Goal: Task Accomplishment & Management: Manage account settings

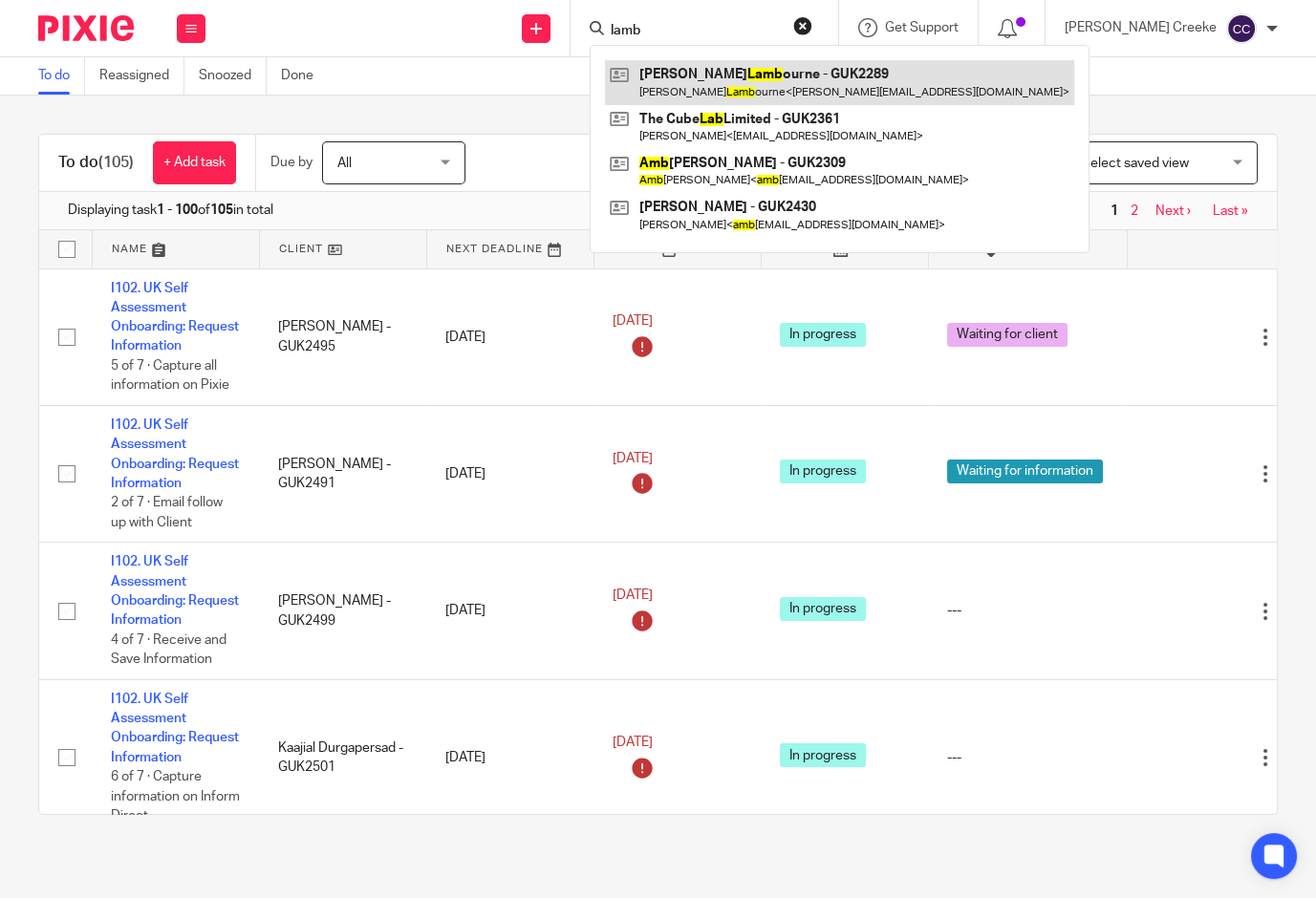
type input "lamb"
click at [783, 85] on link at bounding box center [838, 82] width 469 height 44
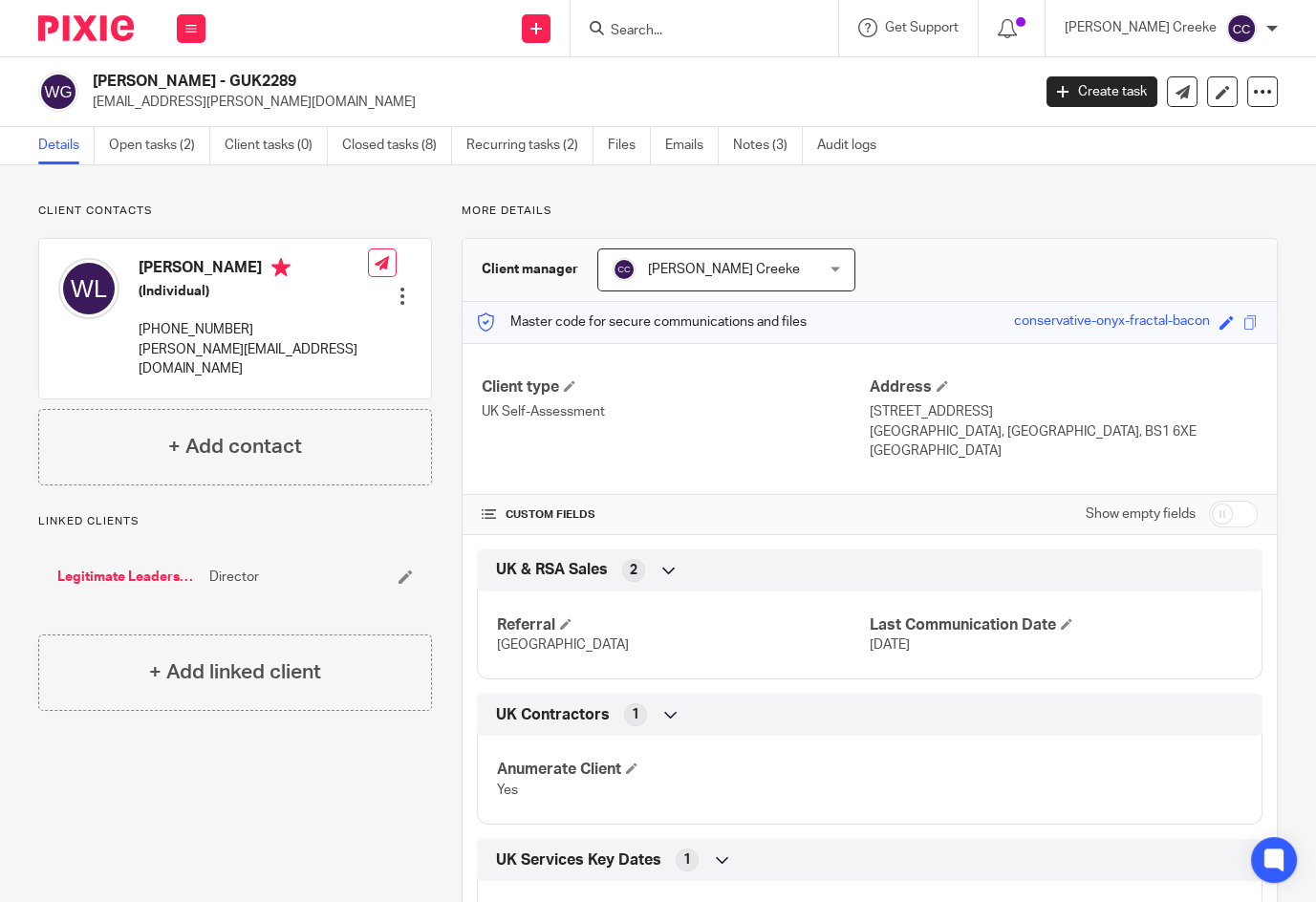
click at [741, 22] on form at bounding box center [710, 28] width 203 height 24
click at [698, 33] on input "Search" at bounding box center [694, 30] width 172 height 17
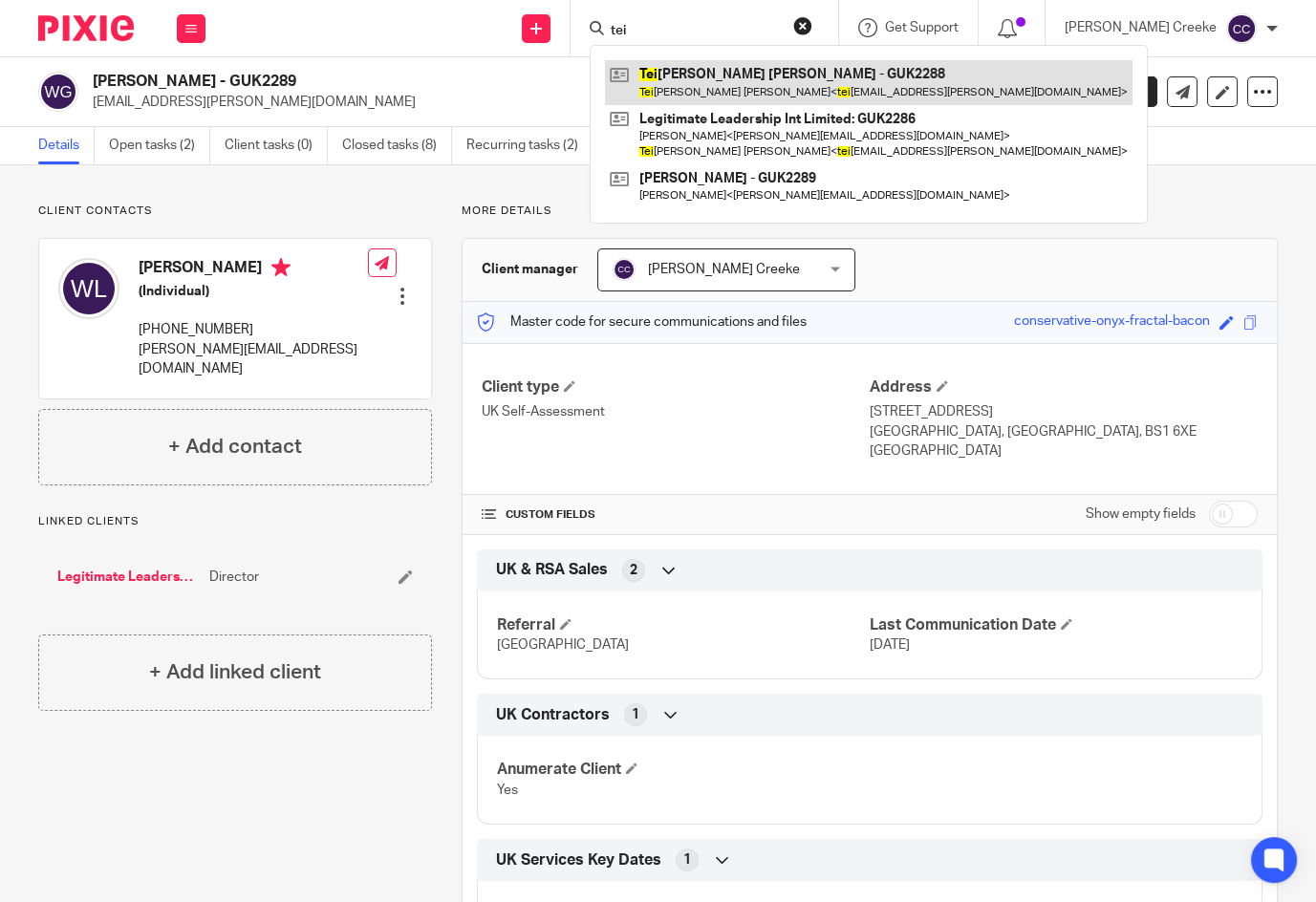
type input "tei"
click at [756, 75] on link at bounding box center [868, 82] width 528 height 44
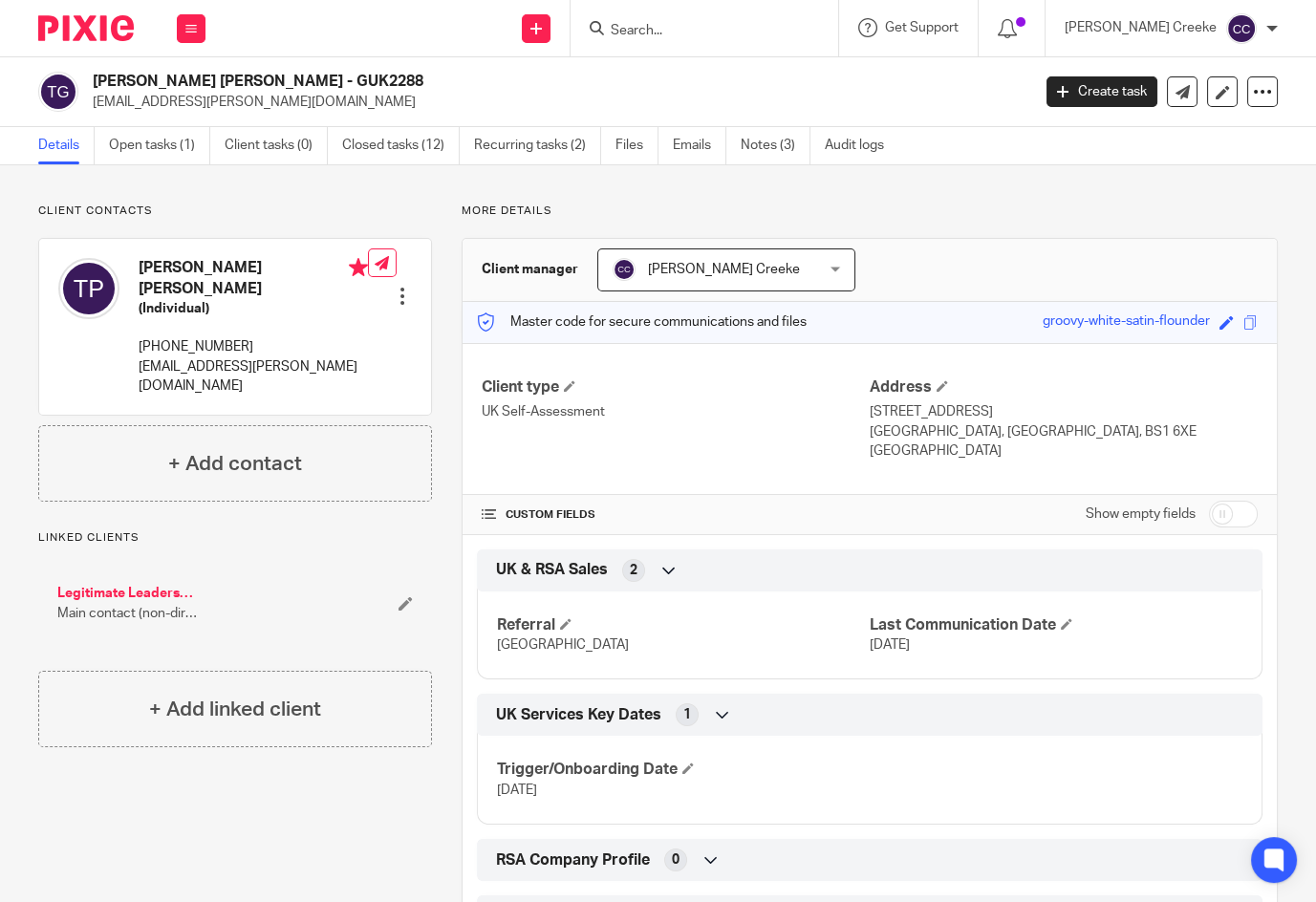
click at [724, 28] on input "Search" at bounding box center [694, 30] width 172 height 17
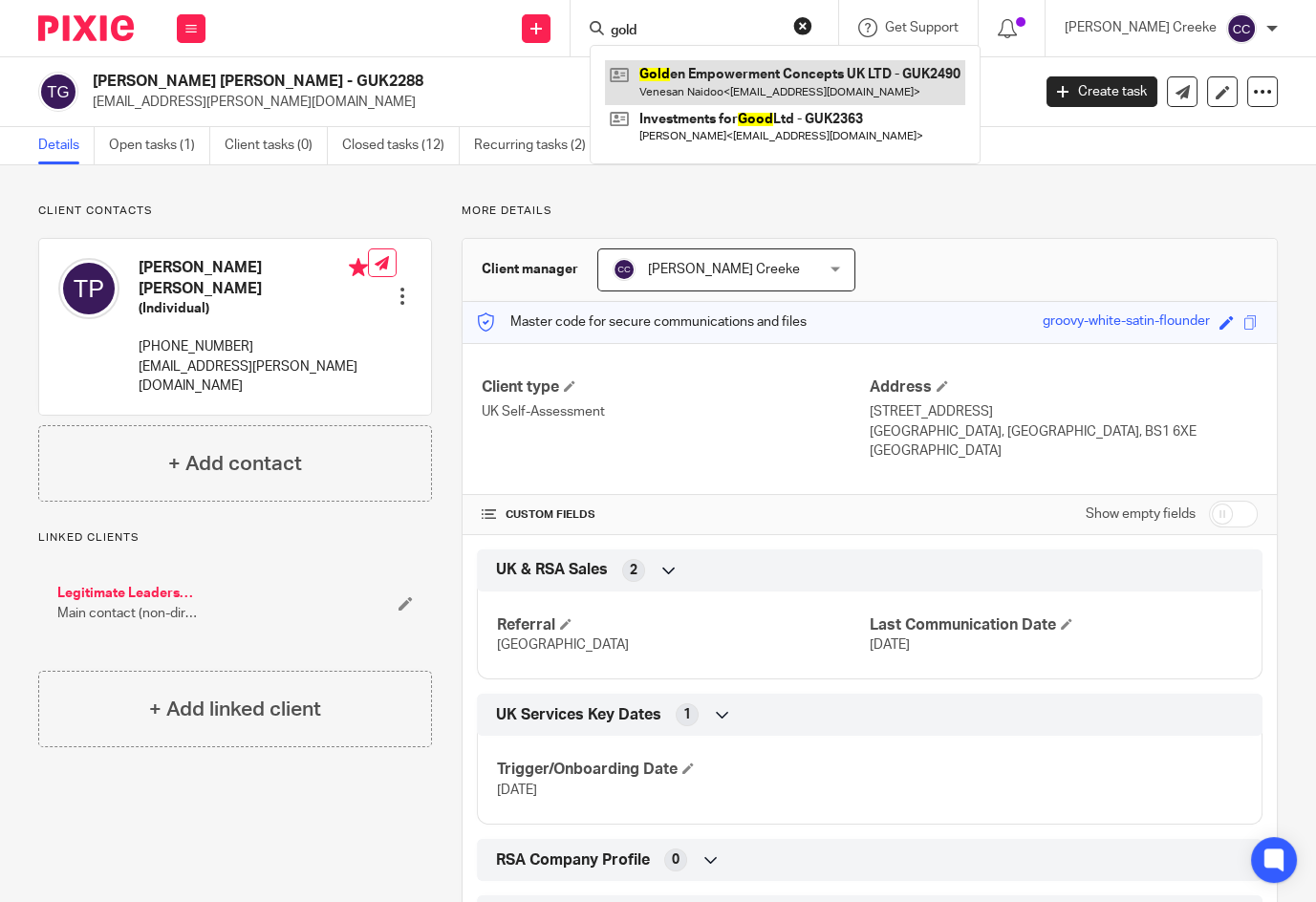
type input "gold"
click at [740, 71] on link at bounding box center [784, 82] width 360 height 44
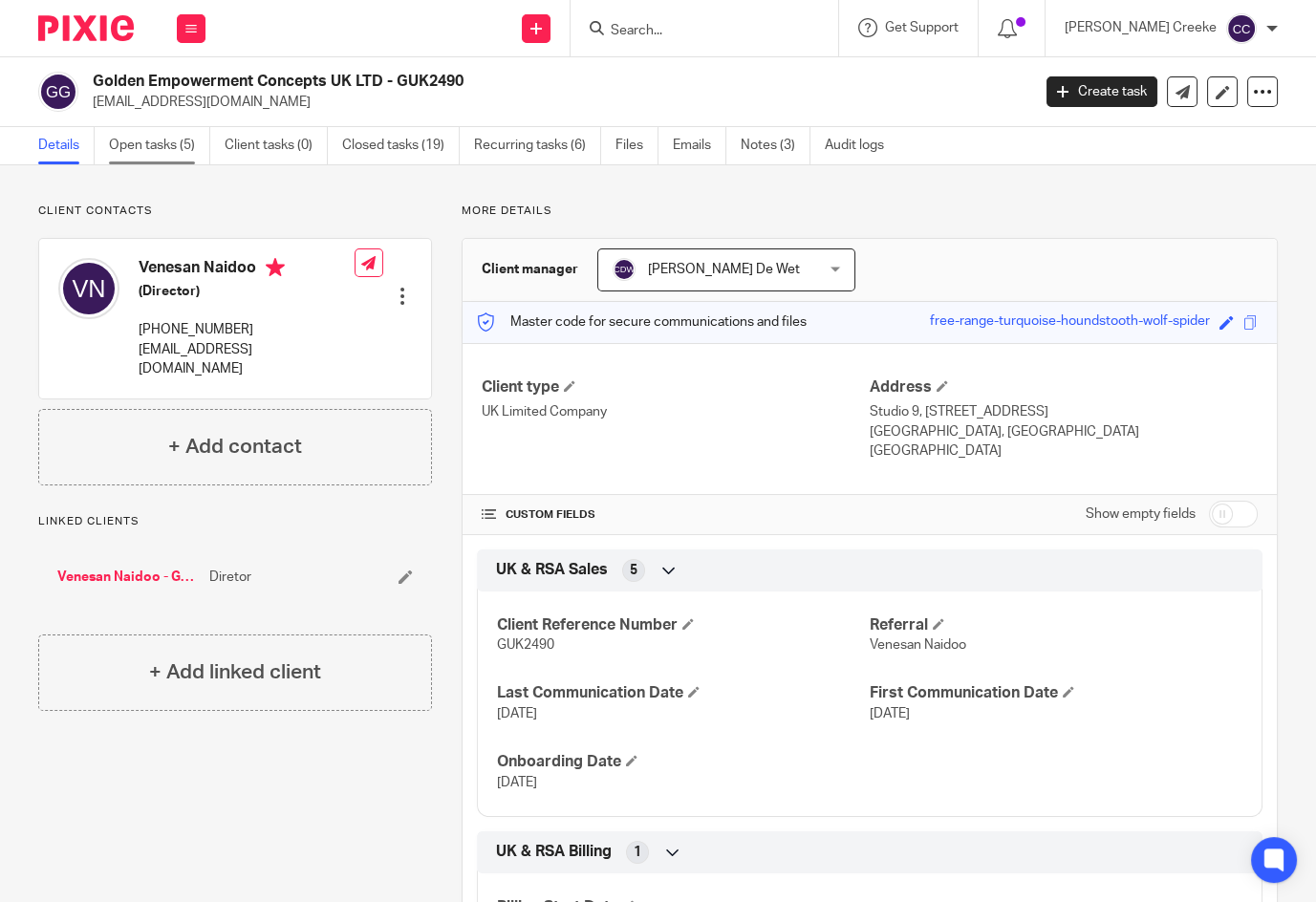
click at [164, 143] on link "Open tasks (5)" at bounding box center [159, 145] width 101 height 37
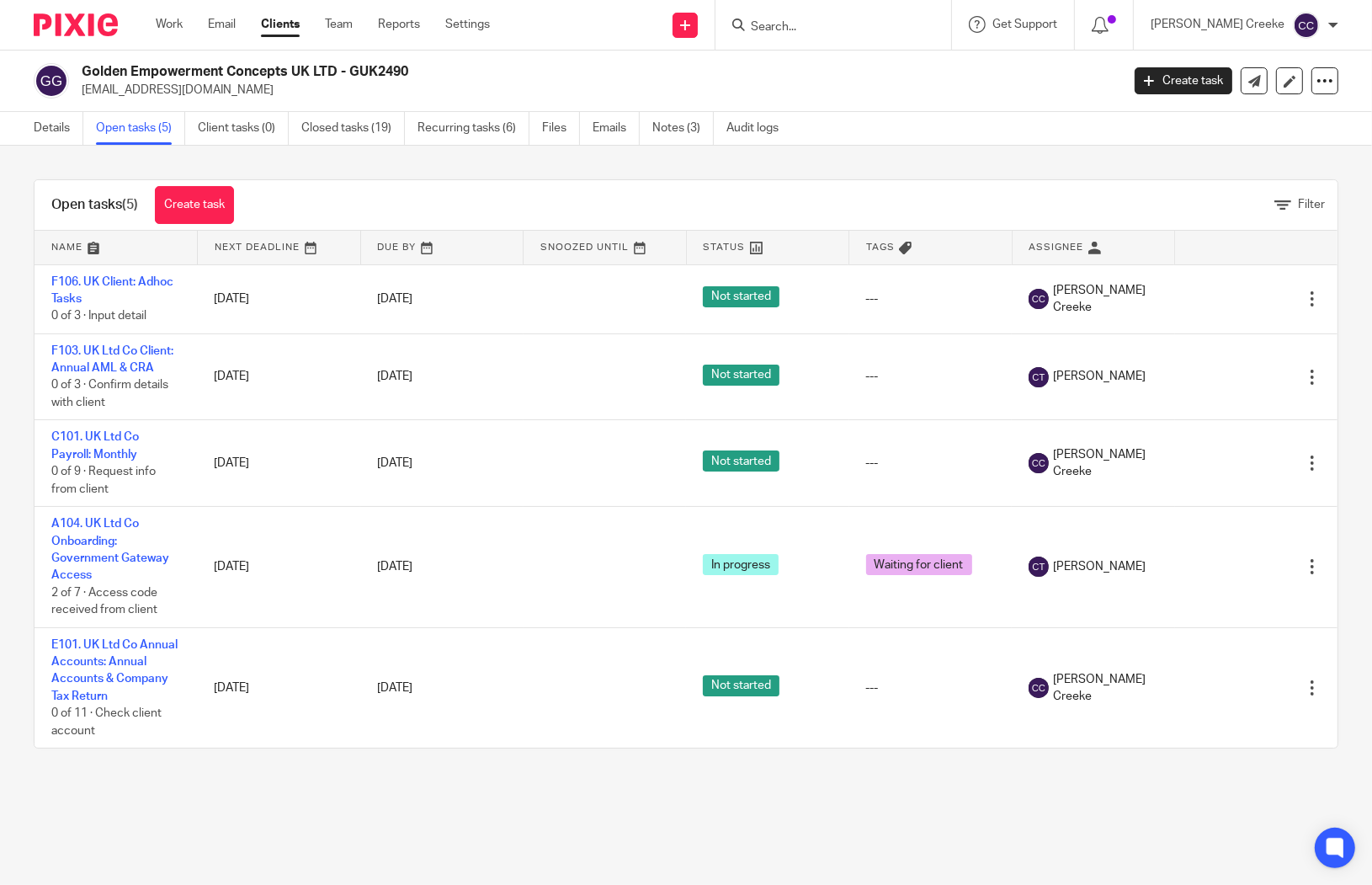
click at [816, 28] on input "Search" at bounding box center [825, 27] width 152 height 15
drag, startPoint x: 917, startPoint y: 47, endPoint x: 910, endPoint y: 36, distance: 13.0
click at [915, 46] on div at bounding box center [833, 24] width 236 height 49
click at [907, 36] on div at bounding box center [833, 24] width 236 height 49
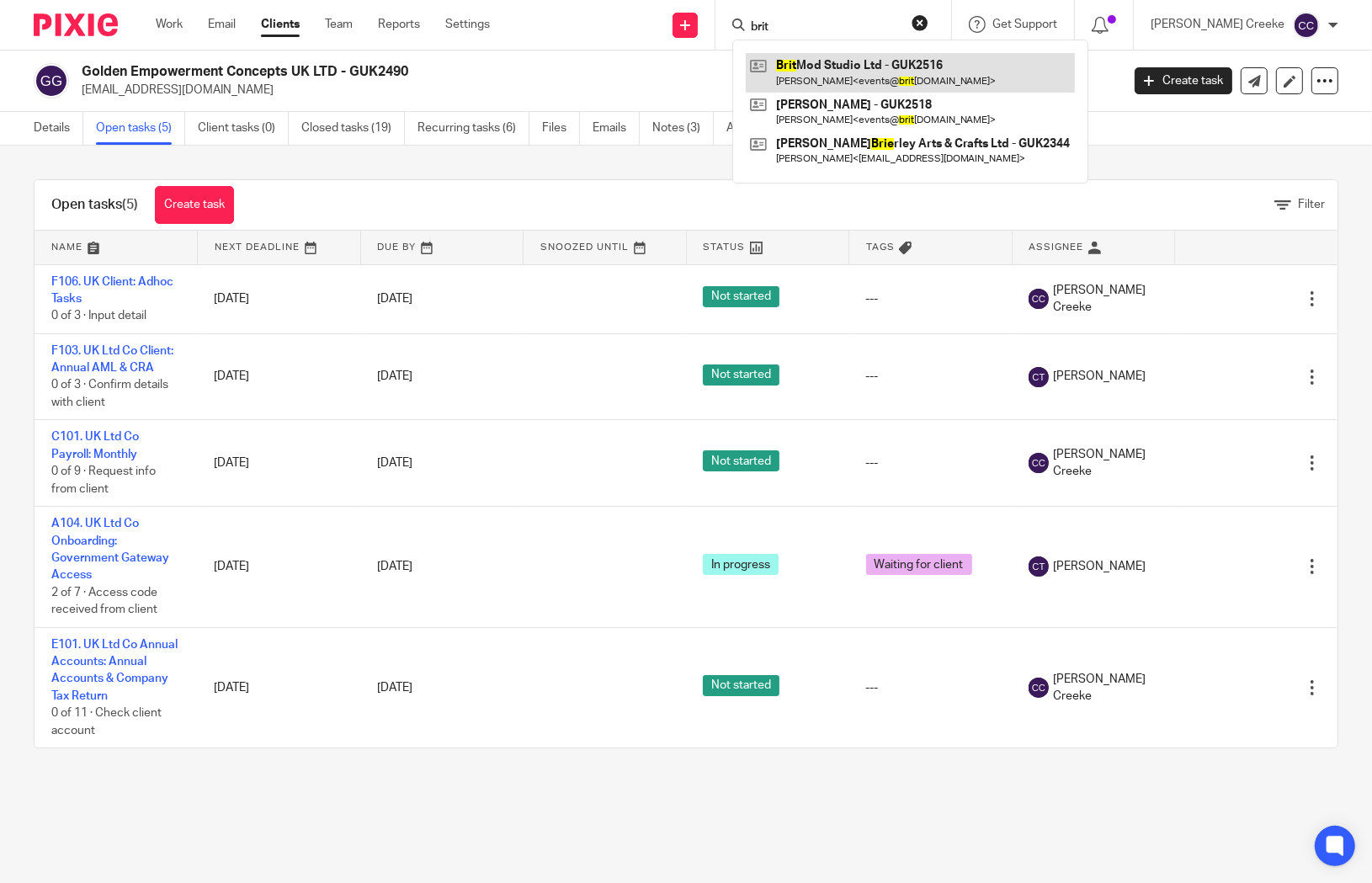
type input "brit"
click at [858, 68] on link at bounding box center [910, 72] width 329 height 39
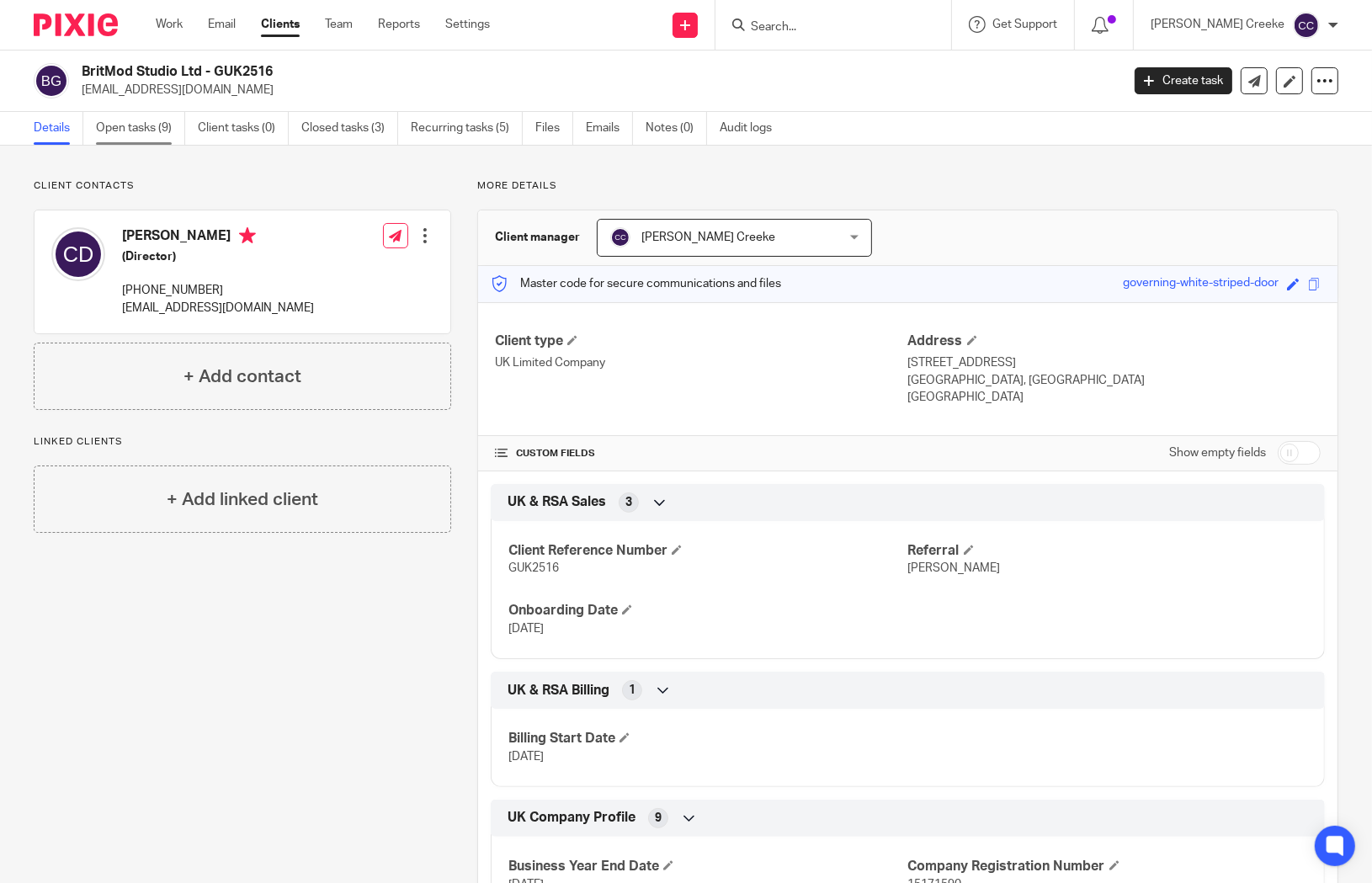
click at [126, 129] on link "Open tasks (9)" at bounding box center [140, 128] width 89 height 33
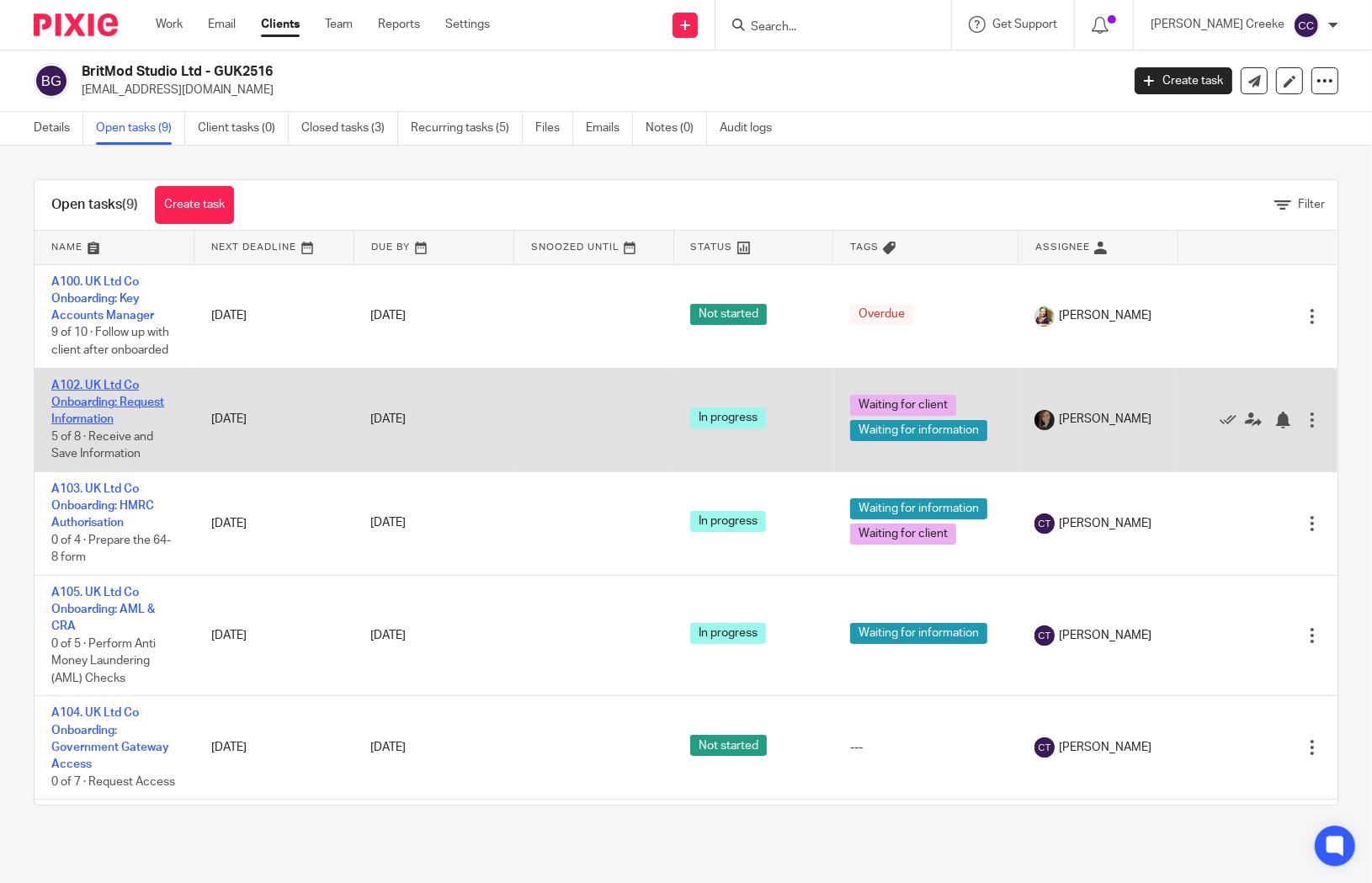
click at [121, 403] on link "A102. UK Ltd Co Onboarding: Request Information" at bounding box center [107, 402] width 113 height 46
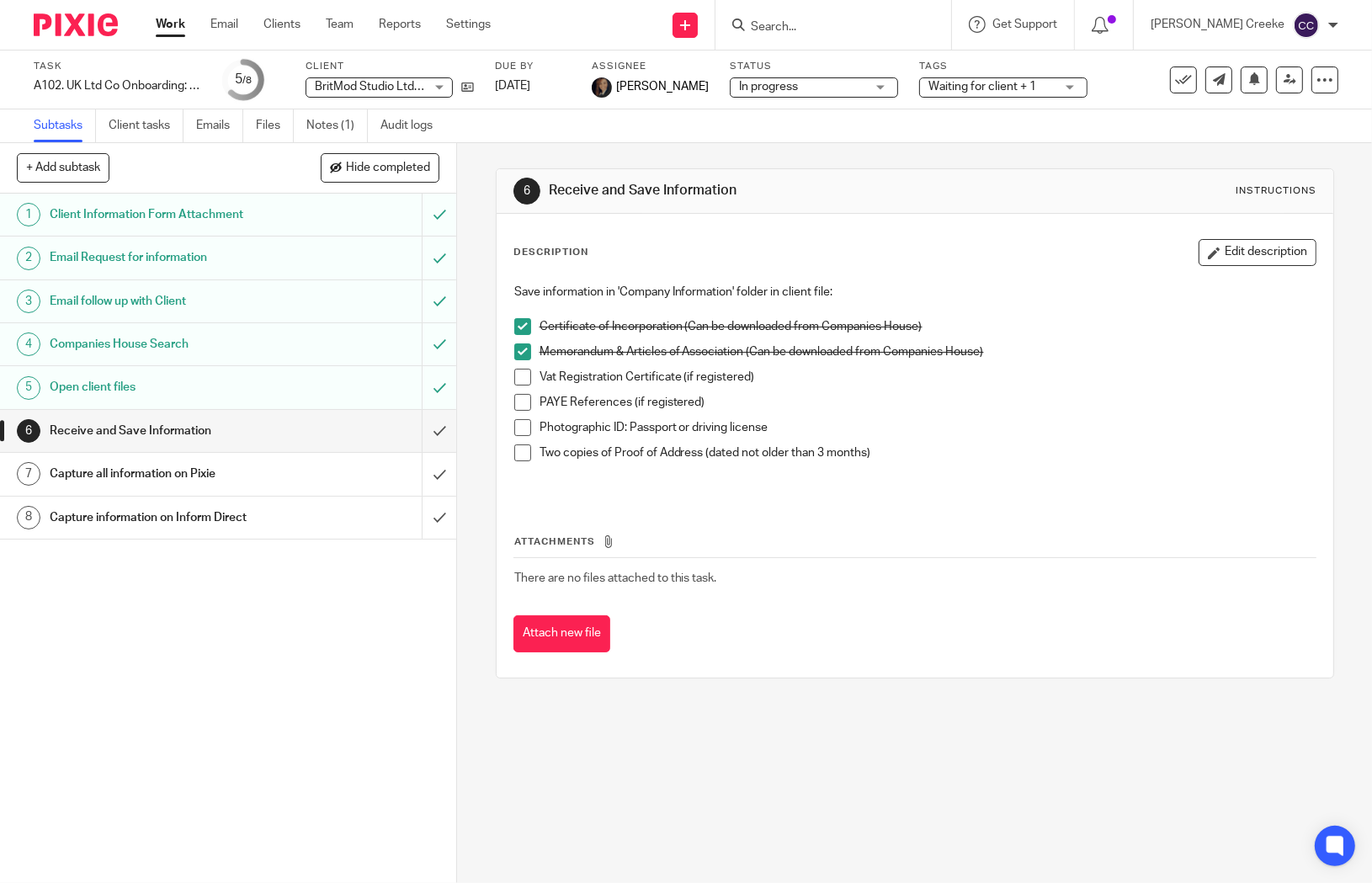
click at [258, 525] on h1 "Capture information on Inform Direct" at bounding box center [168, 517] width 237 height 25
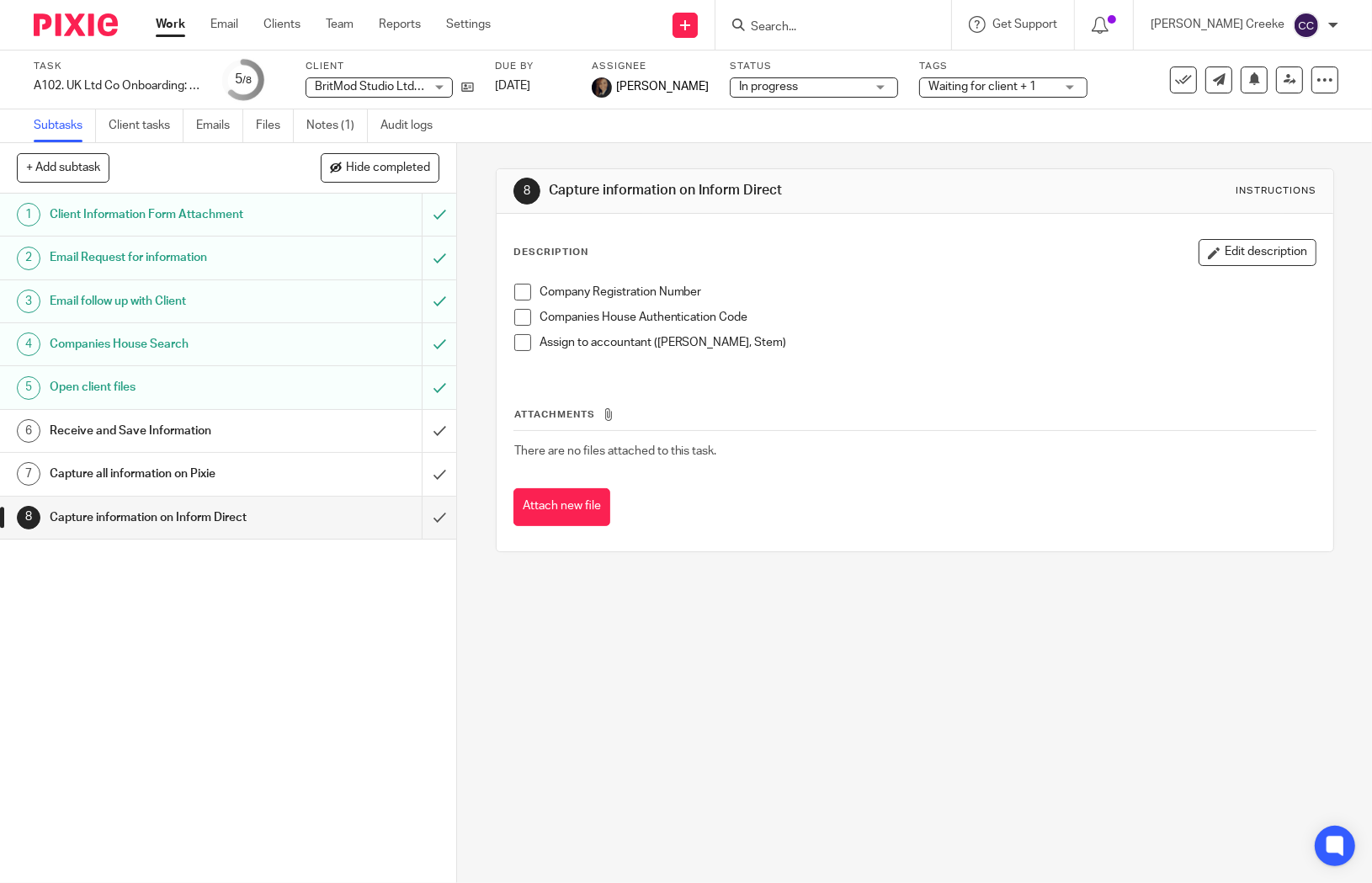
drag, startPoint x: 560, startPoint y: 191, endPoint x: 845, endPoint y: 198, distance: 285.1
click at [845, 198] on h1 "Capture information on Inform Direct" at bounding box center [750, 190] width 402 height 17
drag, startPoint x: 735, startPoint y: 346, endPoint x: 543, endPoint y: 344, distance: 192.0
click at [543, 345] on p "Assign to accountant (Candice, Stem)" at bounding box center [928, 342] width 776 height 16
click at [742, 794] on div "8 Capture information on Inform Direct Instructions Description Edit descriptio…" at bounding box center [915, 512] width 916 height 739
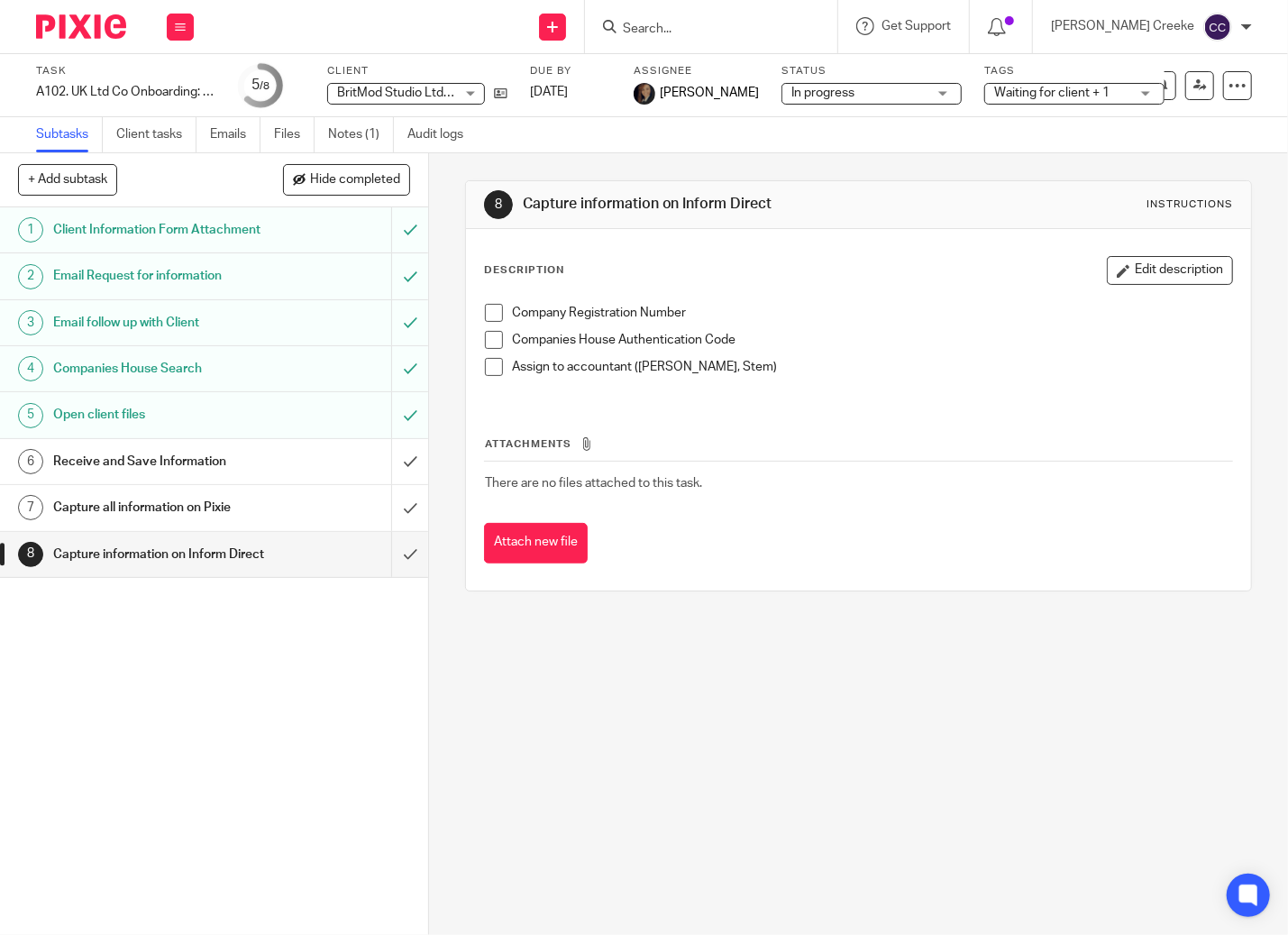
click at [633, 827] on div "8 Capture information on Inform Direct Instructions Description Edit descriptio…" at bounding box center [859, 544] width 859 height 782
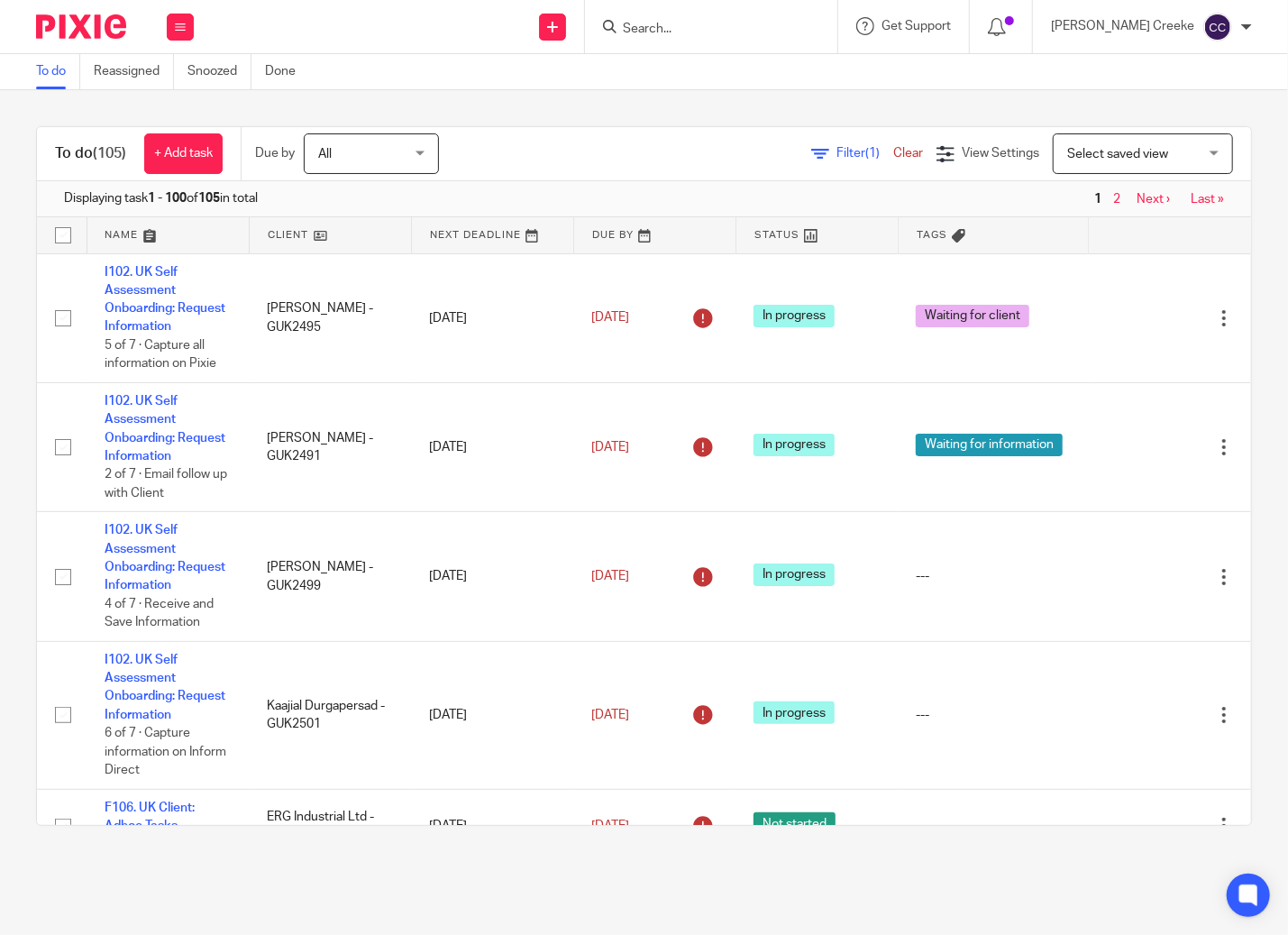
click at [793, 17] on form at bounding box center [717, 27] width 192 height 22
click at [700, 25] on input "Search" at bounding box center [702, 29] width 162 height 16
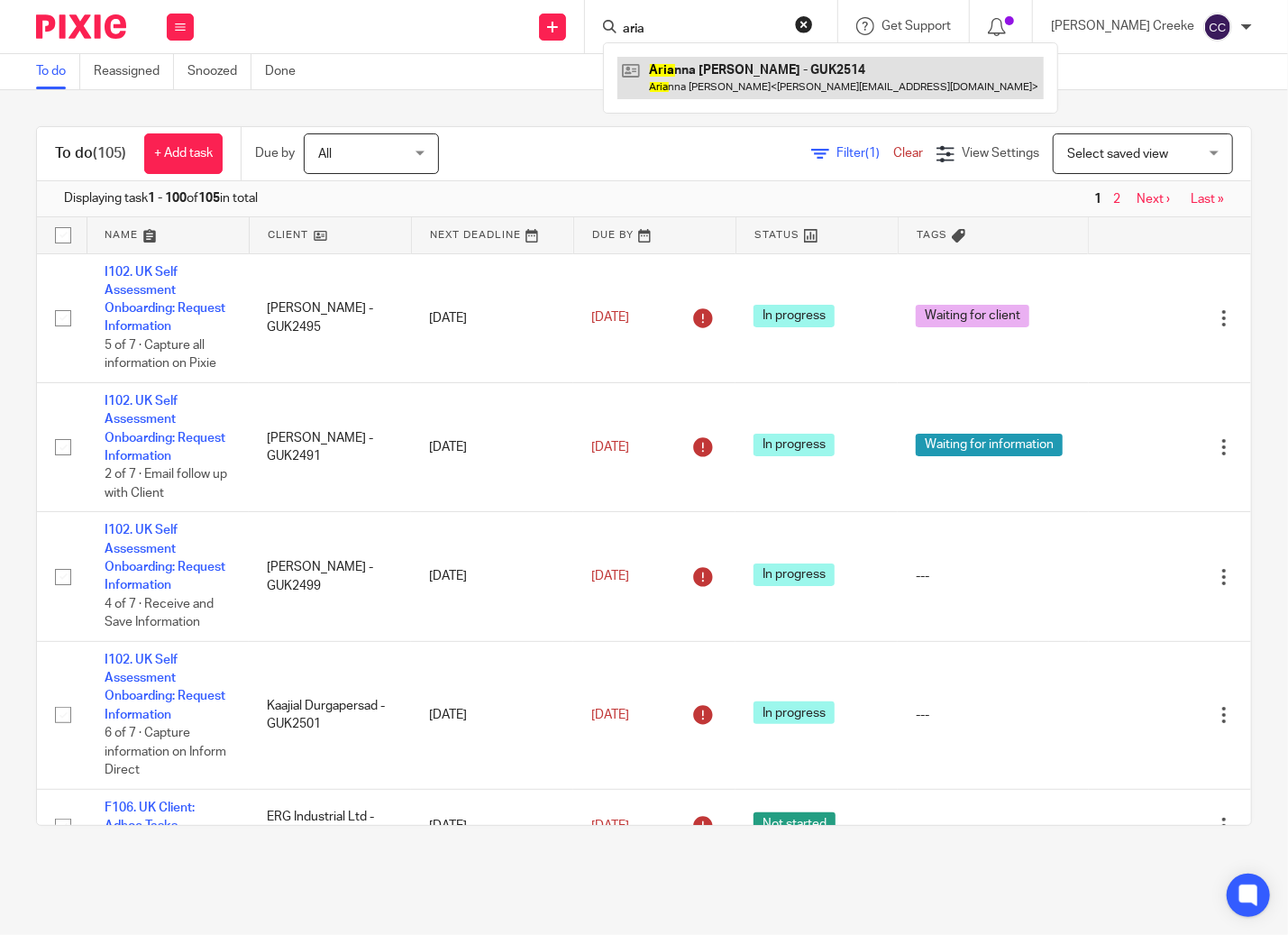
type input "aria"
click at [764, 58] on link at bounding box center [831, 77] width 427 height 42
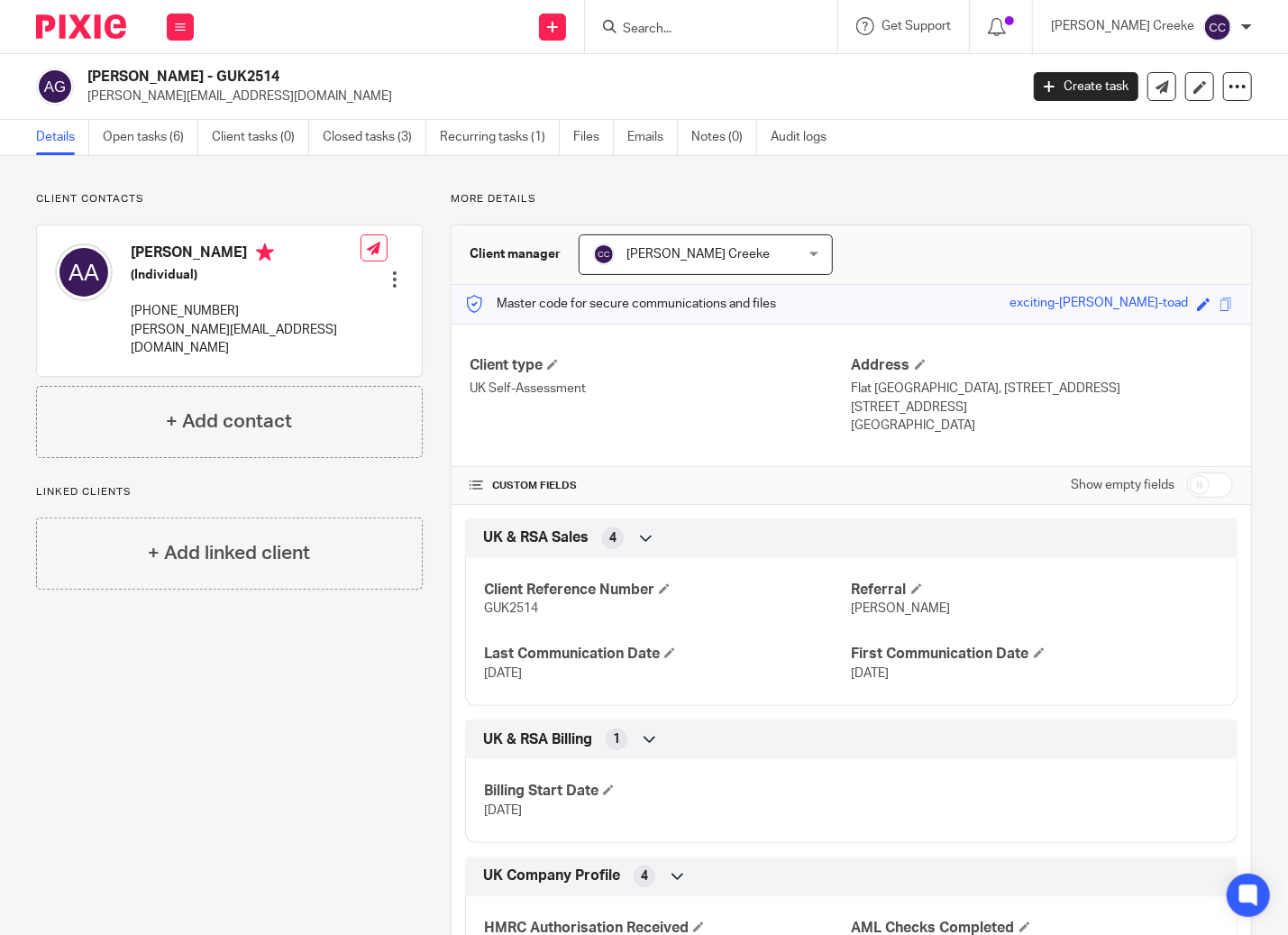
click at [257, 74] on h2 "[PERSON_NAME] - GUK2514" at bounding box center [454, 77] width 735 height 19
copy h2 "GUK2514"
click at [600, 135] on link "Files" at bounding box center [593, 137] width 41 height 35
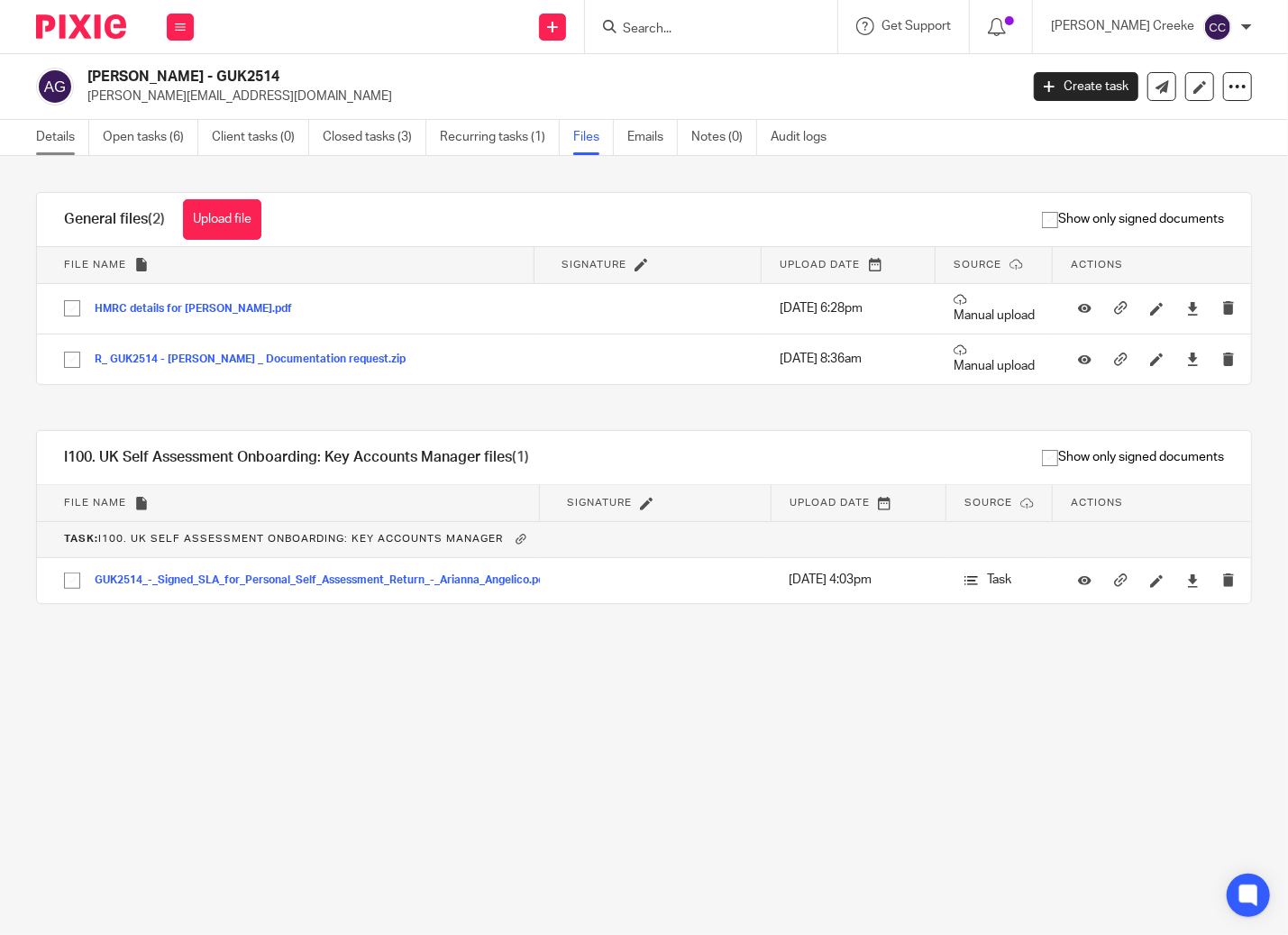
click at [50, 135] on link "Details" at bounding box center [62, 137] width 53 height 35
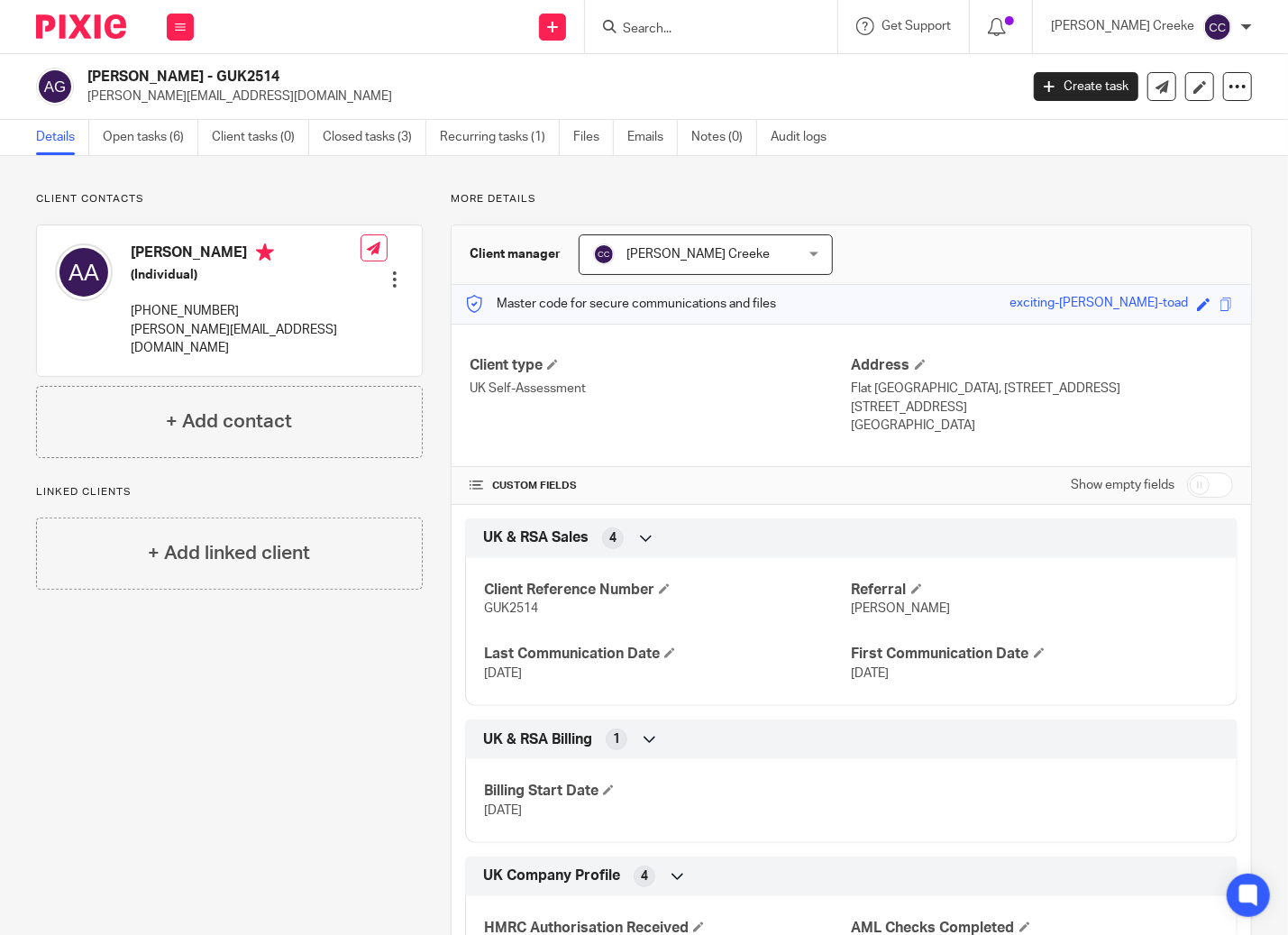
click at [169, 141] on link "Open tasks (6)" at bounding box center [150, 137] width 96 height 35
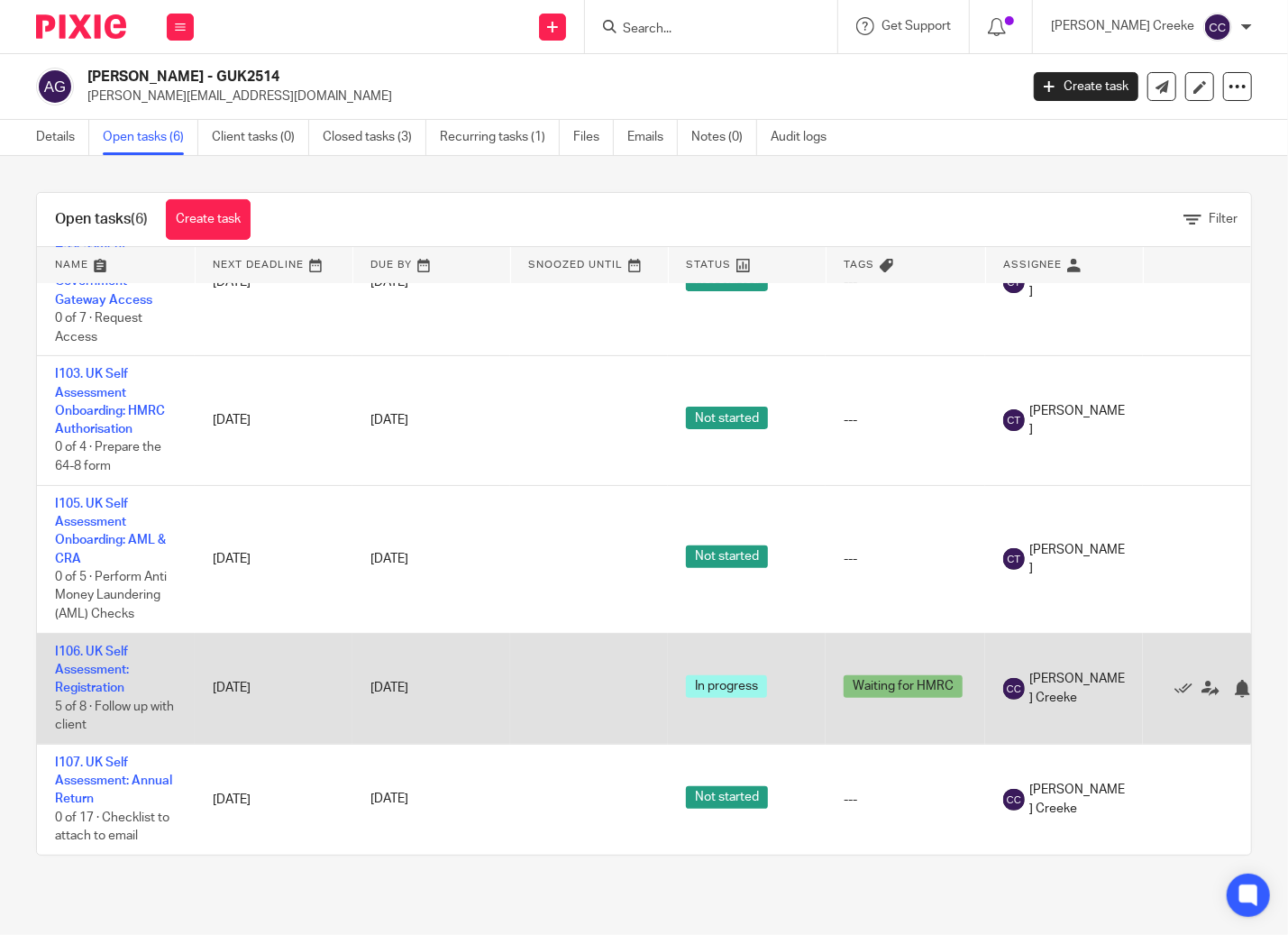
scroll to position [239, 0]
click at [91, 661] on td "I106. UK Self Assessment: Registration 5 of 8 · Follow up with client" at bounding box center [116, 688] width 158 height 111
click at [101, 653] on link "I106. UK Self Assessment: Registration" at bounding box center [92, 670] width 74 height 49
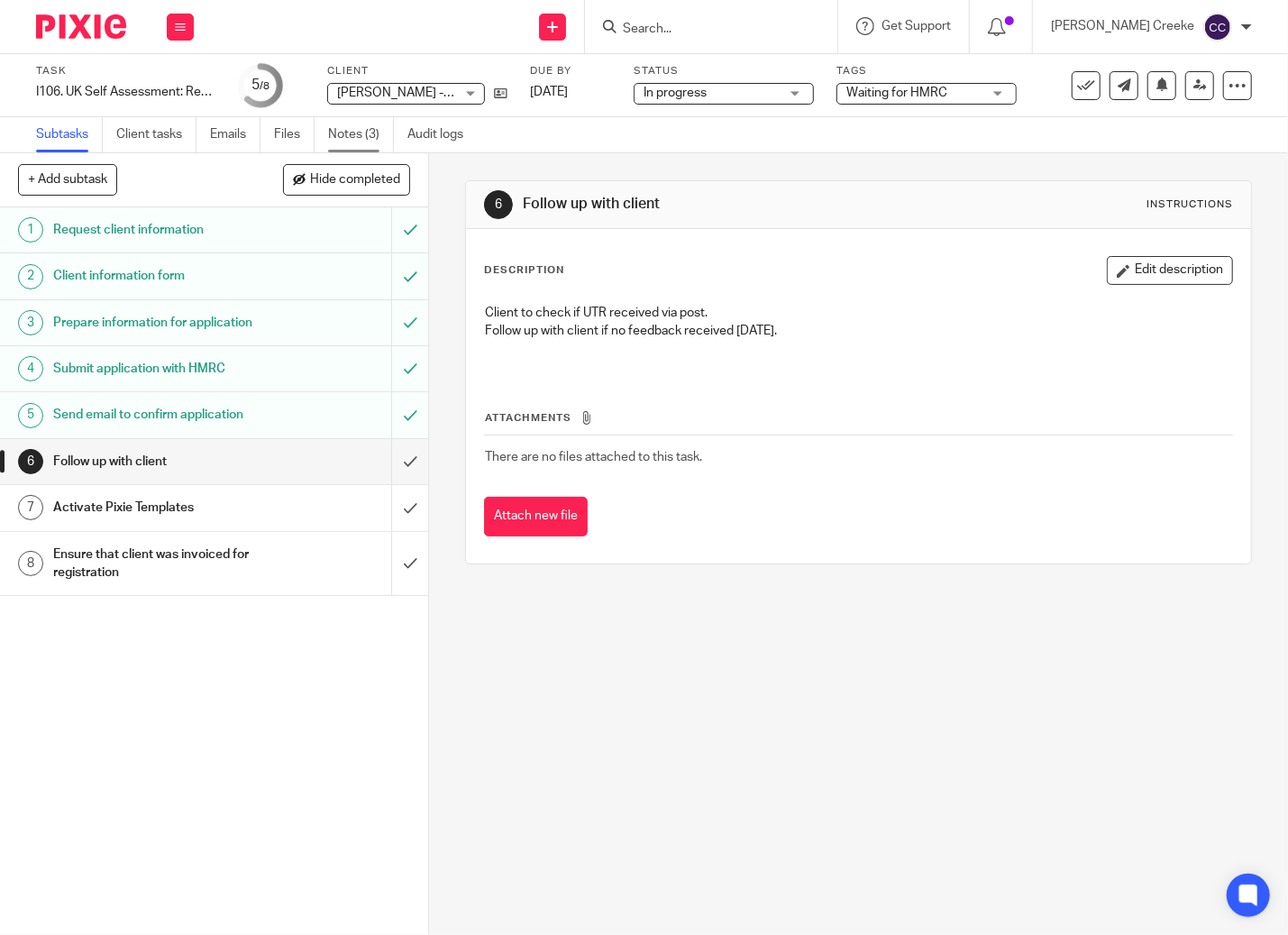
click at [372, 129] on link "Notes (3)" at bounding box center [361, 134] width 66 height 35
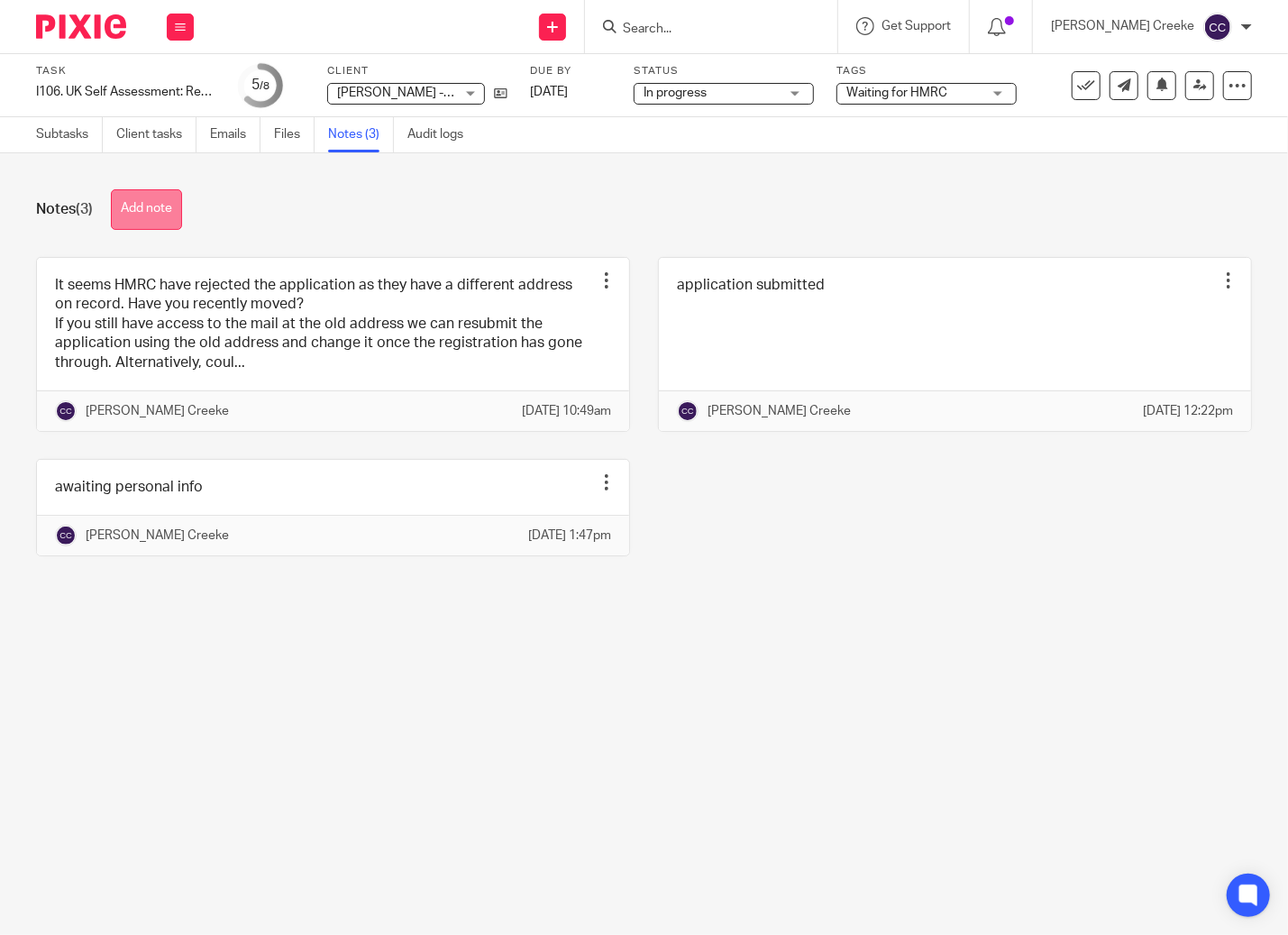
click at [145, 204] on button "Add note" at bounding box center [147, 210] width 71 height 41
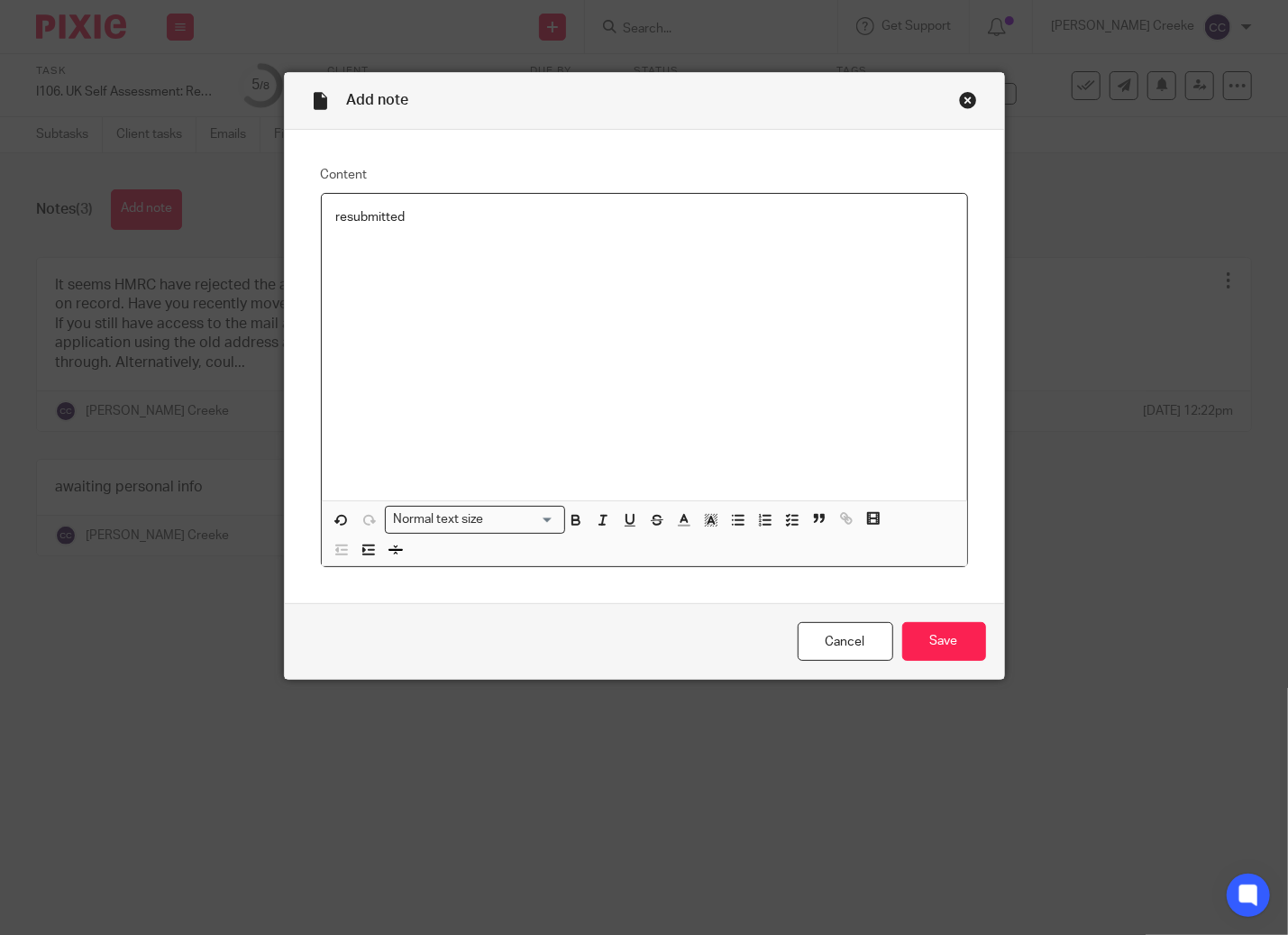
click at [982, 644] on div "Cancel Save" at bounding box center [644, 641] width 720 height 76
click at [950, 642] on input "Save" at bounding box center [944, 642] width 83 height 39
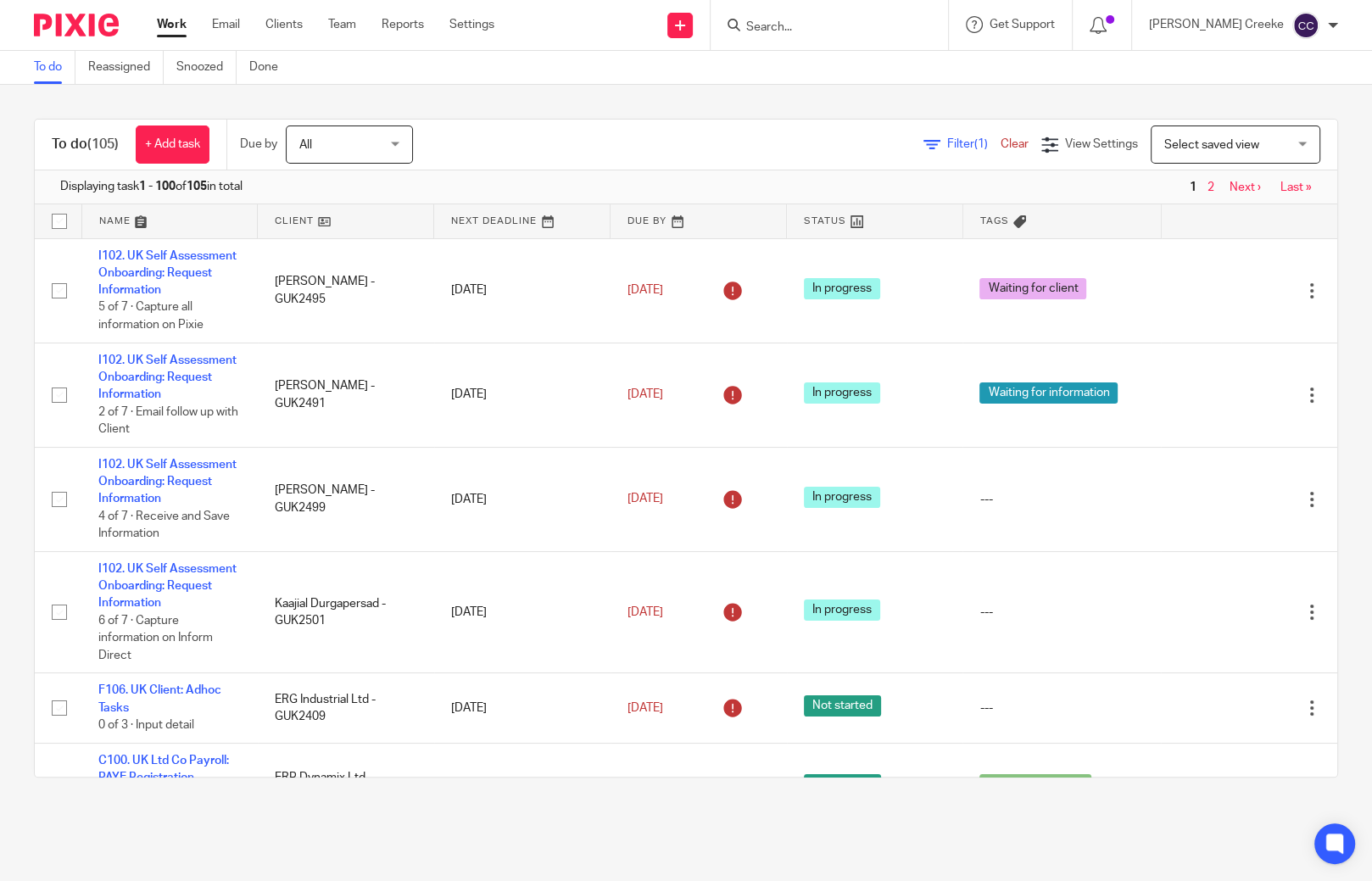
click at [868, 30] on input "Search" at bounding box center [820, 27] width 153 height 15
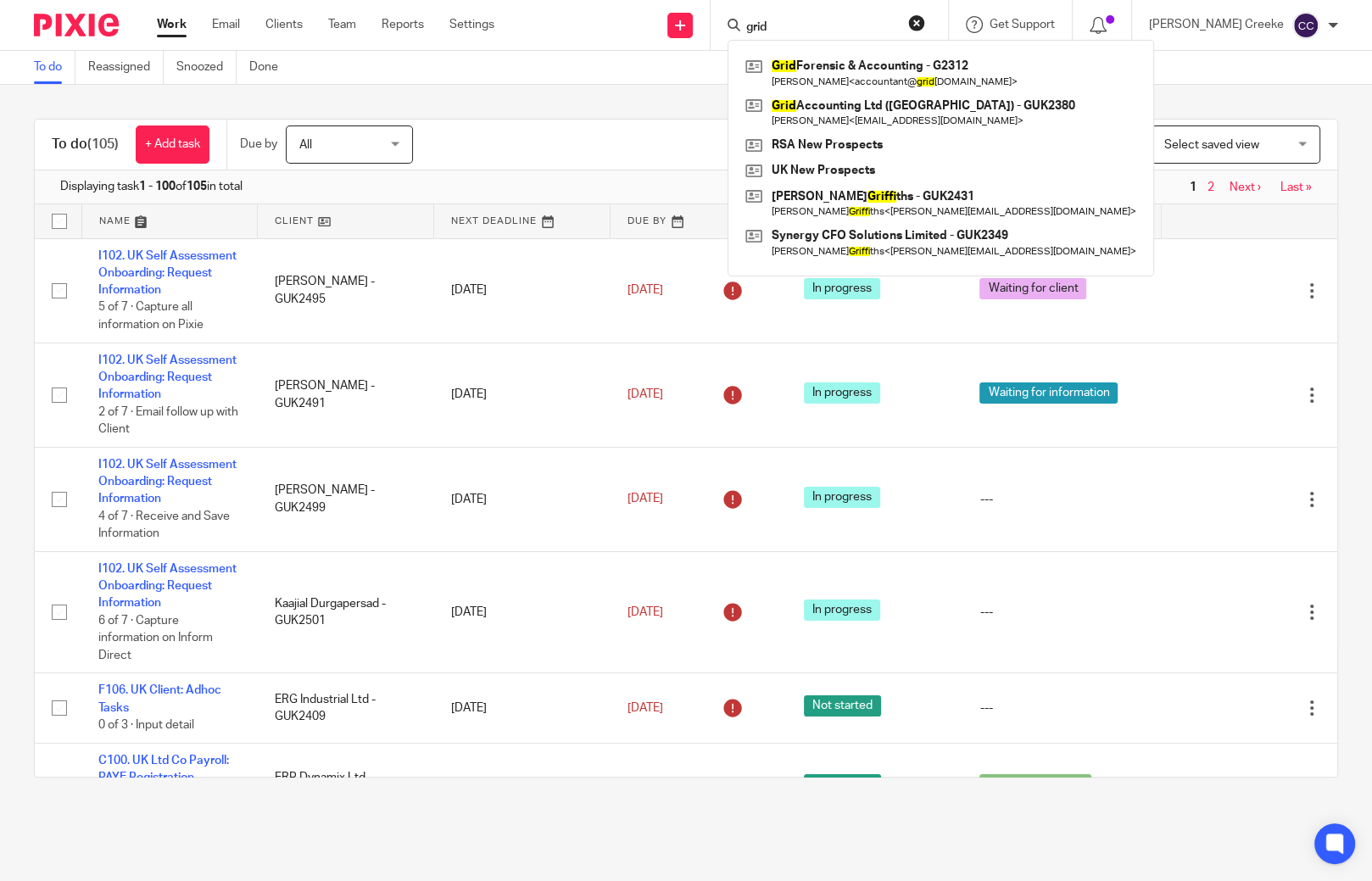
type input "grid"
click at [1214, 148] on span "Select saved view" at bounding box center [1212, 145] width 95 height 12
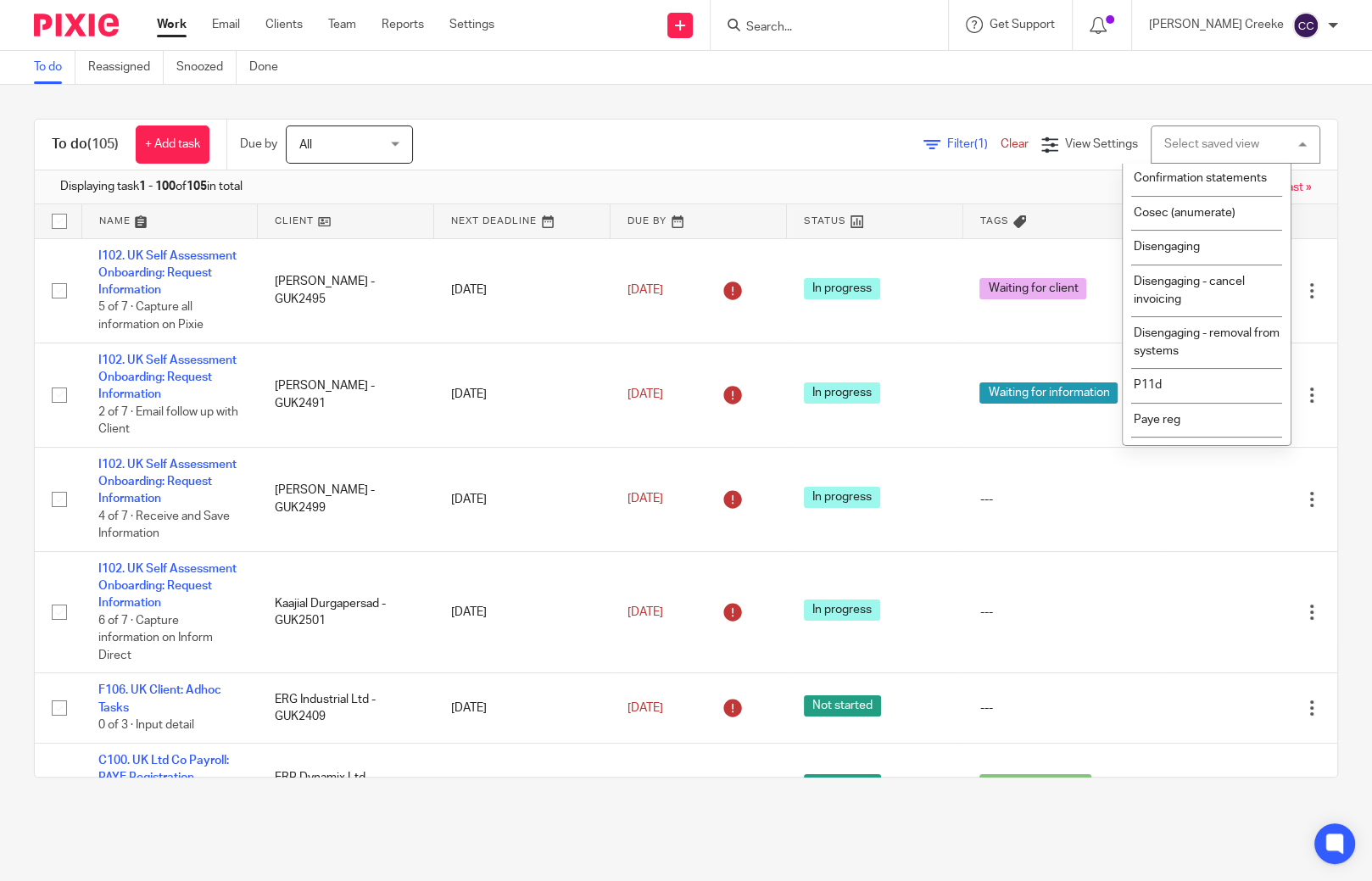
scroll to position [470, 0]
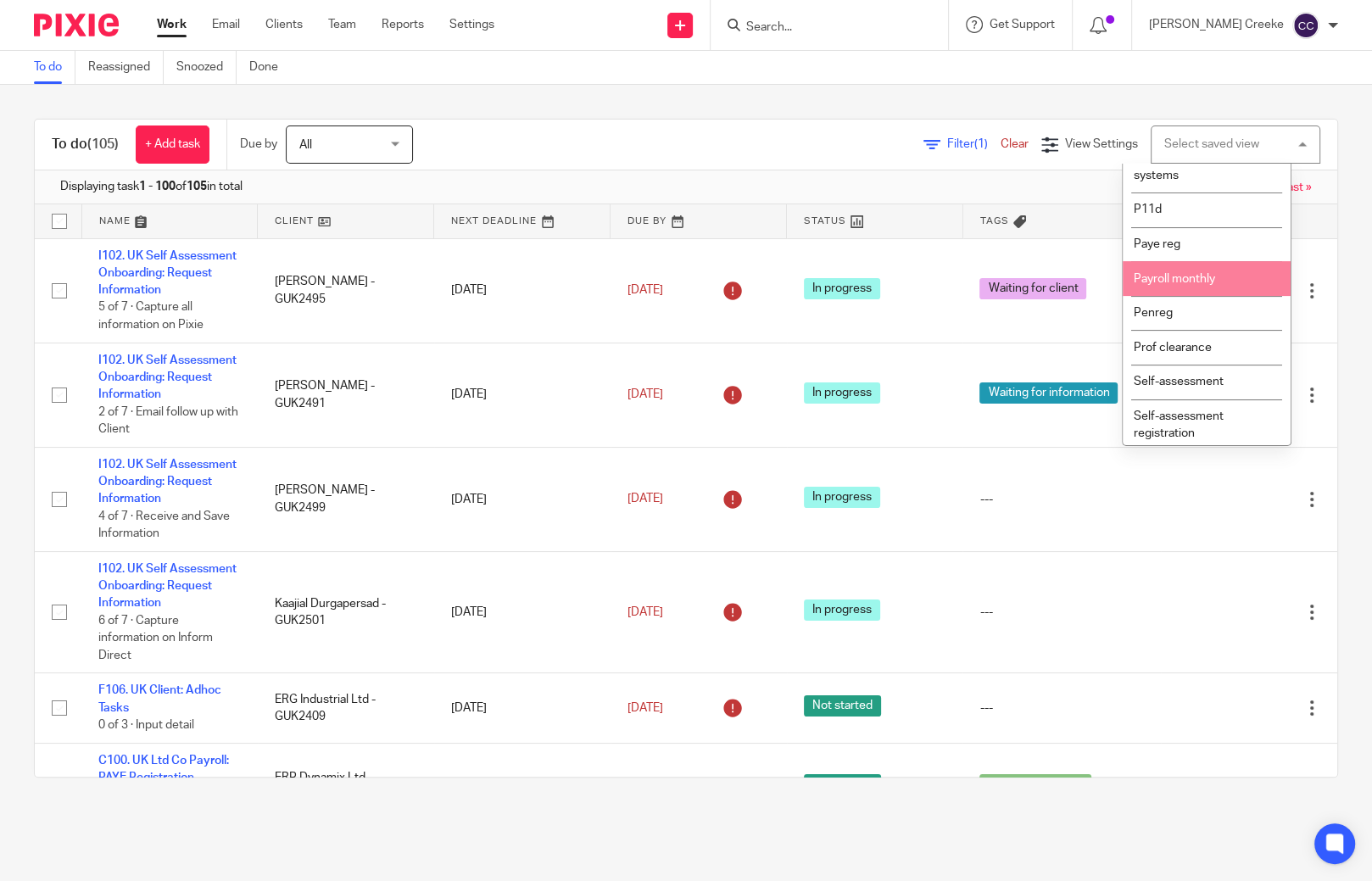
click at [1180, 285] on span "Payroll monthly" at bounding box center [1174, 279] width 81 height 12
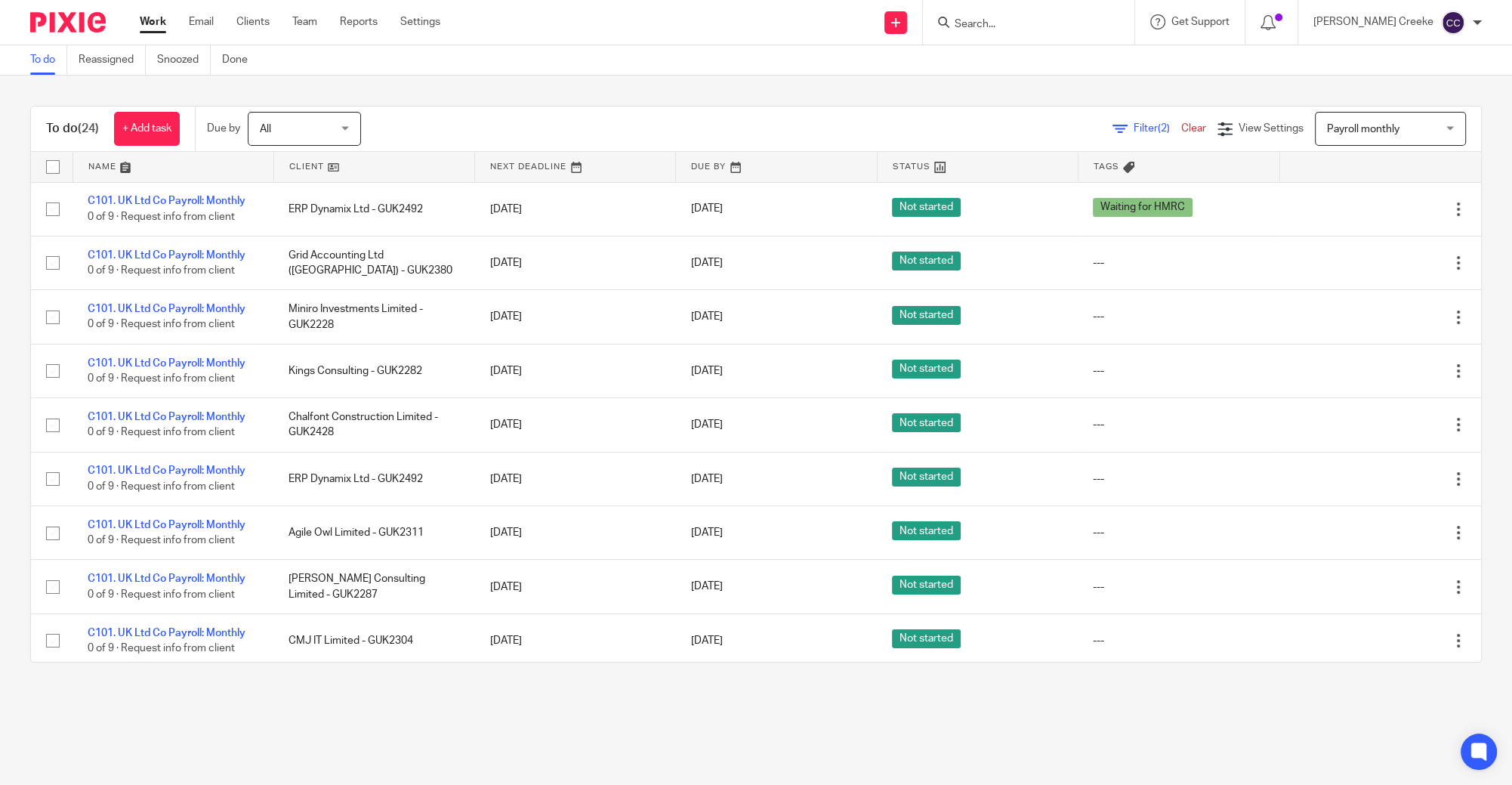
click at [324, 166] on link at bounding box center [375, 166] width 200 height 30
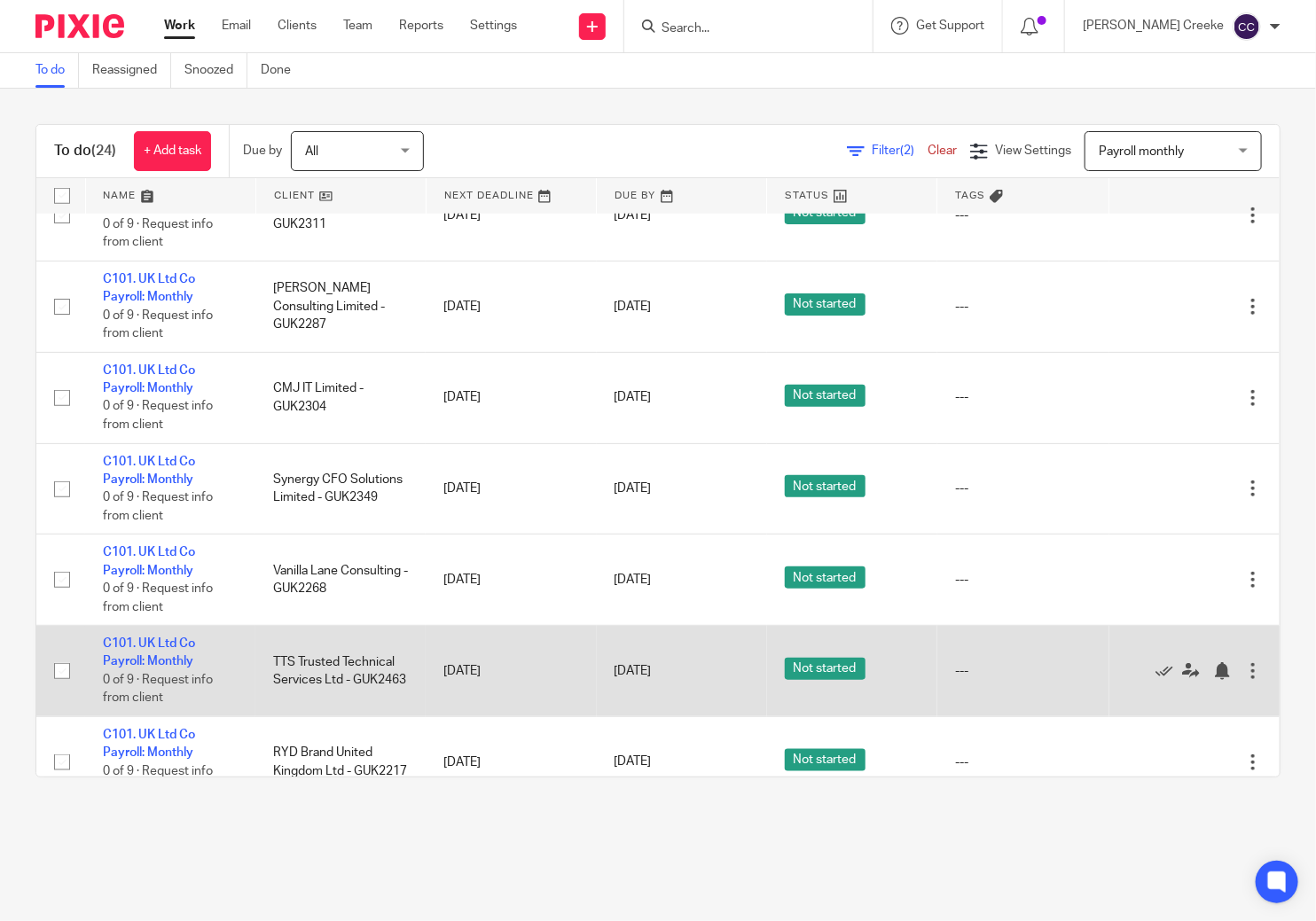
scroll to position [197, 0]
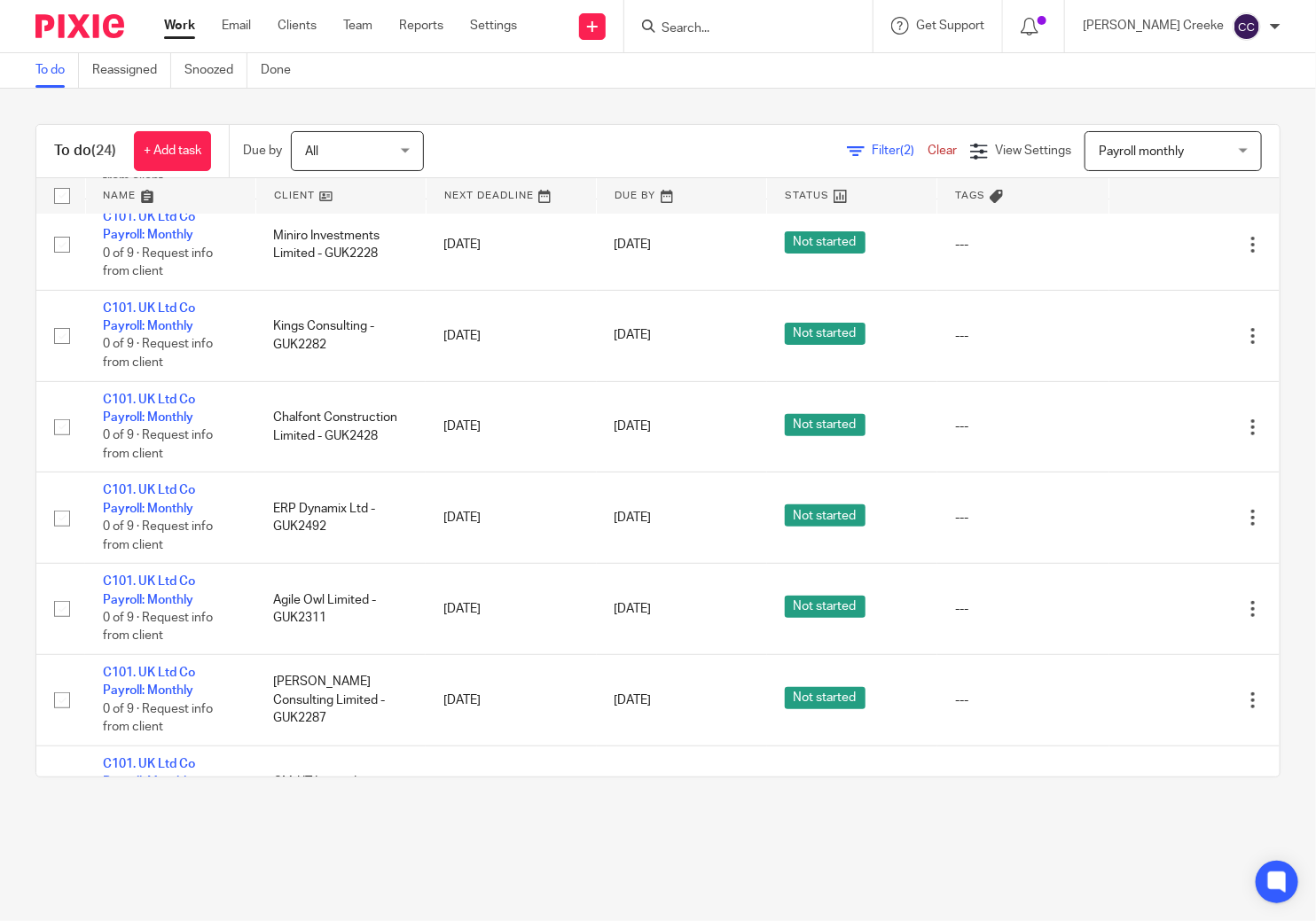
click at [323, 194] on link at bounding box center [341, 195] width 170 height 36
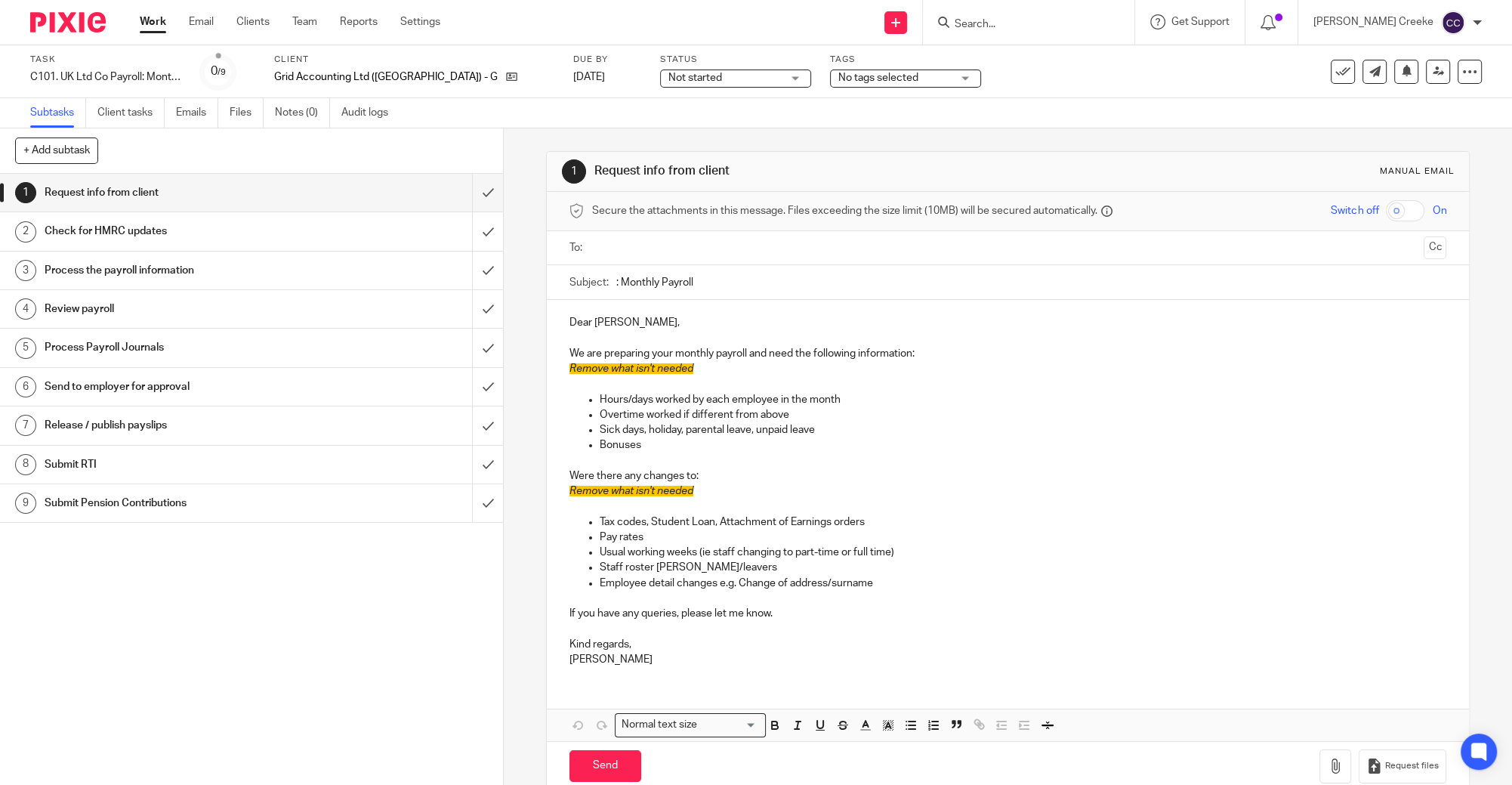
click at [668, 78] on span "Not started" at bounding box center [725, 78] width 113 height 16
drag, startPoint x: 636, startPoint y: 138, endPoint x: 718, endPoint y: 113, distance: 85.7
click at [636, 137] on li "In progress" at bounding box center [646, 134] width 149 height 31
click at [838, 83] on span "No tags selected" at bounding box center [878, 78] width 80 height 11
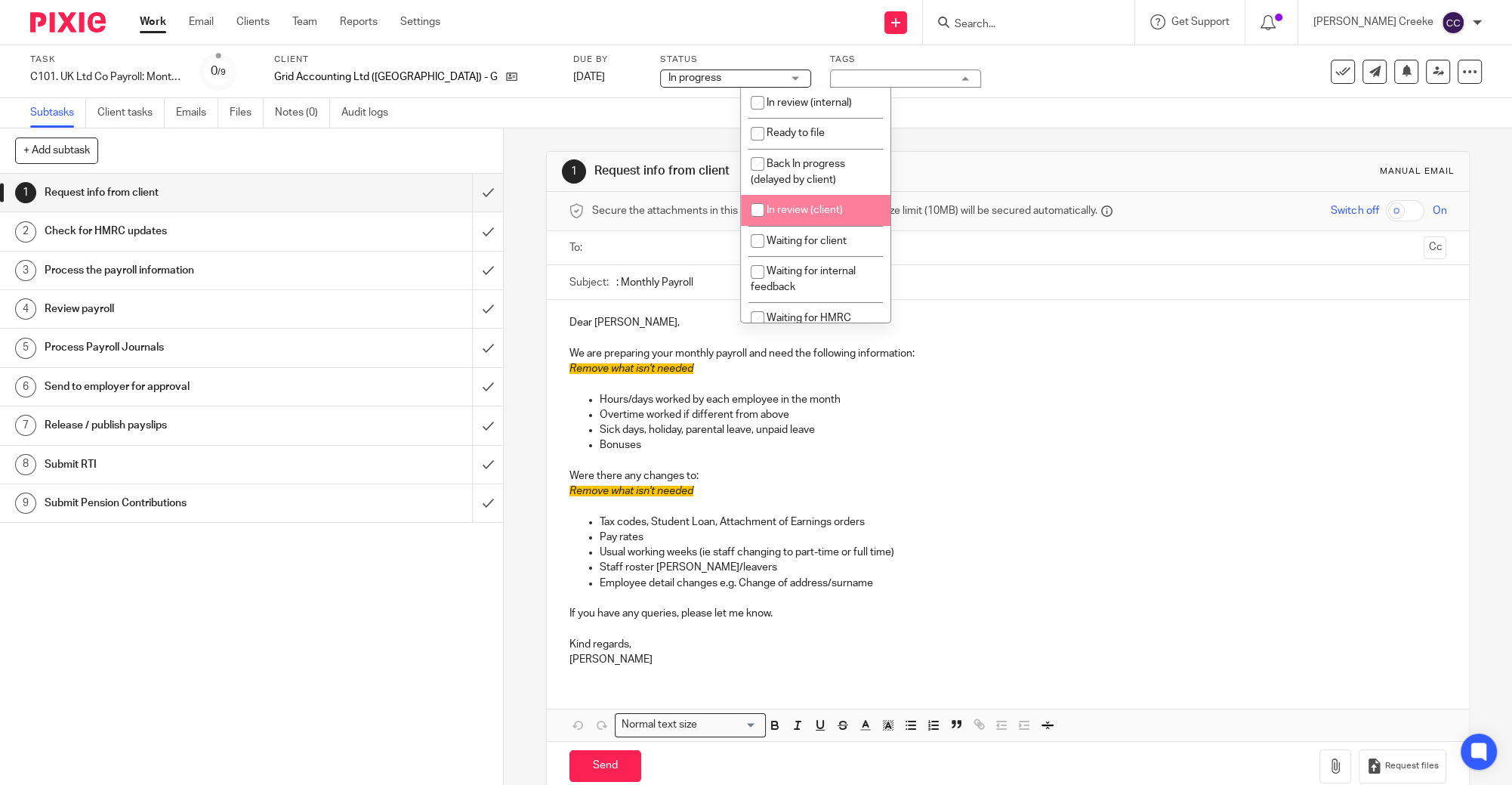
click at [810, 209] on span "In review (client)" at bounding box center [805, 210] width 76 height 11
checkbox input "true"
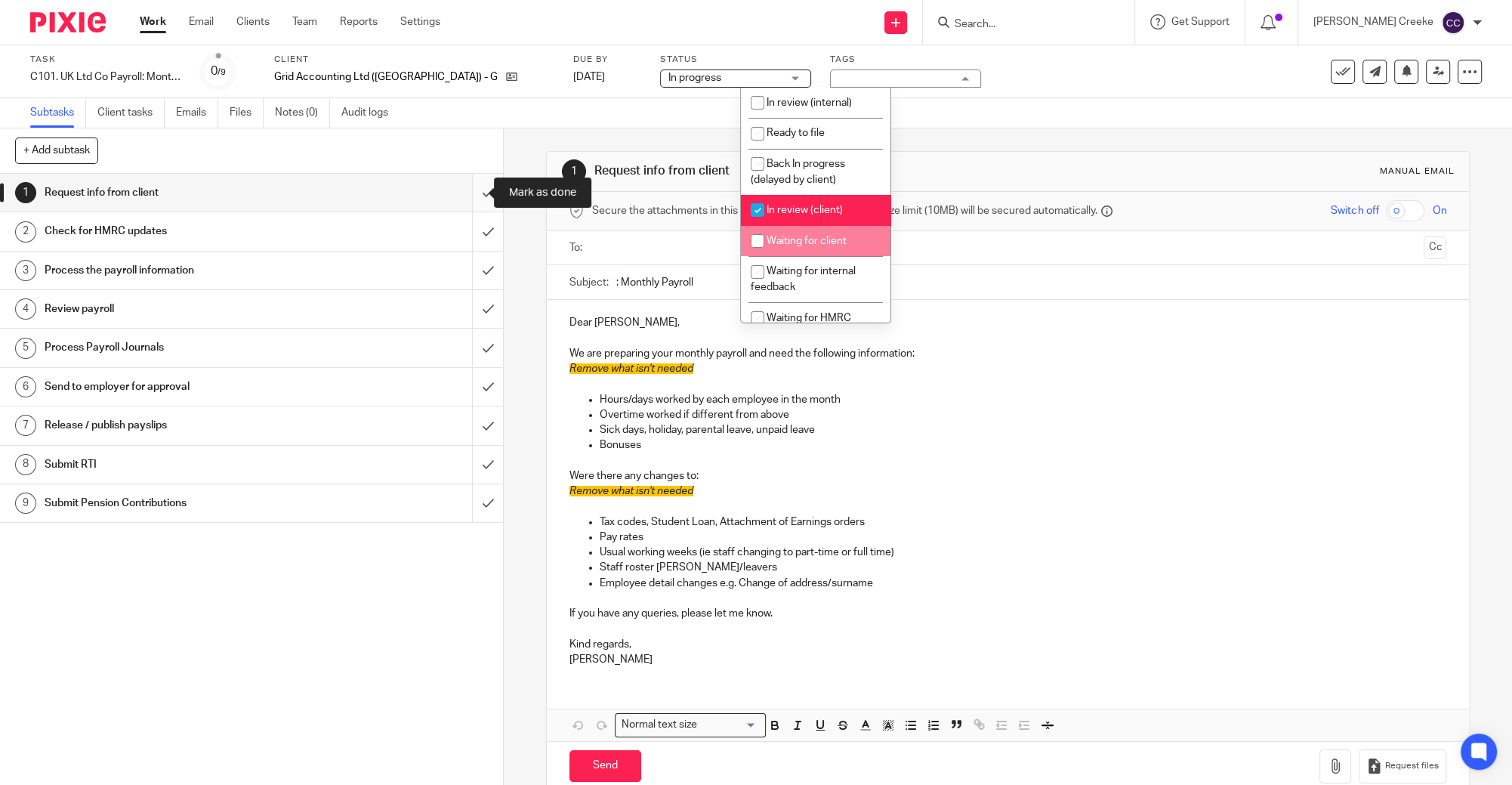
click at [465, 194] on input "submit" at bounding box center [251, 193] width 503 height 38
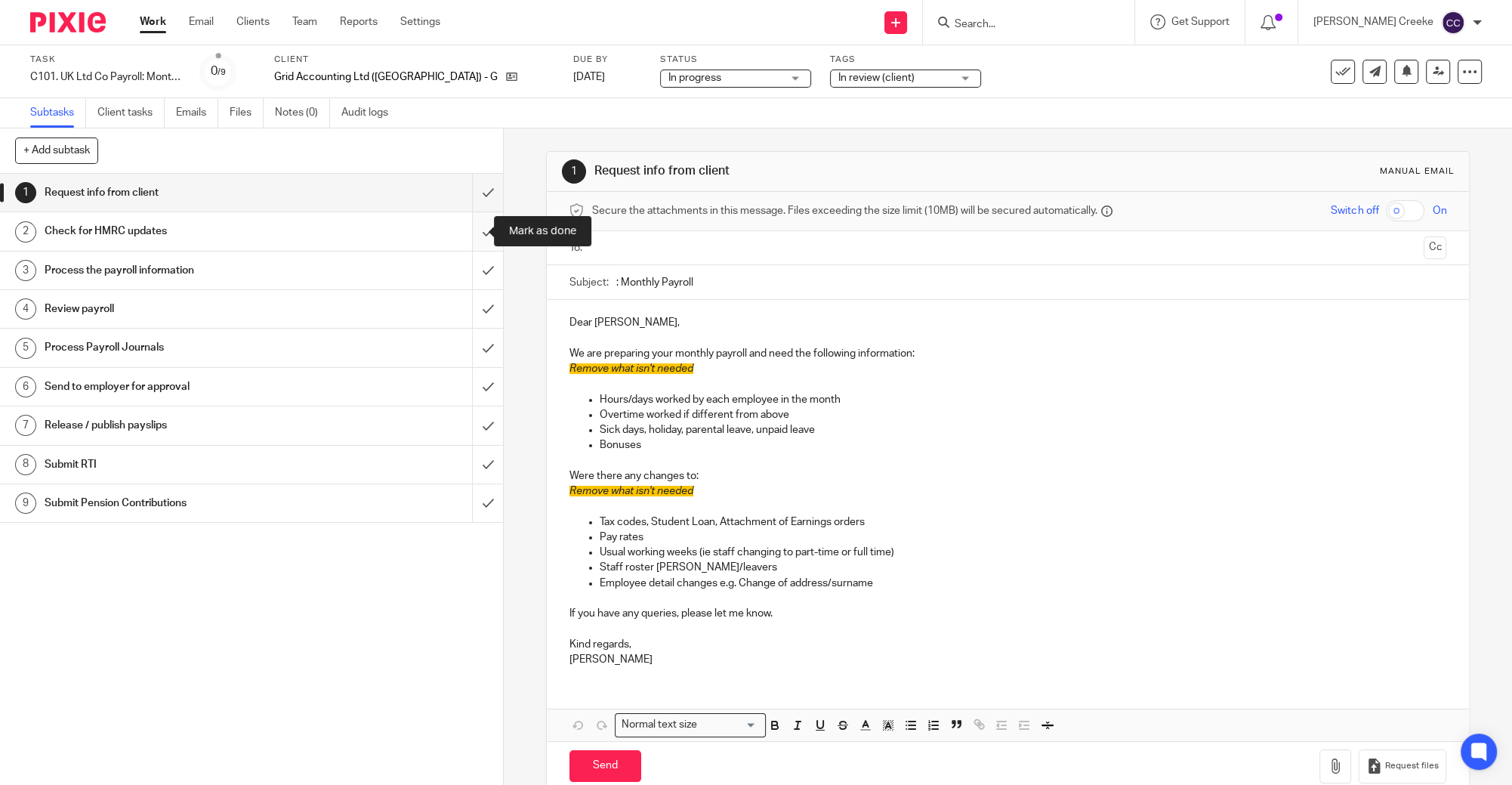
click at [473, 229] on input "submit" at bounding box center [251, 231] width 503 height 38
click at [476, 267] on input "submit" at bounding box center [251, 270] width 503 height 38
click at [472, 307] on input "submit" at bounding box center [251, 309] width 503 height 38
click at [472, 344] on input "submit" at bounding box center [251, 347] width 503 height 38
click at [476, 392] on input "submit" at bounding box center [251, 386] width 503 height 38
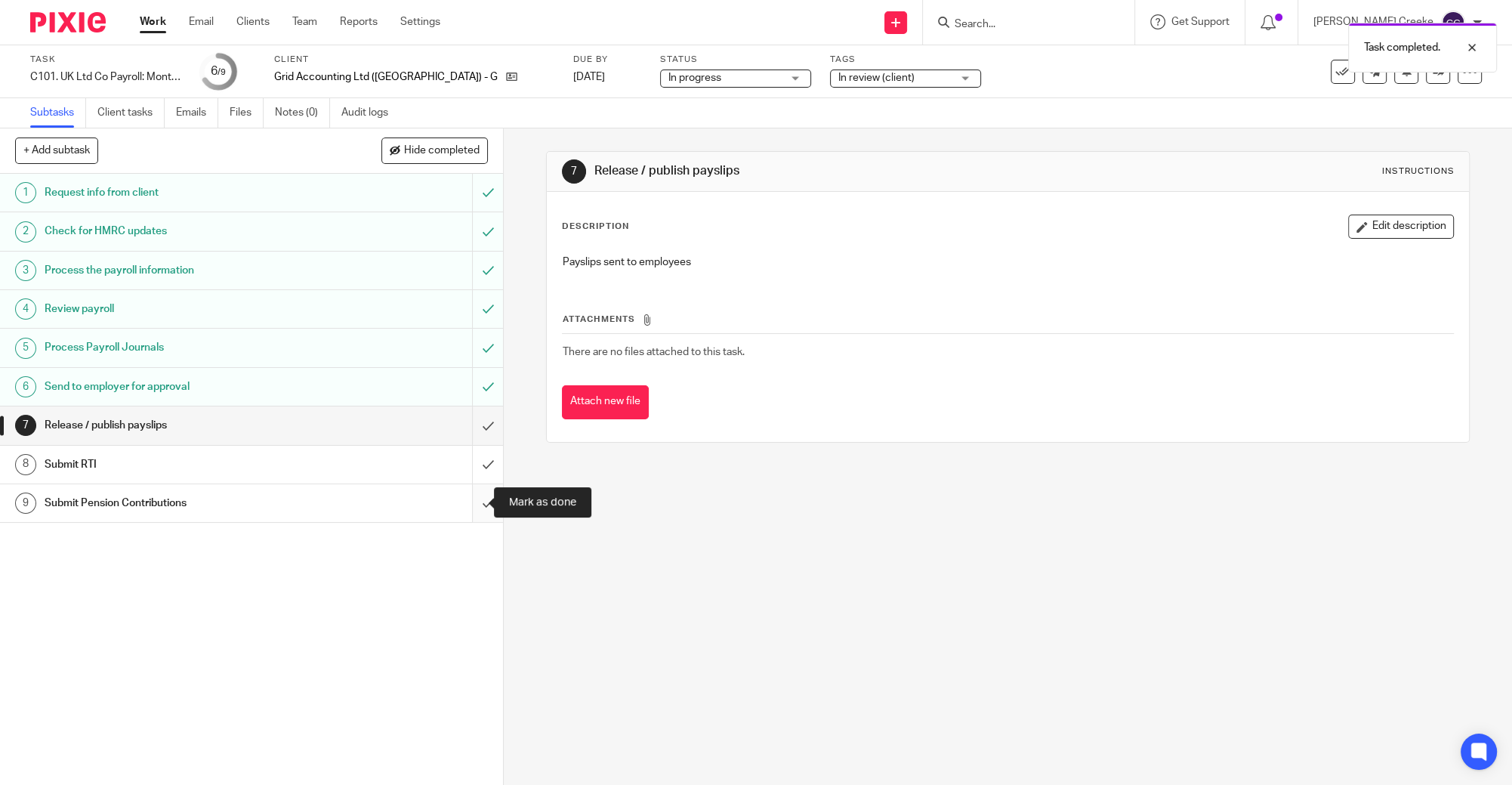
click at [470, 504] on input "submit" at bounding box center [251, 503] width 503 height 38
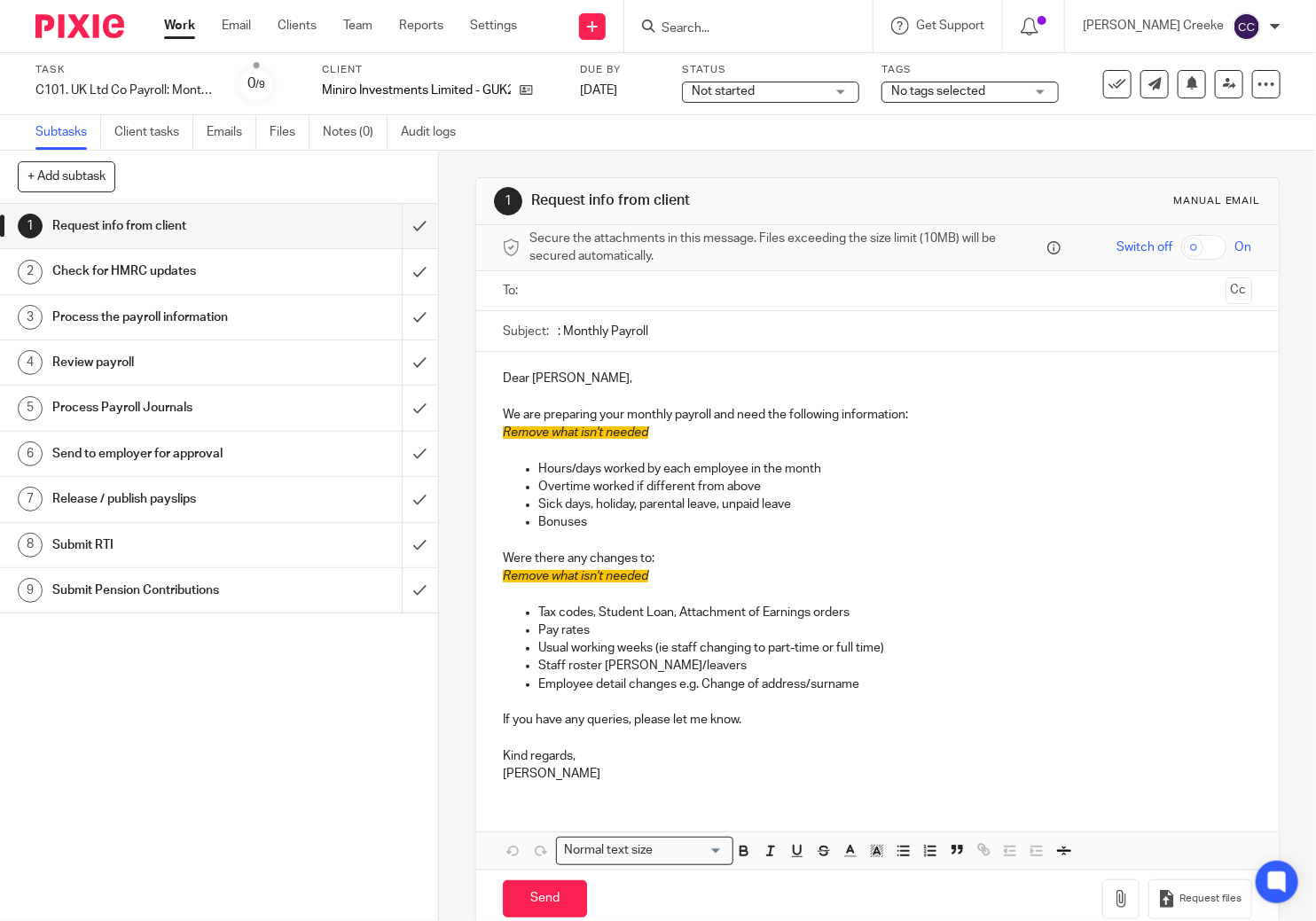
click at [770, 79] on div "Status Not started Not started Not started In progress In review (client) 1" at bounding box center [771, 84] width 177 height 43
click at [744, 91] on span "Not started" at bounding box center [722, 91] width 63 height 13
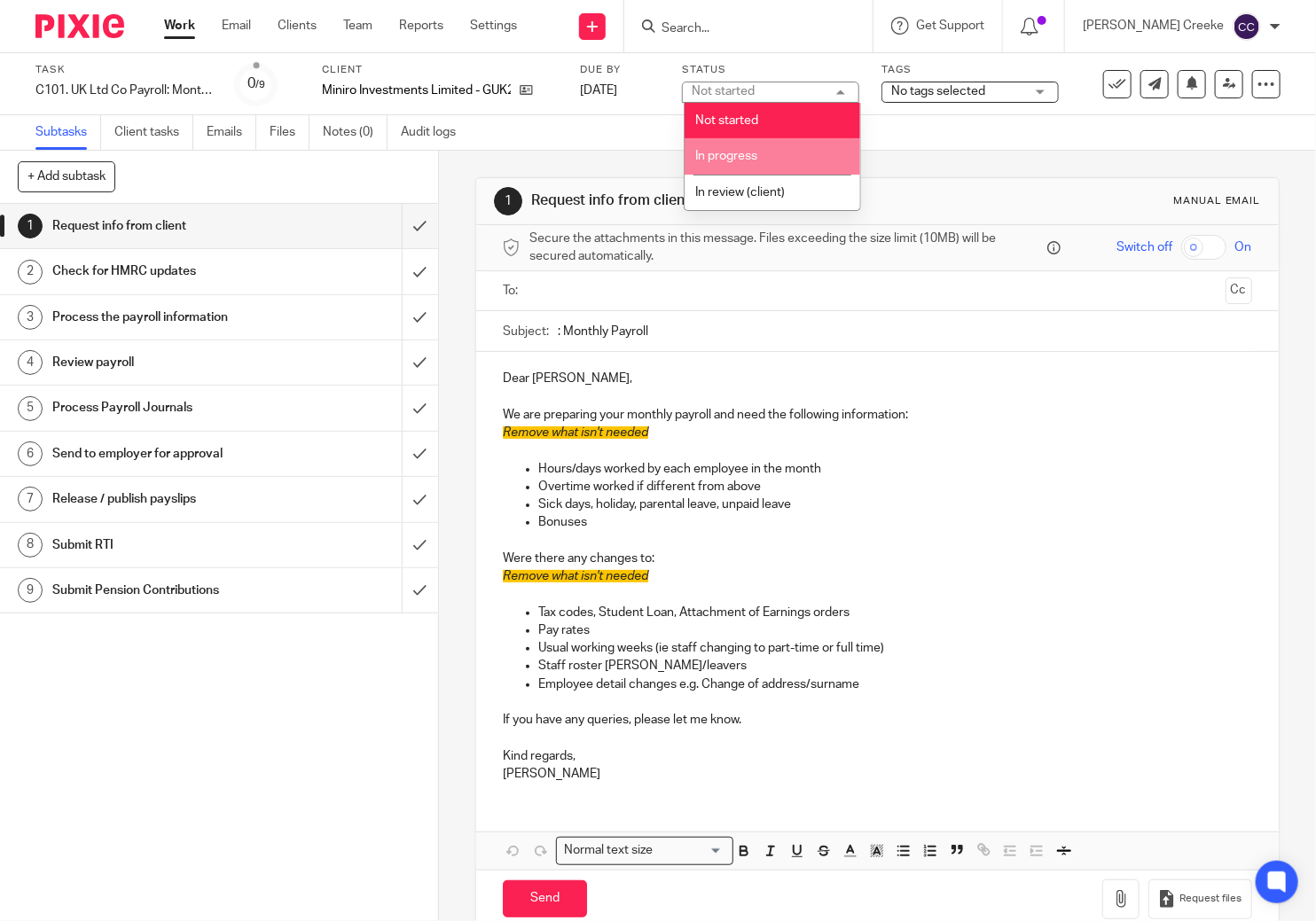
drag, startPoint x: 718, startPoint y: 153, endPoint x: 889, endPoint y: 110, distance: 176.3
click at [719, 153] on span "In progress" at bounding box center [727, 156] width 62 height 13
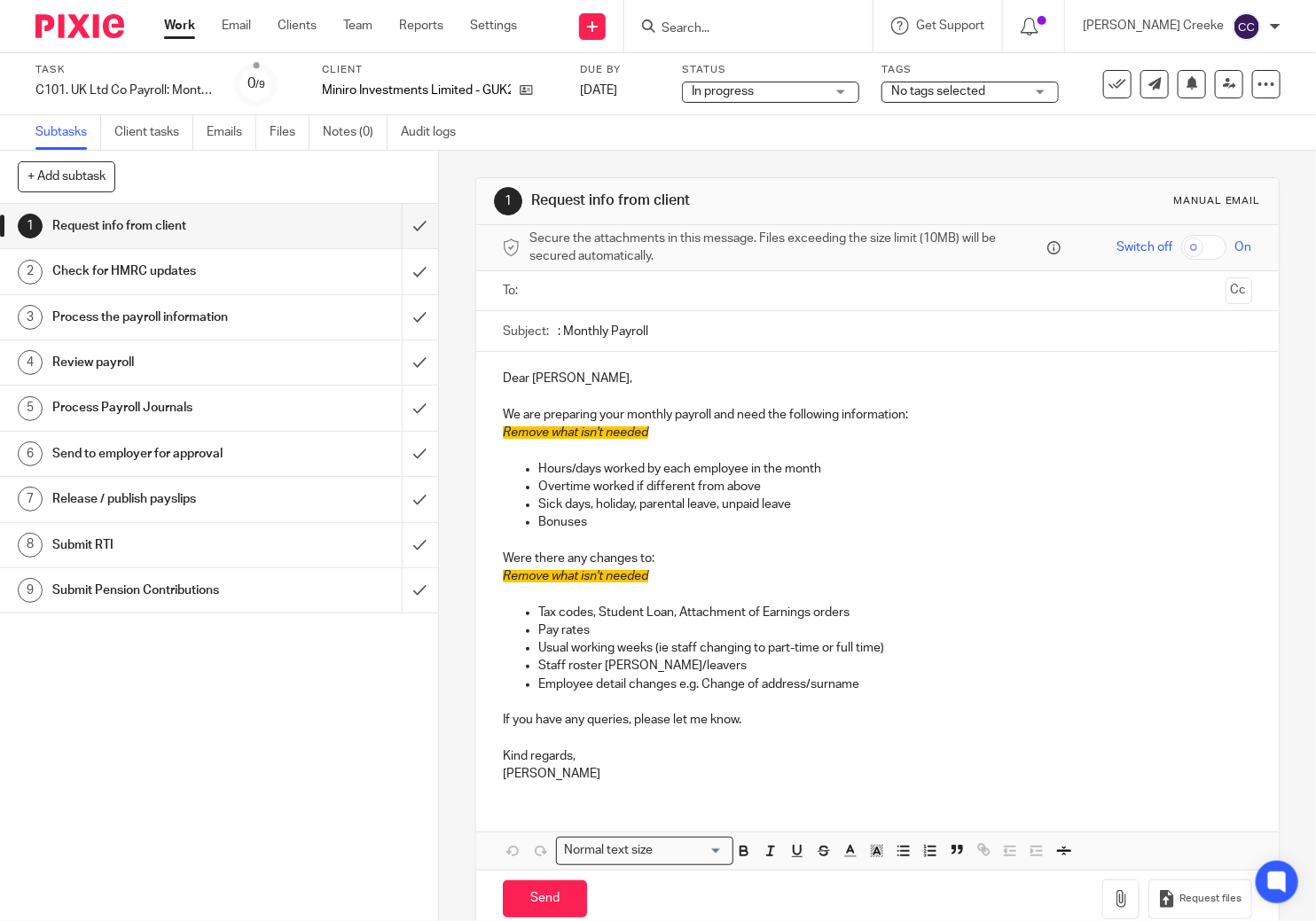
click at [932, 99] on span "No tags selected" at bounding box center [958, 91] width 133 height 18
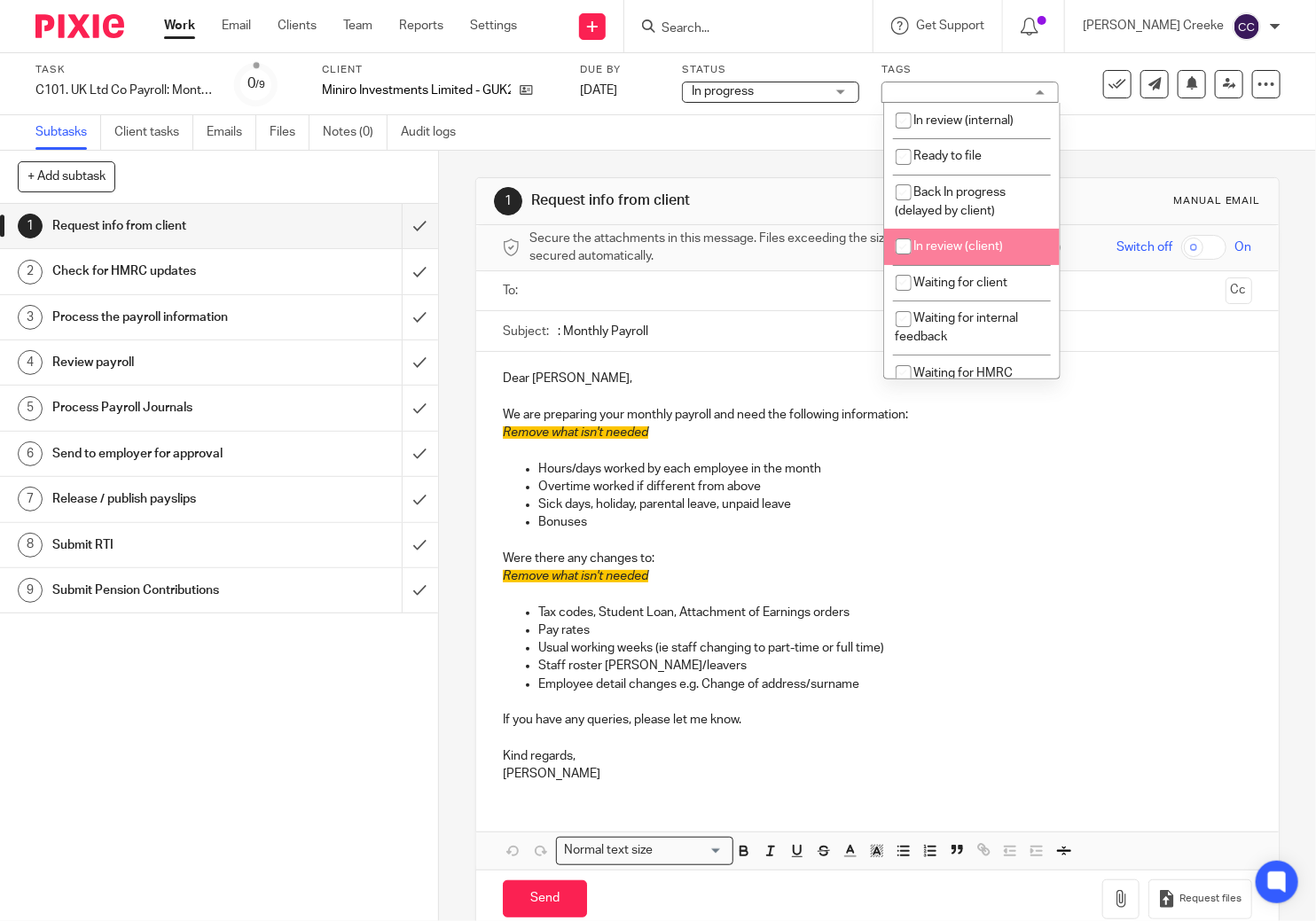
click at [940, 240] on span "In review (client)" at bounding box center [959, 246] width 89 height 13
checkbox input "true"
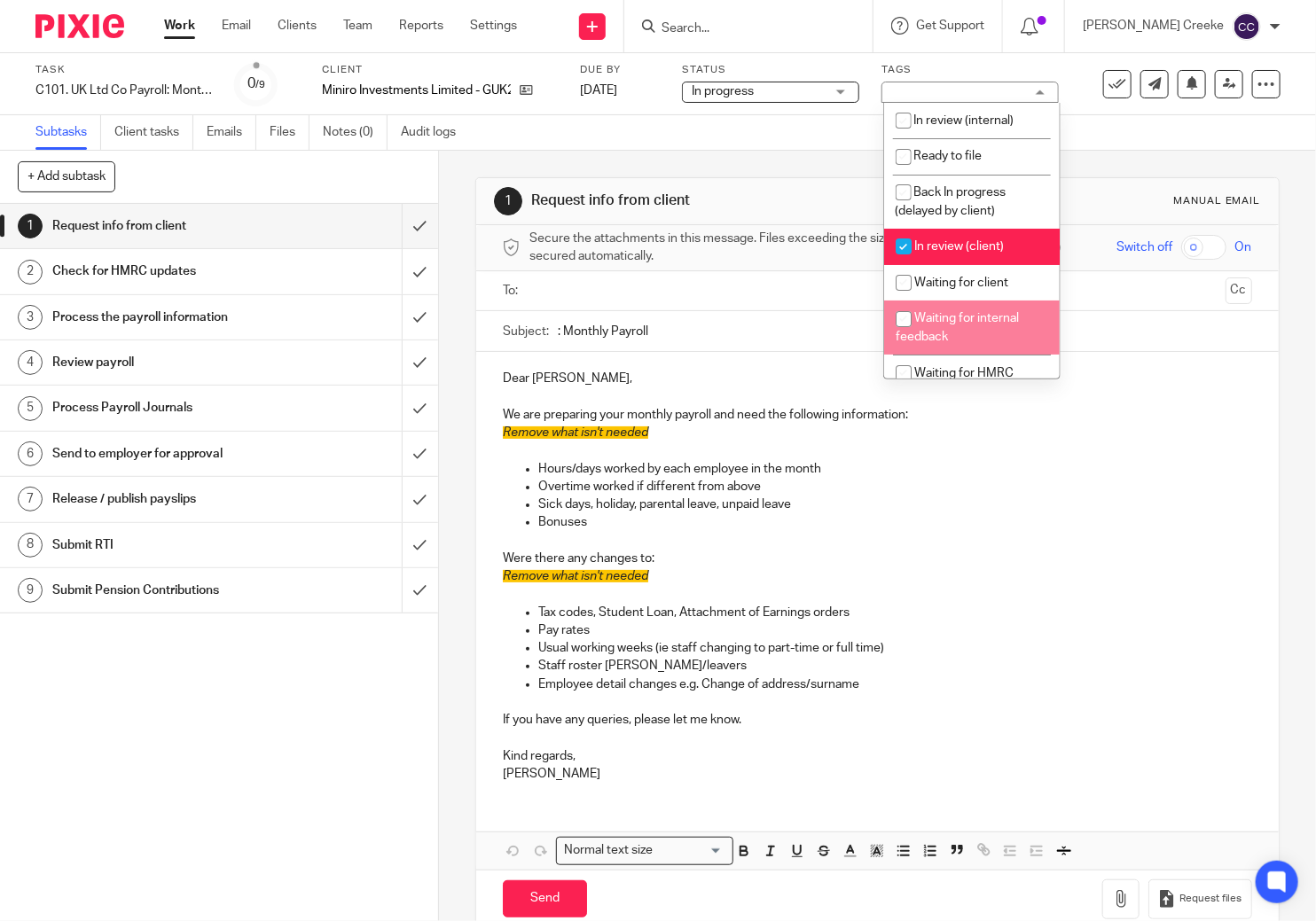
drag, startPoint x: 570, startPoint y: 136, endPoint x: 495, endPoint y: 151, distance: 76.5
click at [570, 137] on div "Subtasks Client tasks Emails Files Notes (0) Audit logs" at bounding box center [658, 132] width 1316 height 36
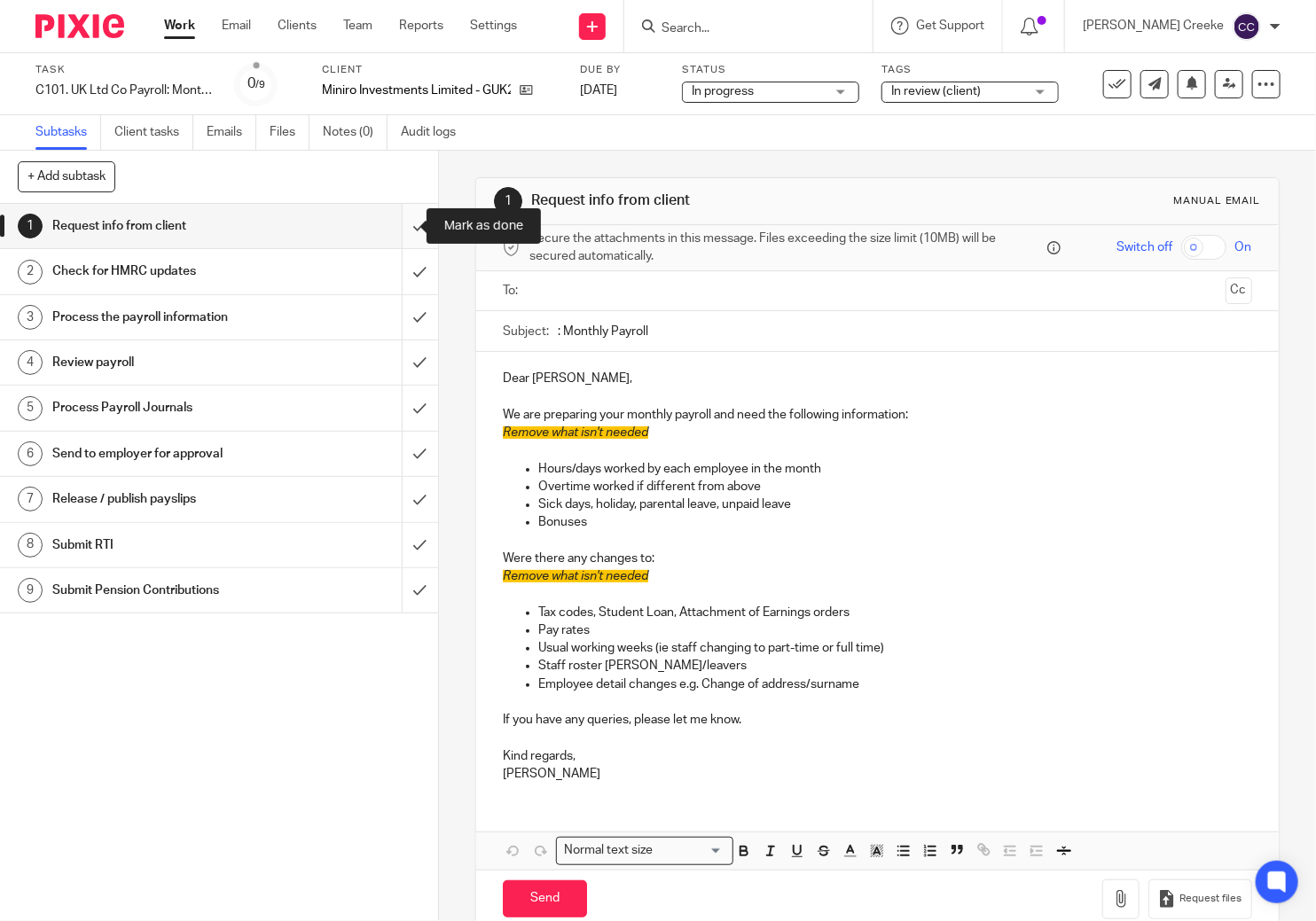
click at [401, 230] on input "submit" at bounding box center [219, 226] width 438 height 45
click at [399, 286] on input "submit" at bounding box center [219, 271] width 438 height 45
click at [397, 321] on input "submit" at bounding box center [219, 317] width 438 height 45
click at [397, 361] on input "submit" at bounding box center [219, 362] width 438 height 45
click at [396, 410] on input "submit" at bounding box center [219, 408] width 438 height 45
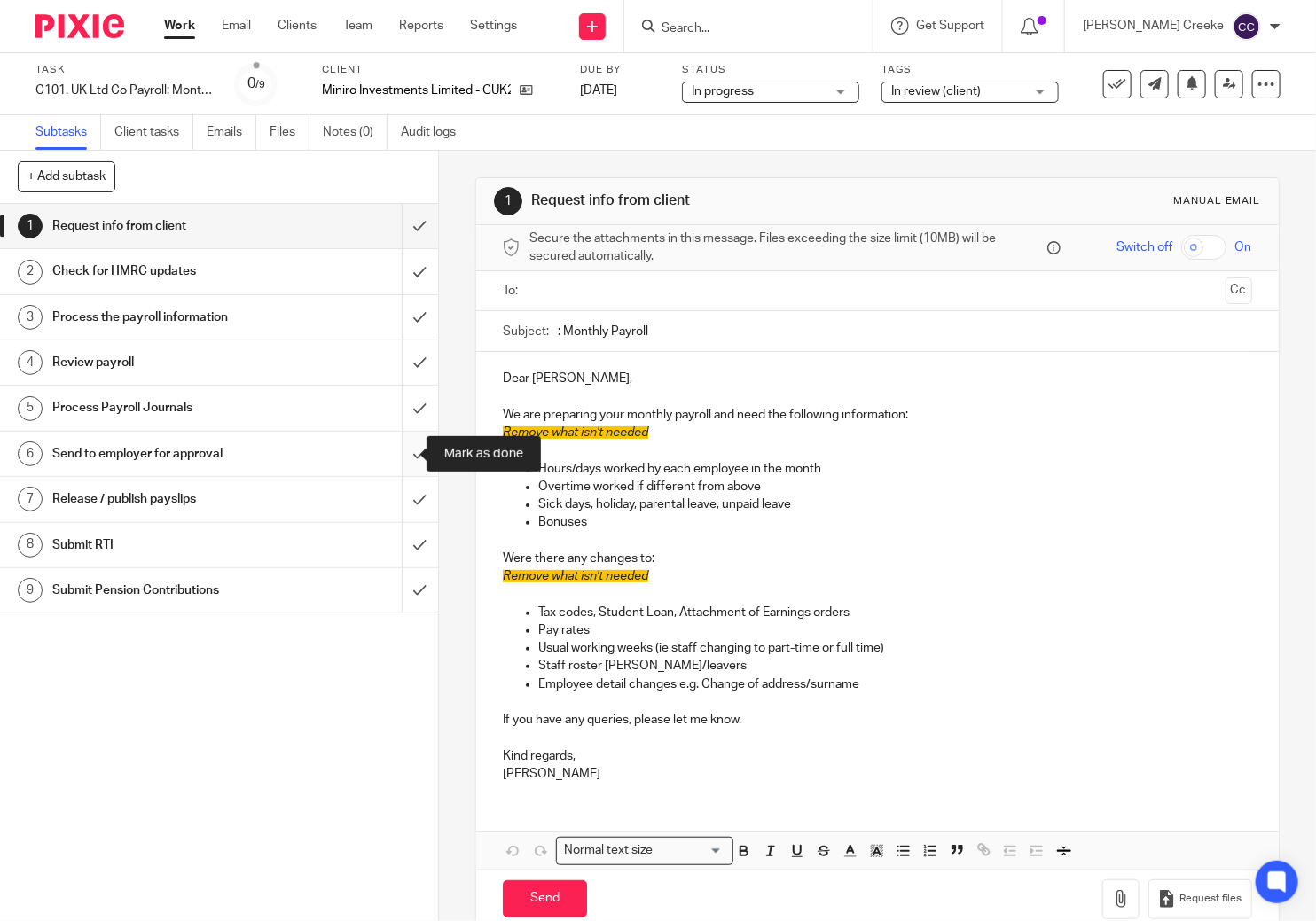
click at [393, 452] on input "submit" at bounding box center [219, 453] width 438 height 45
click at [388, 591] on input "submit" at bounding box center [219, 590] width 438 height 45
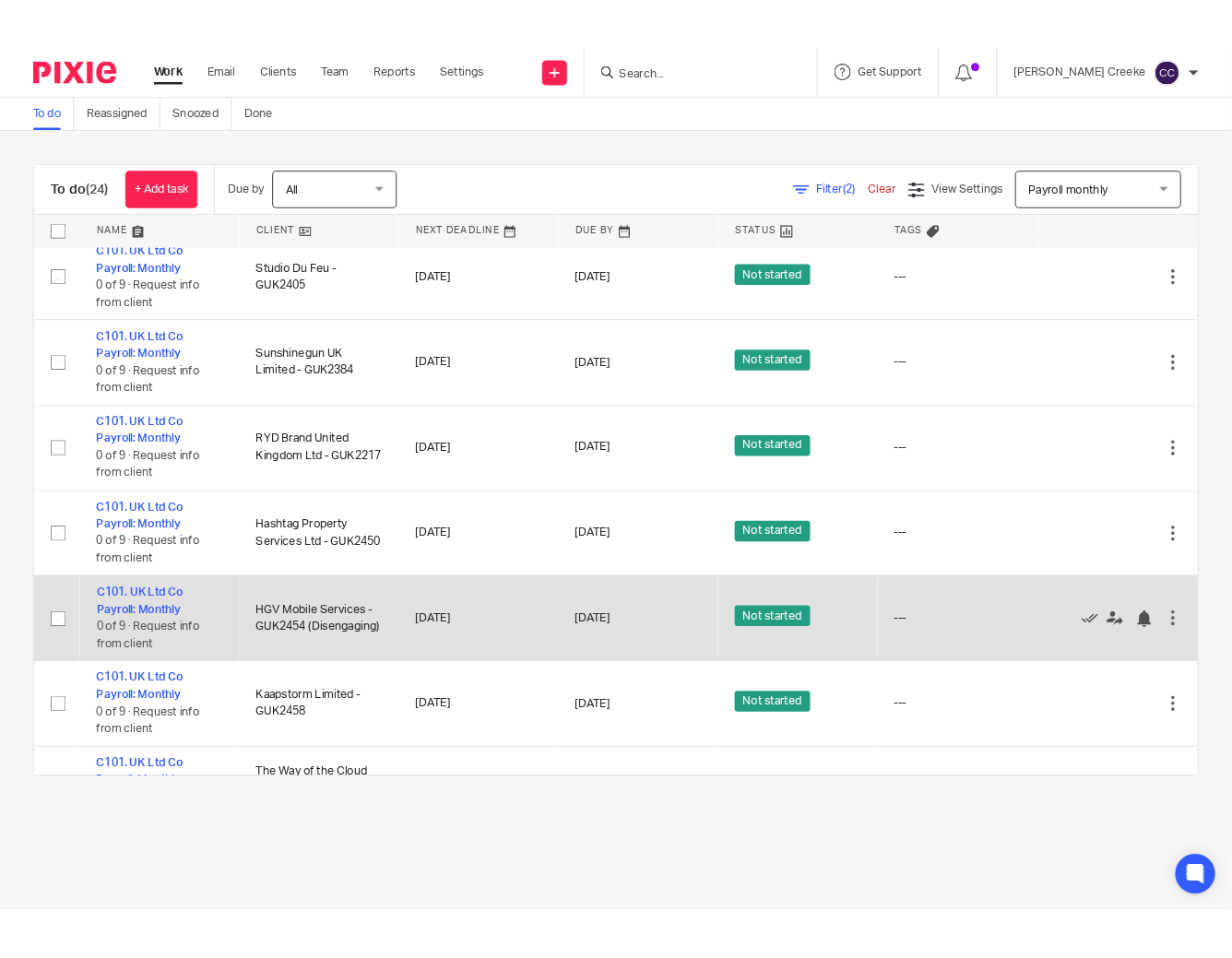
scroll to position [875, 0]
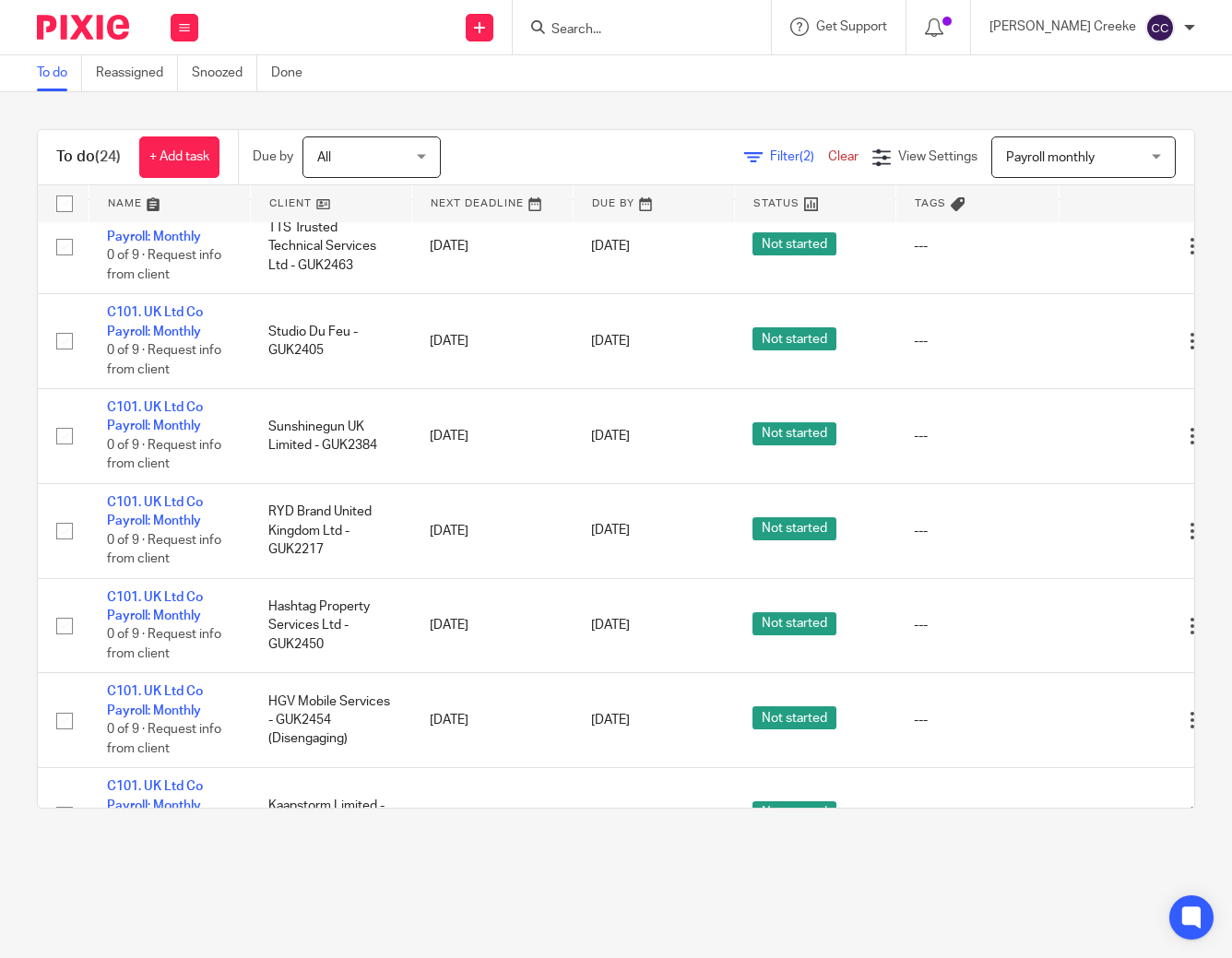
drag, startPoint x: 1113, startPoint y: 901, endPoint x: 1099, endPoint y: 854, distance: 49.0
click at [1113, 901] on main "To do Reassigned Snoozed Done To do (24) + Add task Due by All All Today Tomorr…" at bounding box center [616, 479] width 1232 height 958
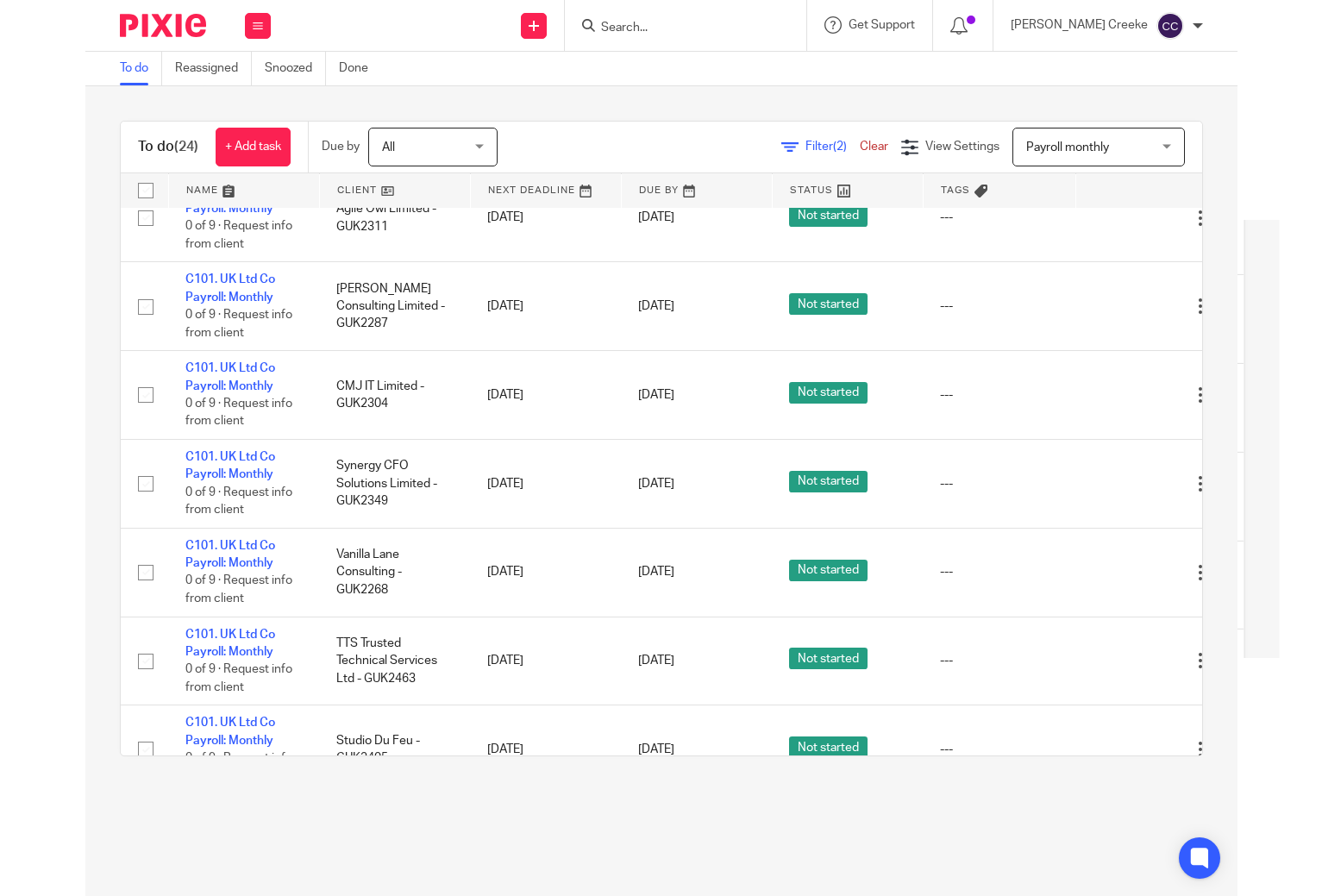
scroll to position [0, 0]
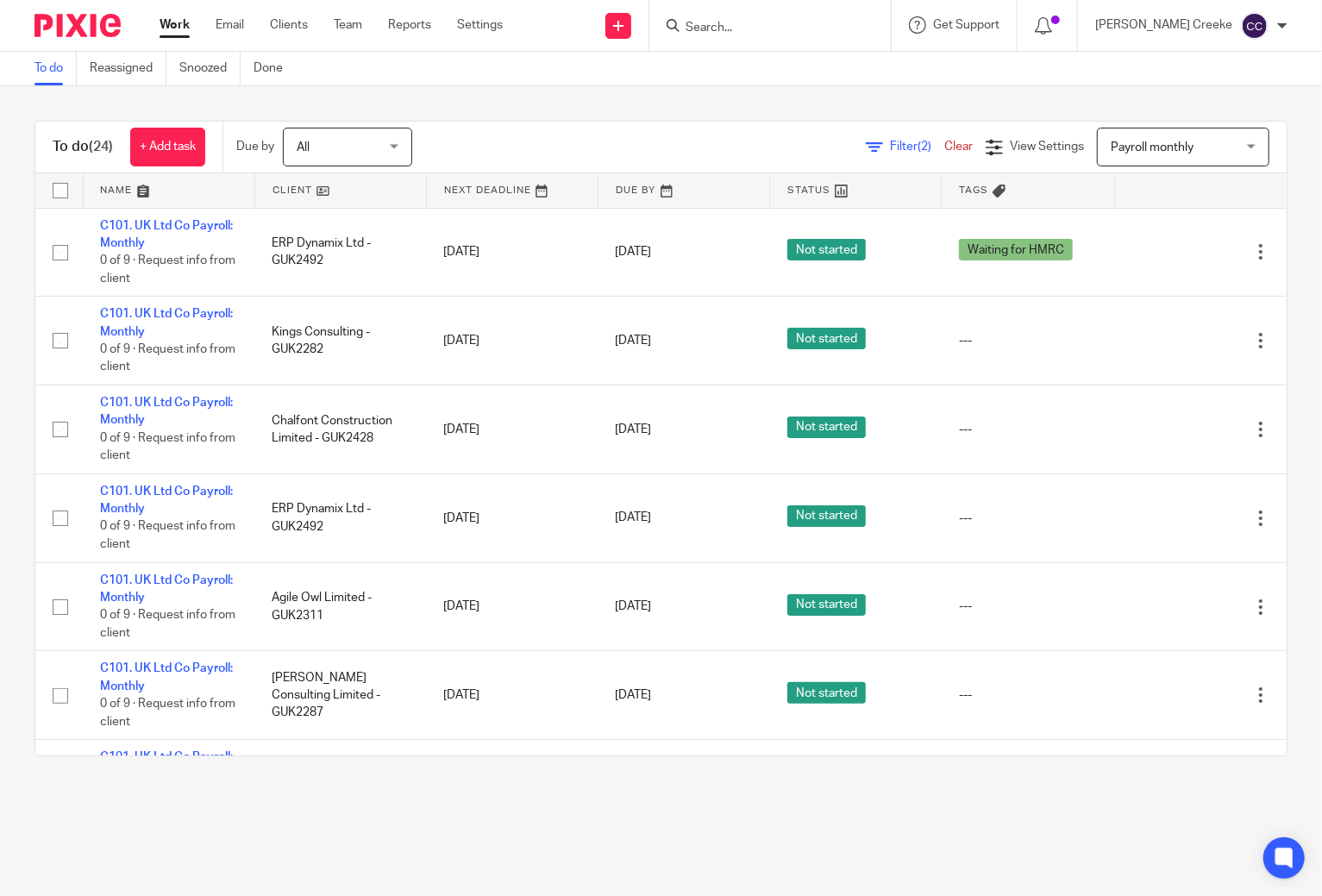
click at [817, 28] on input "Search" at bounding box center [761, 28] width 155 height 15
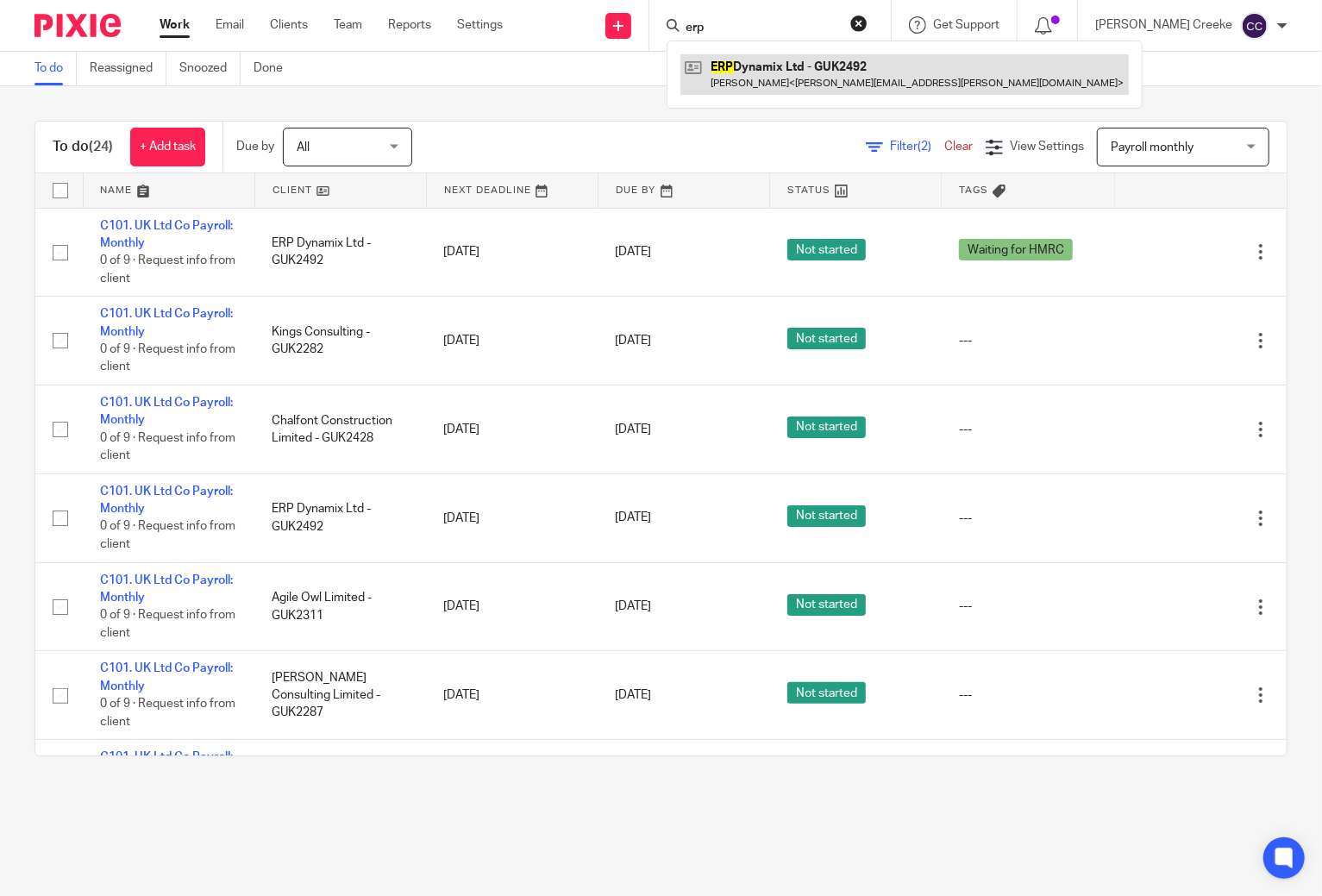
type input "erp"
click at [846, 82] on link at bounding box center [904, 74] width 448 height 40
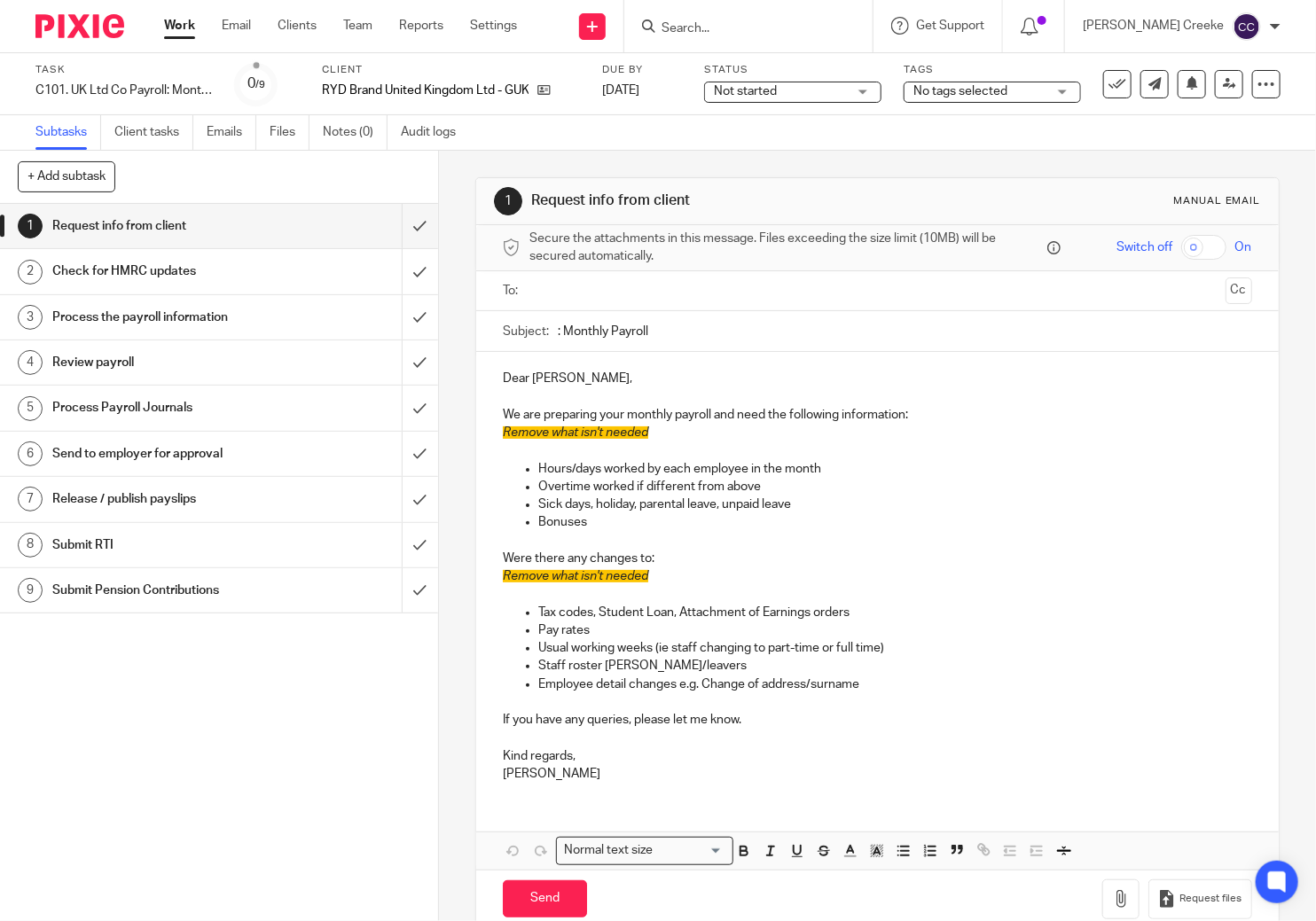
click at [778, 89] on span "Not started" at bounding box center [781, 91] width 133 height 18
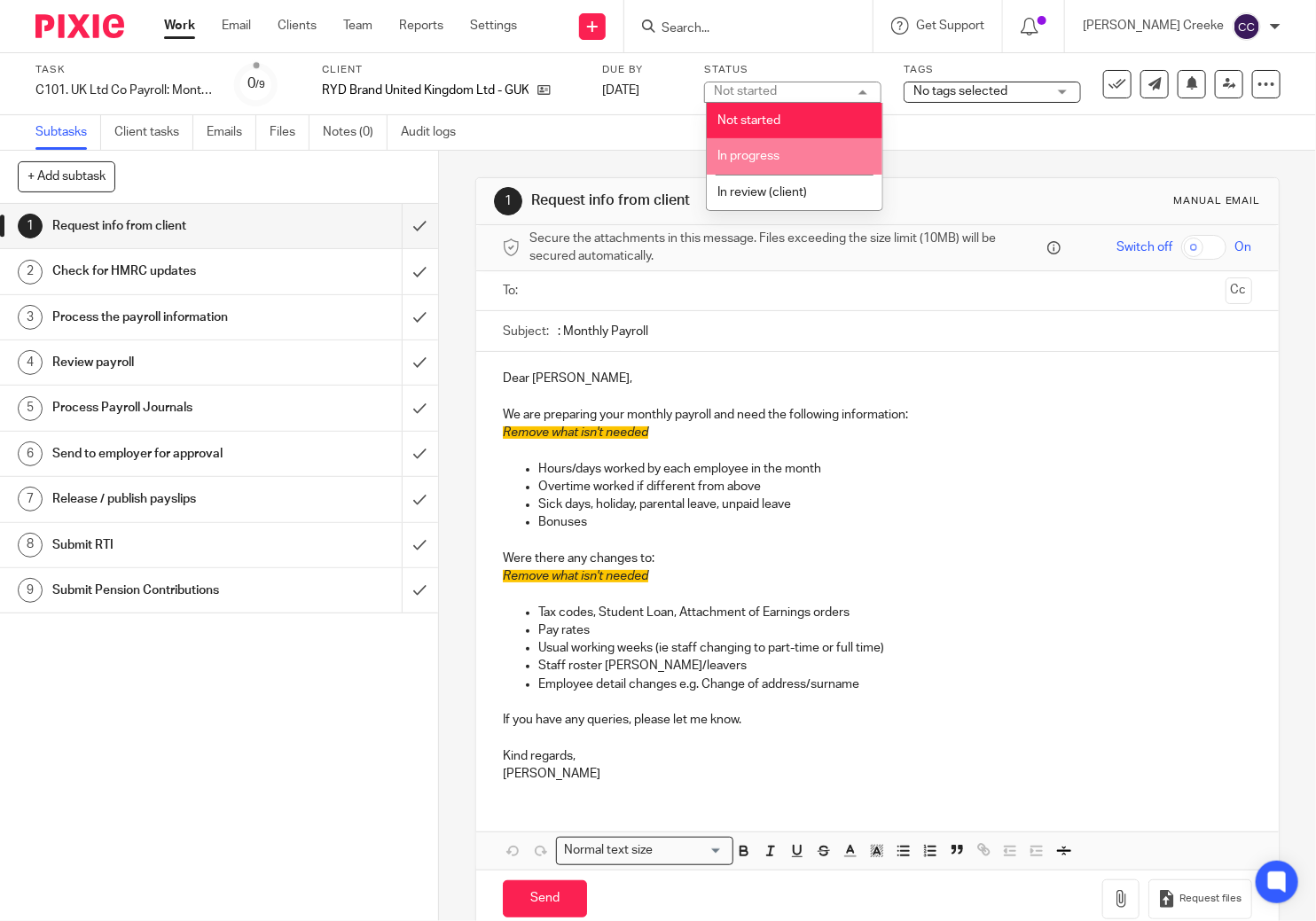
drag, startPoint x: 745, startPoint y: 156, endPoint x: 791, endPoint y: 126, distance: 54.9
click at [746, 154] on span "In progress" at bounding box center [749, 156] width 62 height 13
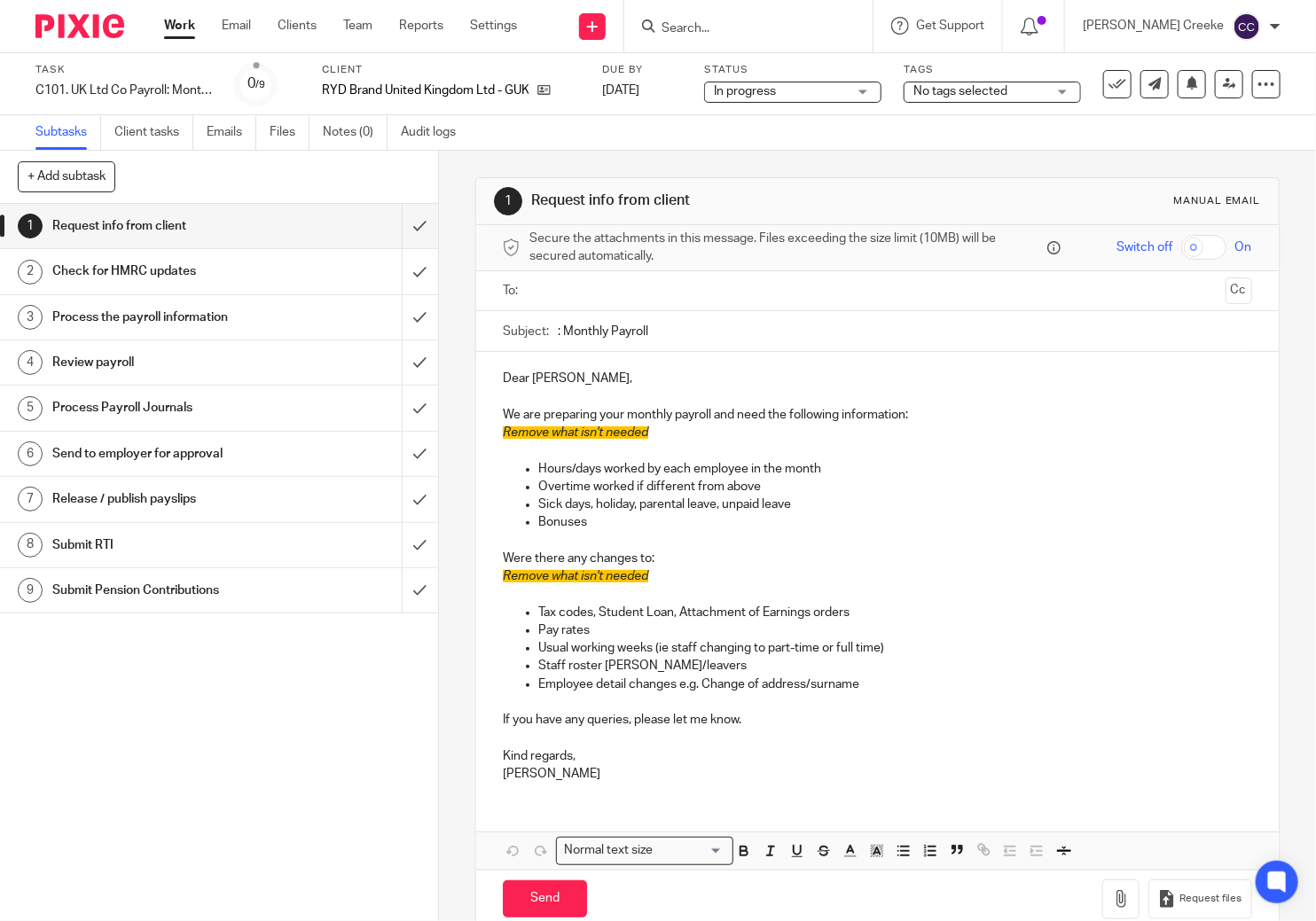
click at [943, 90] on span "No tags selected" at bounding box center [959, 91] width 94 height 13
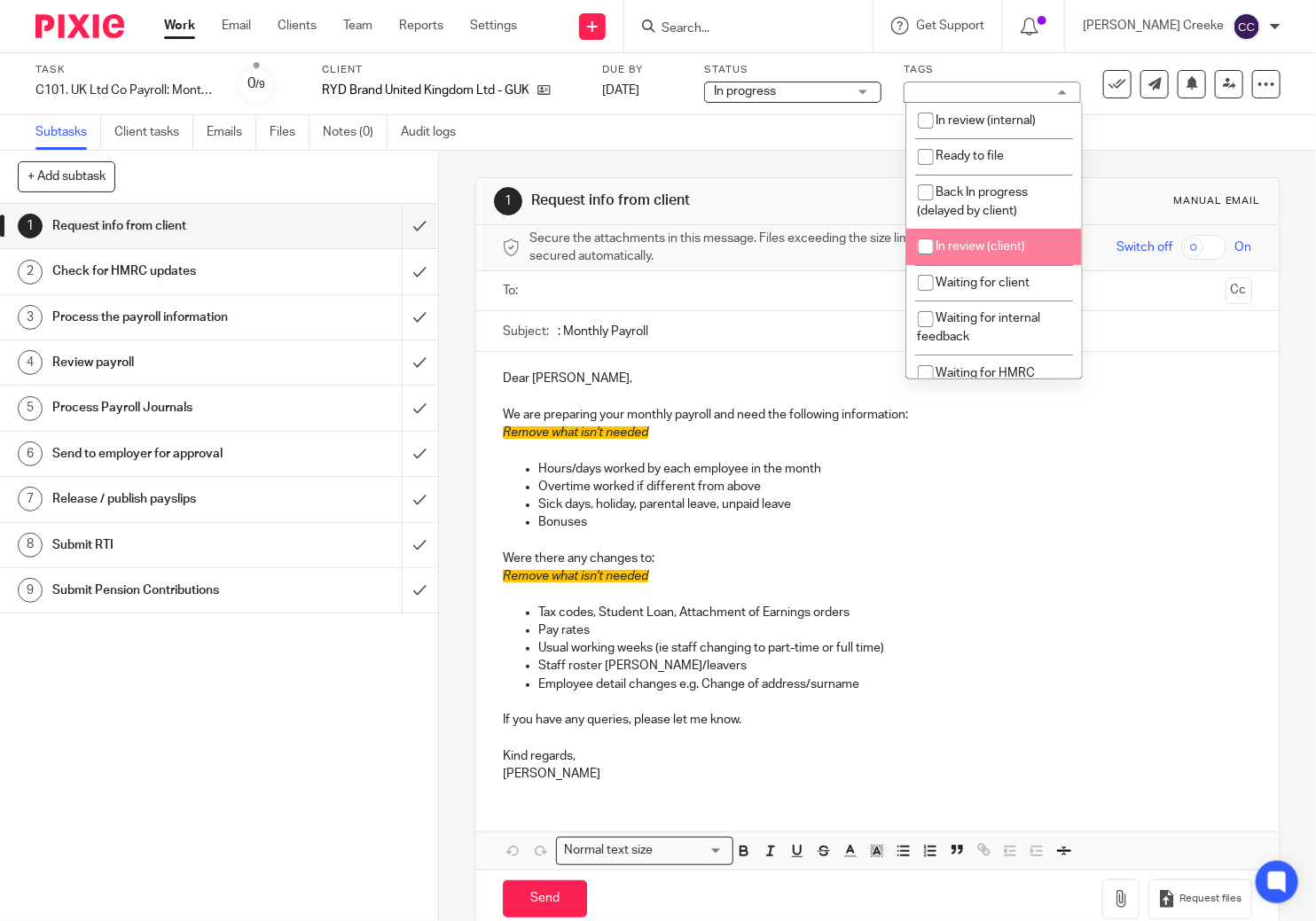
click at [960, 252] on span "In review (client)" at bounding box center [980, 246] width 89 height 13
checkbox input "true"
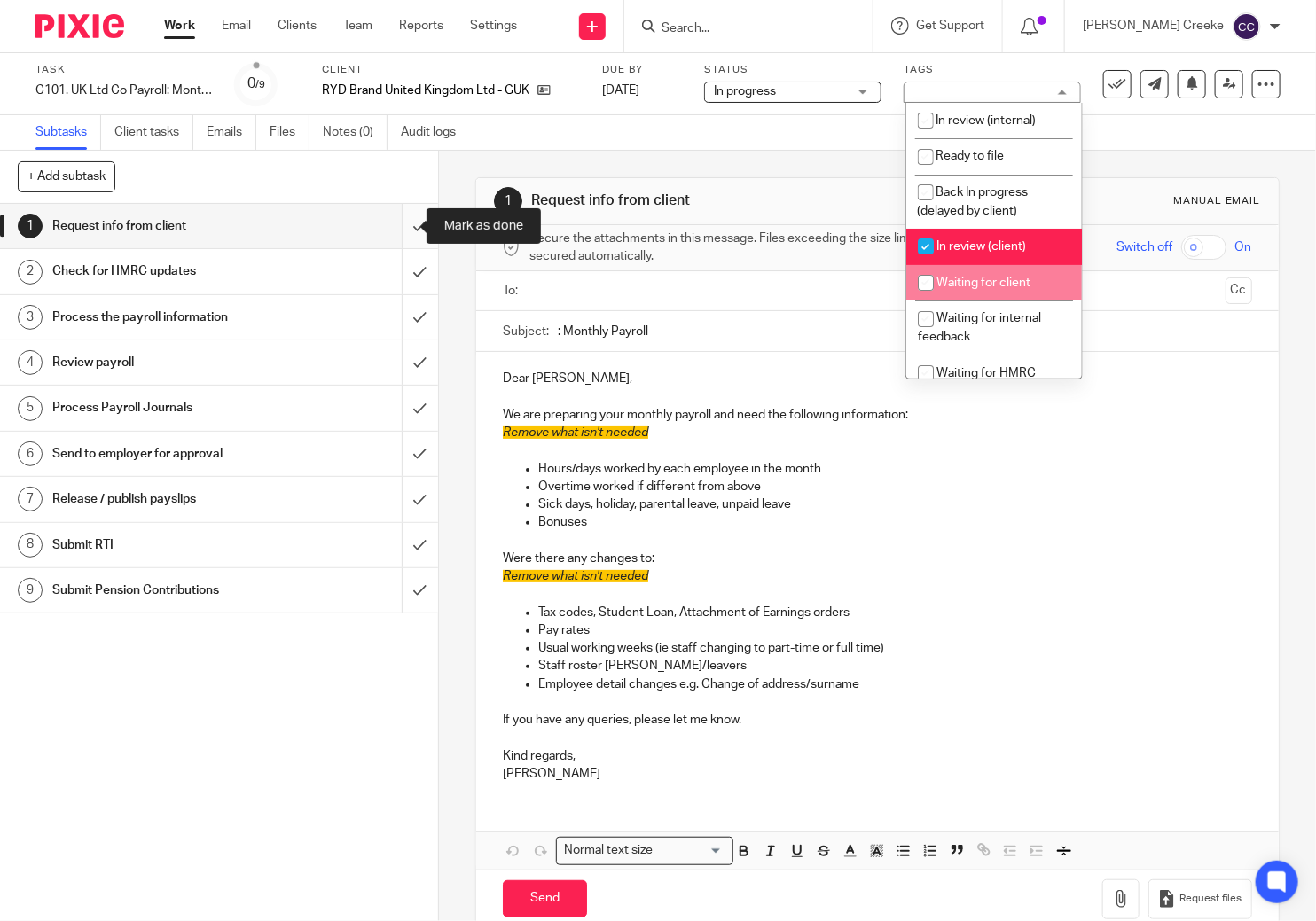
click at [397, 225] on input "submit" at bounding box center [219, 226] width 438 height 45
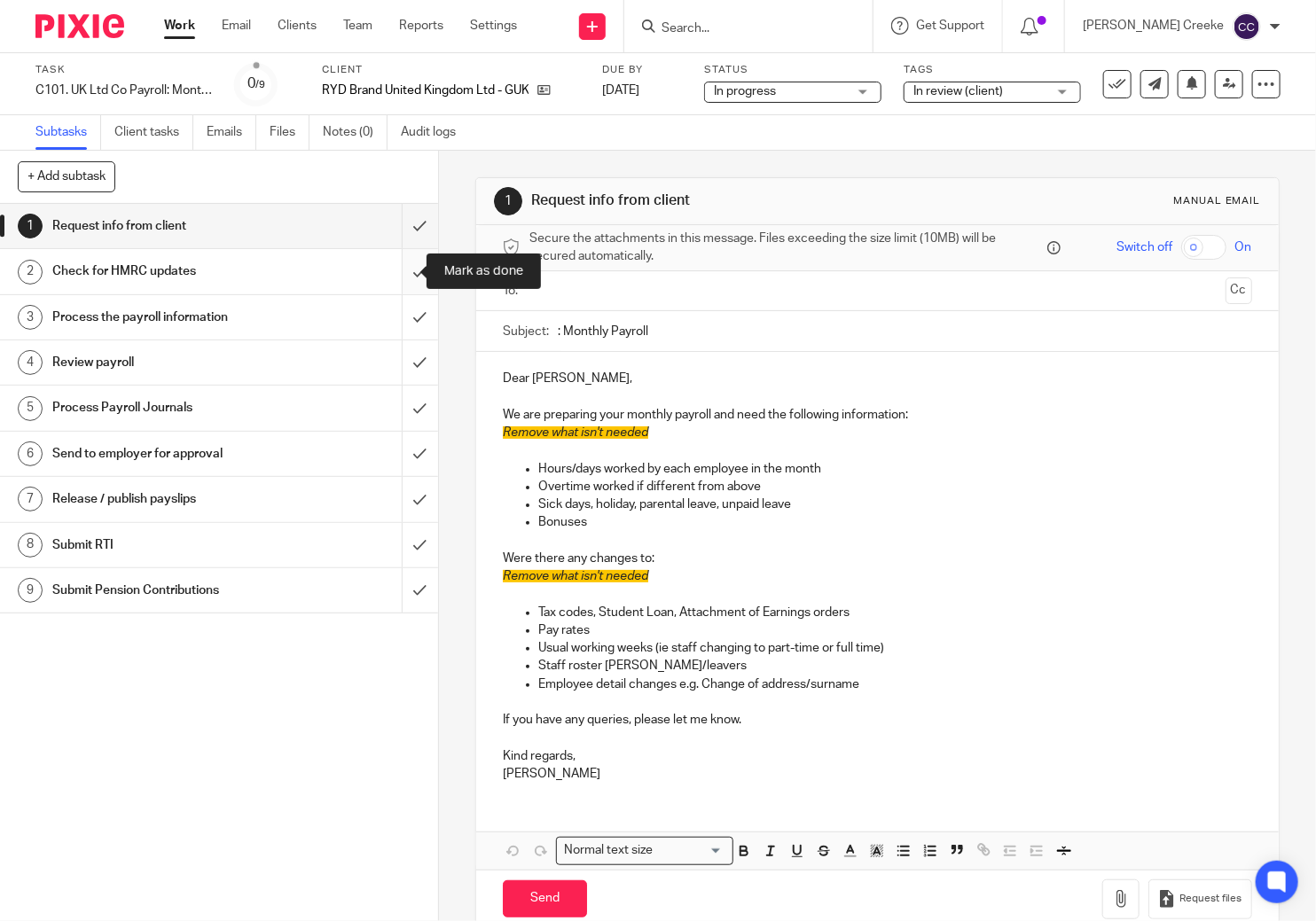
click at [399, 265] on input "submit" at bounding box center [219, 271] width 438 height 45
click at [403, 307] on input "submit" at bounding box center [219, 317] width 438 height 45
click at [403, 354] on input "submit" at bounding box center [219, 362] width 438 height 45
click at [399, 398] on input "submit" at bounding box center [219, 408] width 438 height 45
click at [402, 448] on input "submit" at bounding box center [219, 453] width 438 height 45
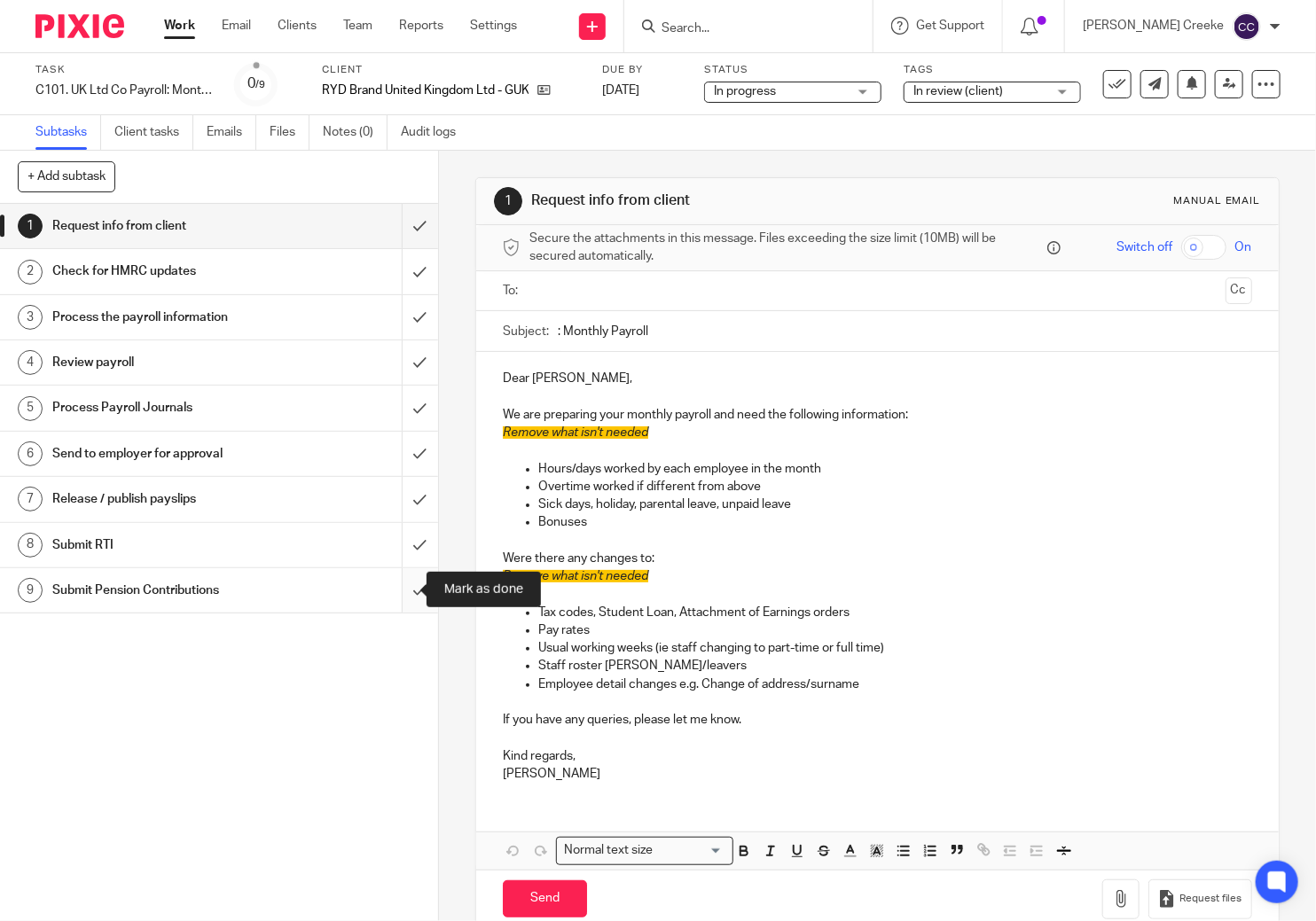
click at [399, 592] on input "submit" at bounding box center [219, 590] width 438 height 45
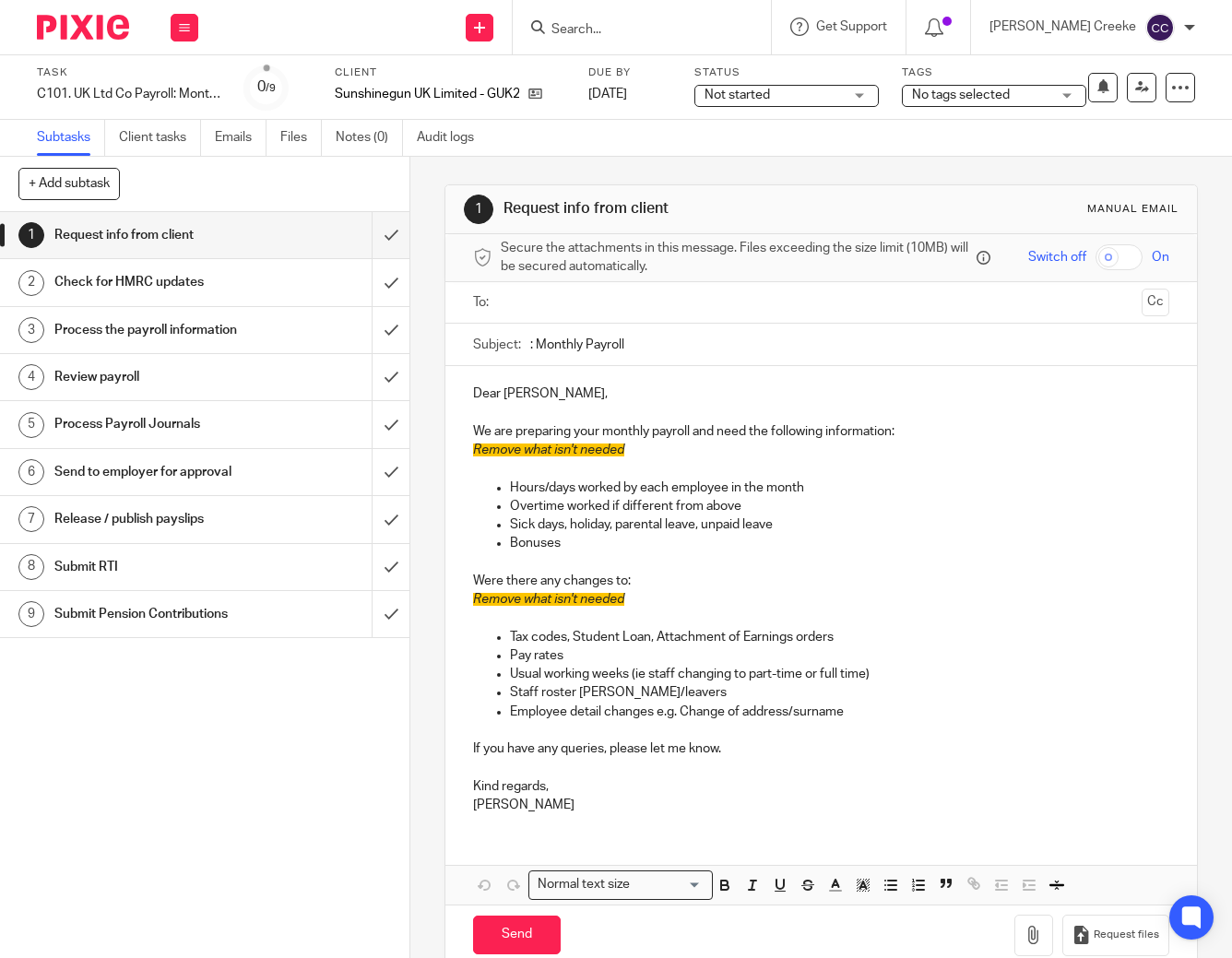
click at [805, 86] on span "Not started" at bounding box center [774, 95] width 138 height 19
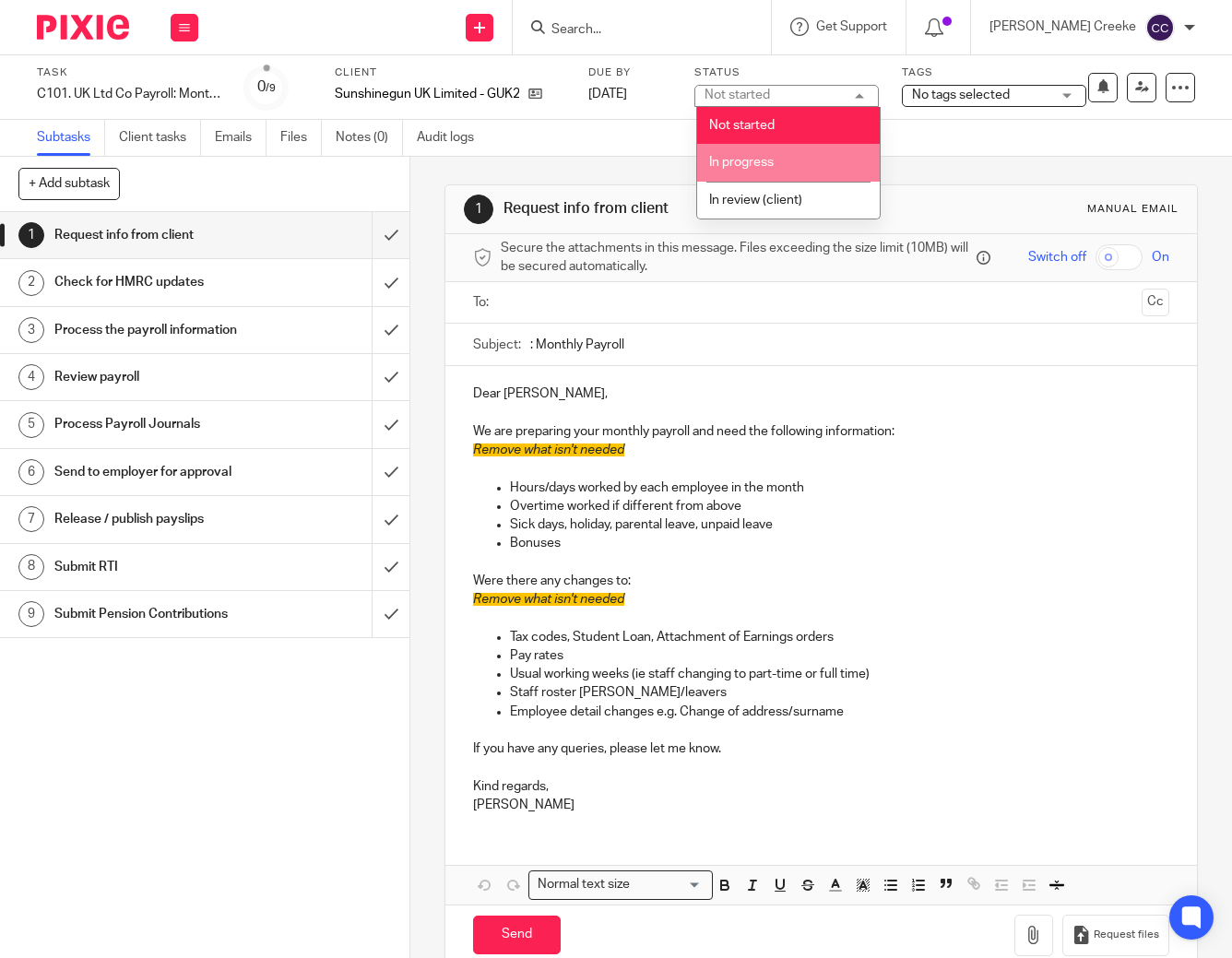
drag, startPoint x: 740, startPoint y: 163, endPoint x: 845, endPoint y: 133, distance: 109.2
click at [744, 161] on span "In progress" at bounding box center [742, 162] width 64 height 13
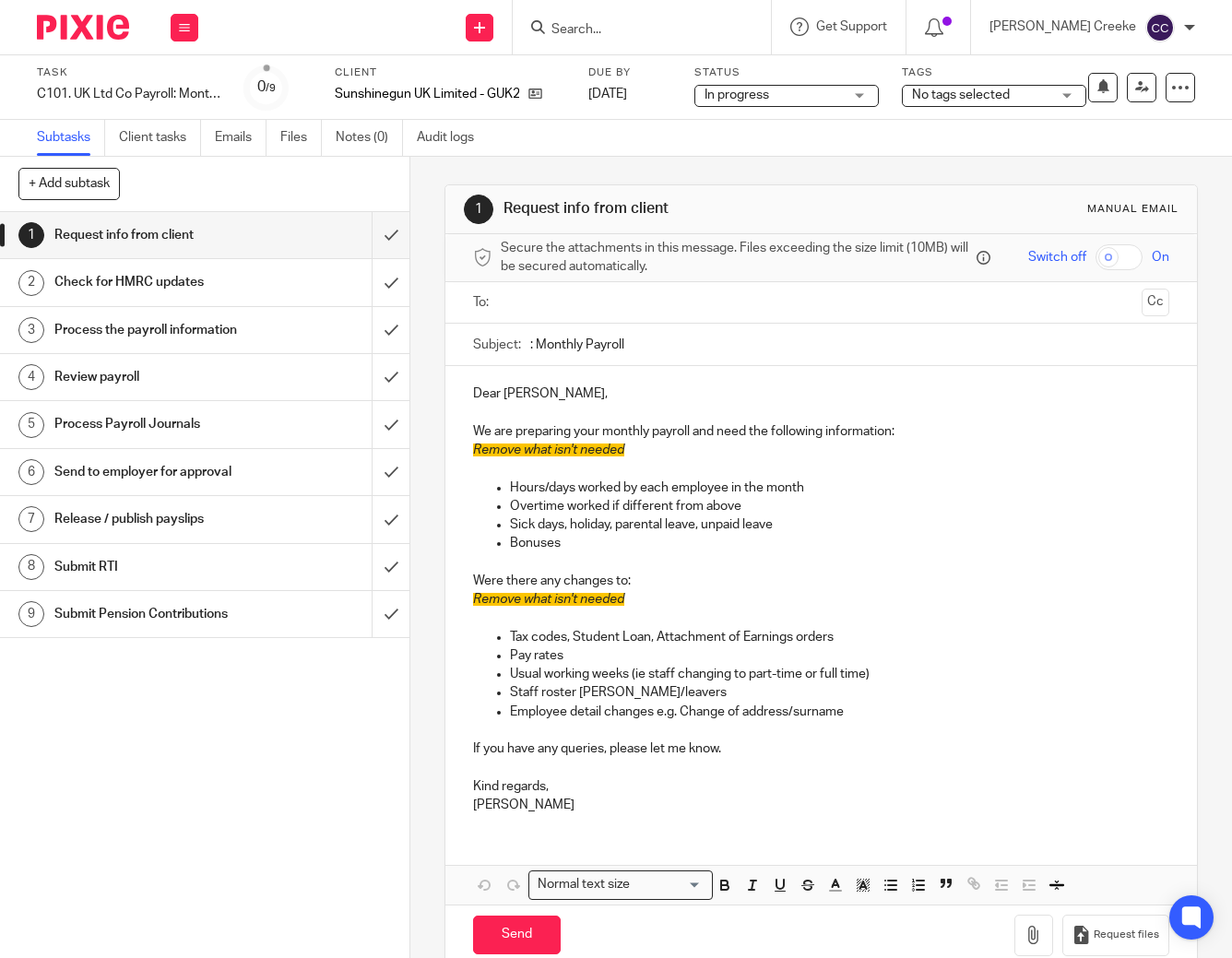
click at [967, 101] on span "No tags selected" at bounding box center [960, 95] width 98 height 13
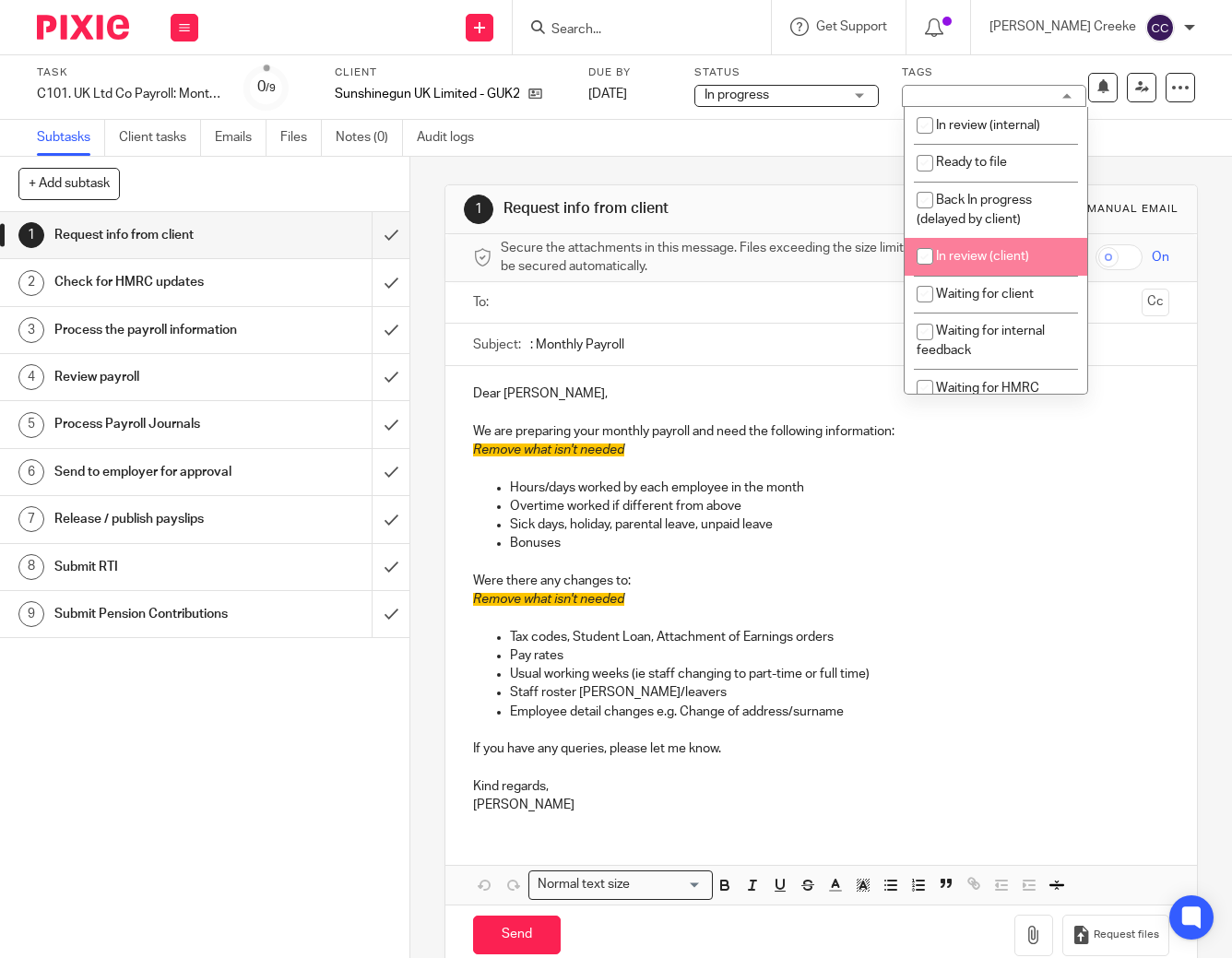
click at [986, 266] on li "In review (client)" at bounding box center [996, 257] width 182 height 38
checkbox input "true"
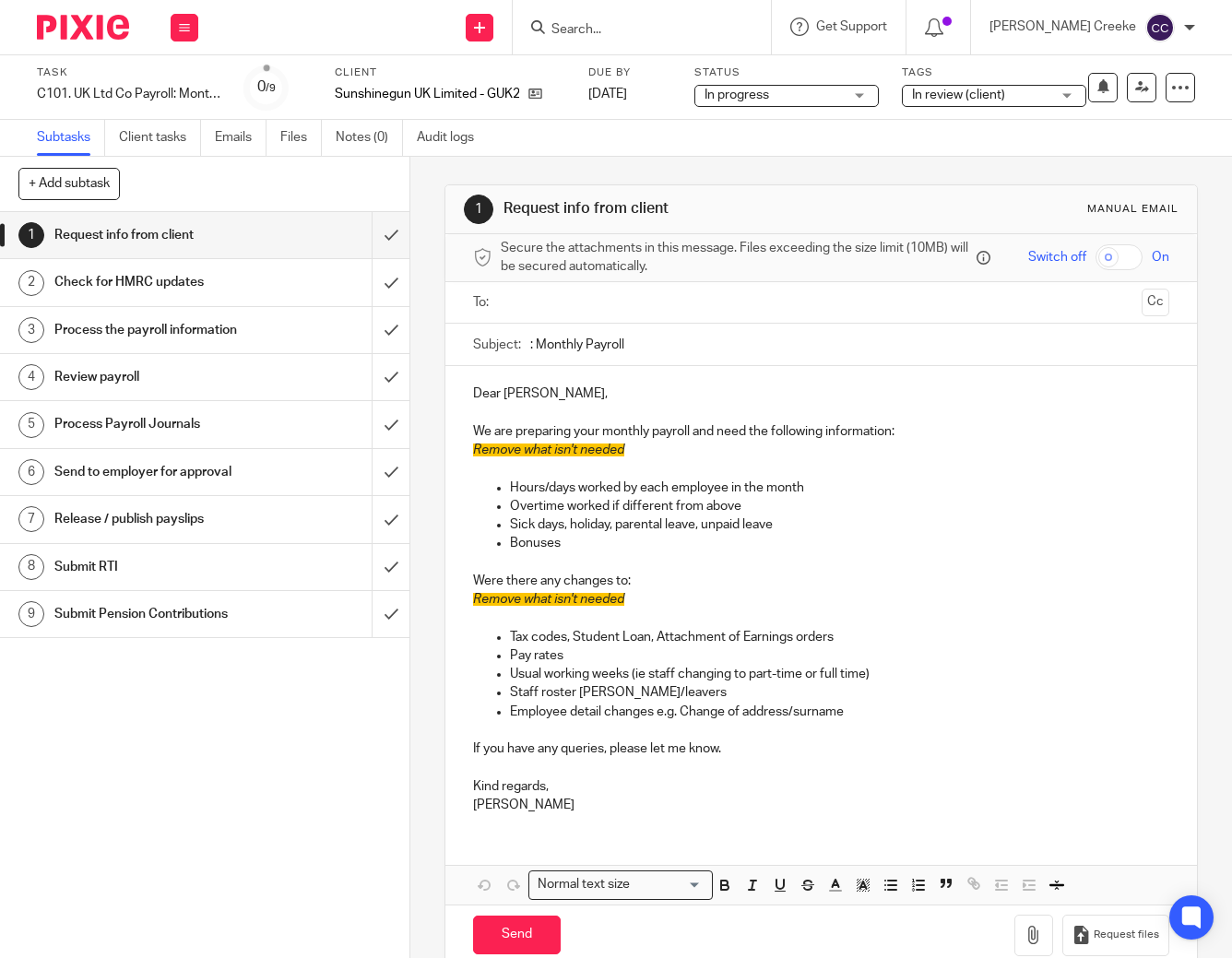
click at [230, 838] on div "1 Request info from client 2 Check for HMRC updates 3 Process the payroll infor…" at bounding box center [205, 585] width 410 height 746
click at [374, 235] on input "submit" at bounding box center [205, 235] width 410 height 46
click at [369, 292] on input "submit" at bounding box center [205, 282] width 410 height 46
drag, startPoint x: 366, startPoint y: 335, endPoint x: 374, endPoint y: 364, distance: 30.1
click at [366, 336] on input "submit" at bounding box center [205, 330] width 410 height 46
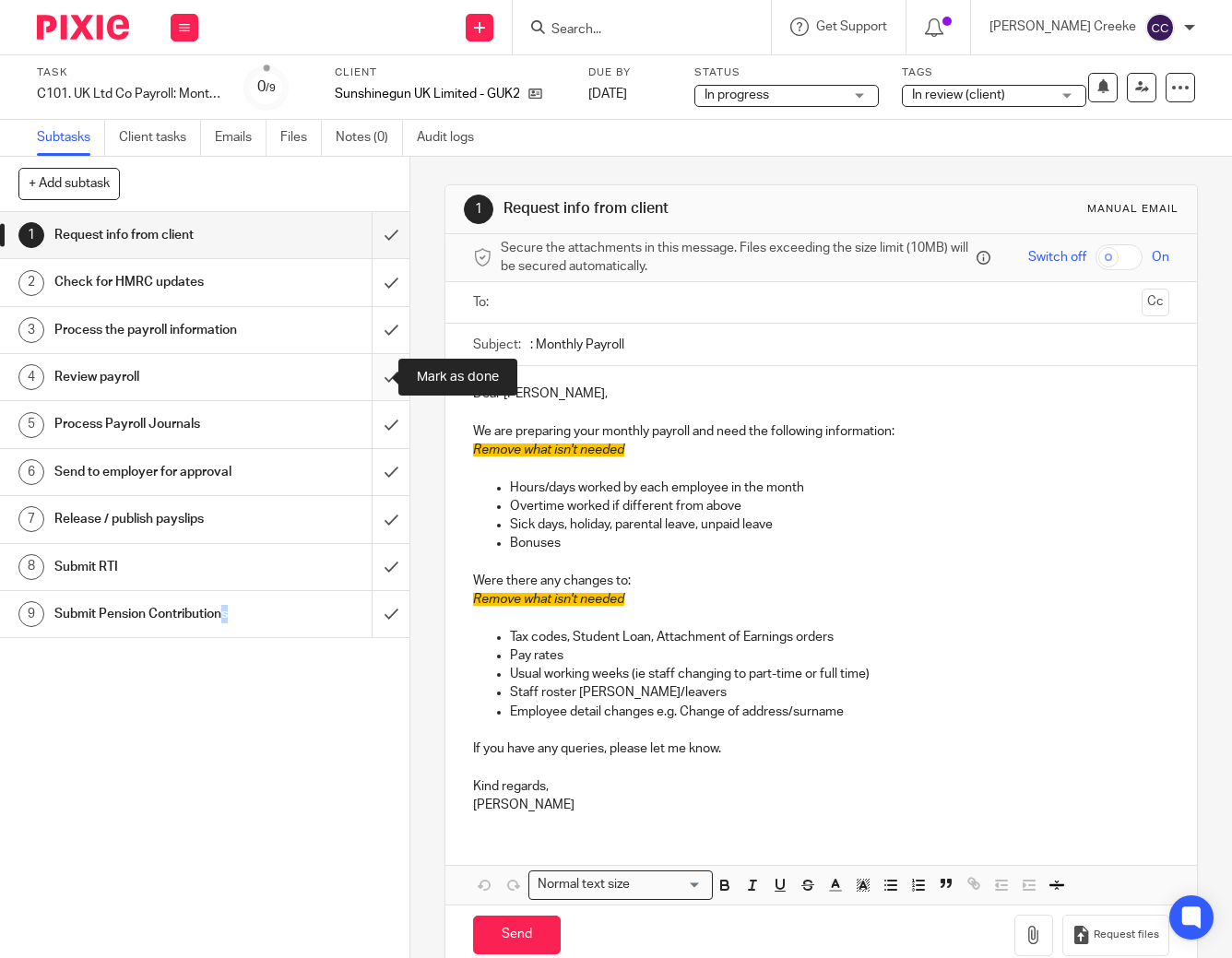
click at [375, 373] on input "submit" at bounding box center [205, 377] width 410 height 46
click at [365, 417] on input "submit" at bounding box center [205, 424] width 410 height 46
click at [375, 470] on input "submit" at bounding box center [205, 471] width 410 height 46
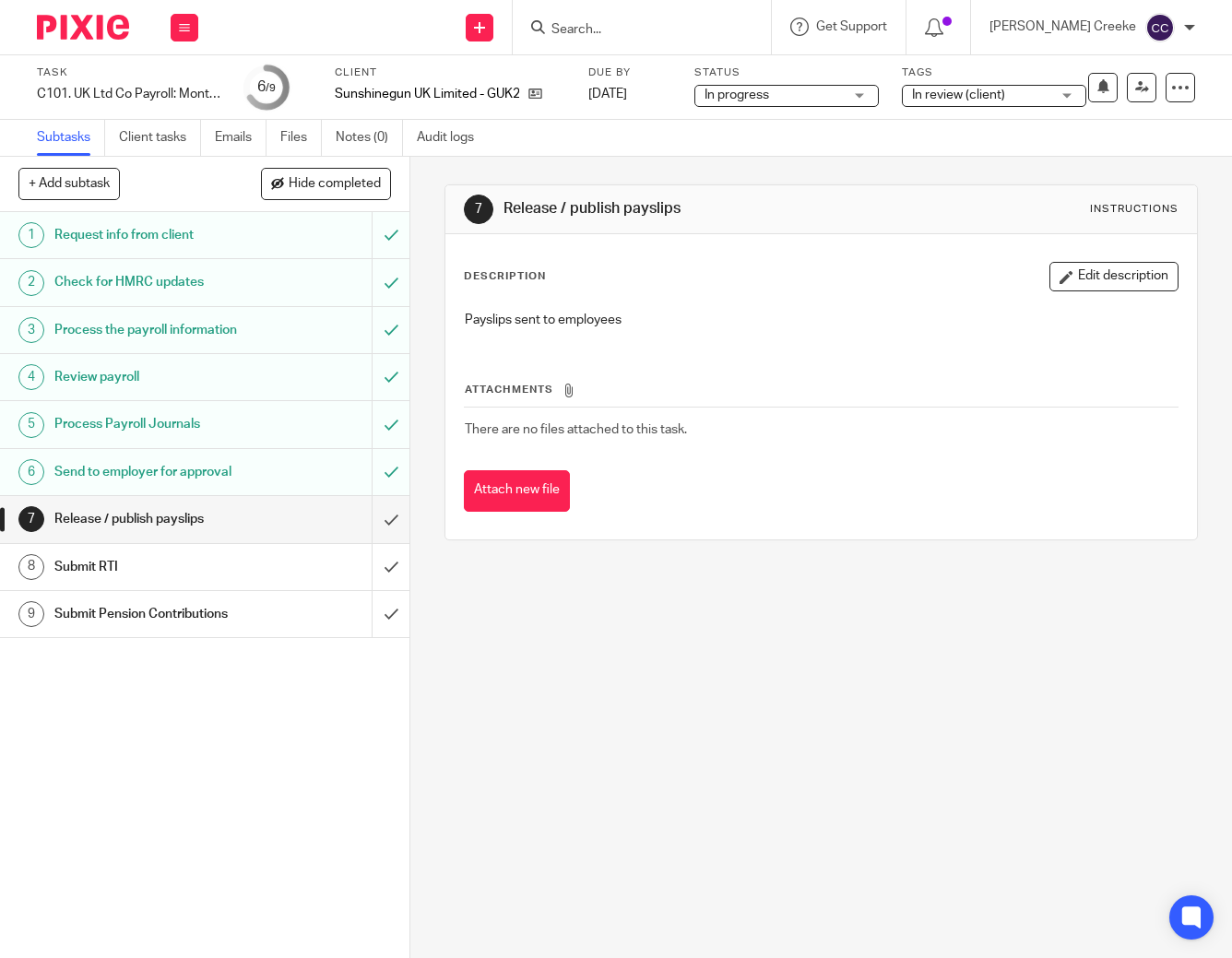
click at [946, 94] on span "In review (client)" at bounding box center [958, 95] width 93 height 13
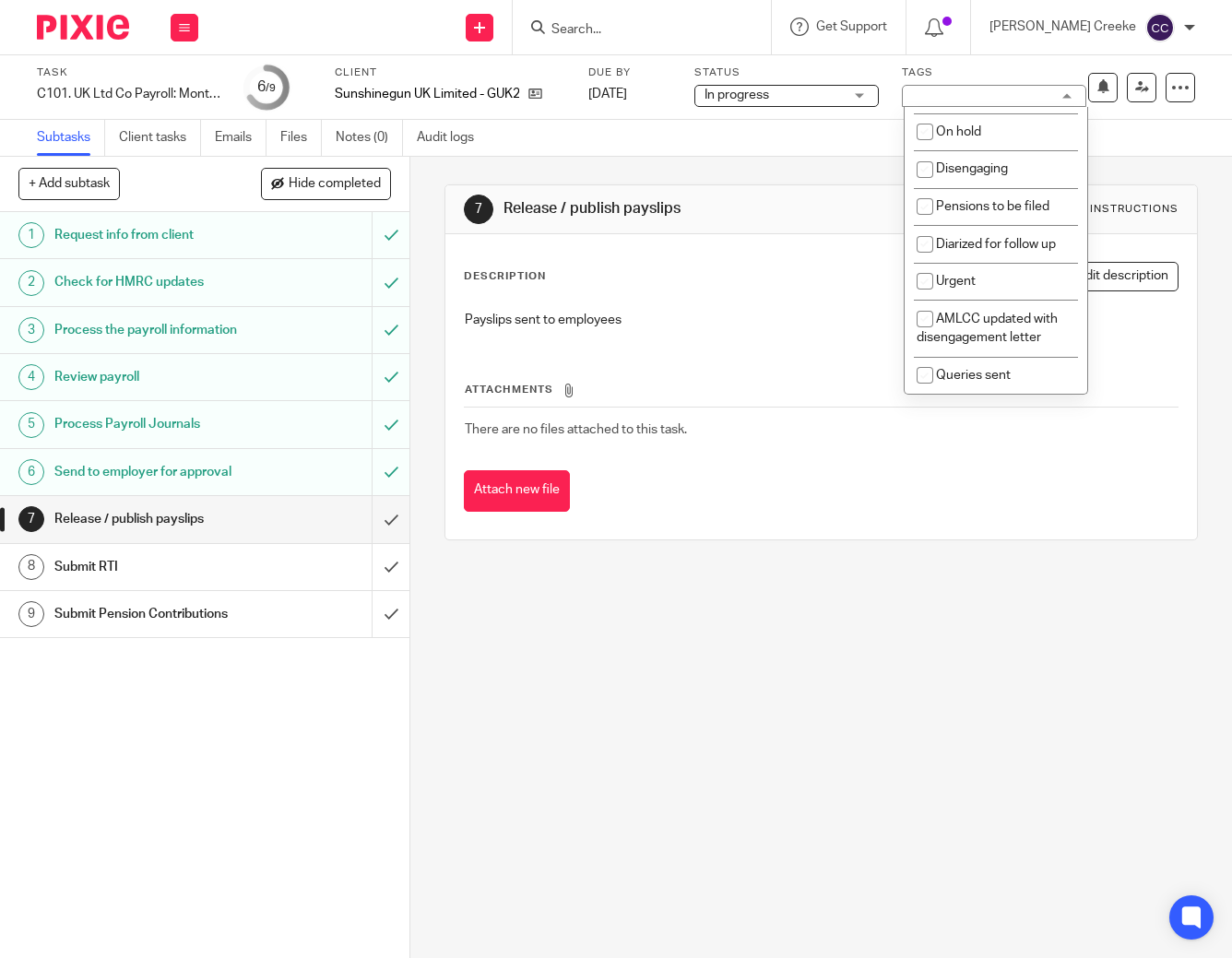
scroll to position [410, 0]
click at [1002, 197] on li "Pensions to be filed" at bounding box center [996, 207] width 182 height 38
checkbox input "true"
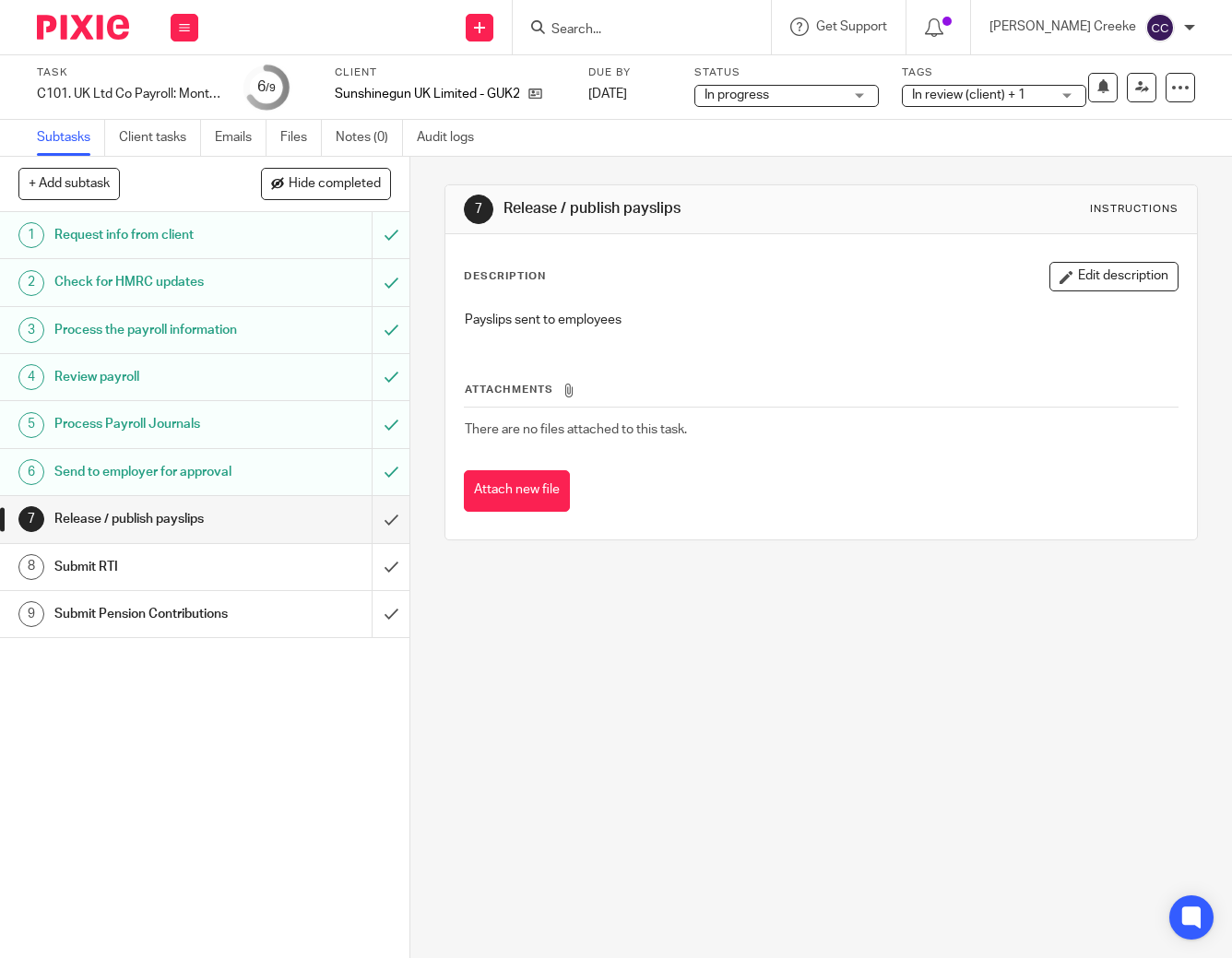
drag, startPoint x: 736, startPoint y: 772, endPoint x: 778, endPoint y: 555, distance: 221.0
click at [738, 764] on div "7 Release / publish payslips Instructions Description Edit description Payslips…" at bounding box center [821, 557] width 821 height 801
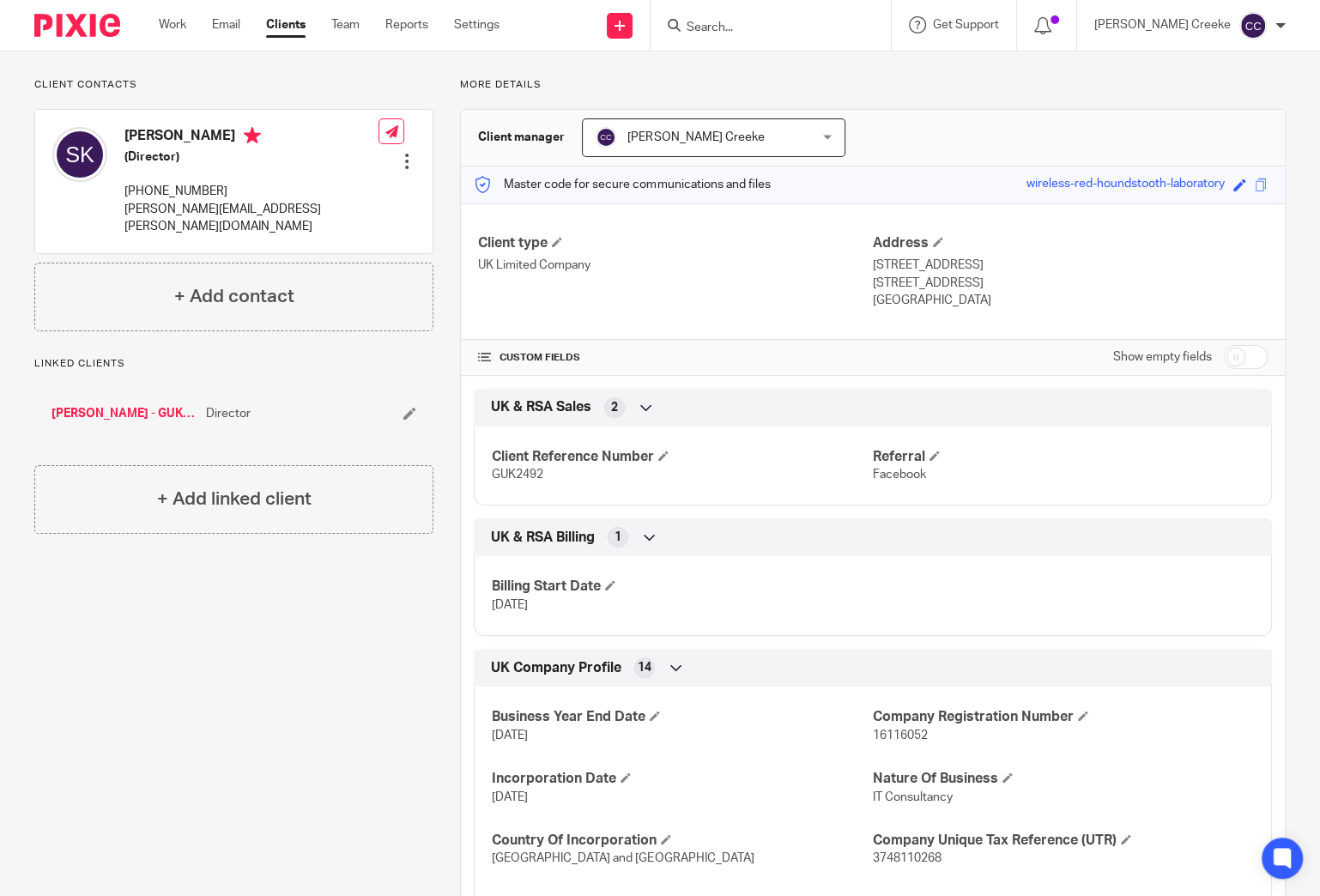
scroll to position [476, 0]
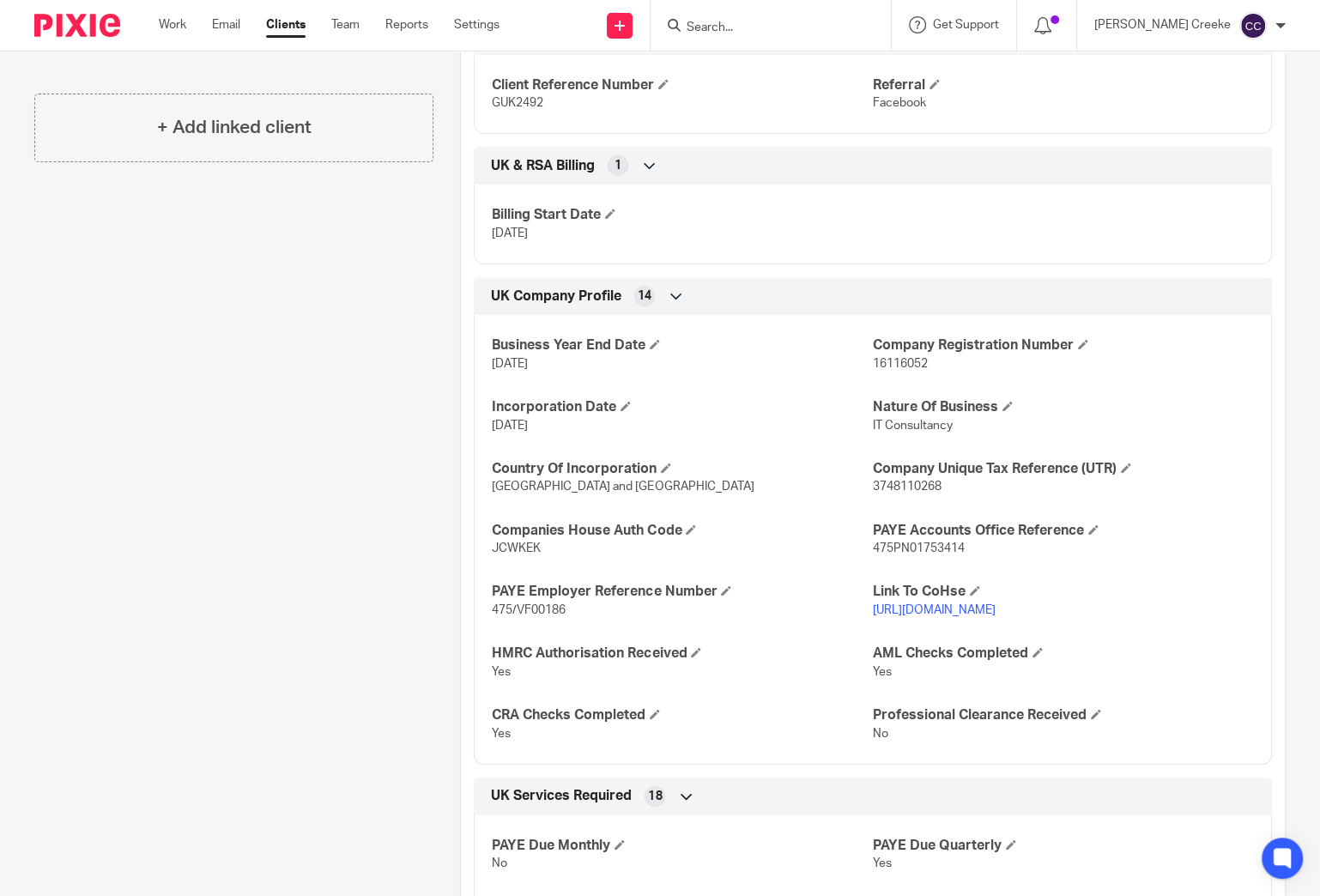
click at [920, 546] on span "475PN01753414" at bounding box center [919, 548] width 92 height 12
copy span "475PN01753414"
click at [536, 601] on p "475/VF00186" at bounding box center [683, 609] width 381 height 17
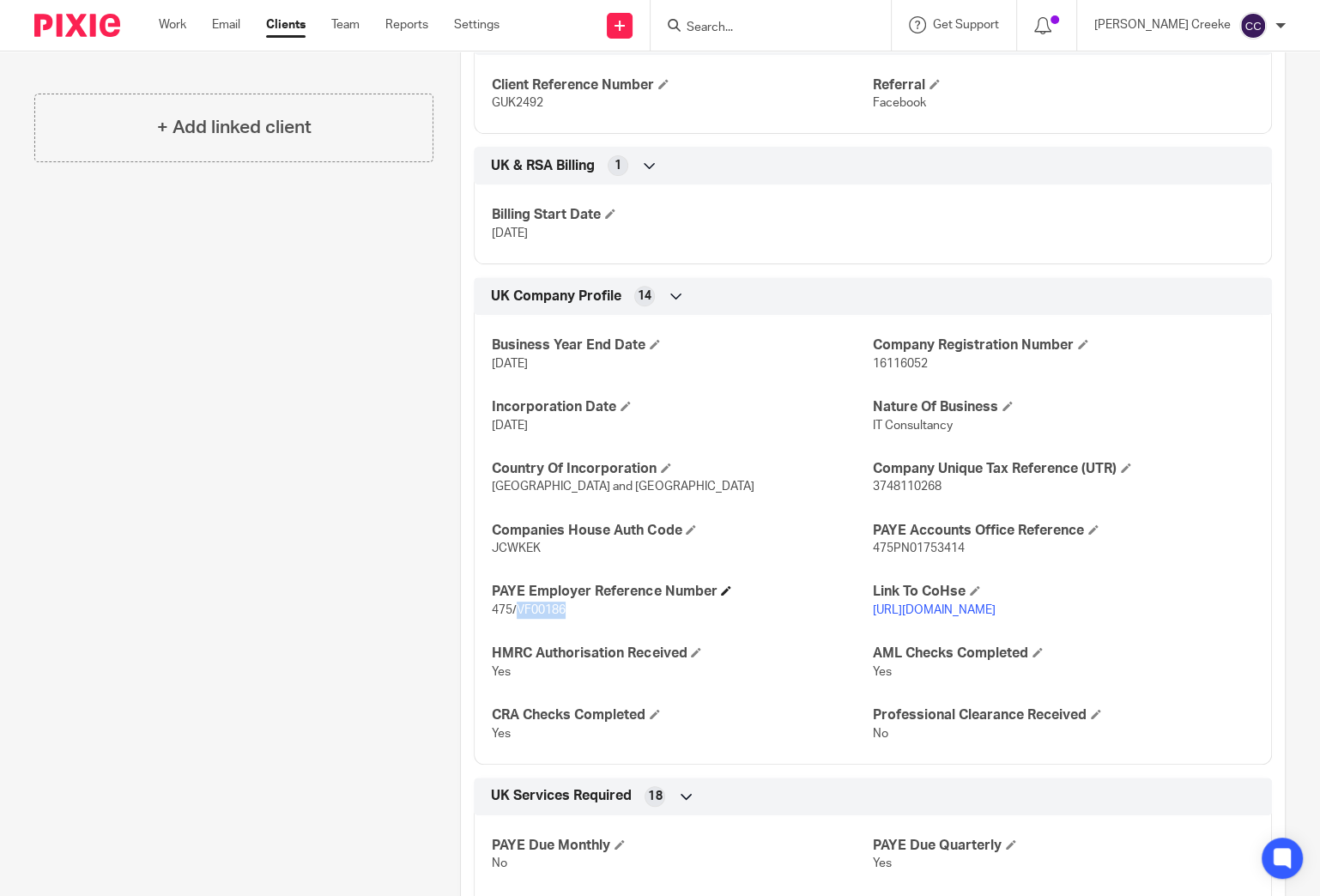
copy span "VF00186"
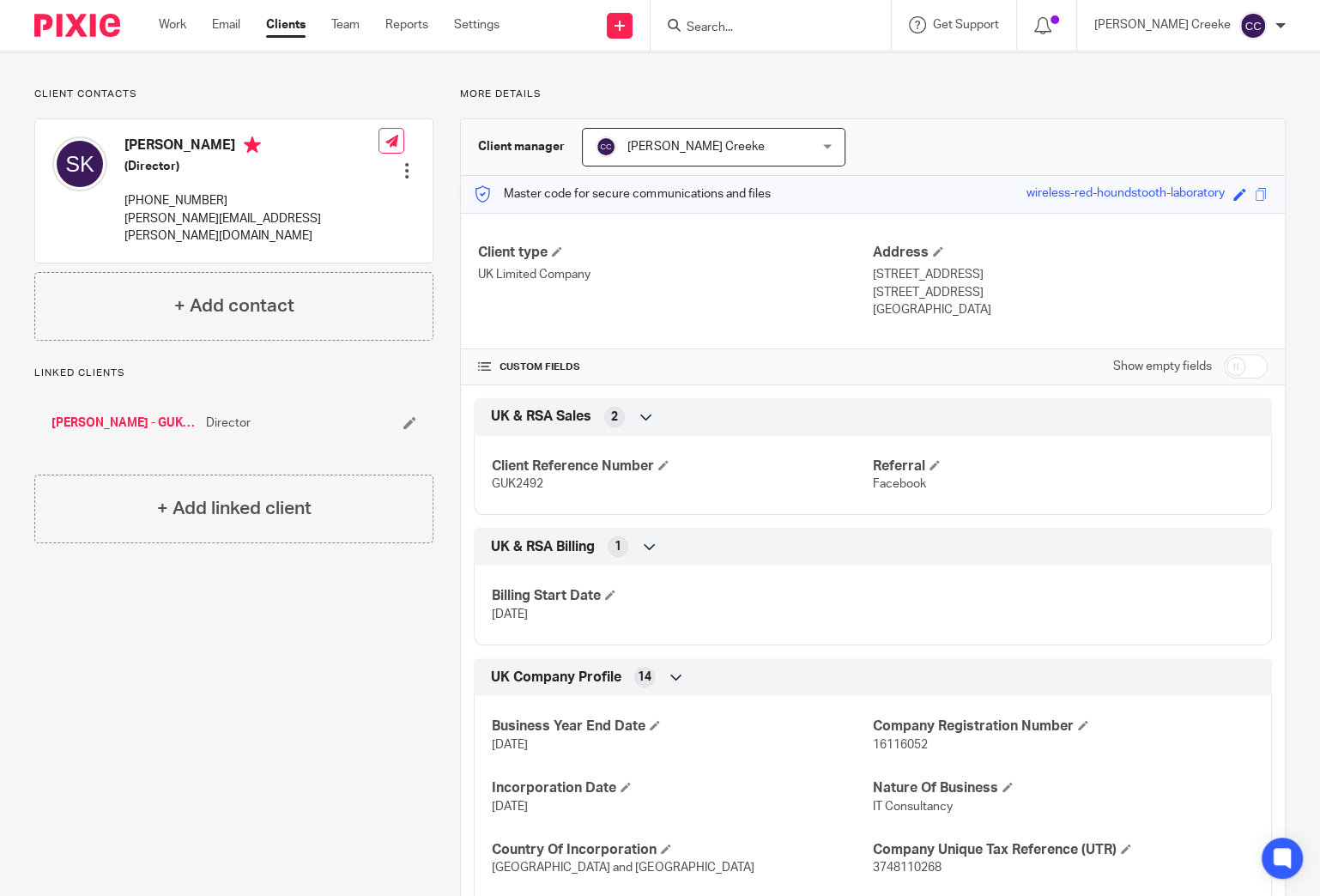
scroll to position [0, 0]
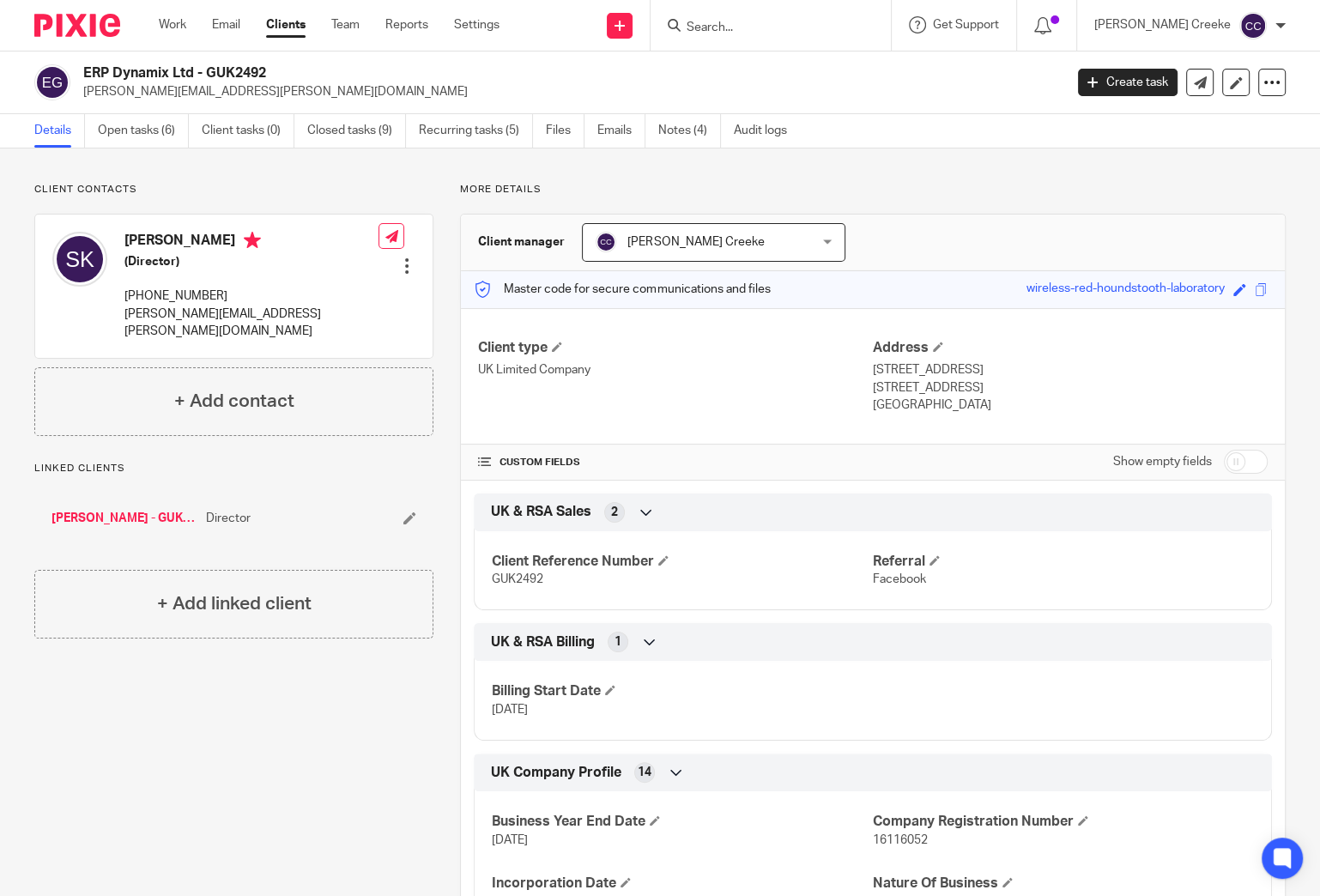
click at [227, 72] on h2 "ERP Dynamix Ltd - GUK2492" at bounding box center [471, 73] width 775 height 18
copy h2 "GUK2492"
click at [800, 26] on input "Search" at bounding box center [762, 27] width 155 height 15
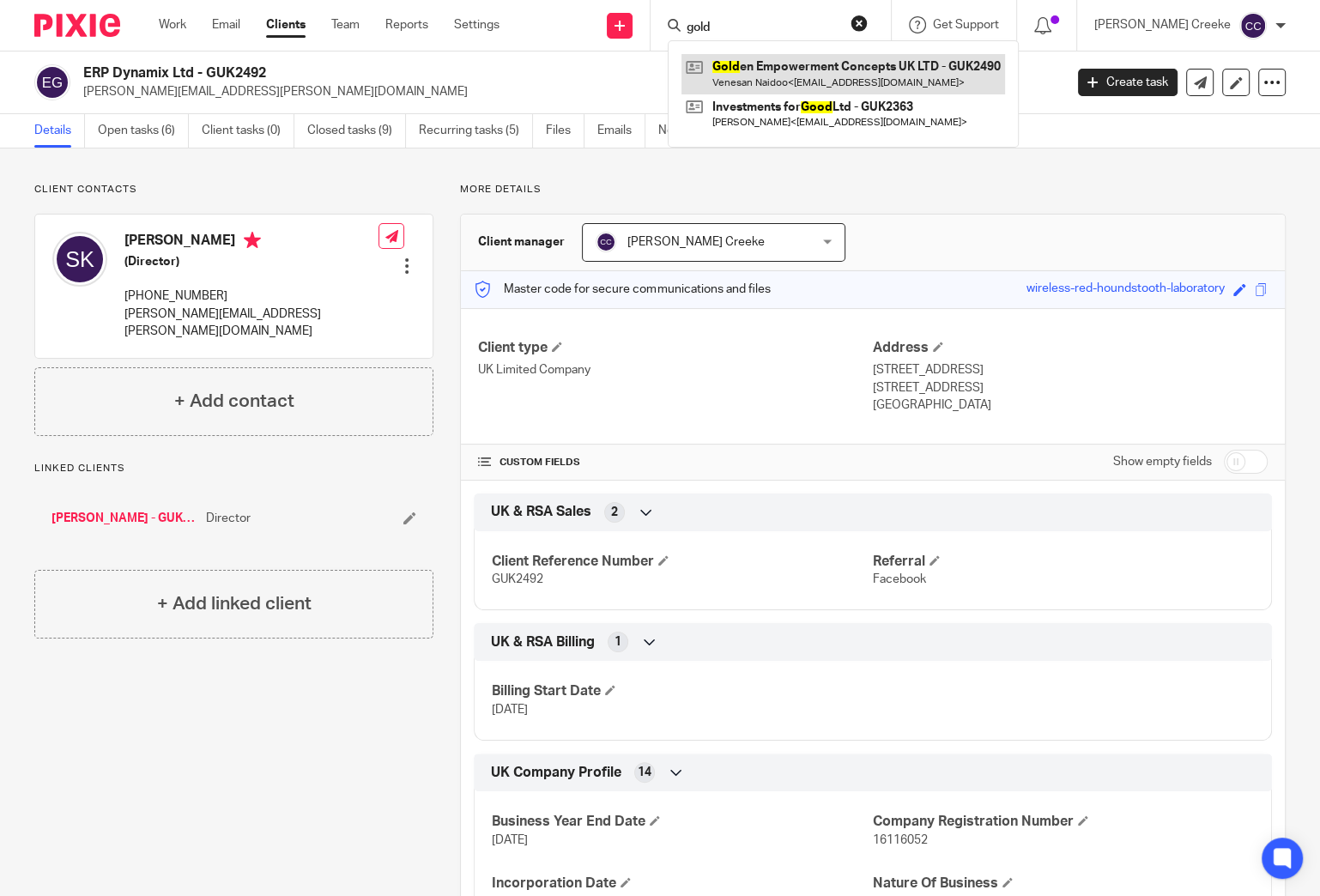
type input "gold"
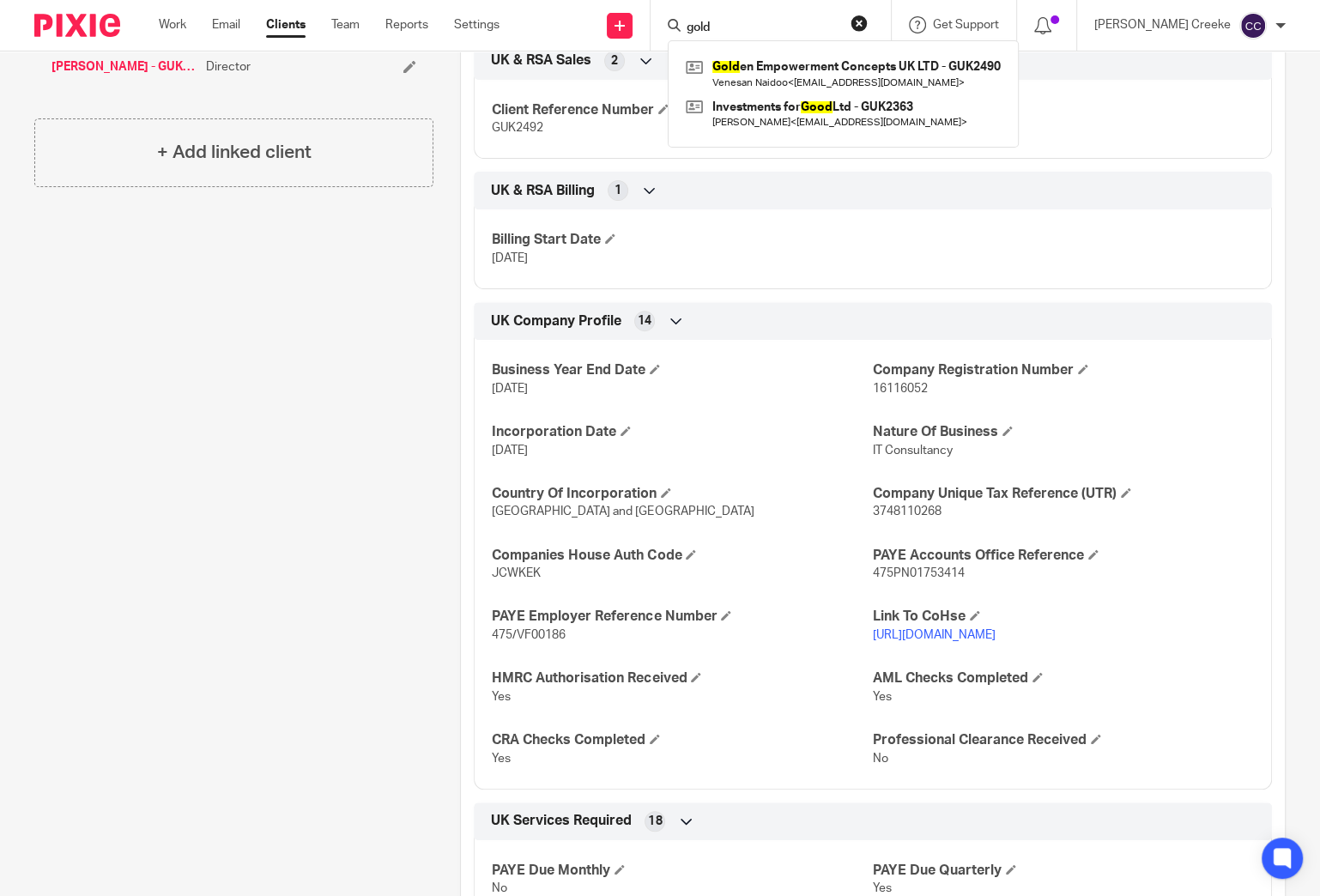
scroll to position [571, 0]
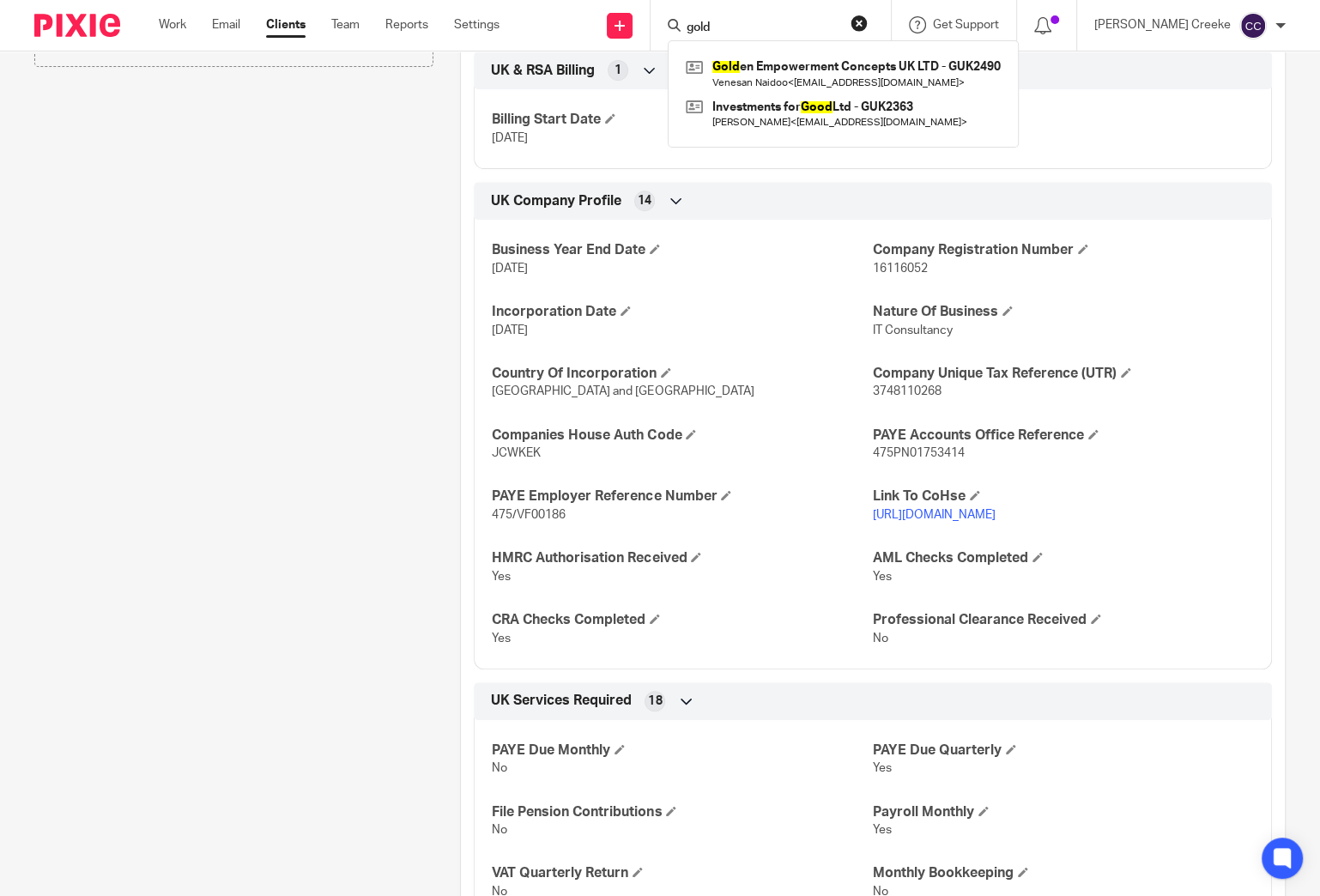
click at [932, 451] on span "475PN01753414" at bounding box center [919, 453] width 92 height 12
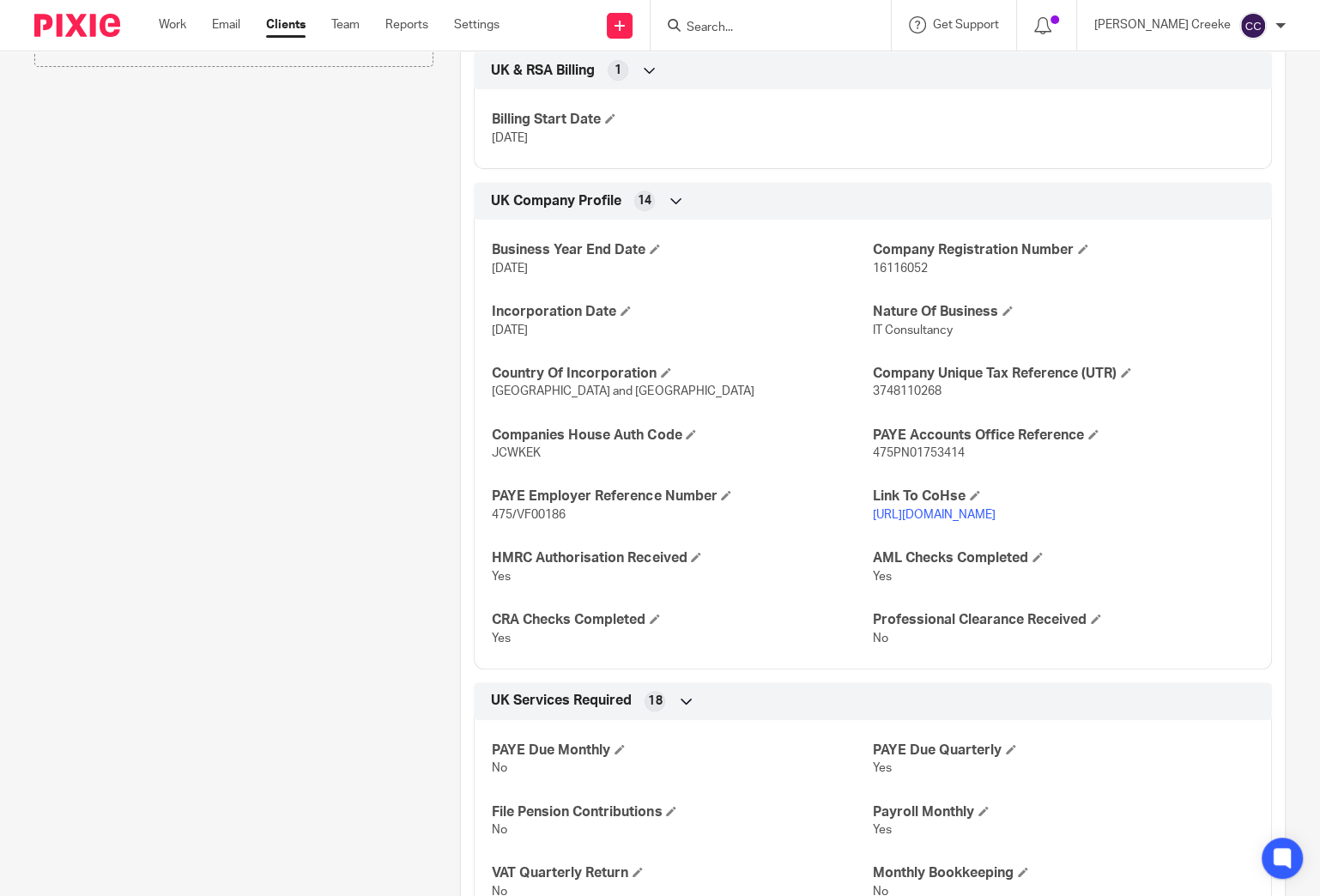
click at [934, 452] on span "475PN01753414" at bounding box center [919, 453] width 92 height 12
copy span "475PN01753414"
click at [535, 513] on span "475/VF00186" at bounding box center [529, 515] width 74 height 12
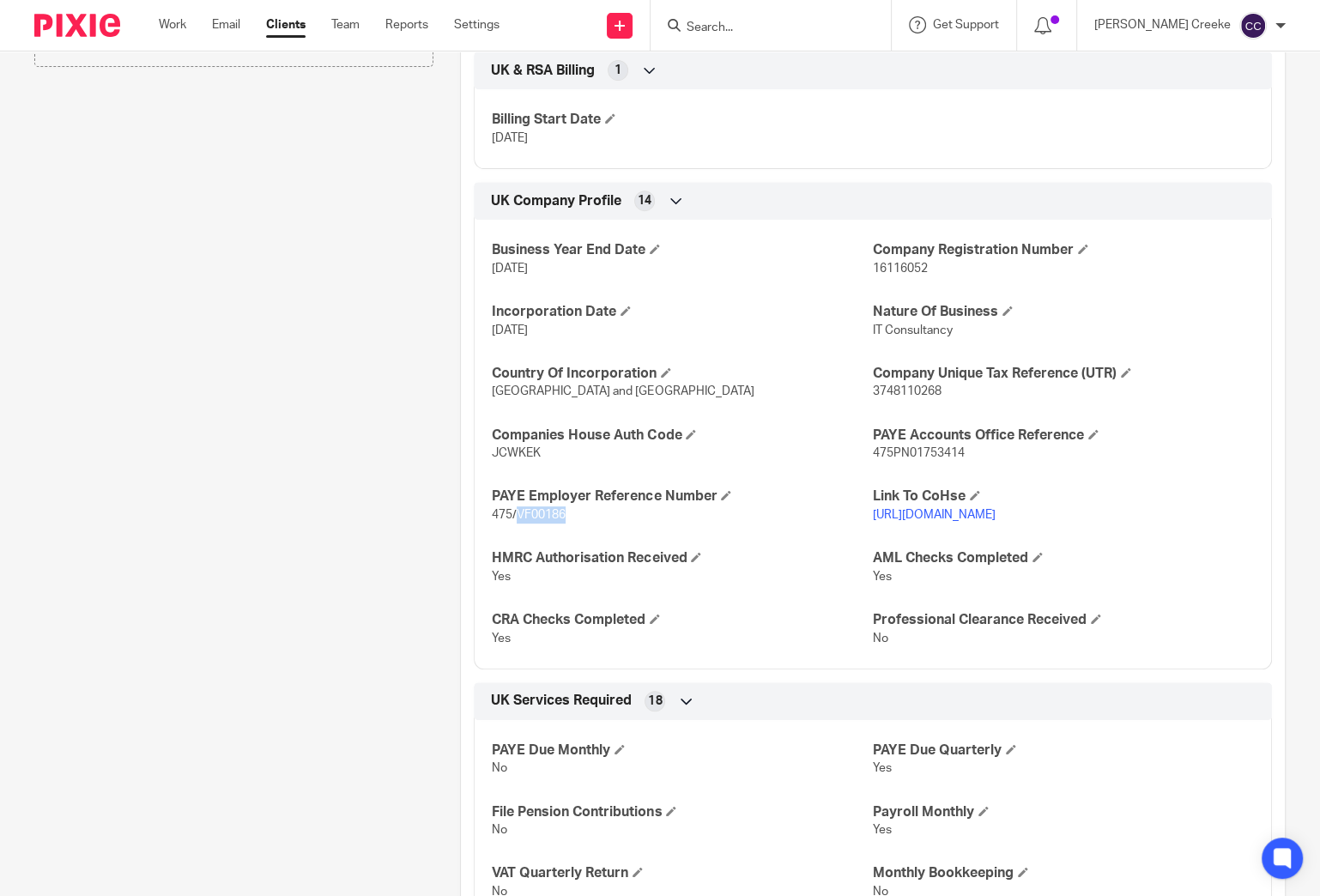
copy span "VF00186"
click at [896, 389] on span "3748110268" at bounding box center [908, 391] width 69 height 12
copy span "3748110268"
click at [924, 521] on p "https://find-and-update.company-information.service.gov.uk/company/16116052" at bounding box center [1064, 515] width 381 height 17
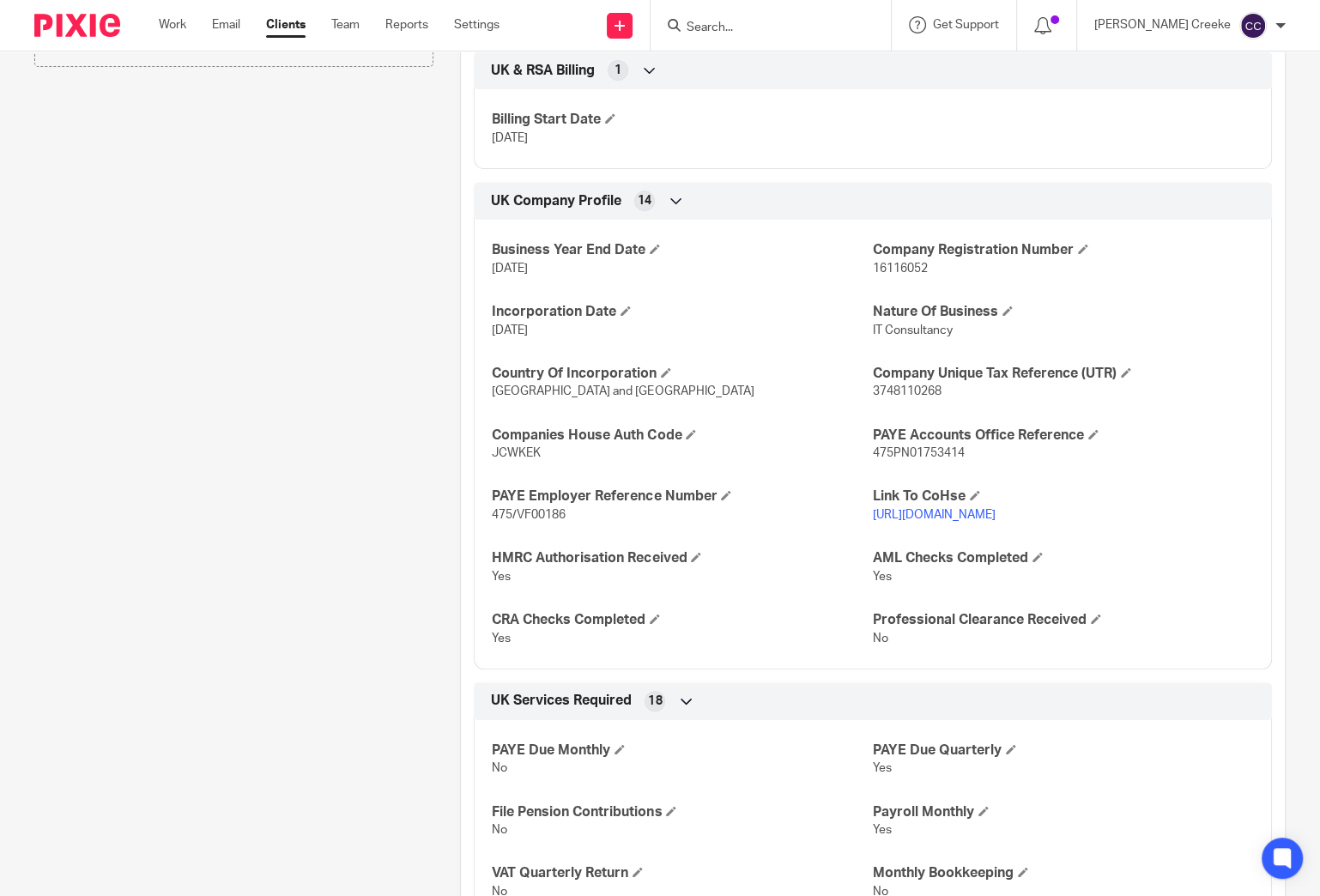
click at [917, 521] on link "https://find-and-update.company-information.service.gov.uk/company/16116052" at bounding box center [934, 515] width 123 height 12
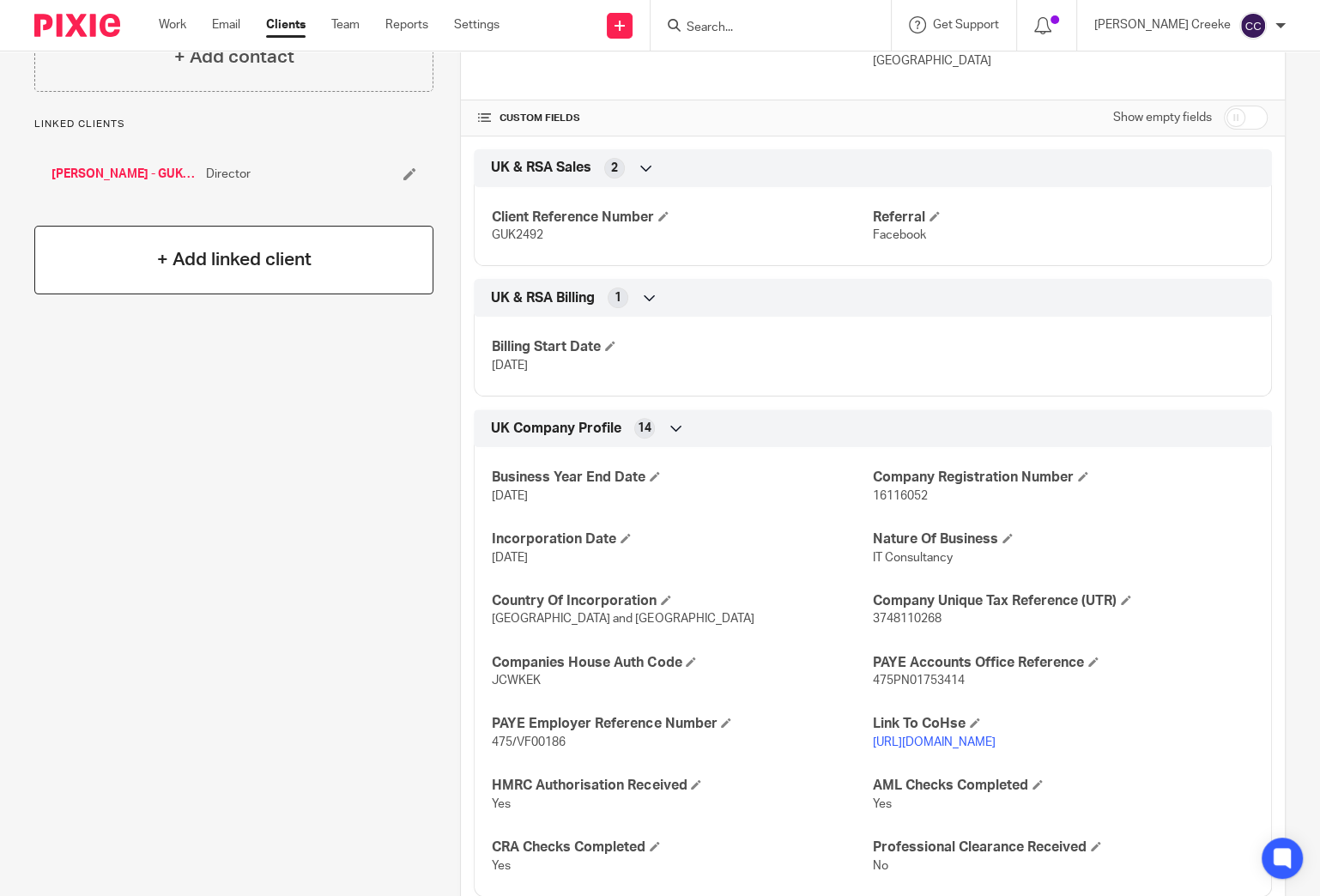
scroll to position [0, 0]
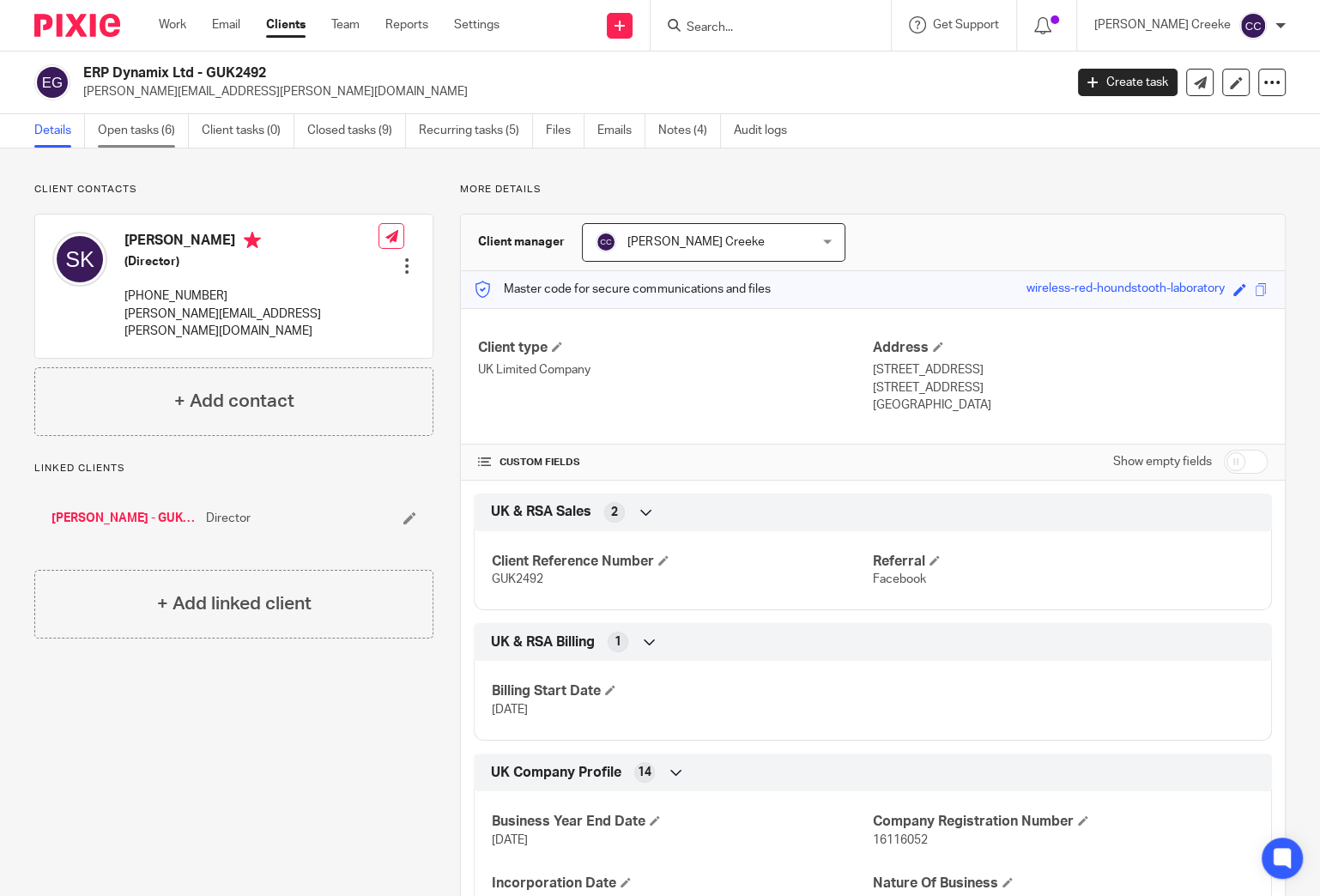
click at [151, 121] on link "Open tasks (6)" at bounding box center [143, 131] width 91 height 34
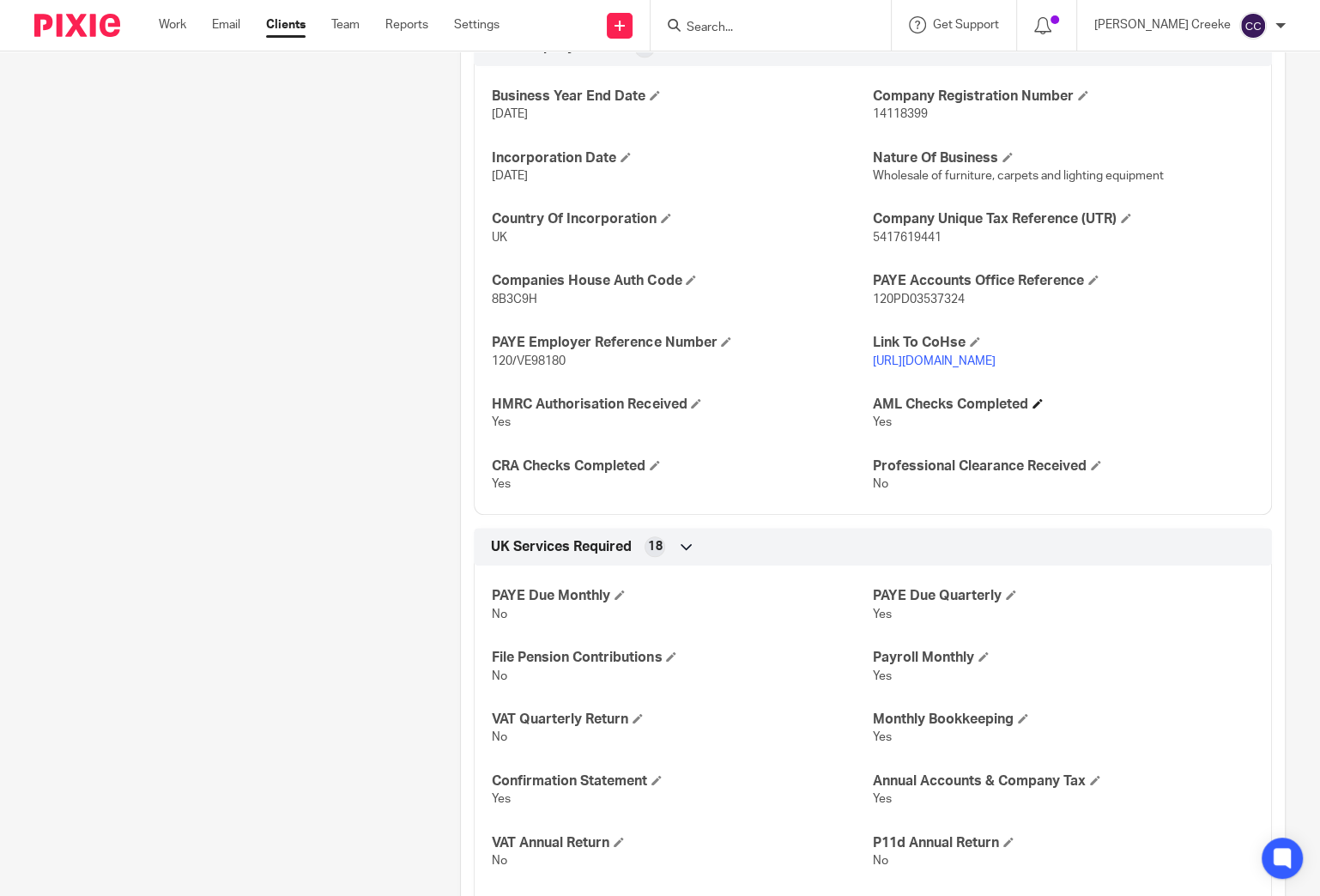
scroll to position [571, 0]
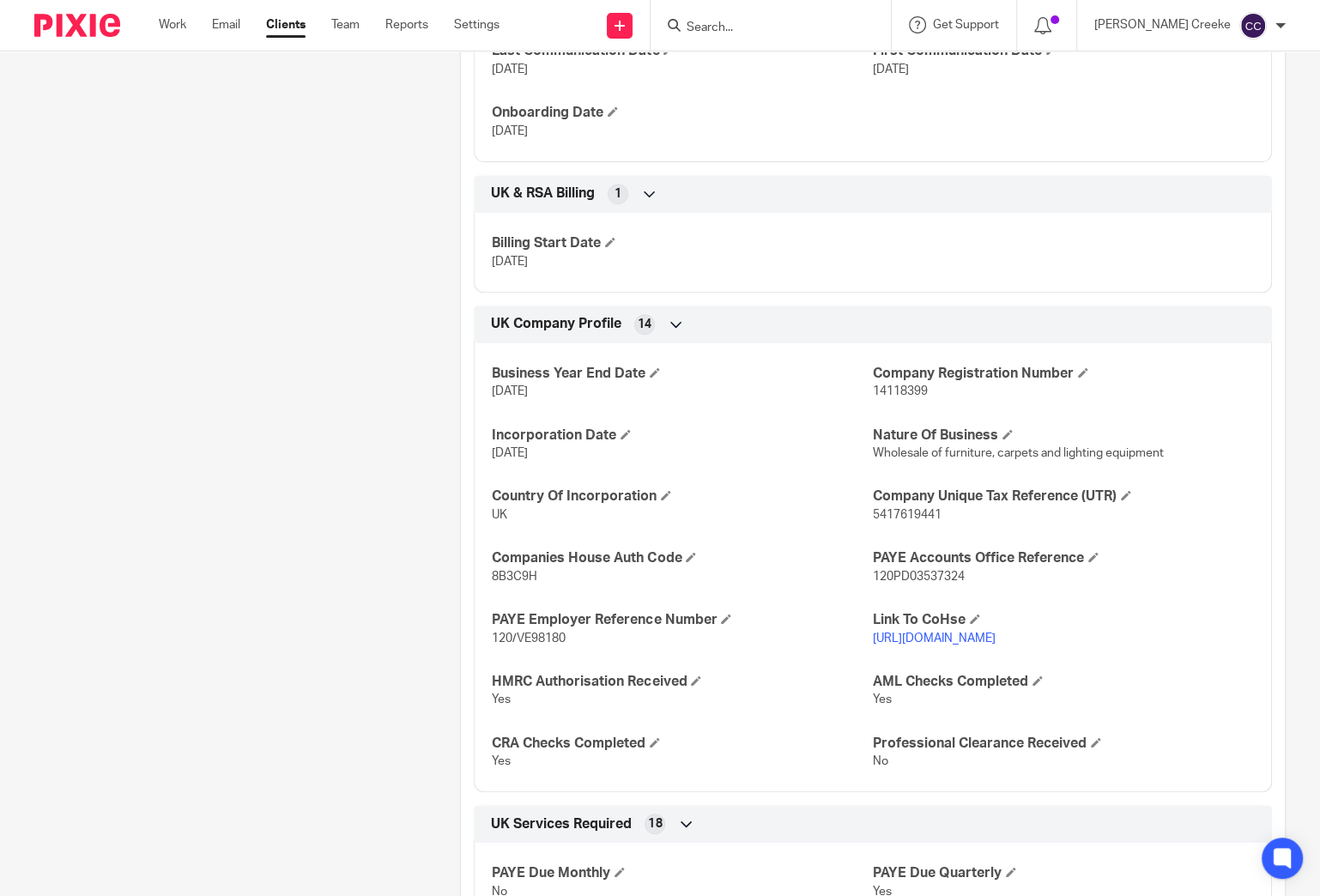
click at [549, 636] on span "120/VE98180" at bounding box center [529, 638] width 74 height 12
copy span "VE98180"
click at [934, 576] on span "120PD03537324" at bounding box center [919, 576] width 92 height 12
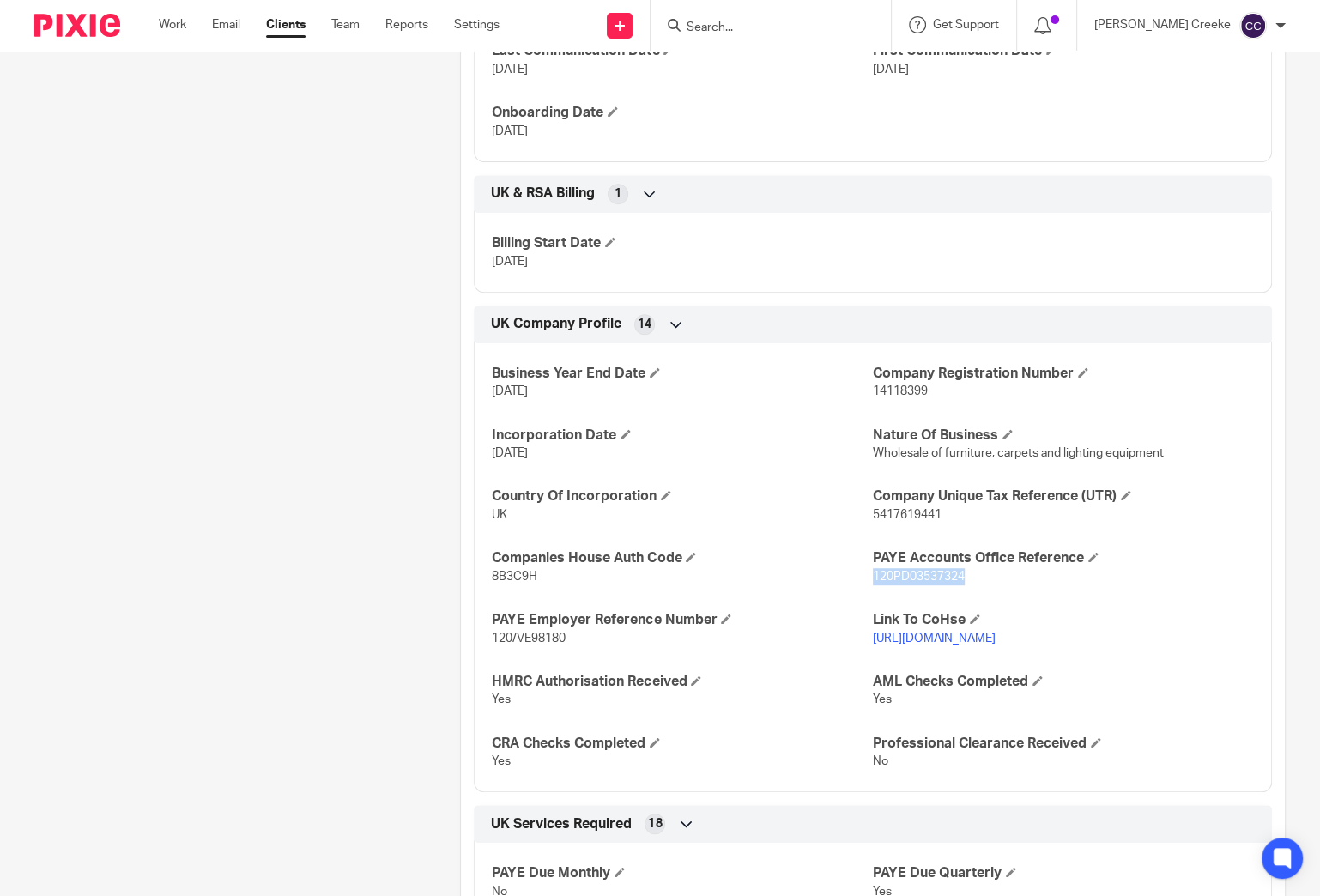
copy span "120PD03537324"
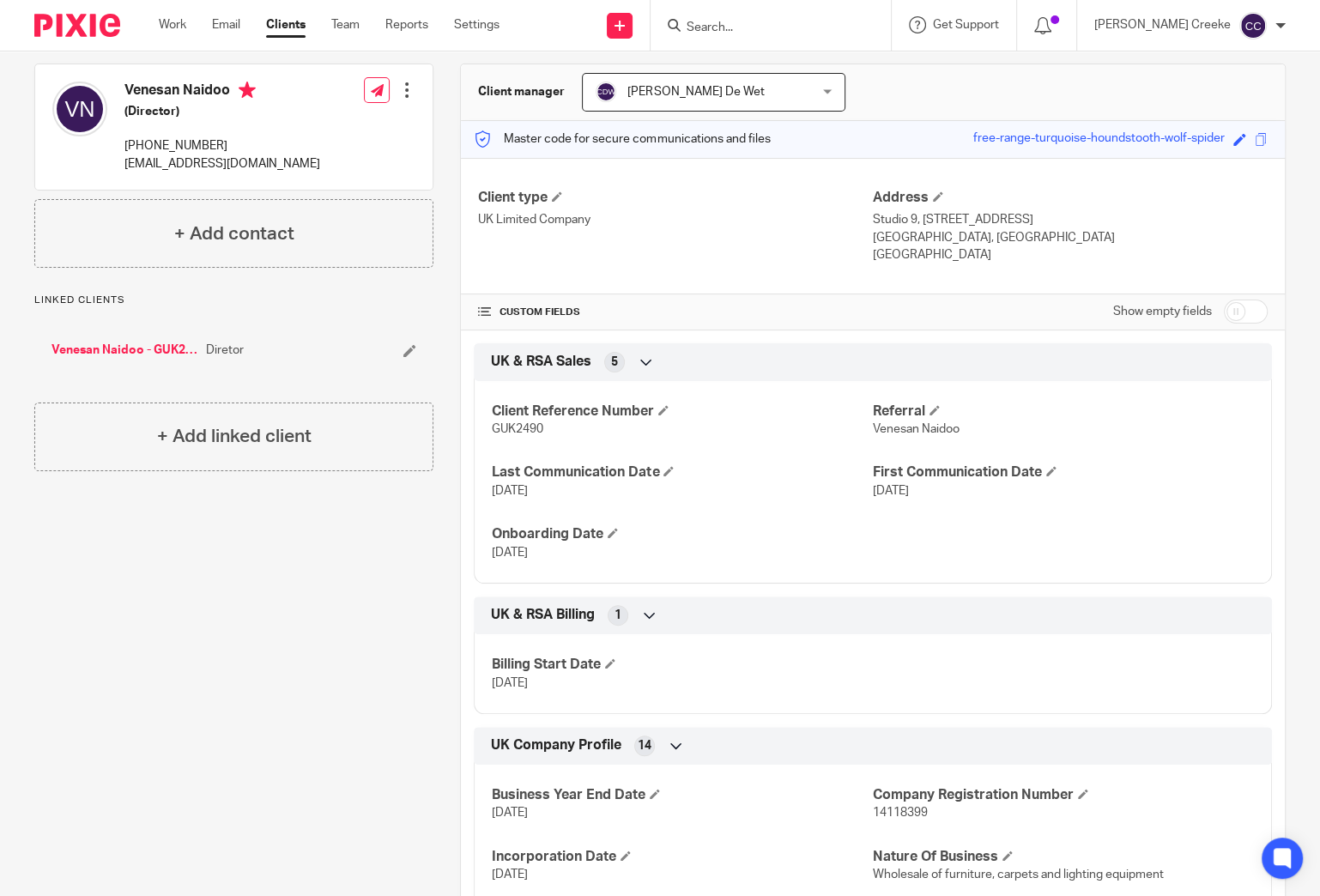
scroll to position [0, 0]
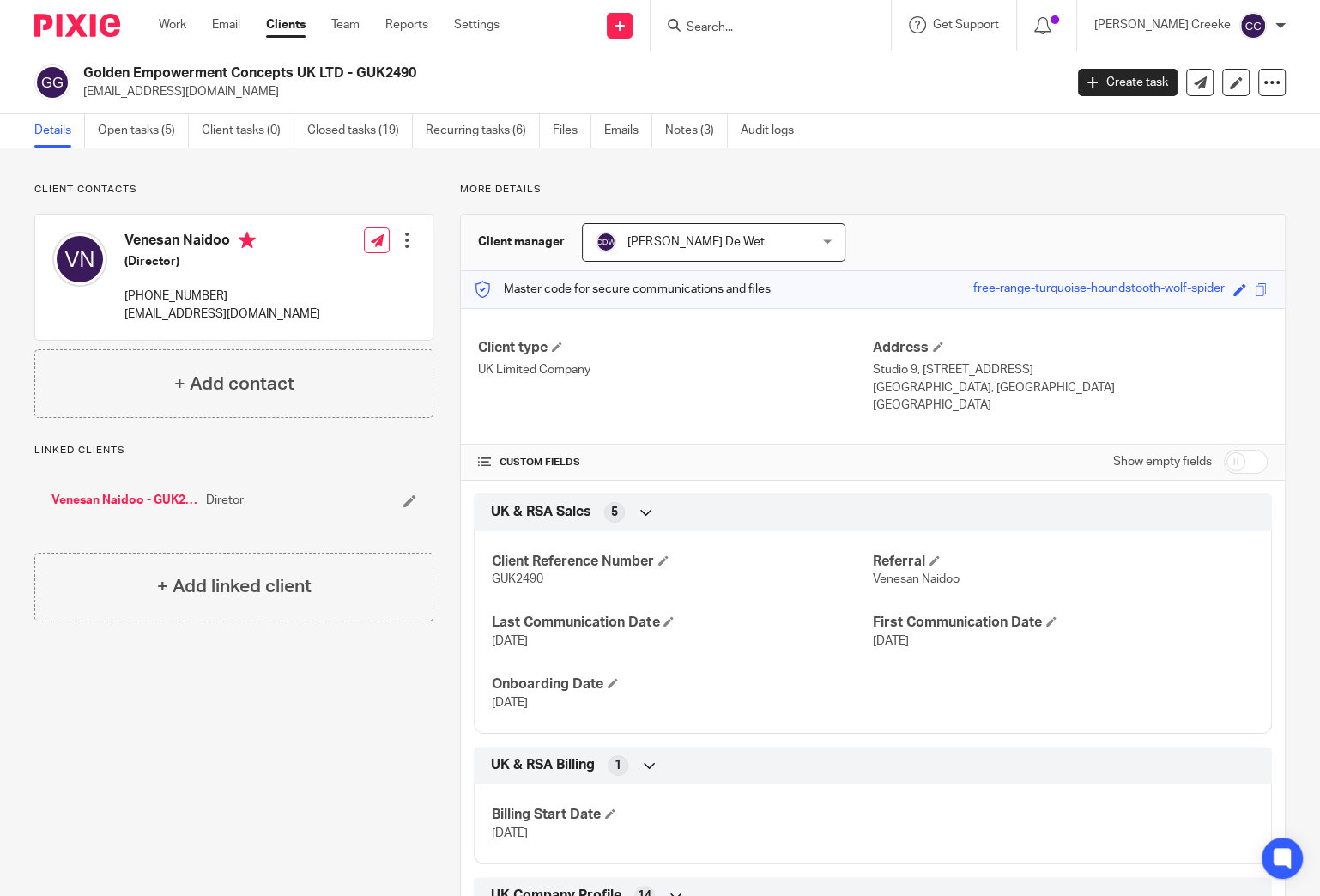
click at [373, 68] on h2 "Golden Empowerment Concepts UK LTD - GUK2490" at bounding box center [471, 73] width 775 height 18
copy h2 "GUK2490"
click at [802, 38] on div at bounding box center [771, 25] width 240 height 50
click at [795, 33] on input "Search" at bounding box center [762, 27] width 155 height 15
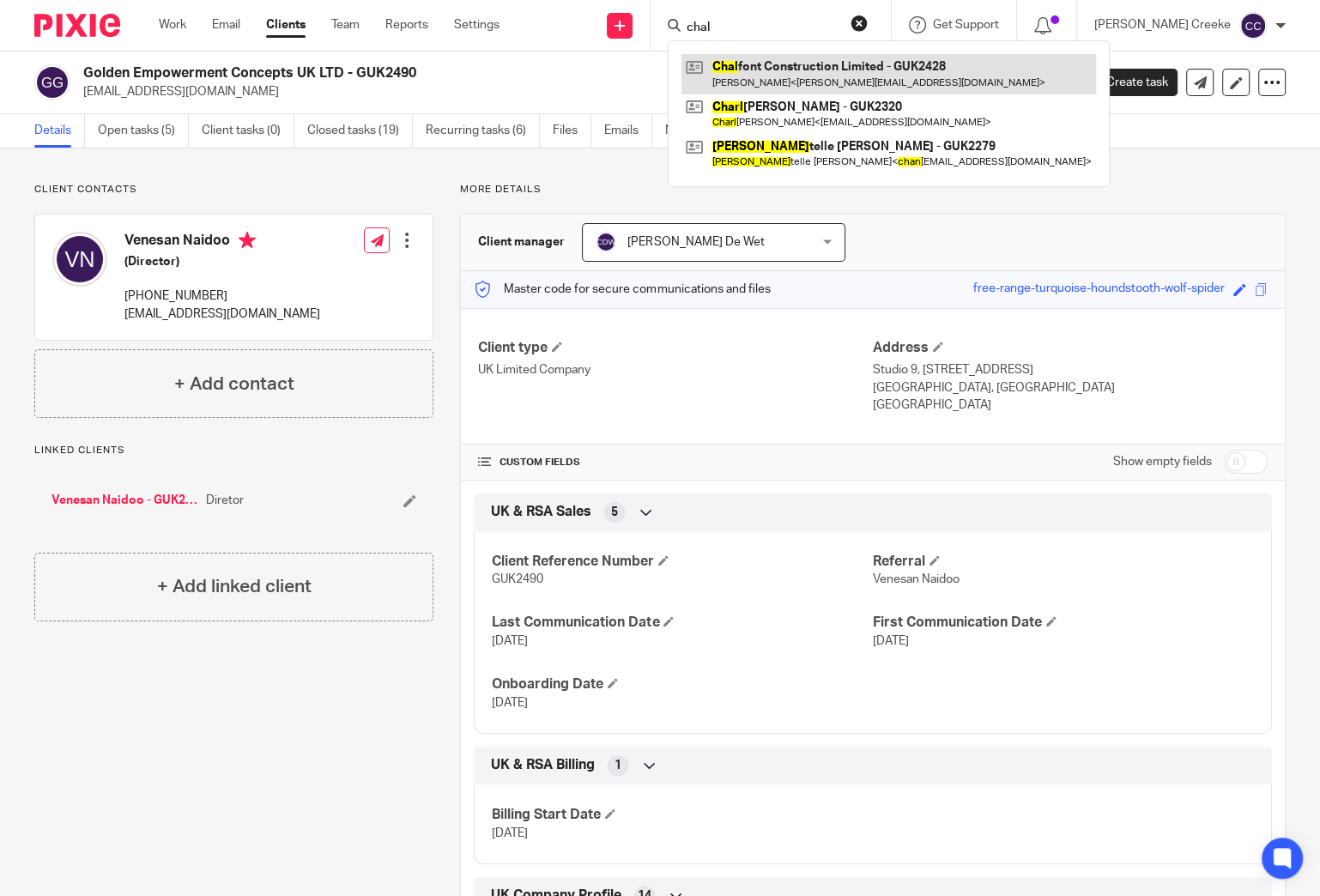
type input "chal"
click at [817, 72] on link at bounding box center [889, 73] width 415 height 40
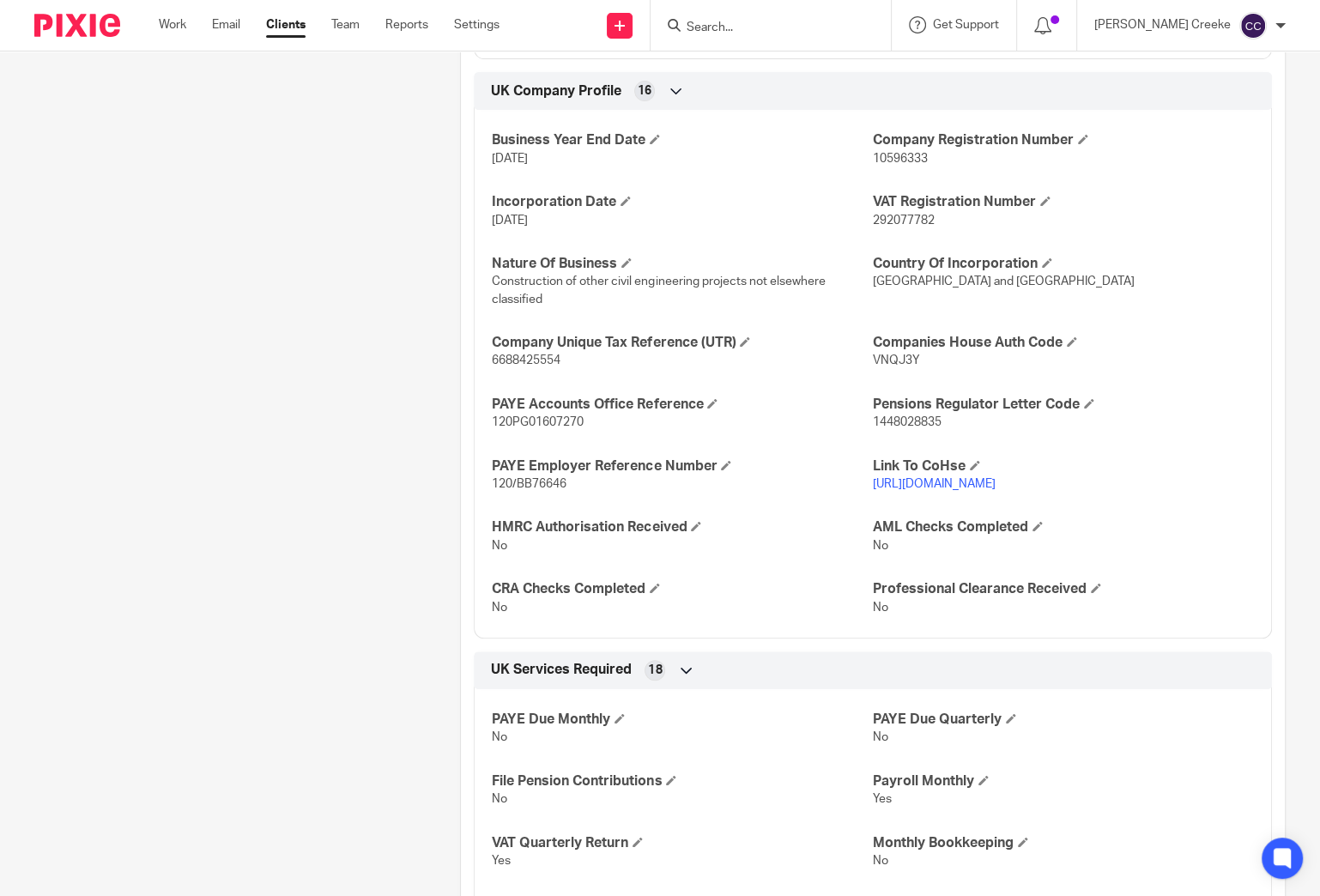
scroll to position [571, 0]
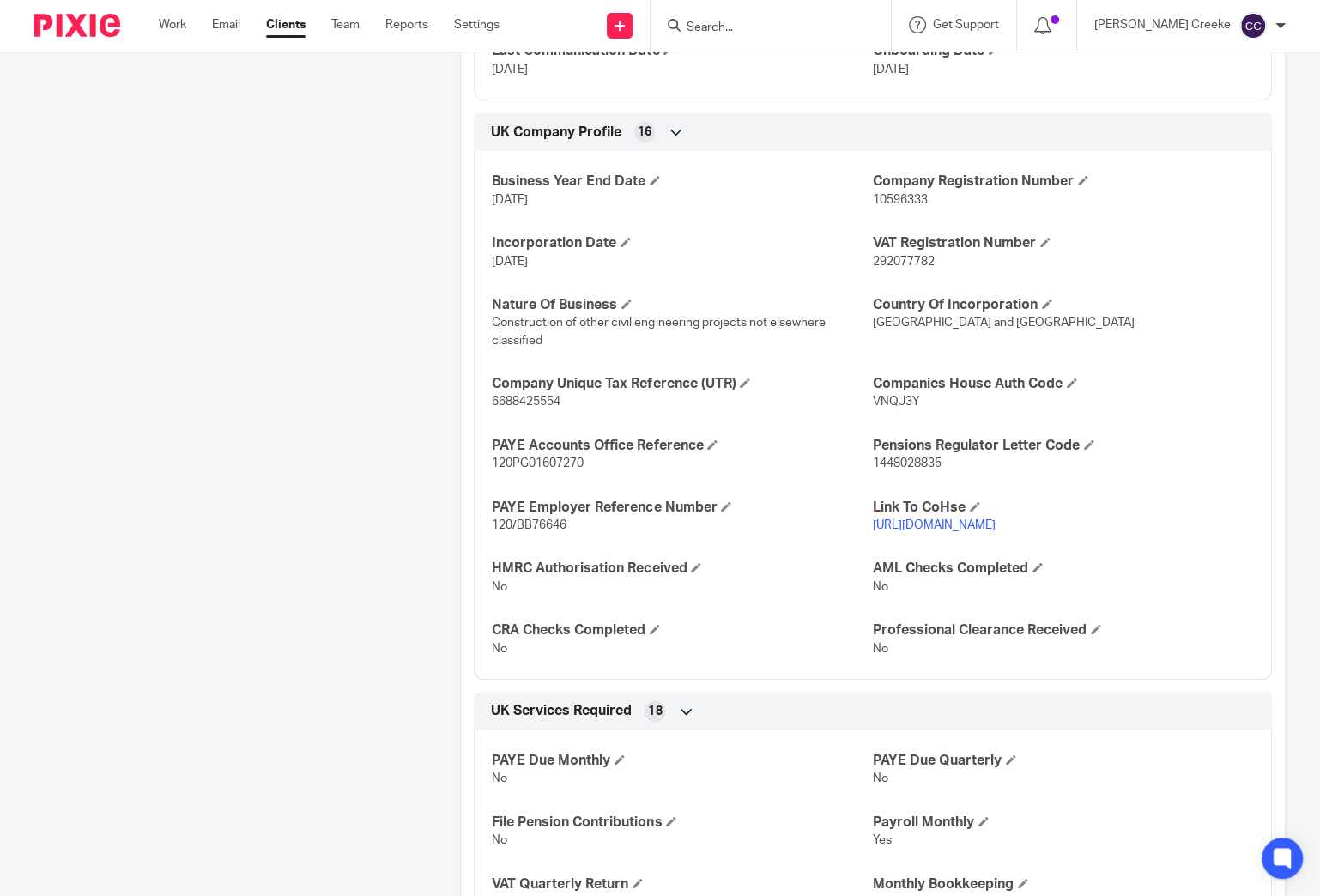
click at [529, 527] on span "120/BB76646" at bounding box center [529, 525] width 75 height 12
copy span "BB76646"
click at [536, 463] on span "120PG01607270" at bounding box center [538, 463] width 92 height 12
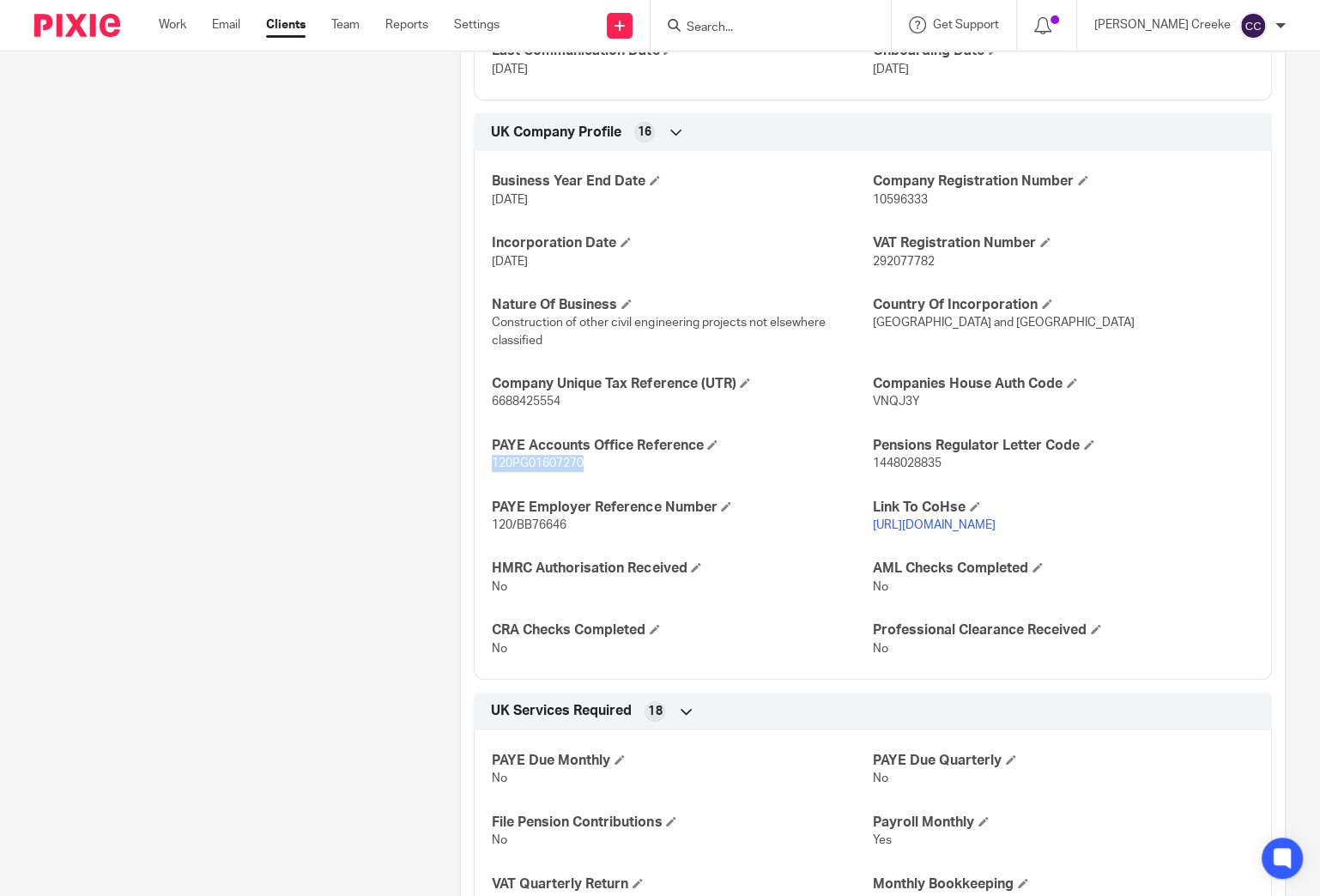
copy span "120PG01607270"
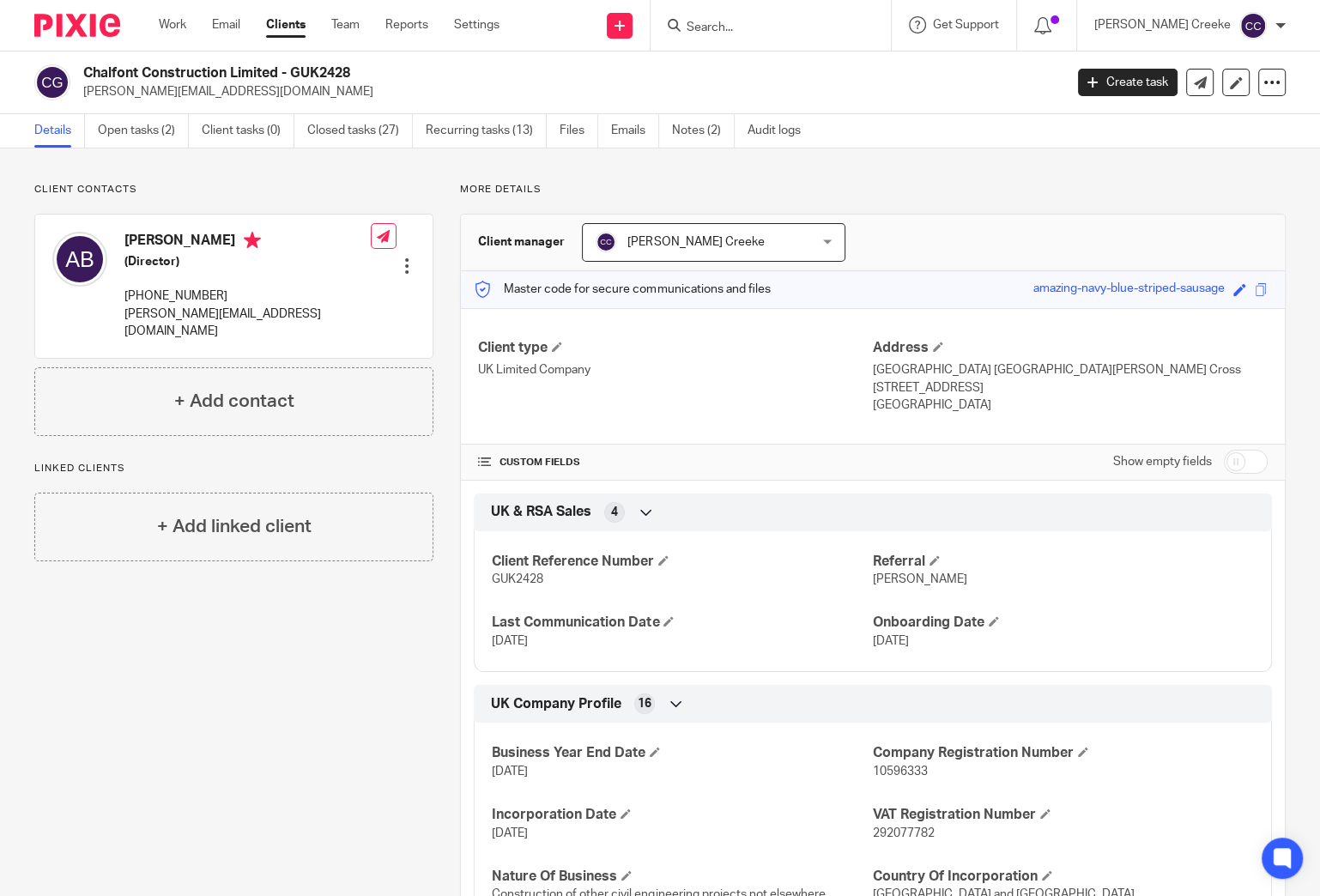
click at [323, 71] on h2 "Chalfont Construction Limited - GUK2428" at bounding box center [471, 73] width 775 height 18
click at [325, 71] on h2 "Chalfont Construction Limited - GUK2428" at bounding box center [471, 73] width 775 height 18
copy h2 "GUK2428"
click at [800, 26] on input "Search" at bounding box center [762, 27] width 155 height 15
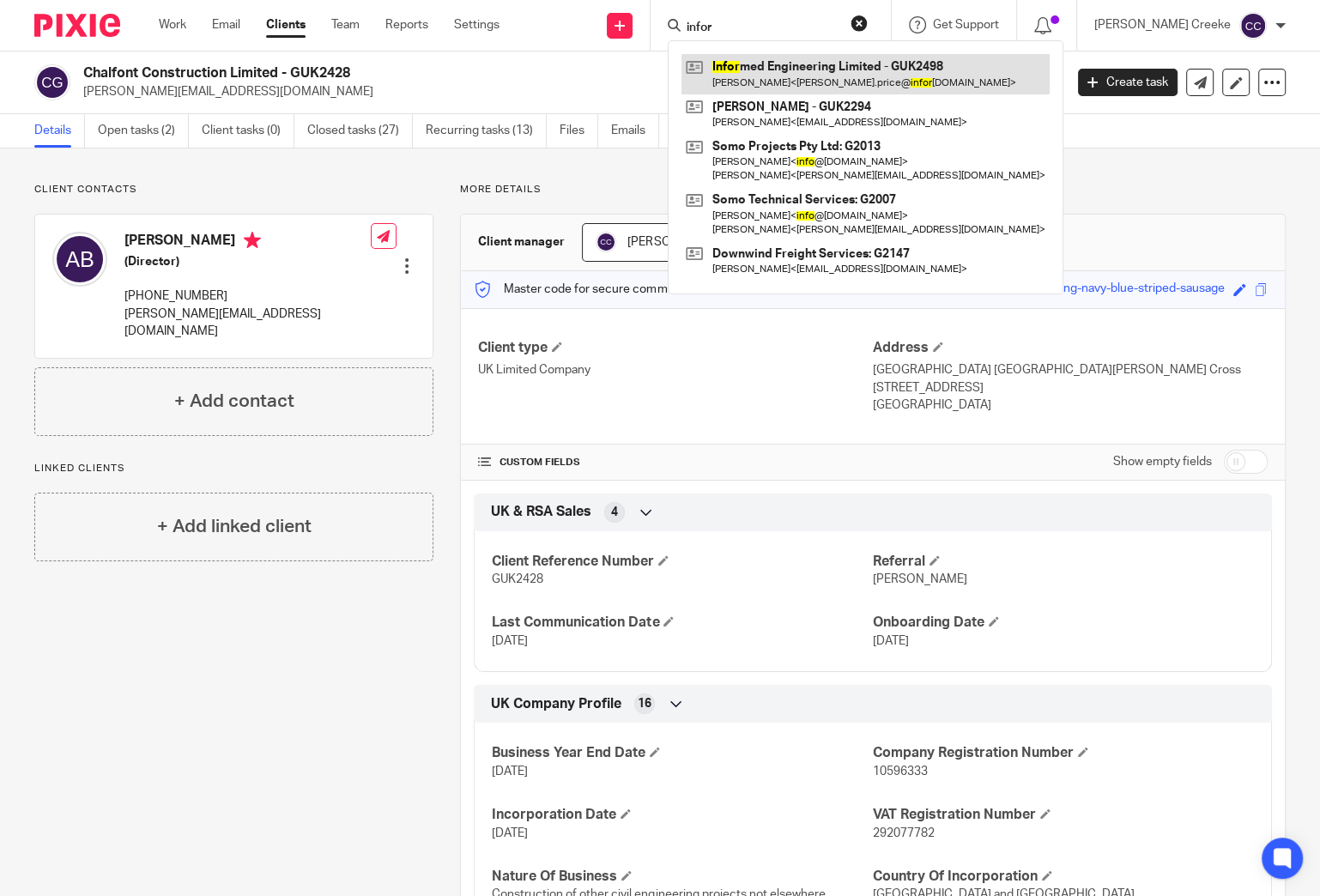
type input "infor"
click at [913, 66] on link at bounding box center [865, 73] width 368 height 40
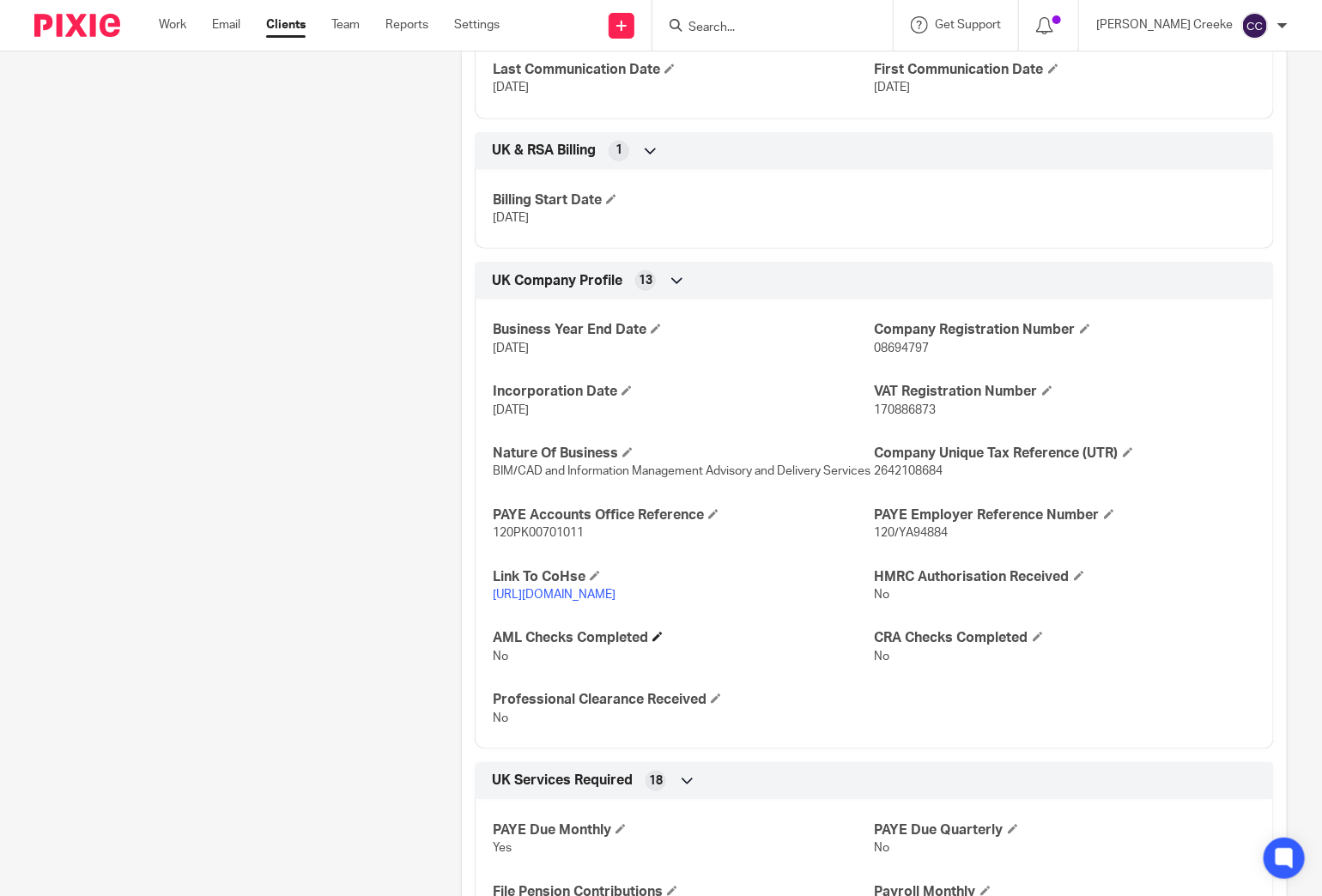
scroll to position [571, 0]
click at [607, 599] on p "[URL][DOMAIN_NAME]" at bounding box center [684, 593] width 381 height 17
click at [602, 589] on link "[URL][DOMAIN_NAME]" at bounding box center [554, 594] width 123 height 12
click at [554, 527] on span "120PK00701011" at bounding box center [538, 532] width 91 height 12
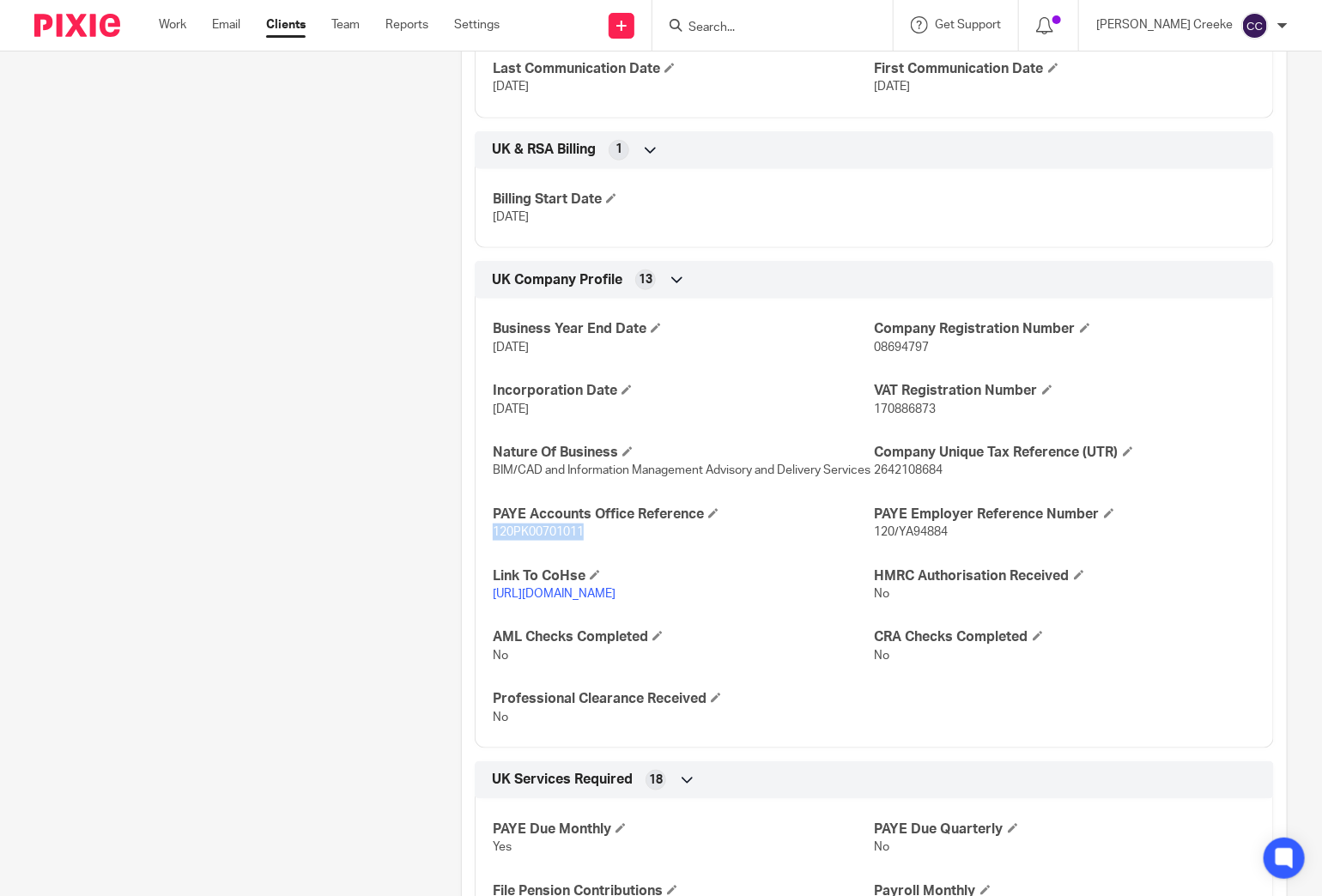
copy span "120PK00701011"
click at [918, 527] on span "120/YA94884" at bounding box center [912, 532] width 74 height 12
copy span "YA94884"
click at [893, 464] on span "2642108684" at bounding box center [910, 471] width 69 height 12
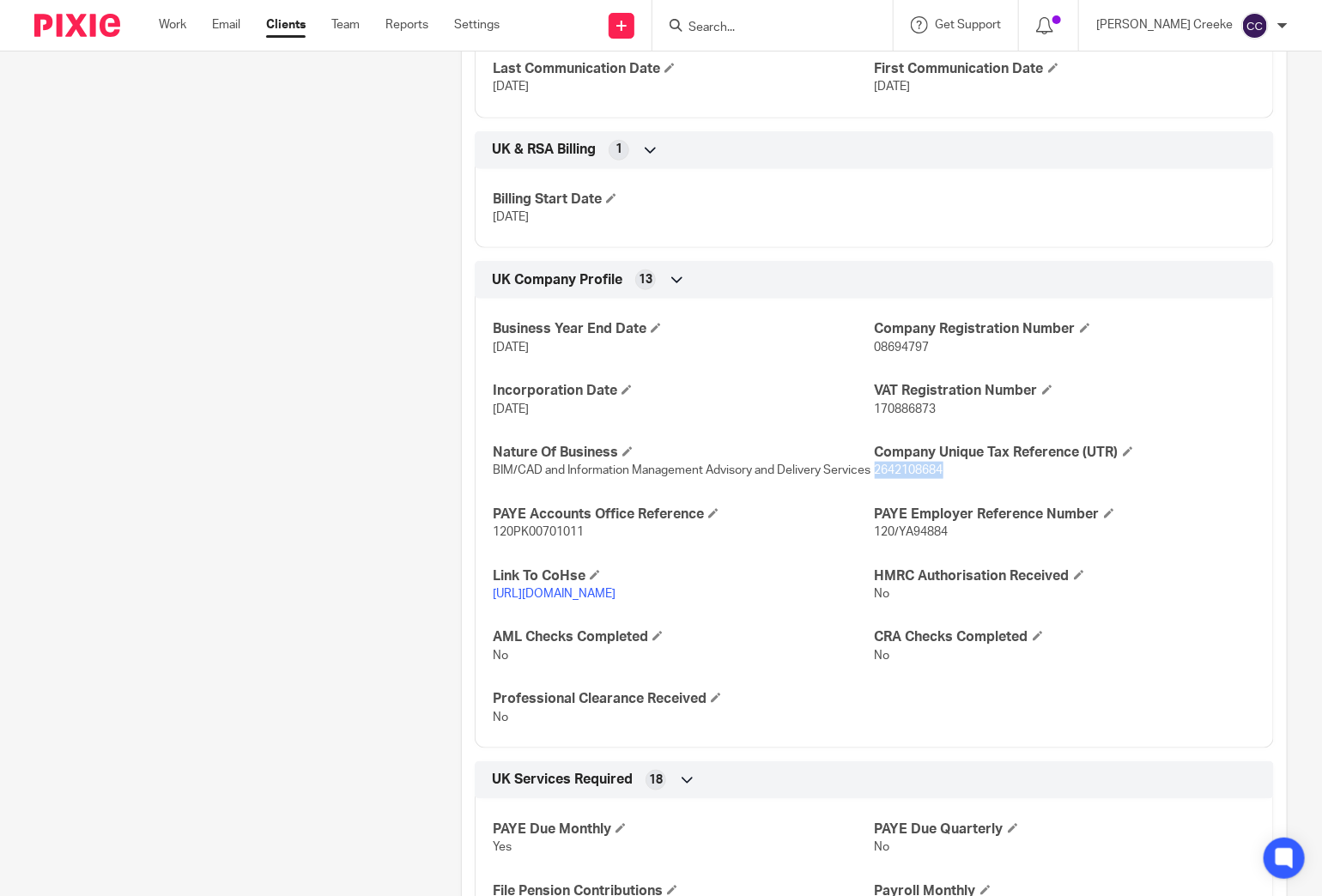
click at [893, 464] on span "2642108684" at bounding box center [910, 471] width 69 height 12
copy span "2642108684"
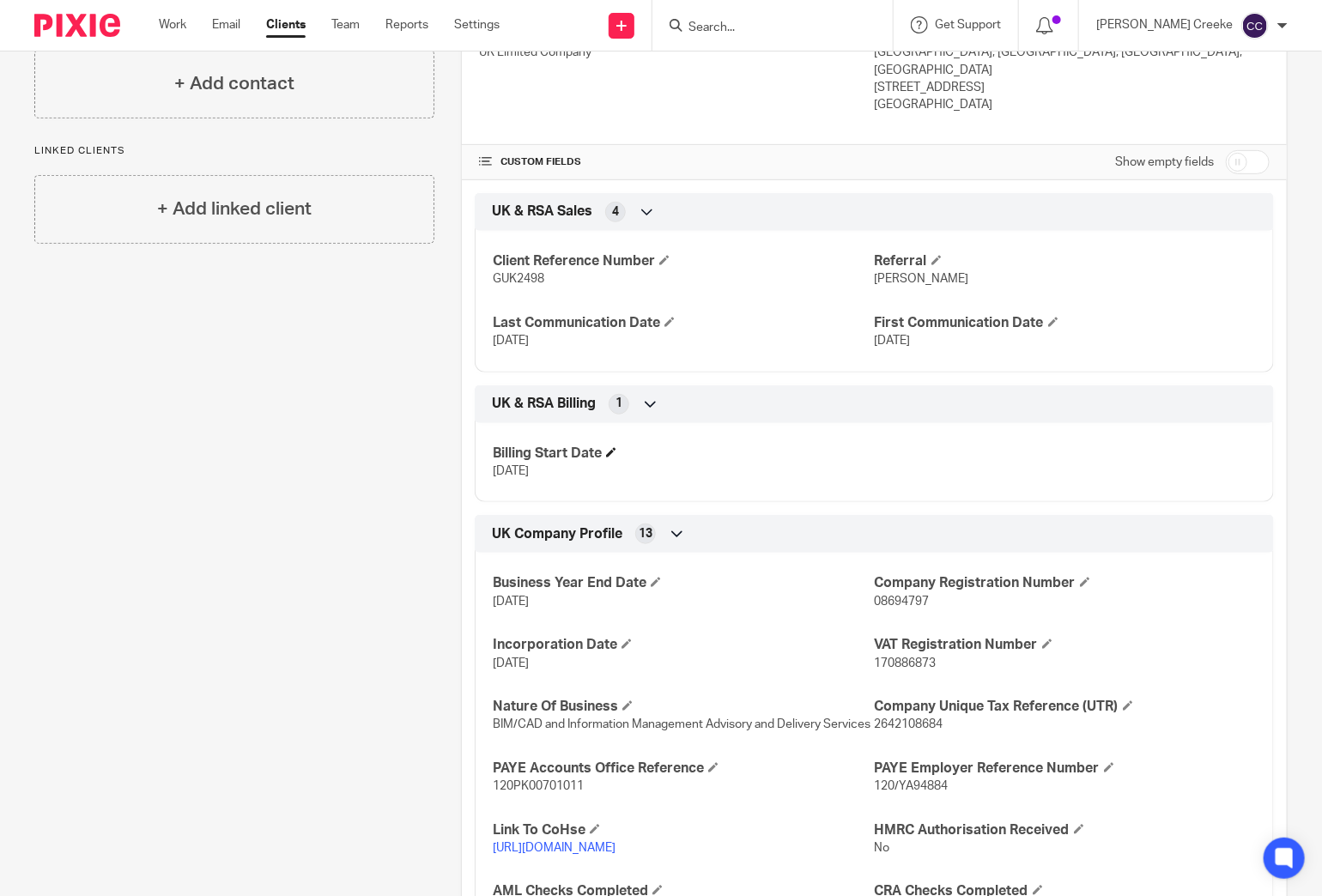
scroll to position [0, 0]
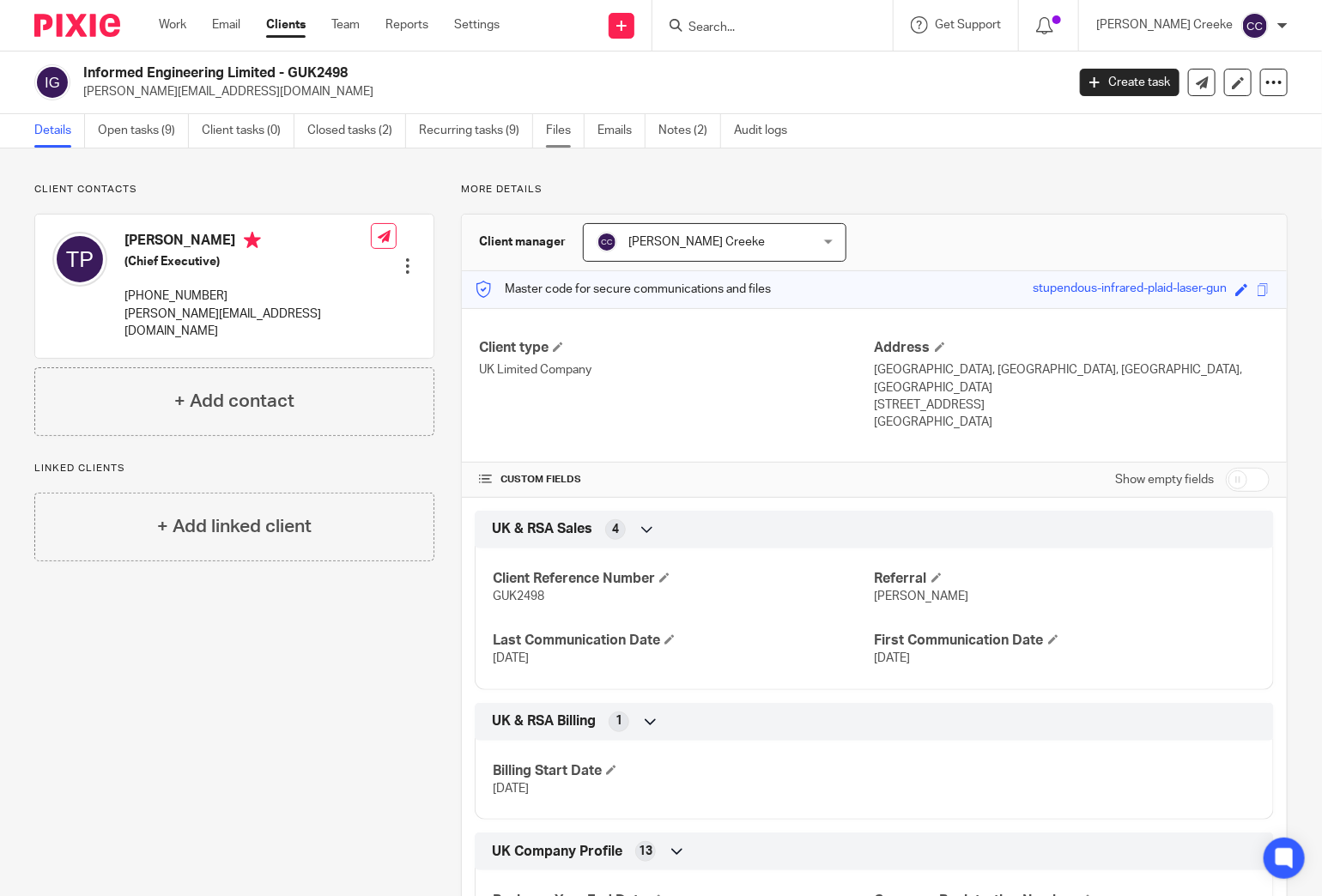
click at [561, 125] on link "Files" at bounding box center [565, 131] width 39 height 34
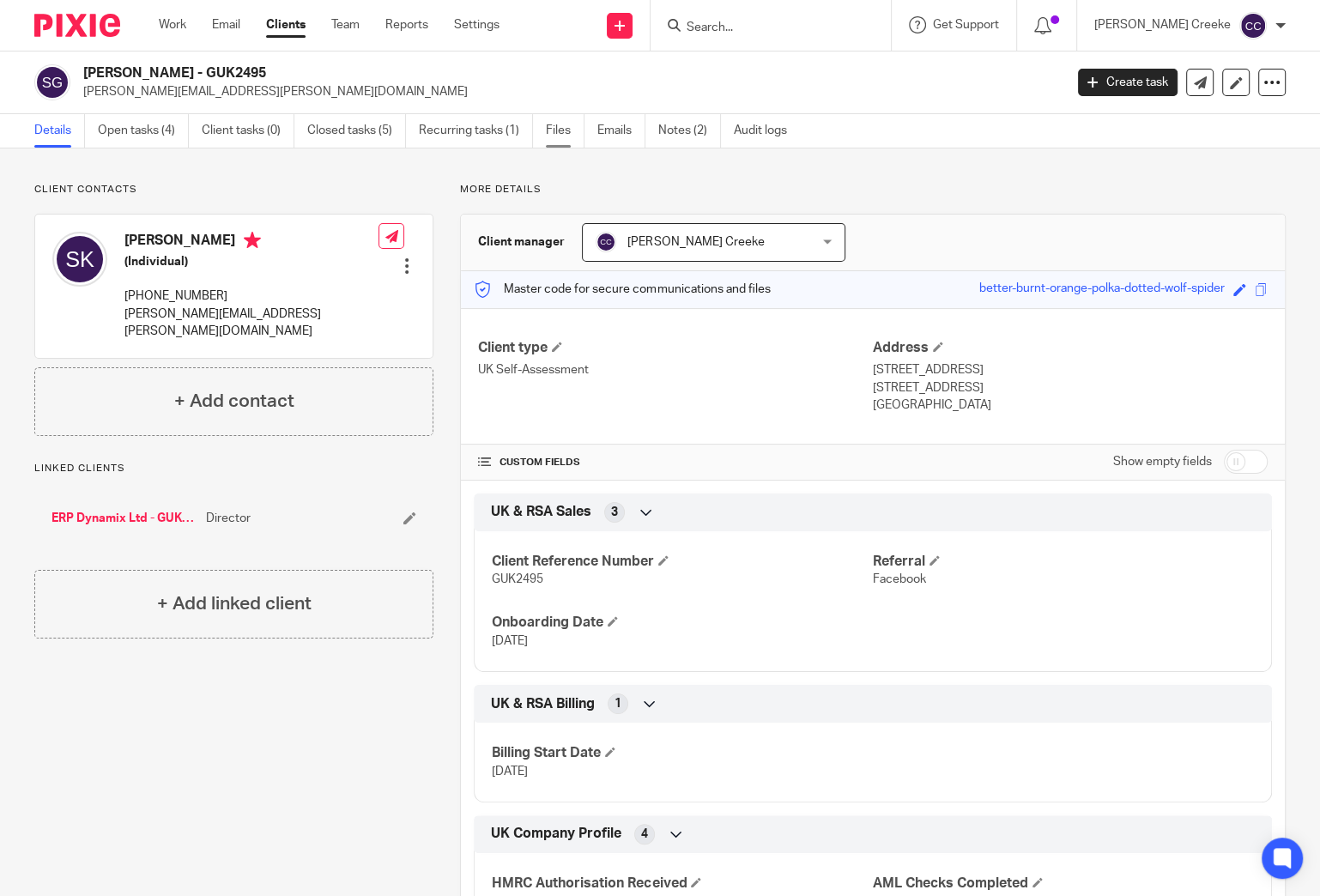
click at [555, 136] on link "Files" at bounding box center [565, 131] width 39 height 34
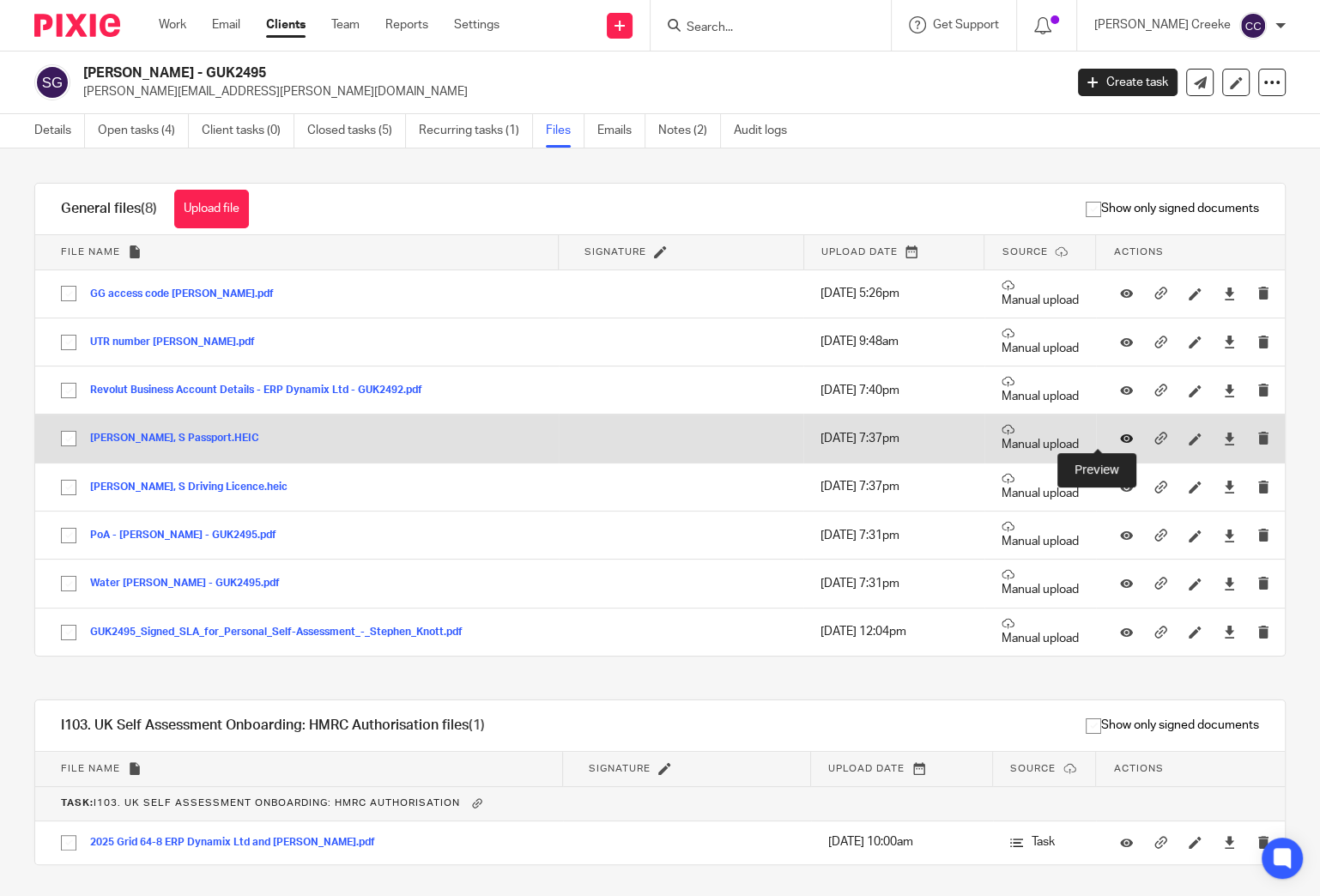
click at [1120, 437] on icon at bounding box center [1127, 439] width 13 height 13
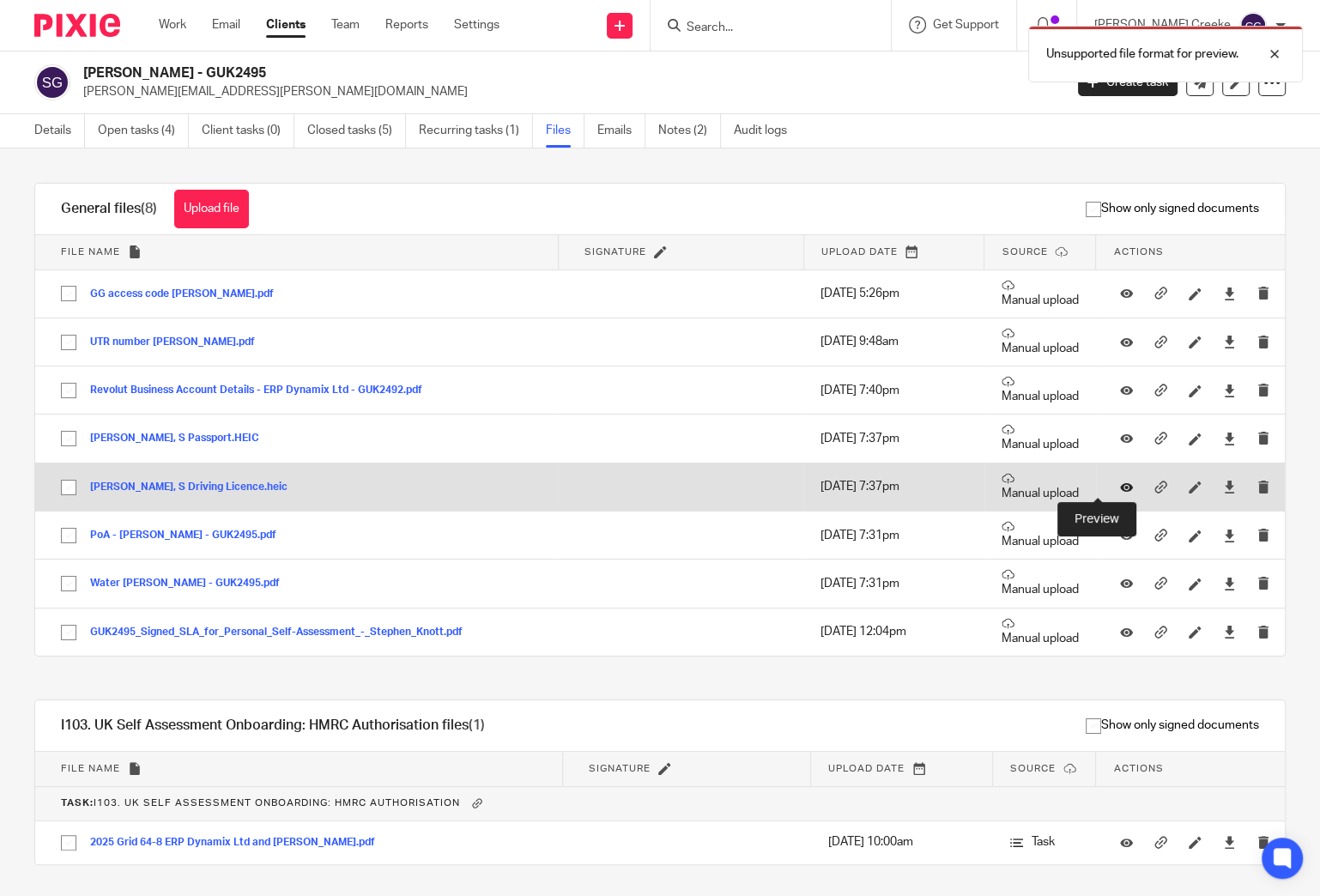
click at [1120, 483] on icon at bounding box center [1127, 486] width 13 height 13
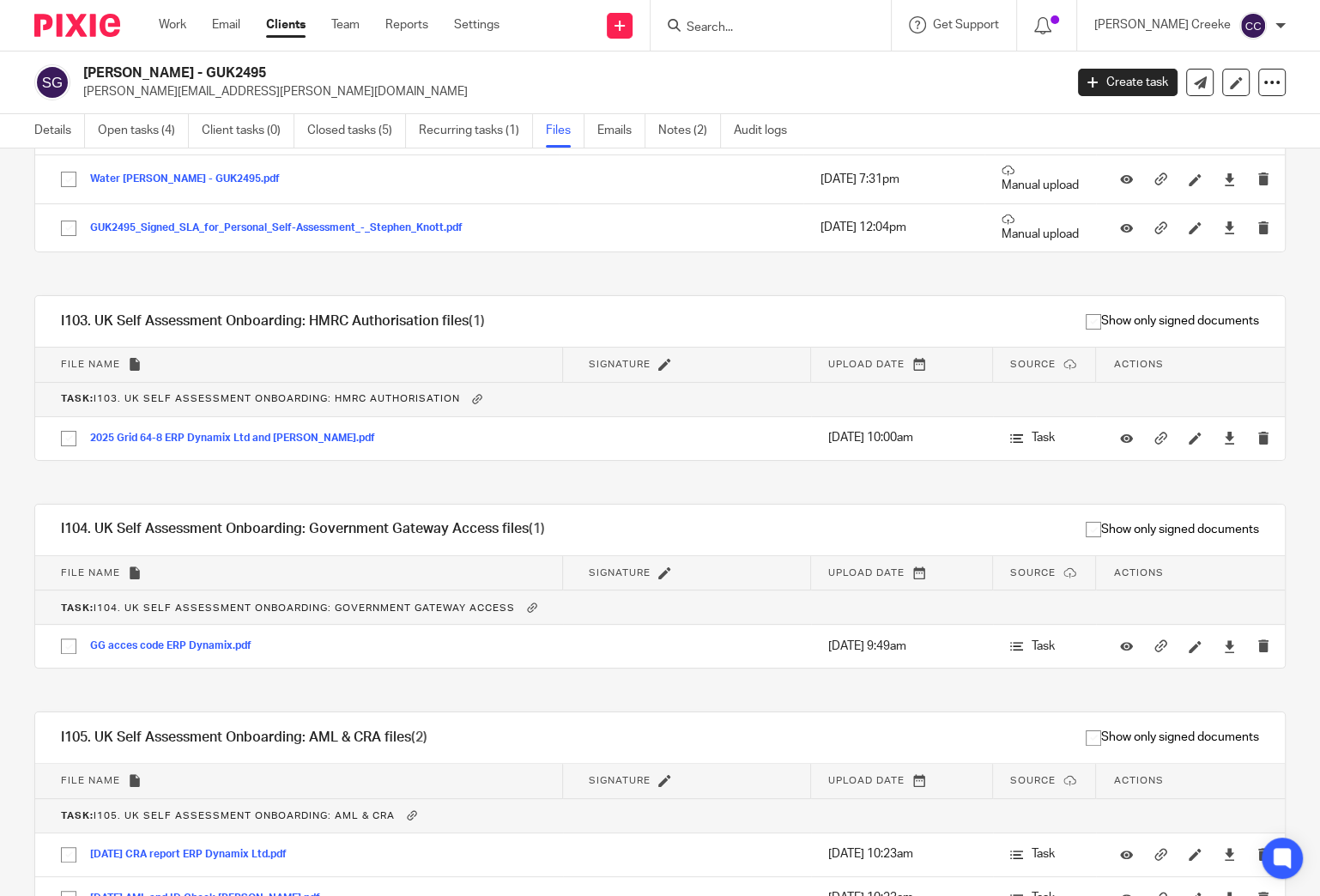
scroll to position [313, 0]
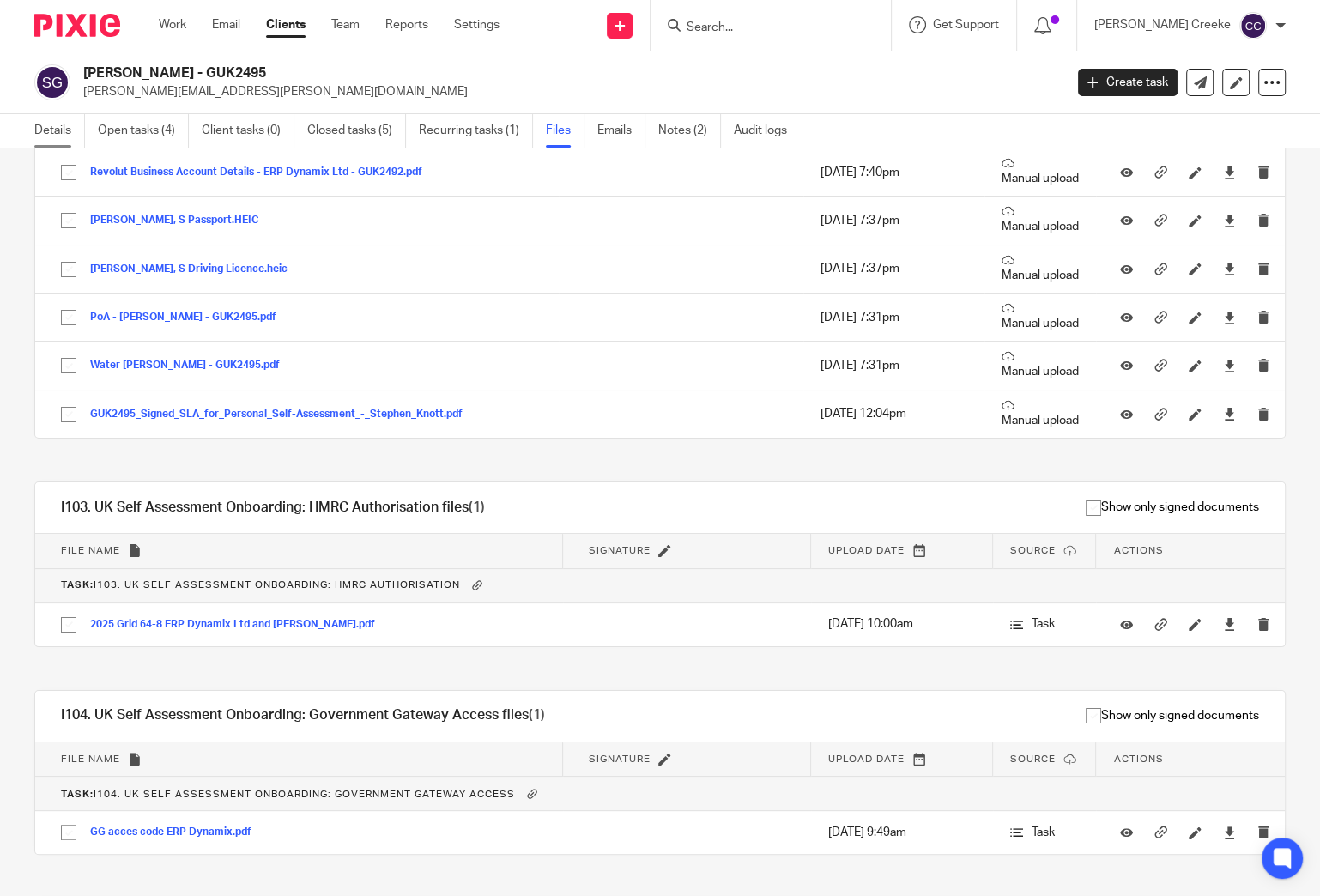
click at [57, 124] on link "Details" at bounding box center [59, 131] width 50 height 34
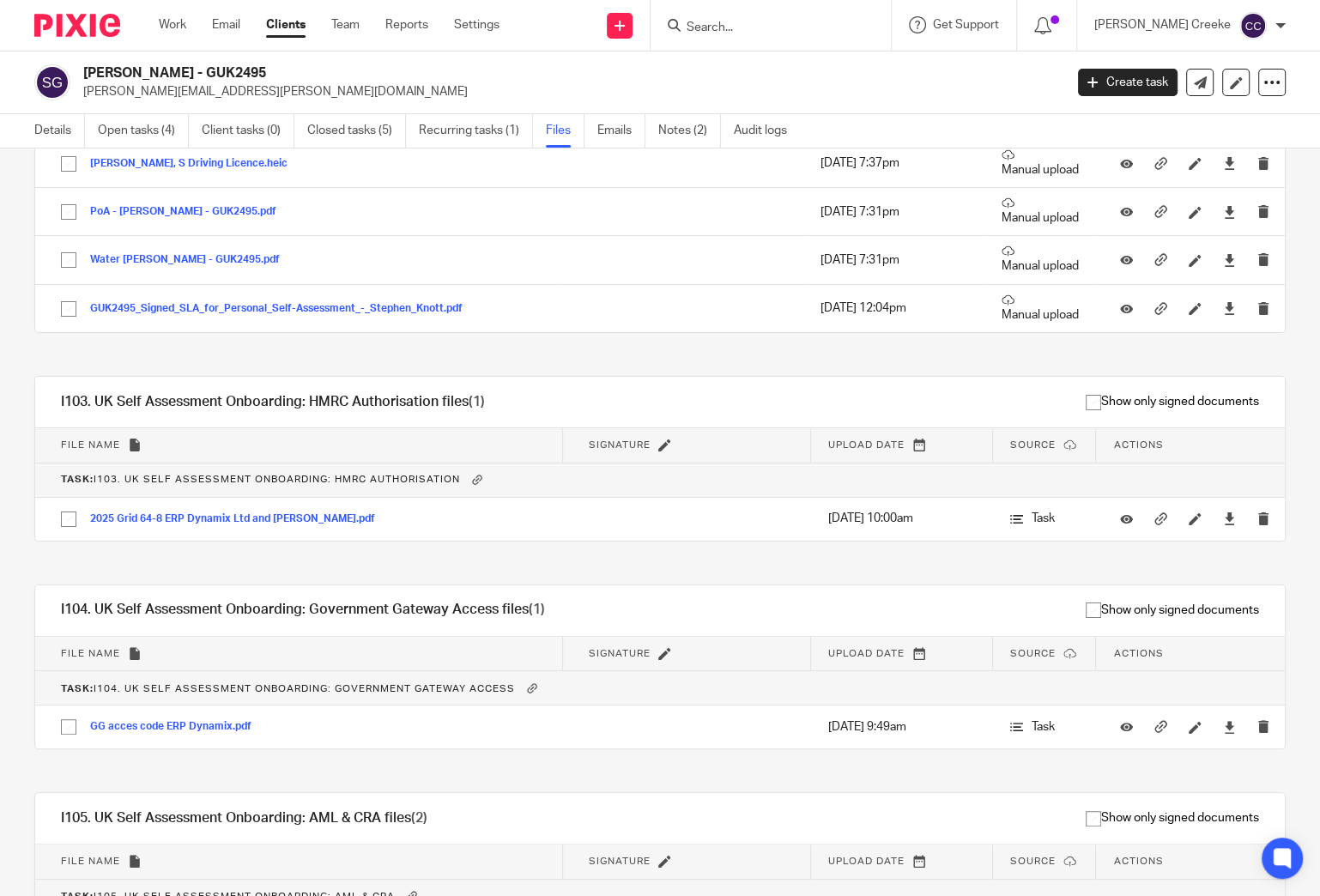
scroll to position [504, 0]
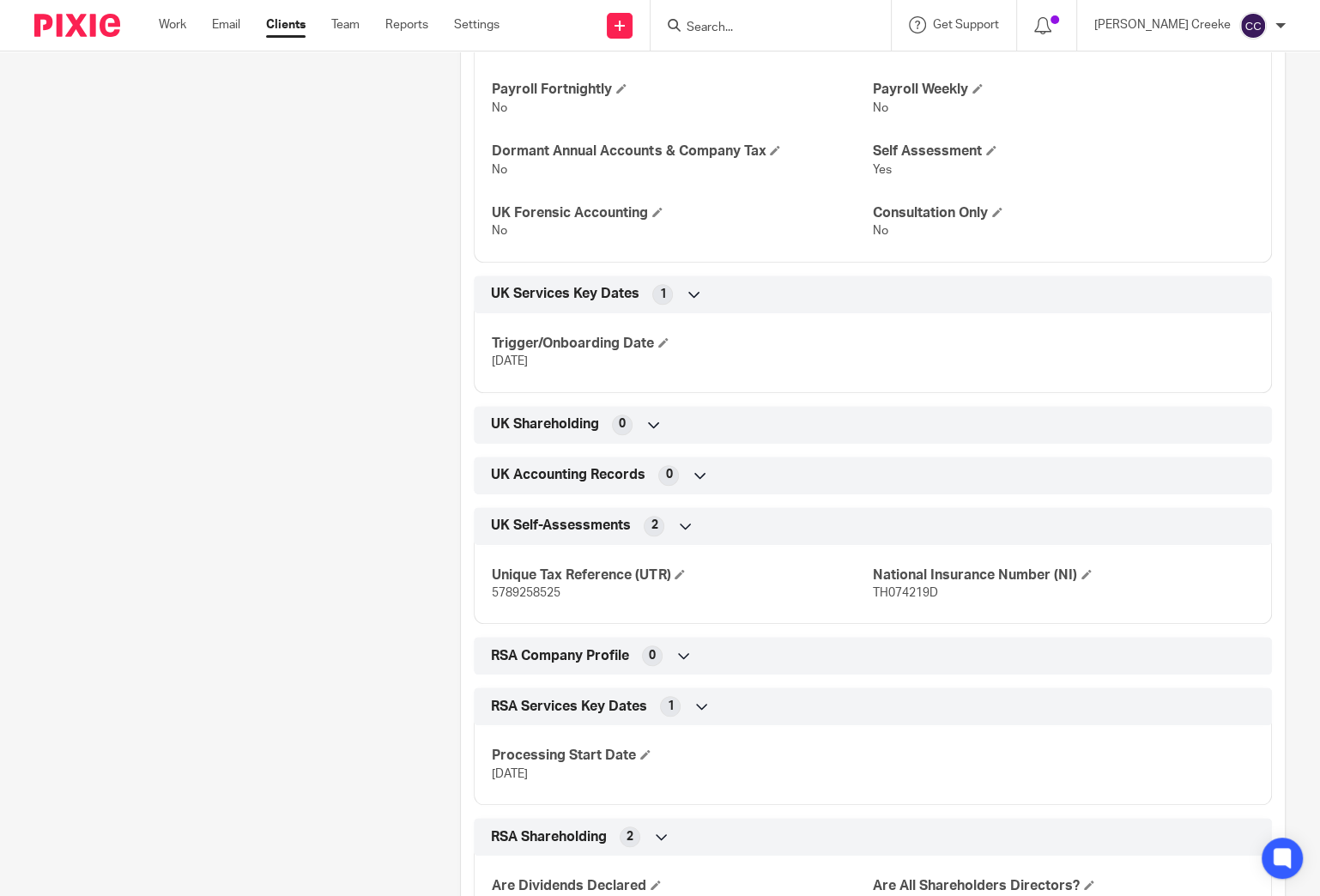
scroll to position [1429, 0]
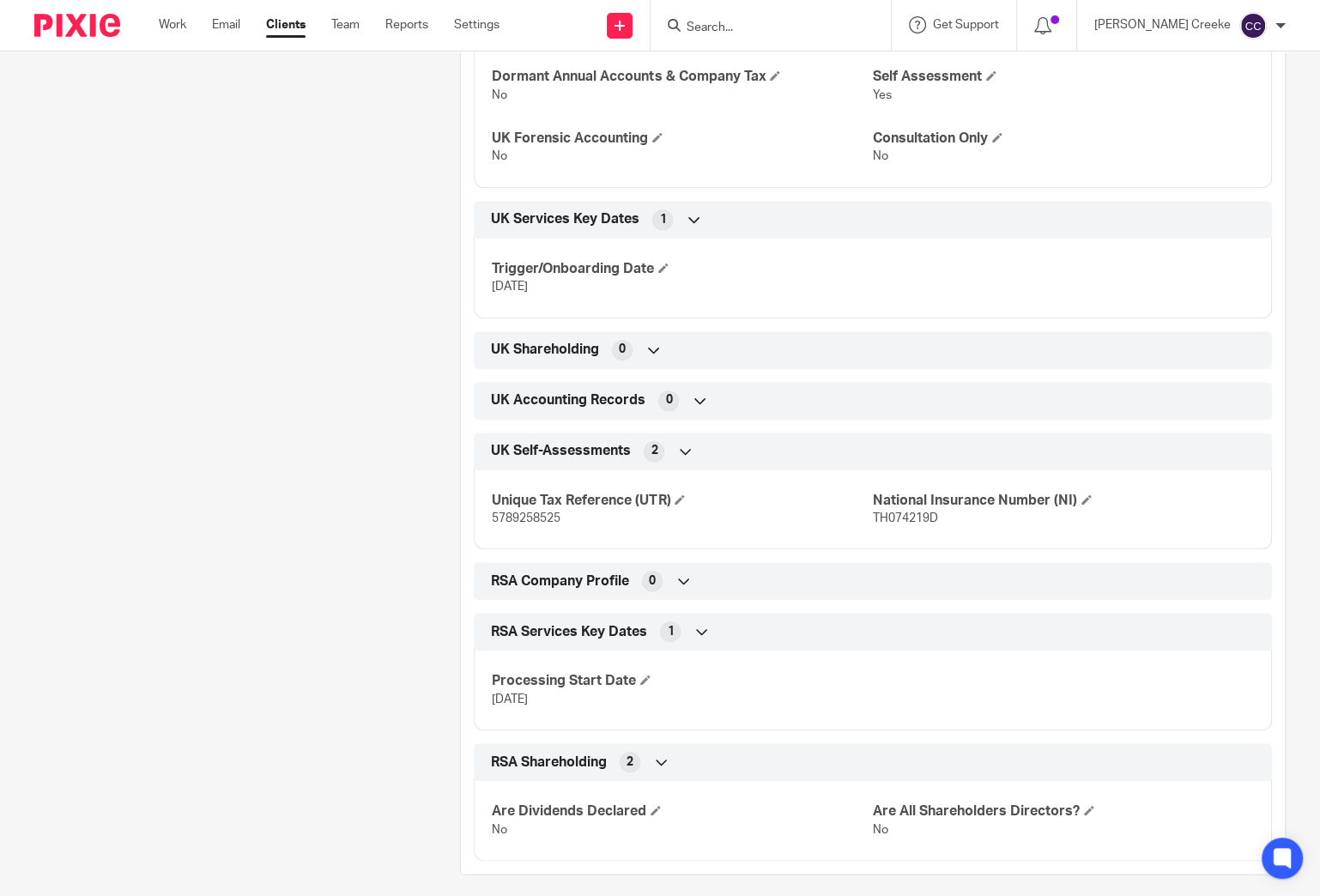
click at [894, 516] on span "TH074219D" at bounding box center [906, 518] width 65 height 12
copy span "TH074219D"
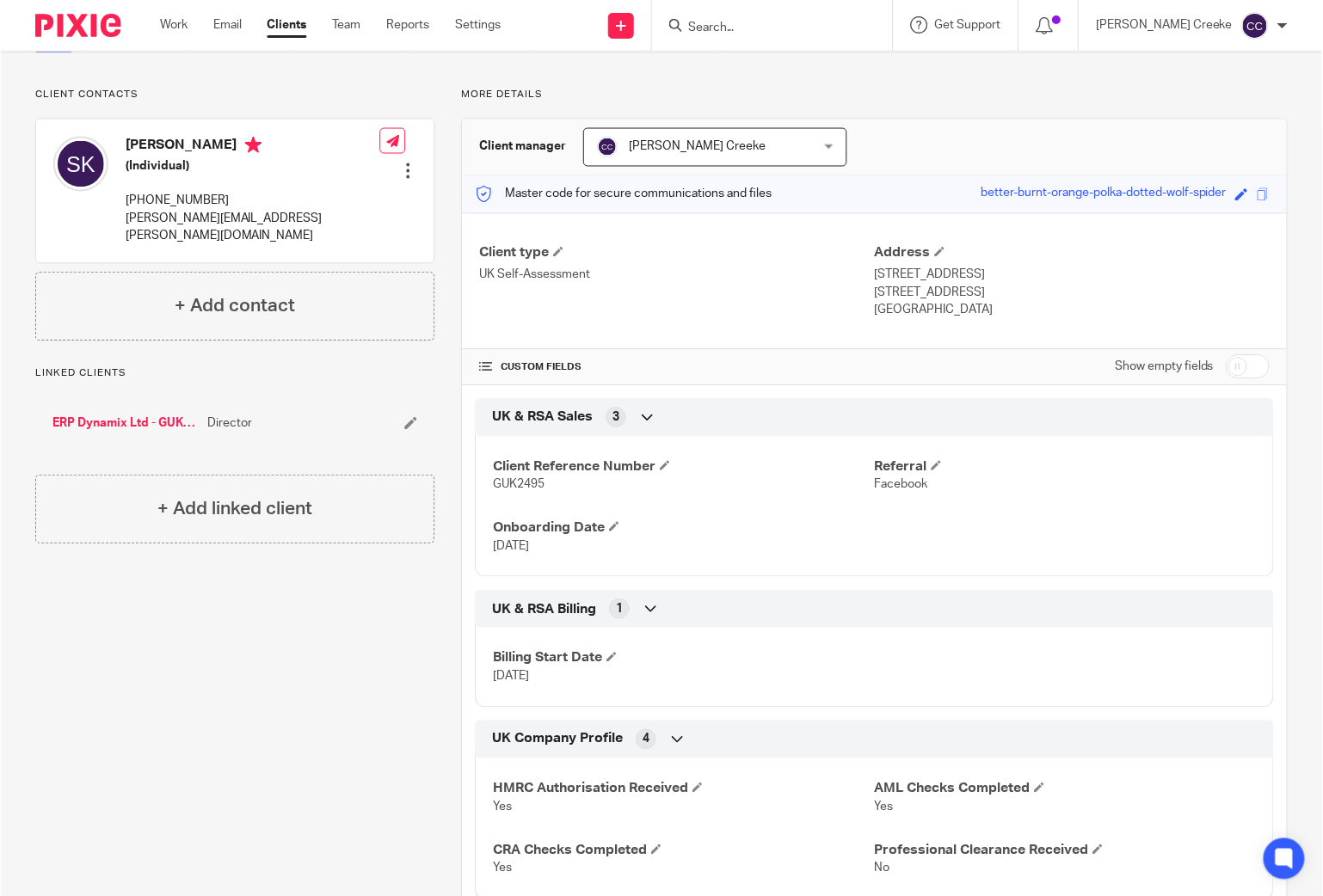
scroll to position [0, 0]
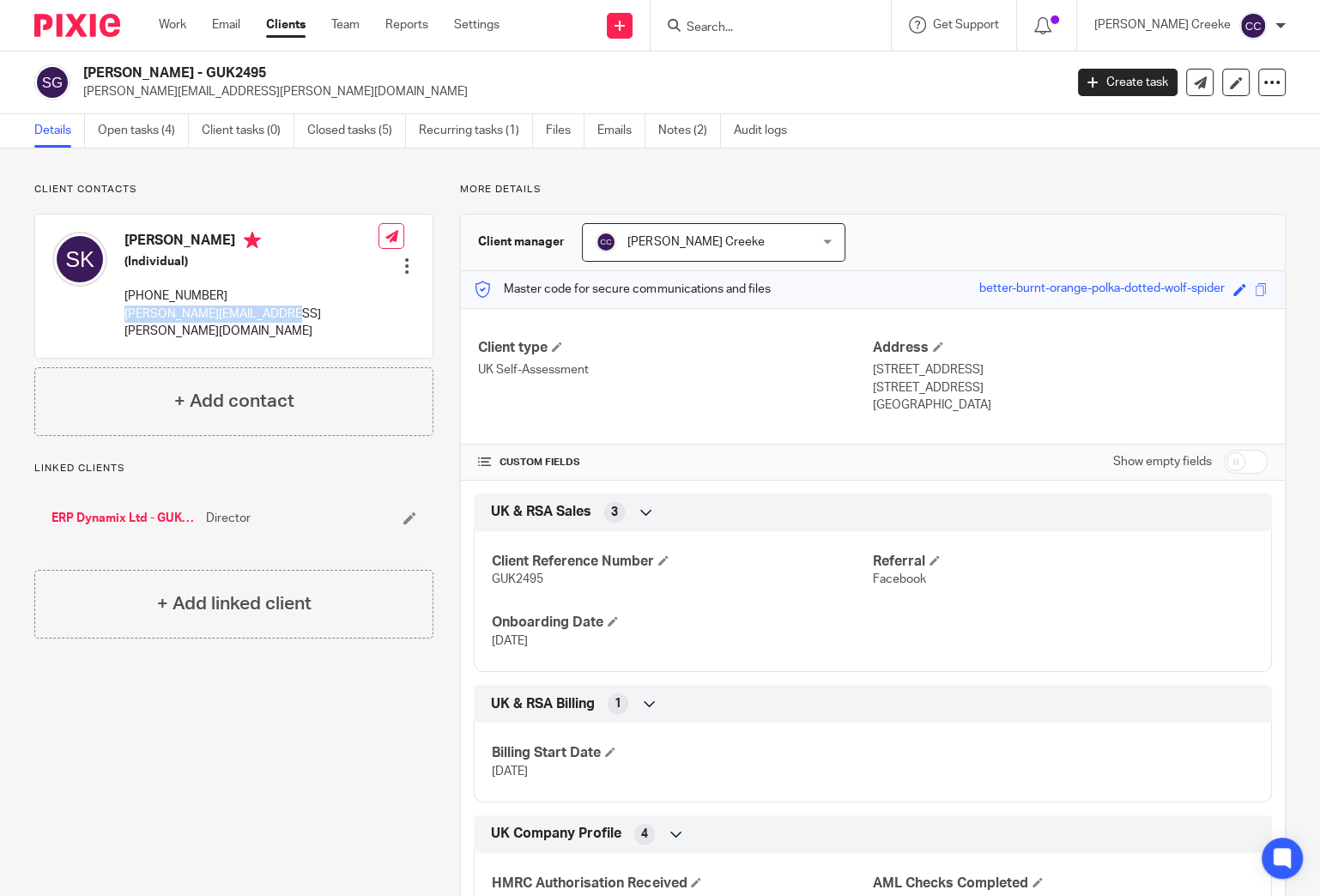
drag, startPoint x: 270, startPoint y: 314, endPoint x: 122, endPoint y: 314, distance: 148.0
click at [122, 314] on div "Stephen Knott (Individual) +44 774 133 5679 stephen.r.knott@gmail.com" at bounding box center [215, 286] width 326 height 125
copy p "[PERSON_NAME][EMAIL_ADDRESS][PERSON_NAME][DOMAIN_NAME]"
drag, startPoint x: 864, startPoint y: 368, endPoint x: 959, endPoint y: 371, distance: 95.0
click at [959, 371] on p "22 Lakeside Drive, Chobham, Woking, Surrey" at bounding box center [1070, 369] width 395 height 17
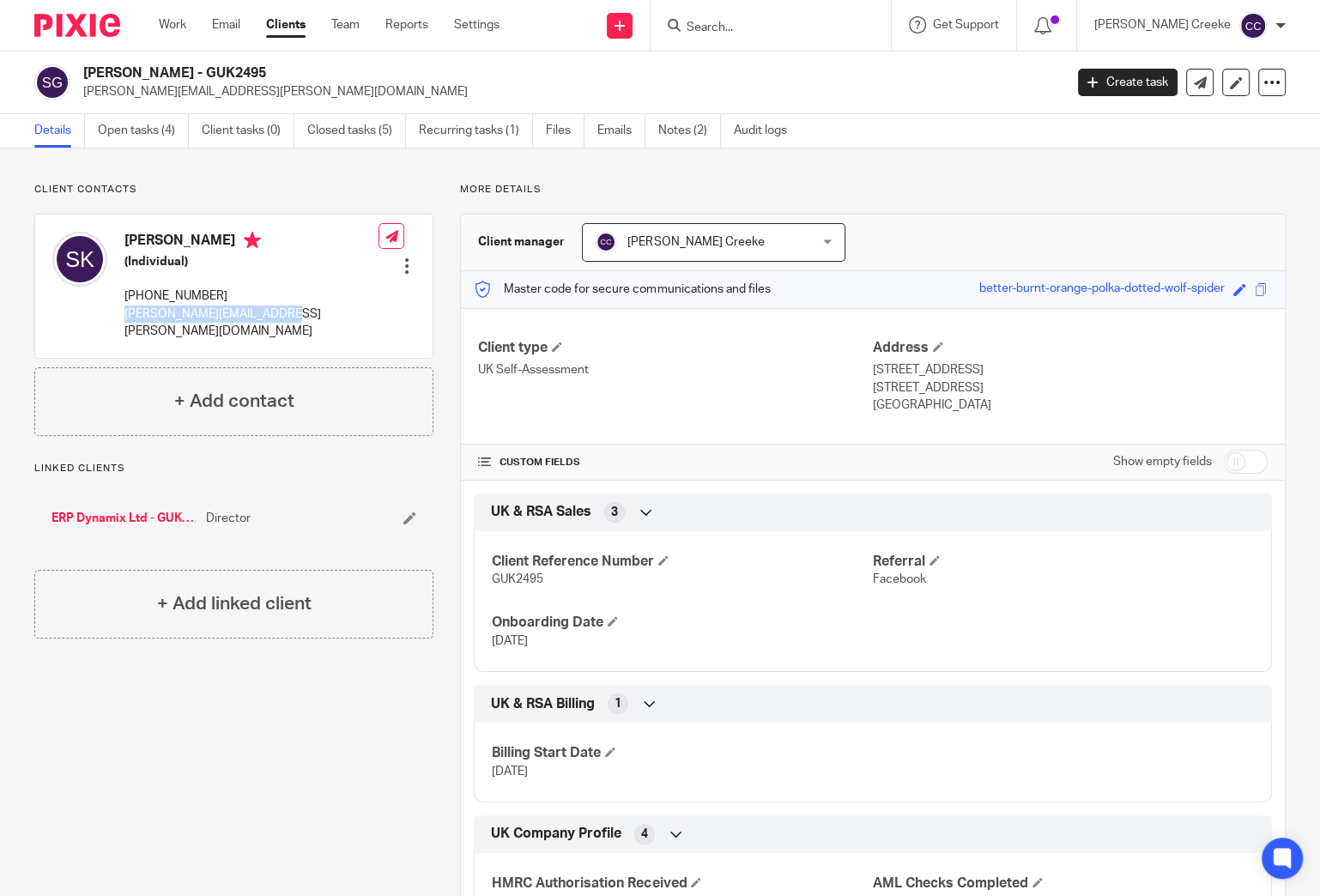
copy p "22 Lakeside Drive"
click at [984, 363] on p "22 Lakeside Drive, Chobham, Woking, Surrey" at bounding box center [1070, 369] width 395 height 17
click at [984, 364] on p "22 Lakeside Drive, Chobham, Woking, Surrey" at bounding box center [1070, 369] width 395 height 17
click at [1002, 366] on p "22 Lakeside Drive, Chobham, Woking, Surrey" at bounding box center [1070, 369] width 395 height 17
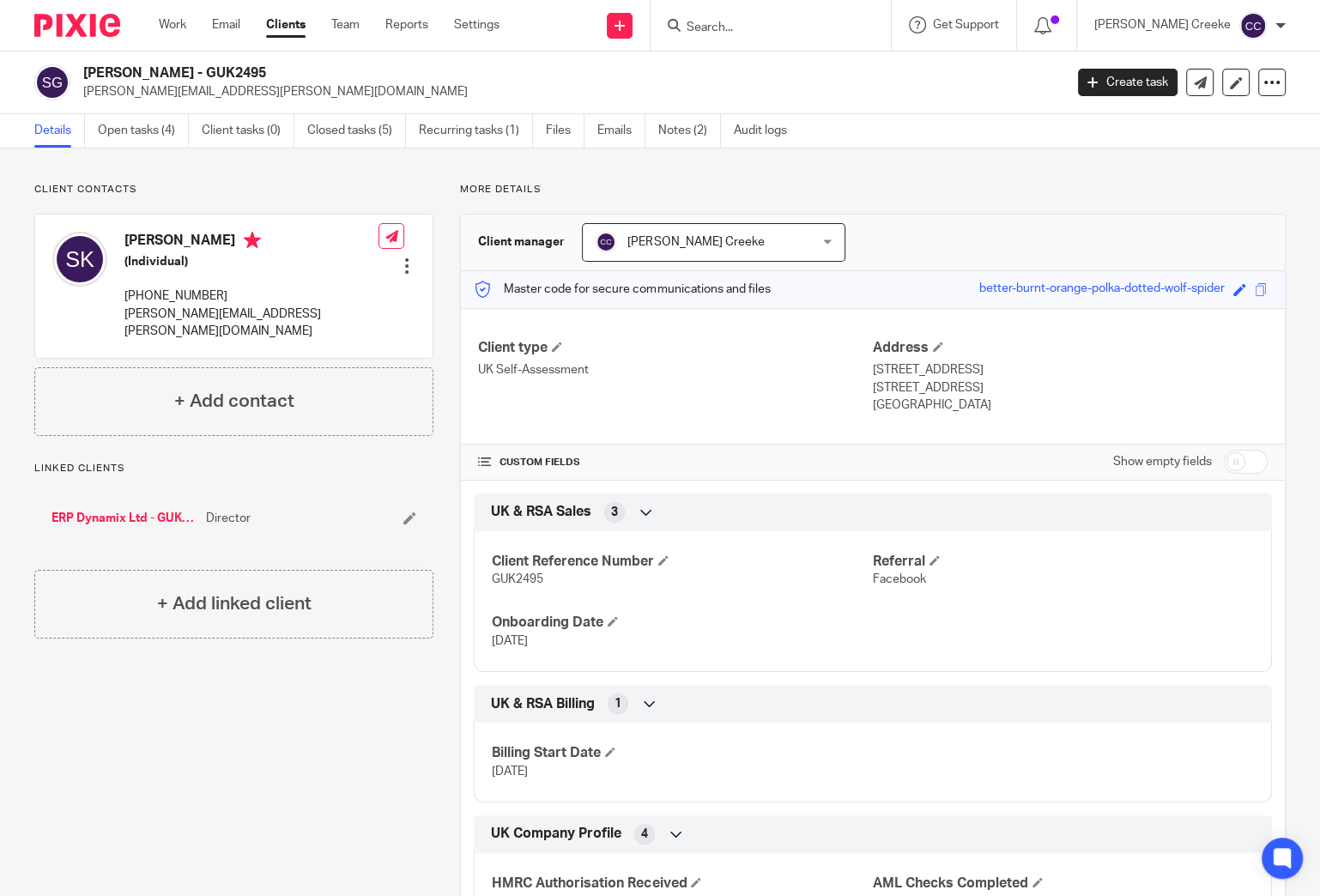
click at [1051, 369] on p "22 Lakeside Drive, Chobham, Woking, Surrey" at bounding box center [1070, 369] width 395 height 17
copy p "Woking"
click at [1076, 376] on p "22 Lakeside Drive, Chobham, Woking, Surrey" at bounding box center [1070, 369] width 395 height 17
click at [1075, 376] on p "22 Lakeside Drive, Chobham, Woking, Surrey" at bounding box center [1070, 369] width 395 height 17
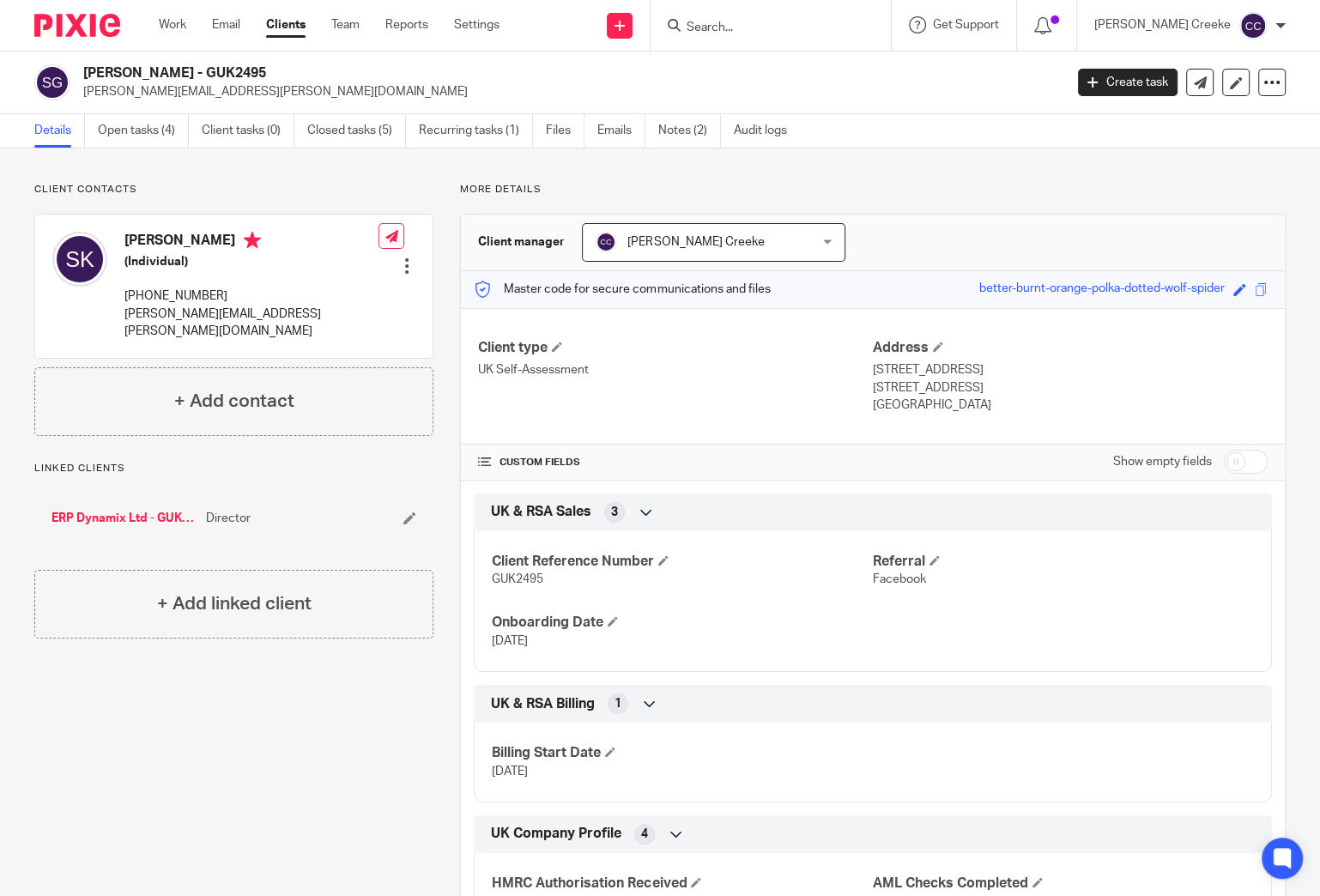
copy p "Surrey"
drag, startPoint x: 1006, startPoint y: 388, endPoint x: 1057, endPoint y: 386, distance: 51.0
click at [1057, 386] on p "London, United Kingdom, GU24 8BD" at bounding box center [1070, 388] width 395 height 17
copy p "GU24 8BD"
click at [240, 72] on h2 "Stephen Knott - GUK2495" at bounding box center [471, 73] width 775 height 18
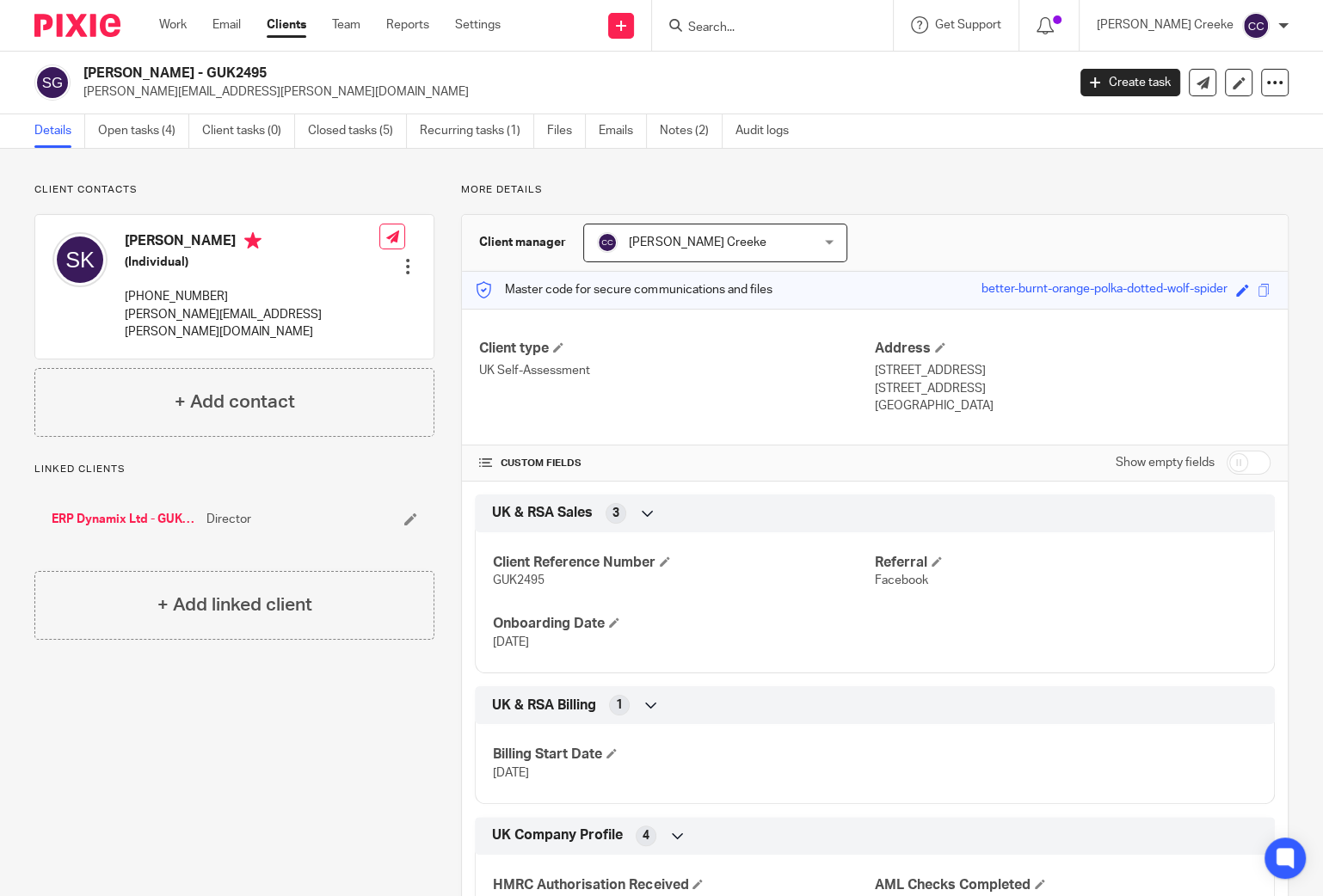
click at [240, 72] on h2 "[PERSON_NAME] - GUK2495" at bounding box center [472, 73] width 777 height 18
copy h2 "GUK2495"
click at [123, 134] on link "Open tasks (4)" at bounding box center [143, 131] width 91 height 34
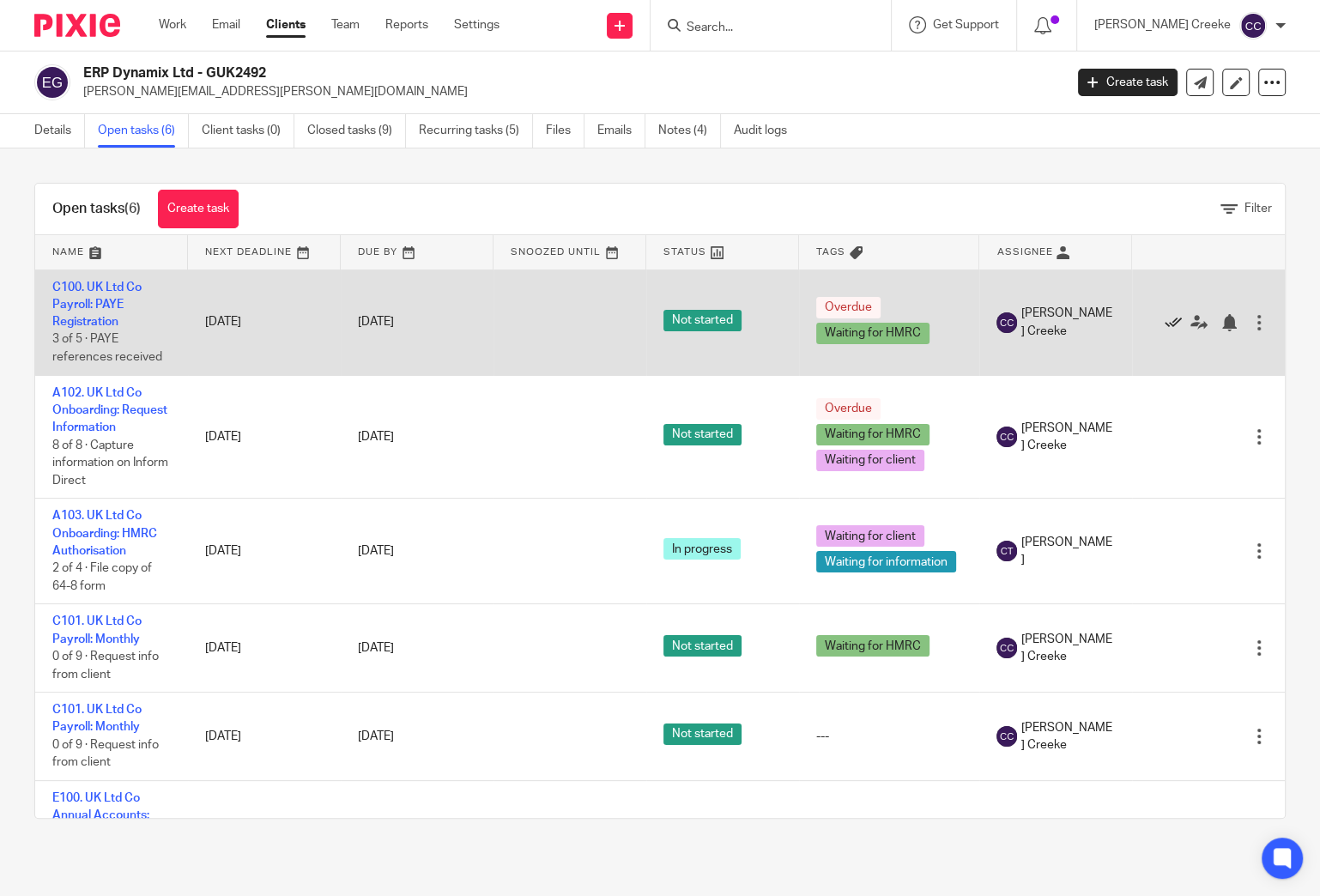
click at [1165, 322] on icon at bounding box center [1173, 322] width 17 height 17
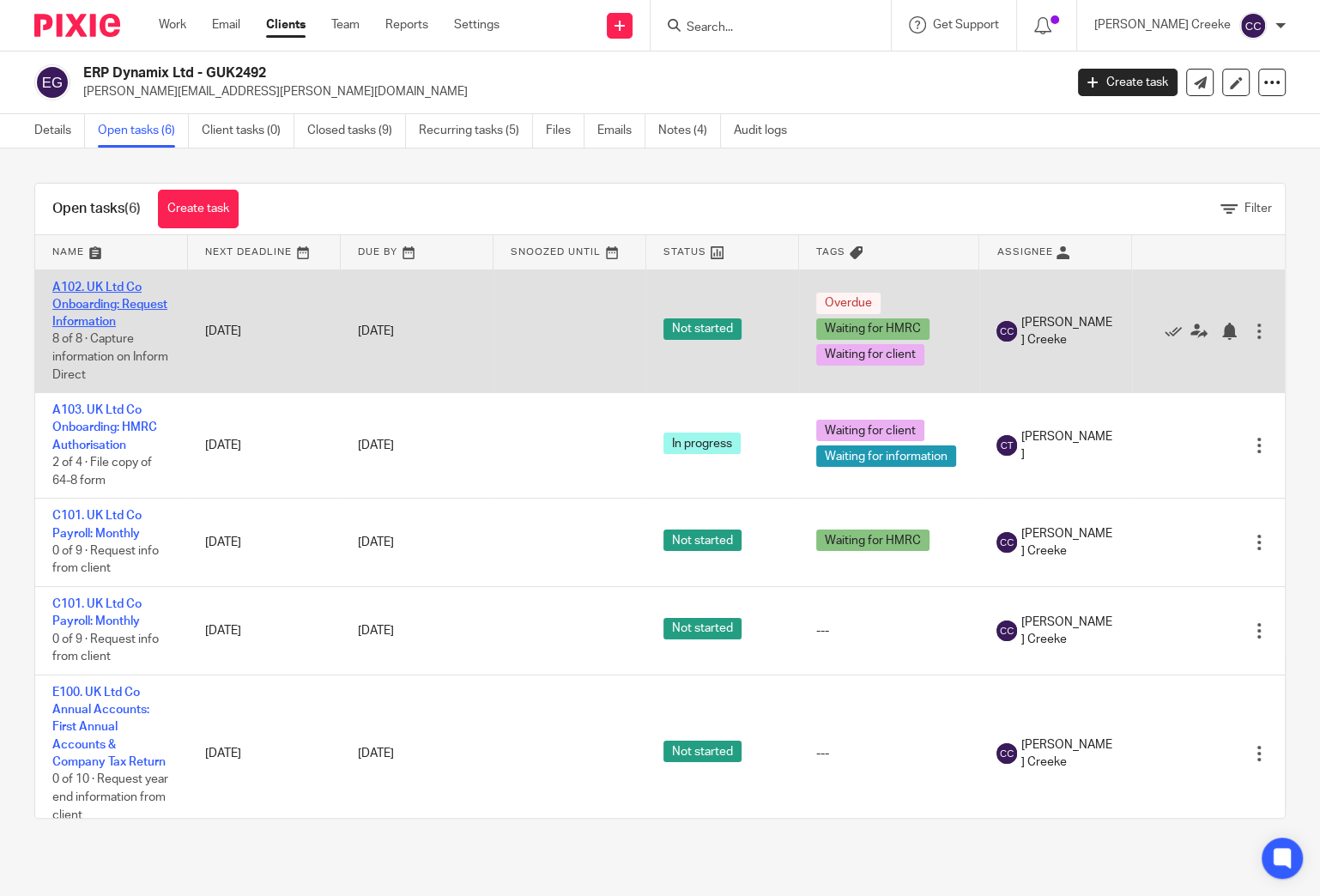
click at [94, 319] on link "A102. UK Ltd Co Onboarding: Request Information" at bounding box center [109, 305] width 115 height 47
click at [1165, 329] on icon at bounding box center [1173, 330] width 17 height 17
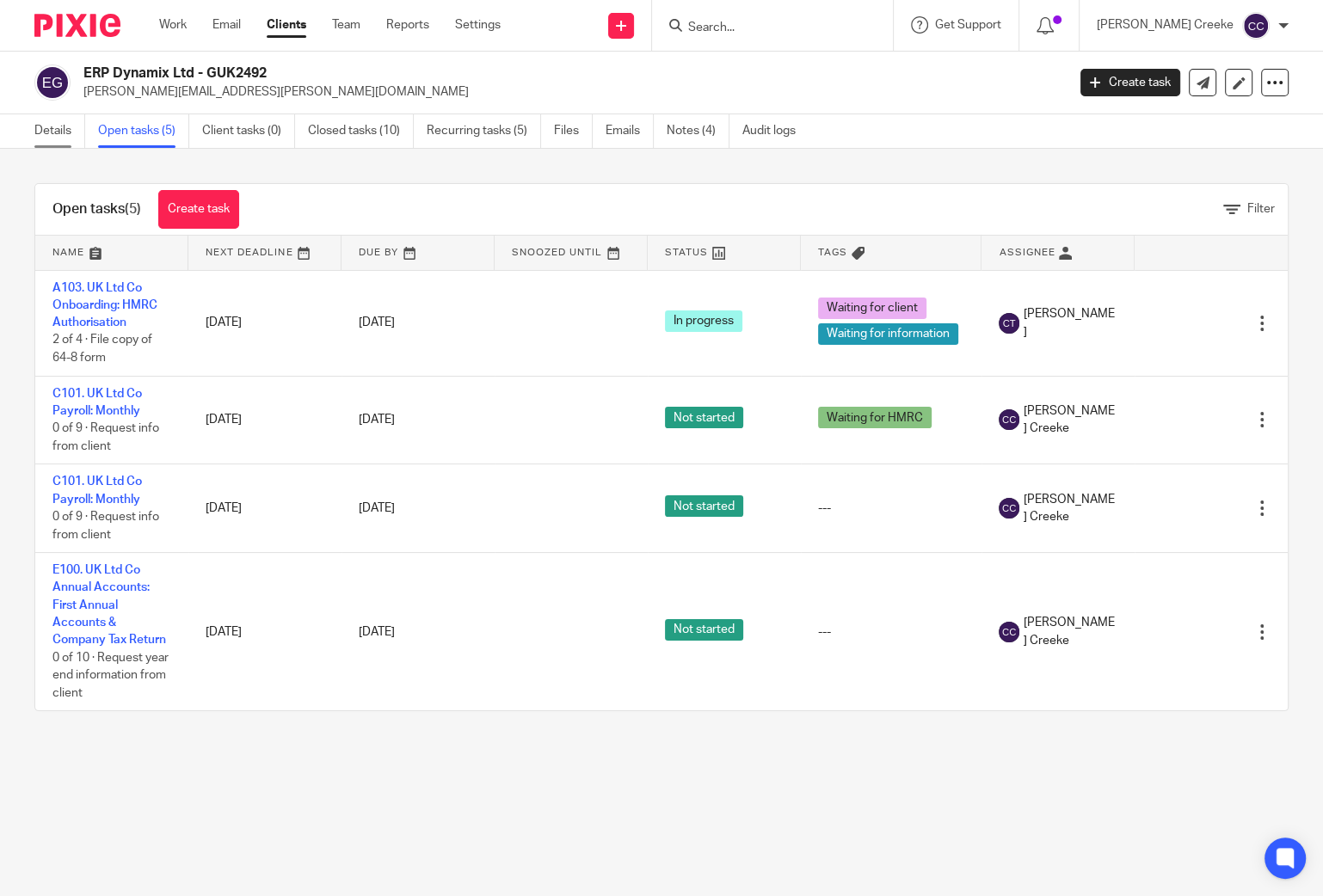
click at [71, 131] on link "Details" at bounding box center [59, 131] width 50 height 34
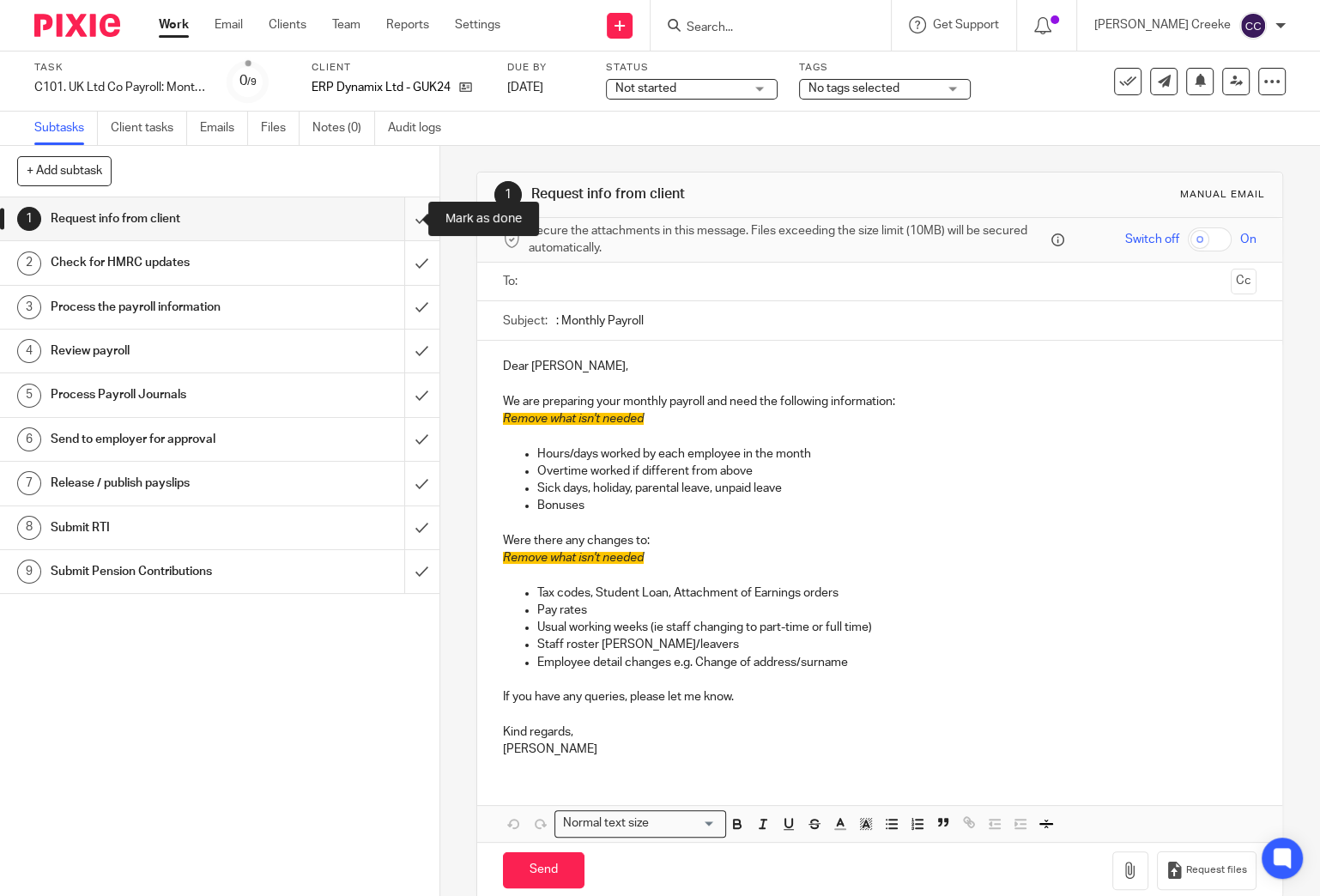
click at [398, 217] on input "submit" at bounding box center [220, 219] width 440 height 43
drag, startPoint x: 406, startPoint y: 264, endPoint x: 402, endPoint y: 278, distance: 14.6
click at [405, 264] on input "submit" at bounding box center [220, 262] width 440 height 43
click at [401, 300] on input "submit" at bounding box center [220, 307] width 440 height 43
click at [399, 218] on input "submit" at bounding box center [220, 219] width 440 height 43
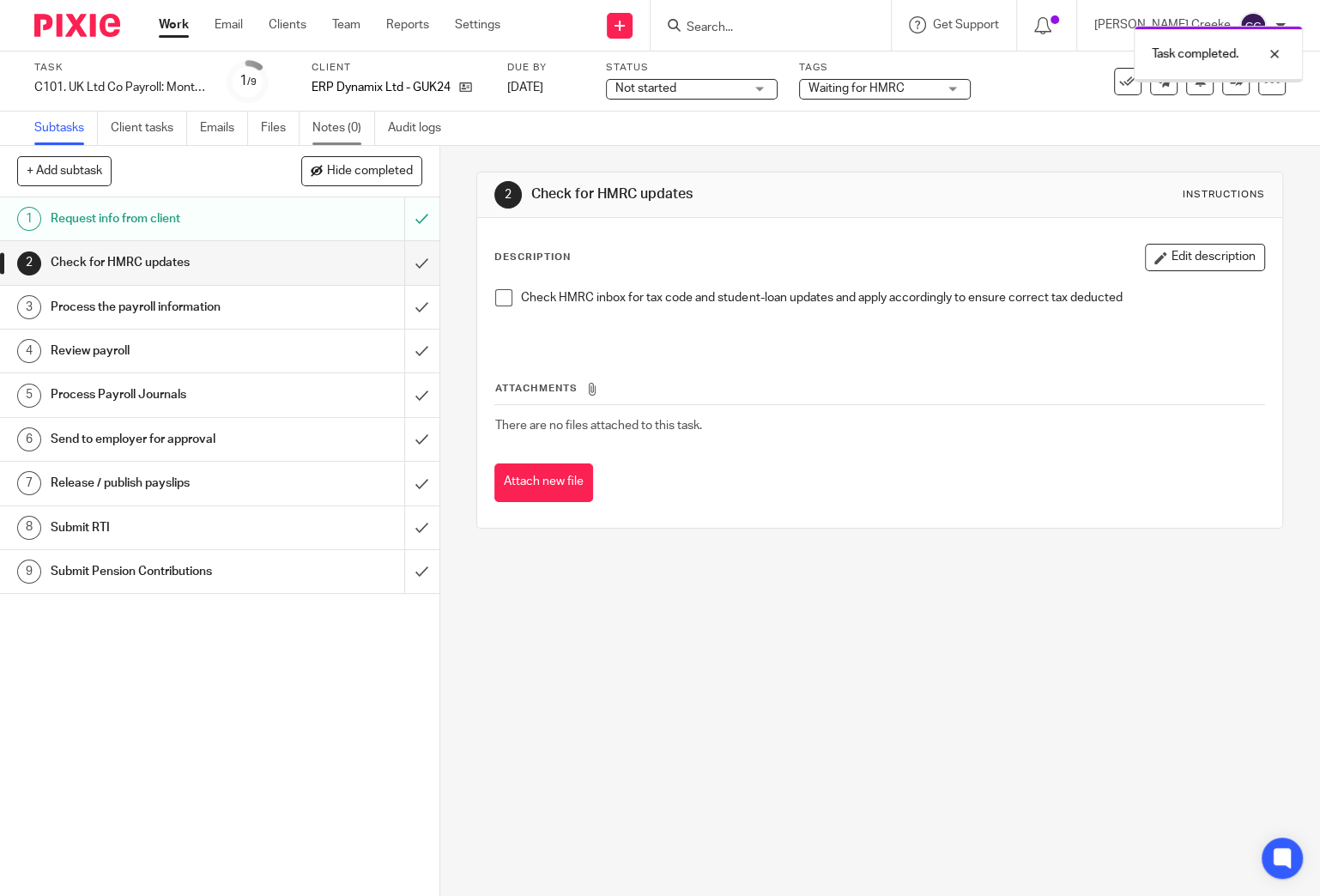
drag, startPoint x: 0, startPoint y: 0, endPoint x: 343, endPoint y: 129, distance: 366.5
click at [343, 129] on link "Notes (0)" at bounding box center [343, 128] width 63 height 34
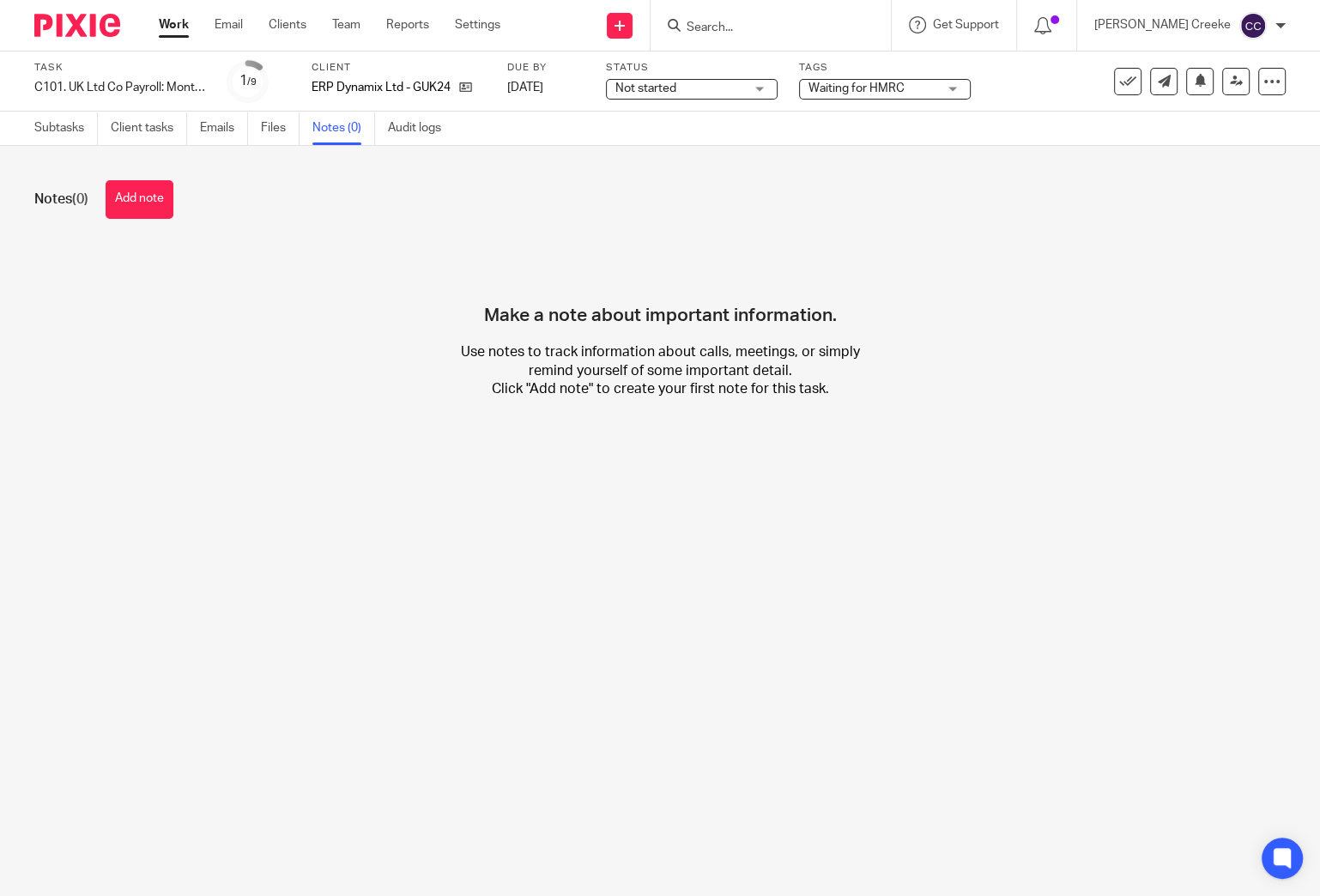
click at [136, 195] on button "Add note" at bounding box center [140, 200] width 68 height 39
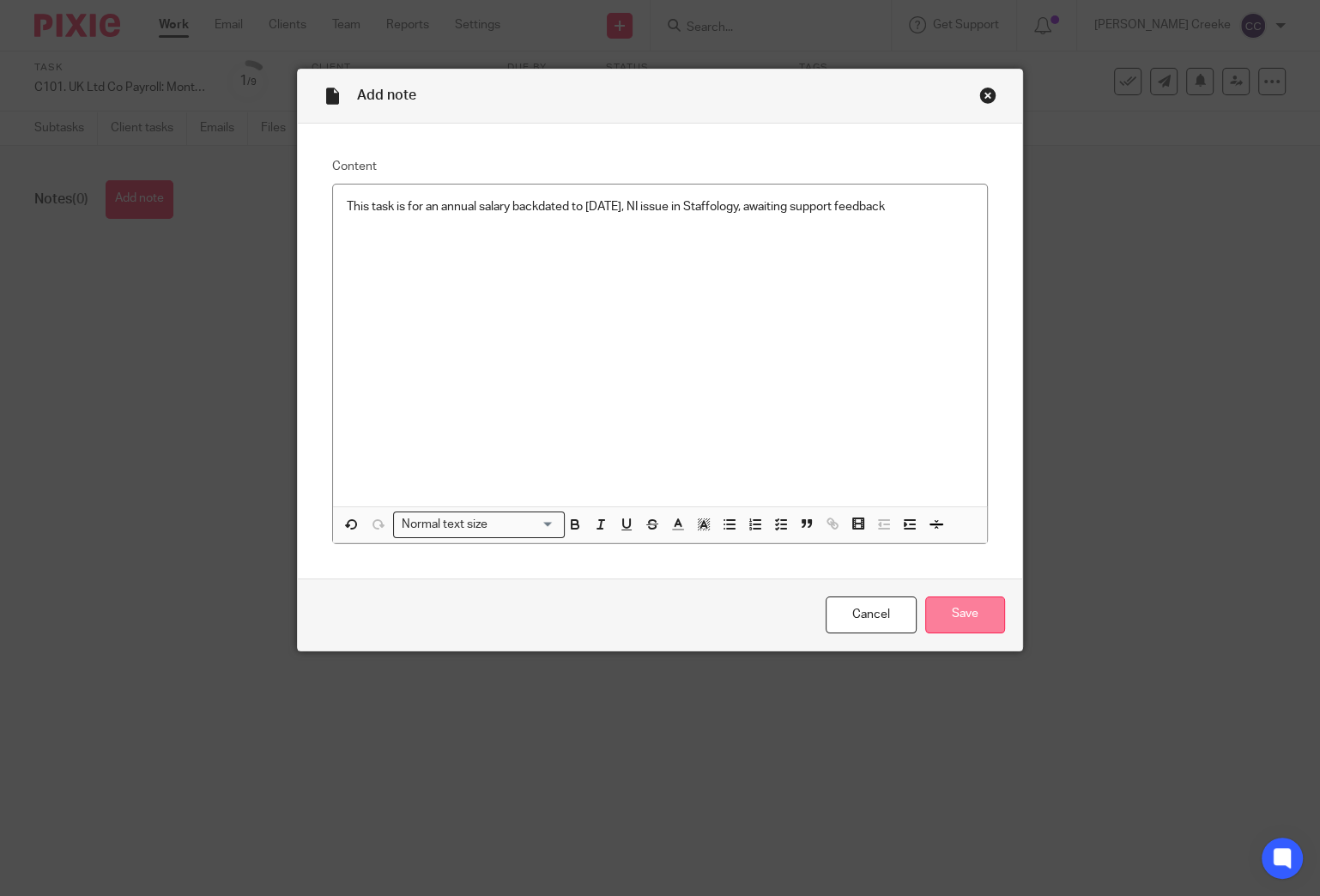
click at [962, 605] on input "Save" at bounding box center [965, 615] width 79 height 37
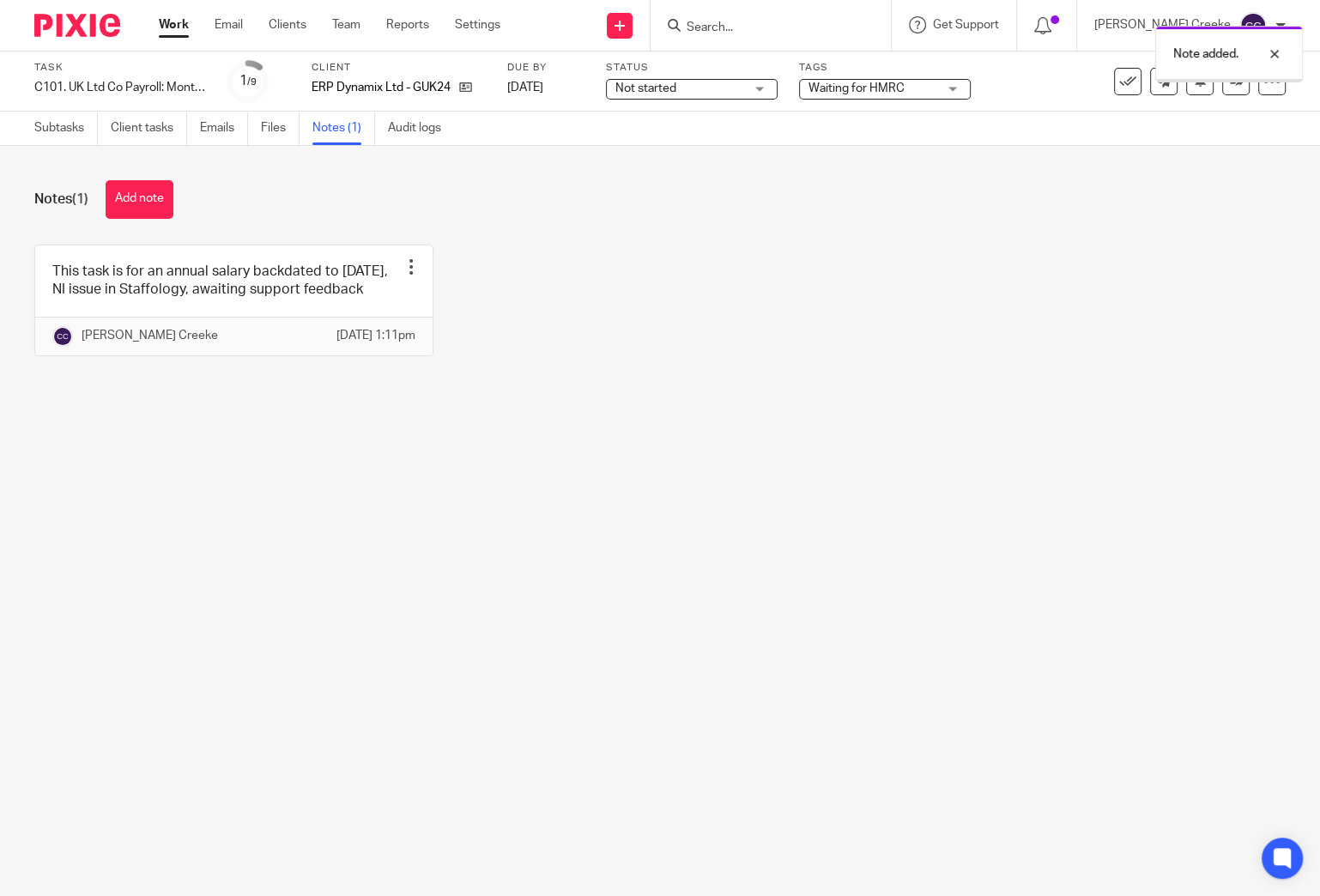
click at [637, 87] on span "Not started" at bounding box center [645, 88] width 61 height 12
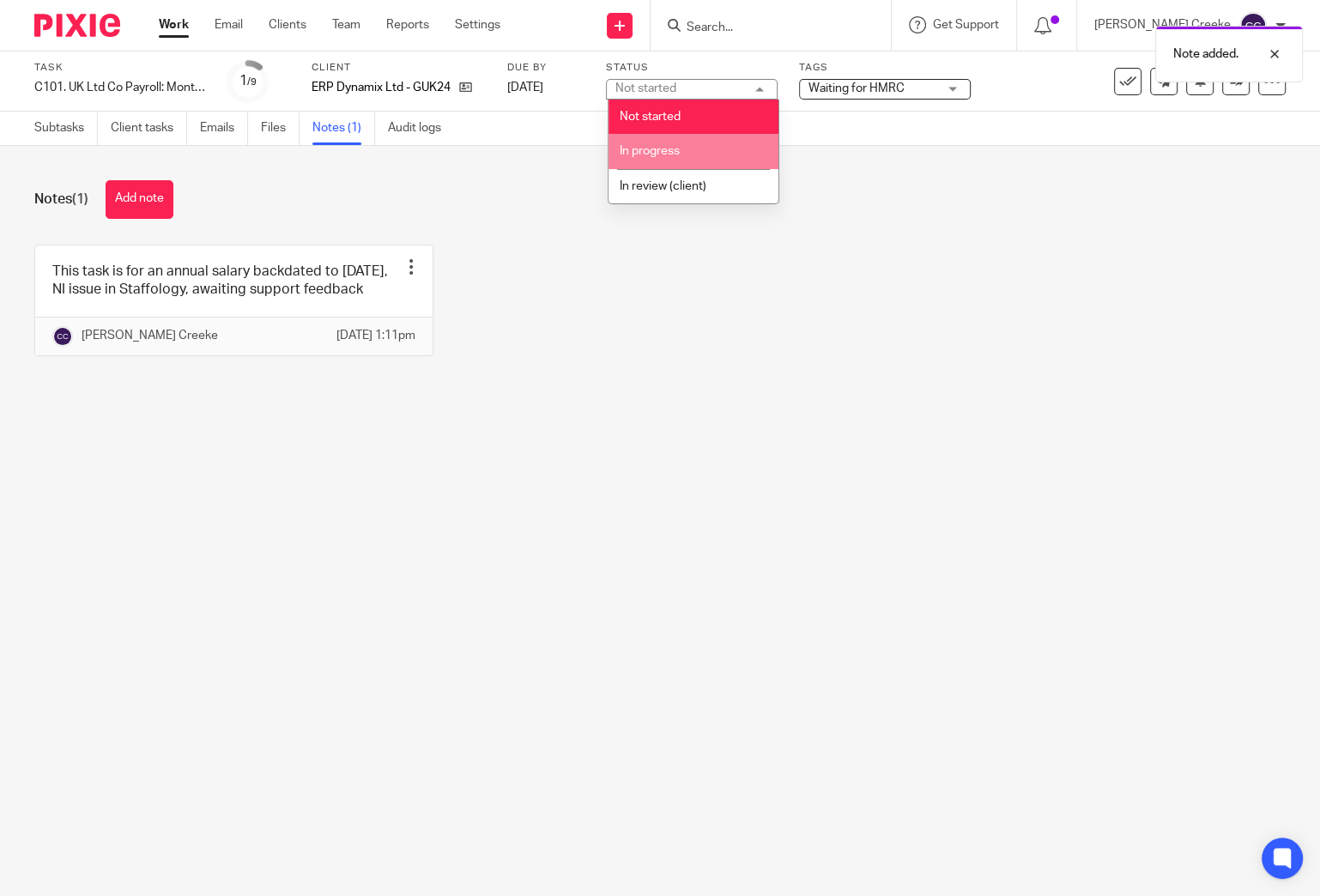
click at [638, 145] on li "In progress" at bounding box center [693, 152] width 170 height 35
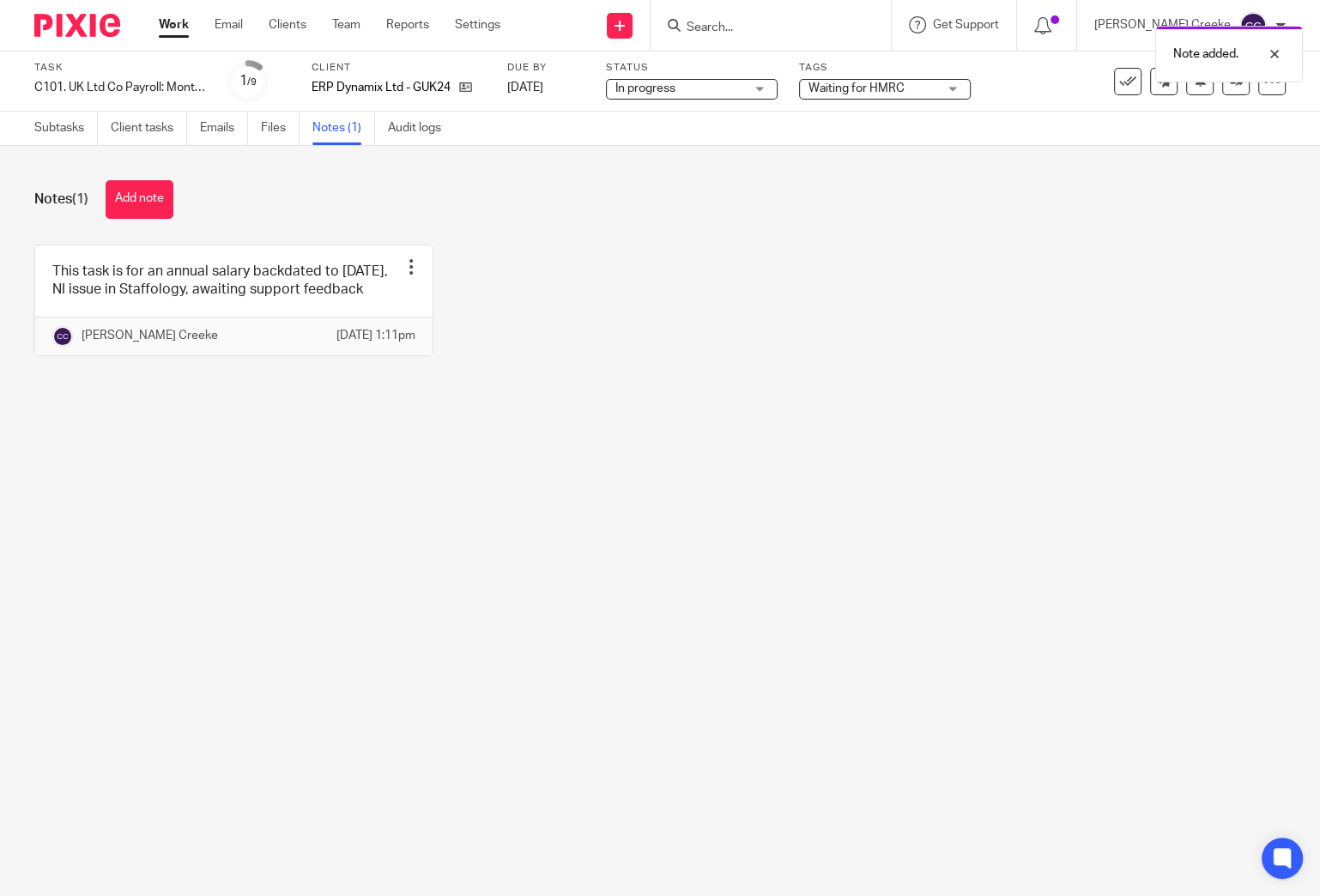
click at [909, 96] on span "Waiting for HMRC" at bounding box center [873, 88] width 129 height 18
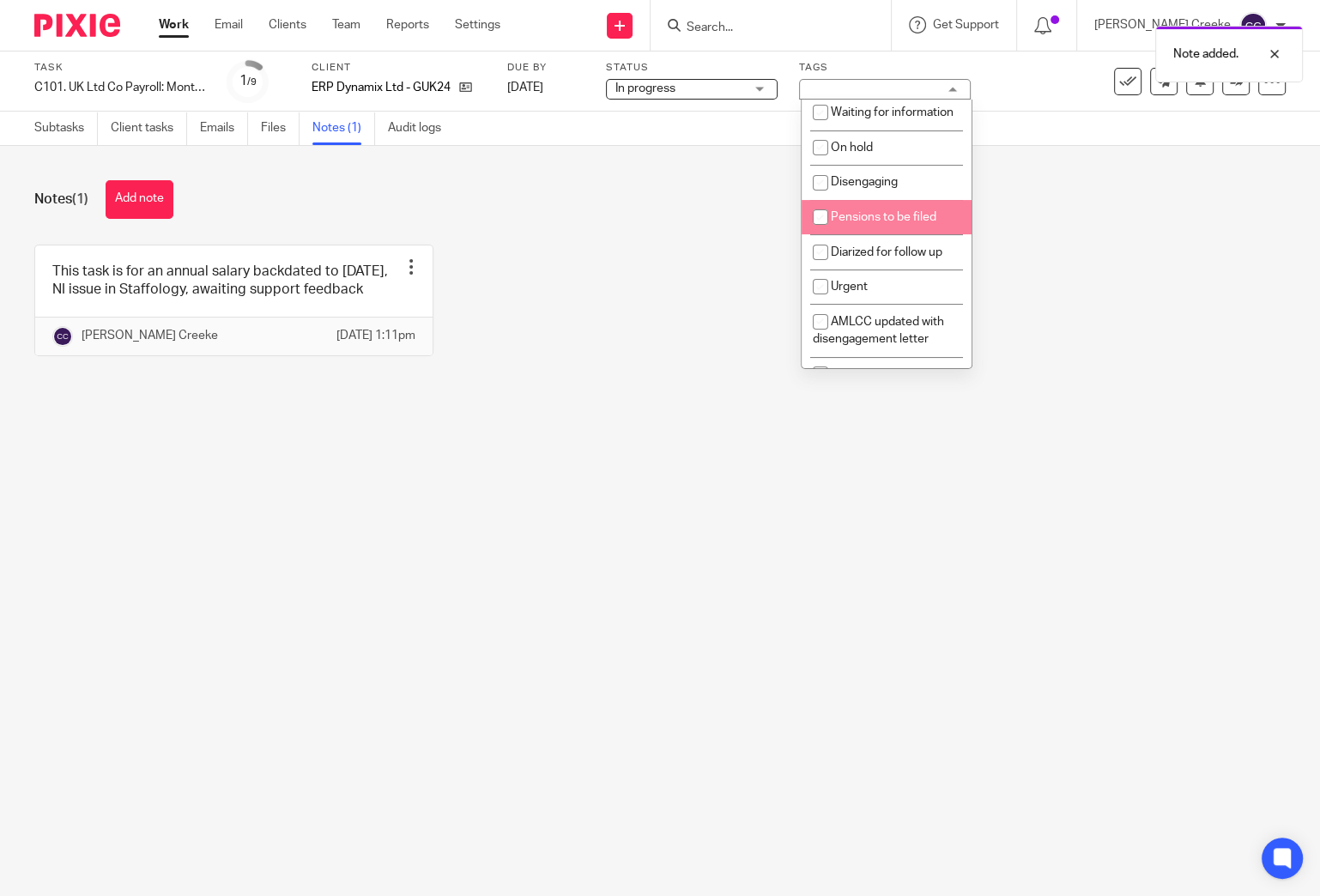
scroll to position [190, 0]
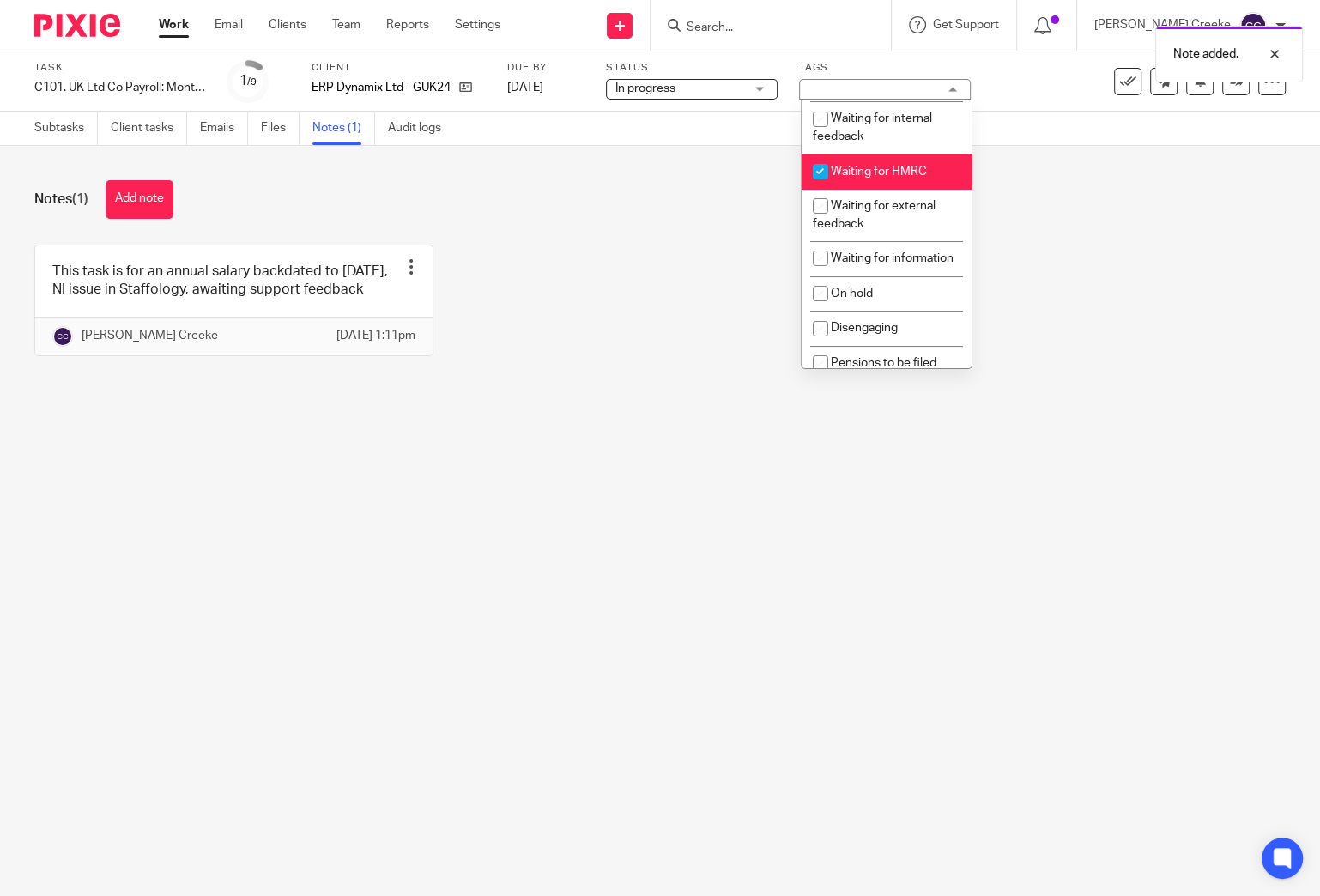
click at [896, 171] on span "Waiting for HMRC" at bounding box center [879, 172] width 96 height 12
checkbox input "false"
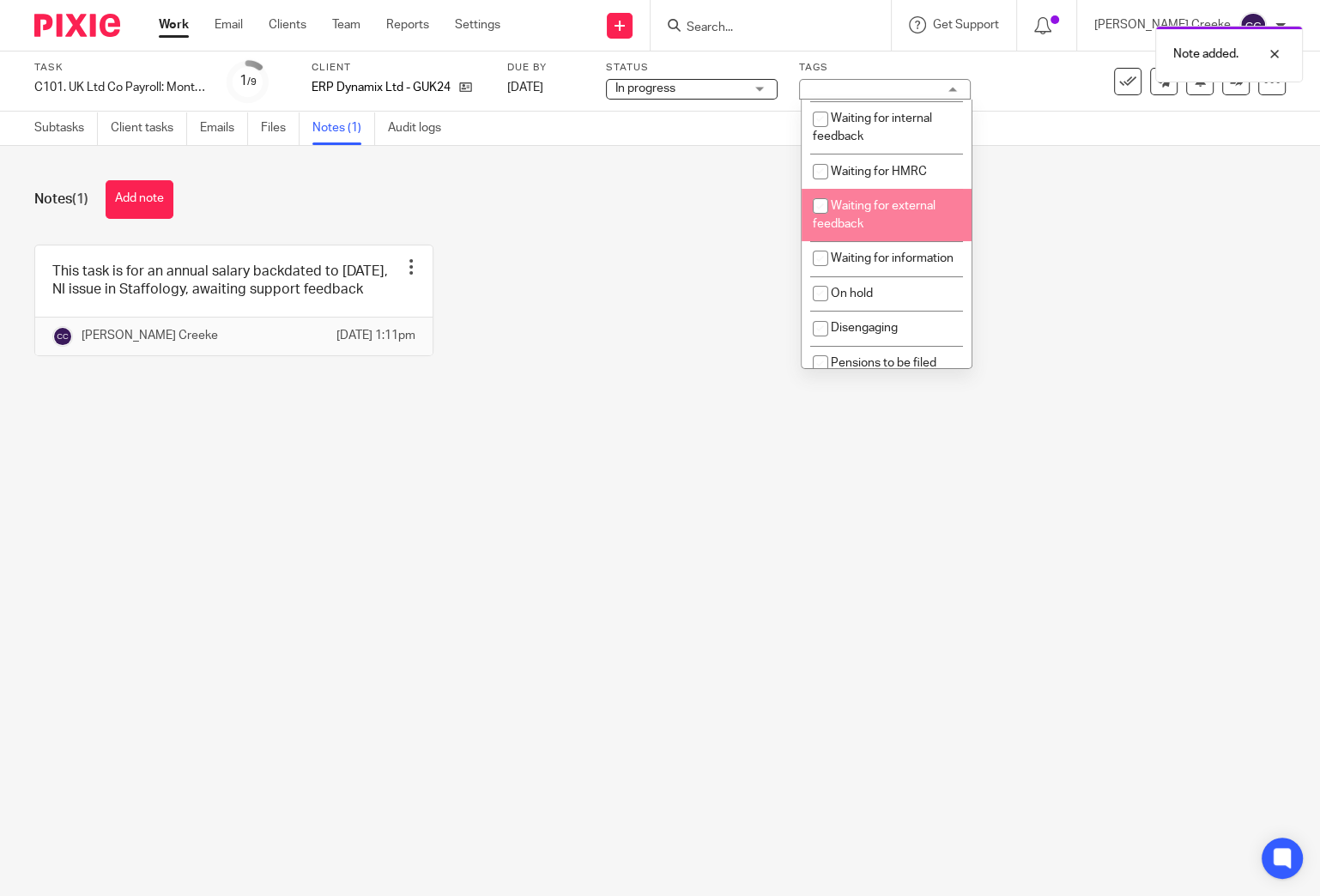
click at [876, 212] on li "Waiting for external feedback" at bounding box center [886, 215] width 170 height 52
checkbox input "true"
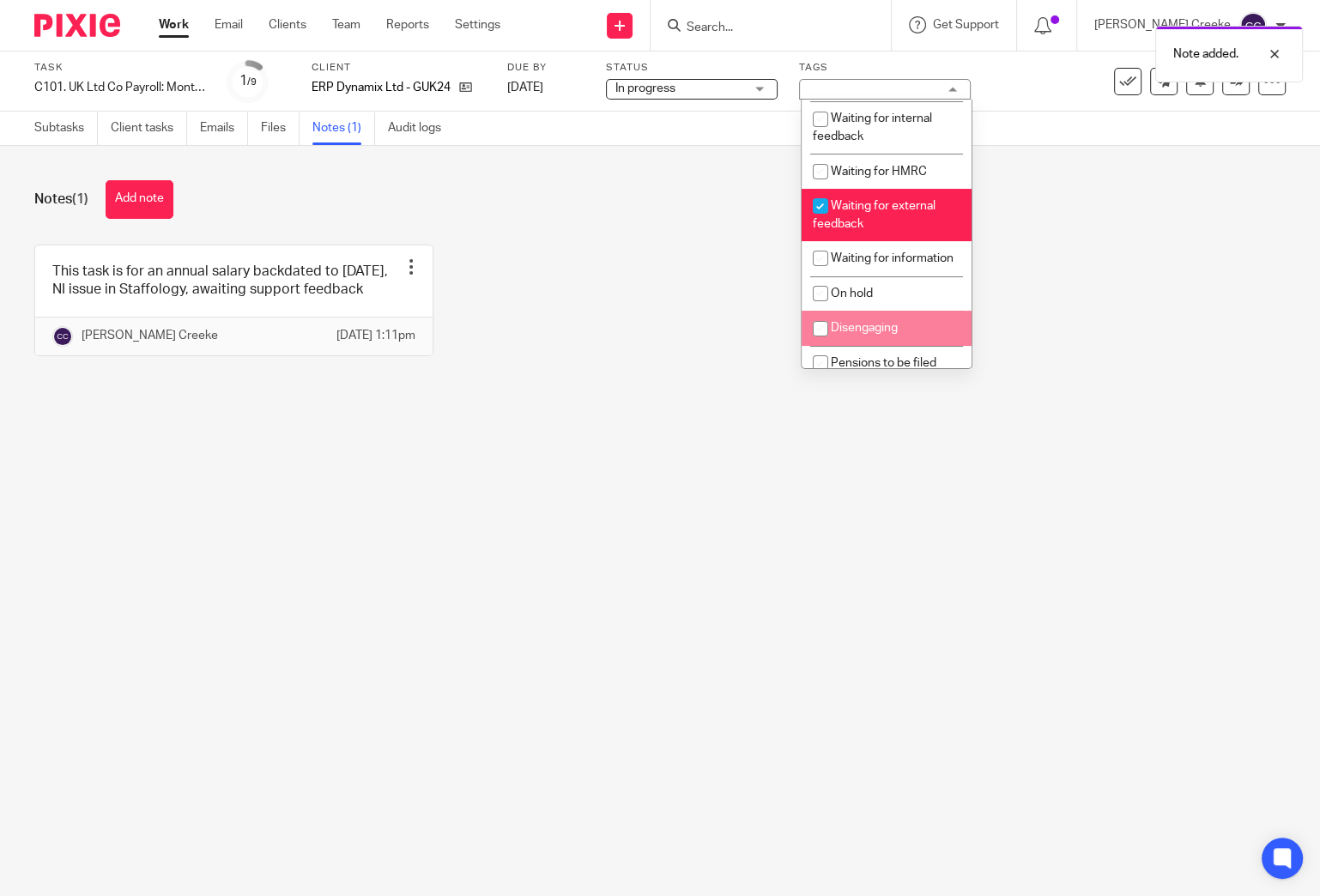
drag, startPoint x: 563, startPoint y: 218, endPoint x: 477, endPoint y: 190, distance: 90.4
click at [560, 217] on div "Notes (1) Add note" at bounding box center [660, 200] width 1251 height 39
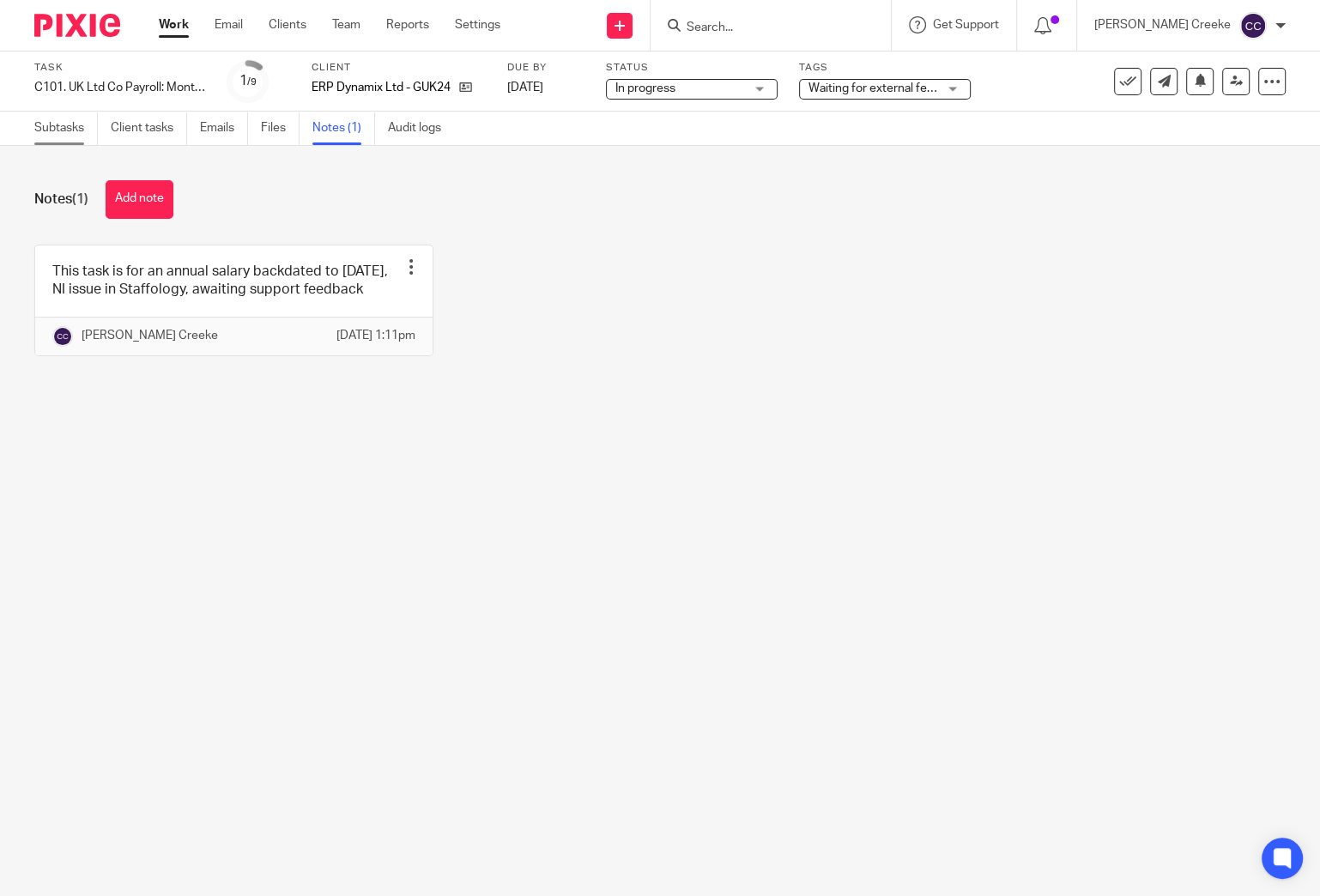
click at [52, 126] on link "Subtasks" at bounding box center [66, 128] width 64 height 34
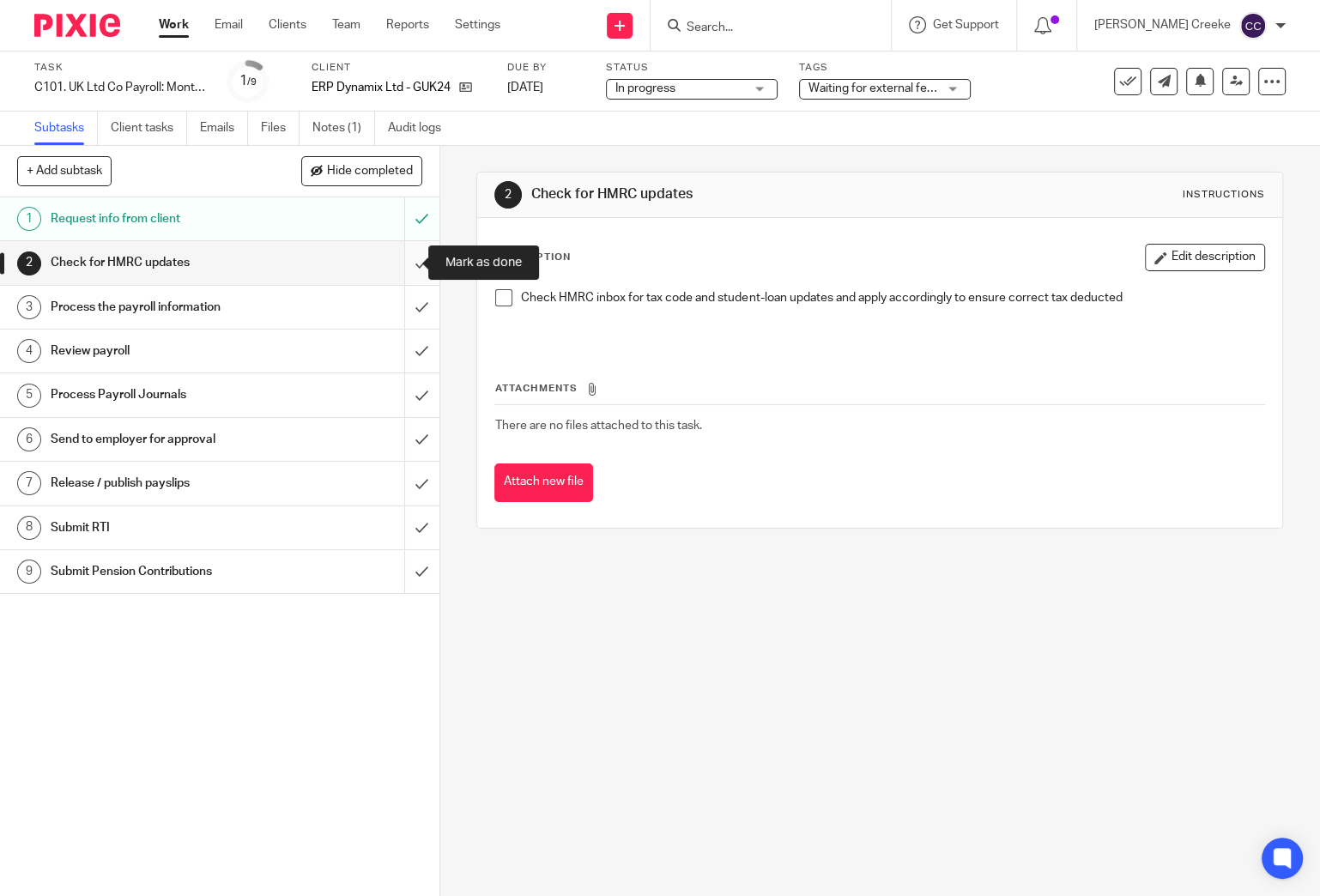
click at [400, 260] on input "submit" at bounding box center [220, 262] width 440 height 43
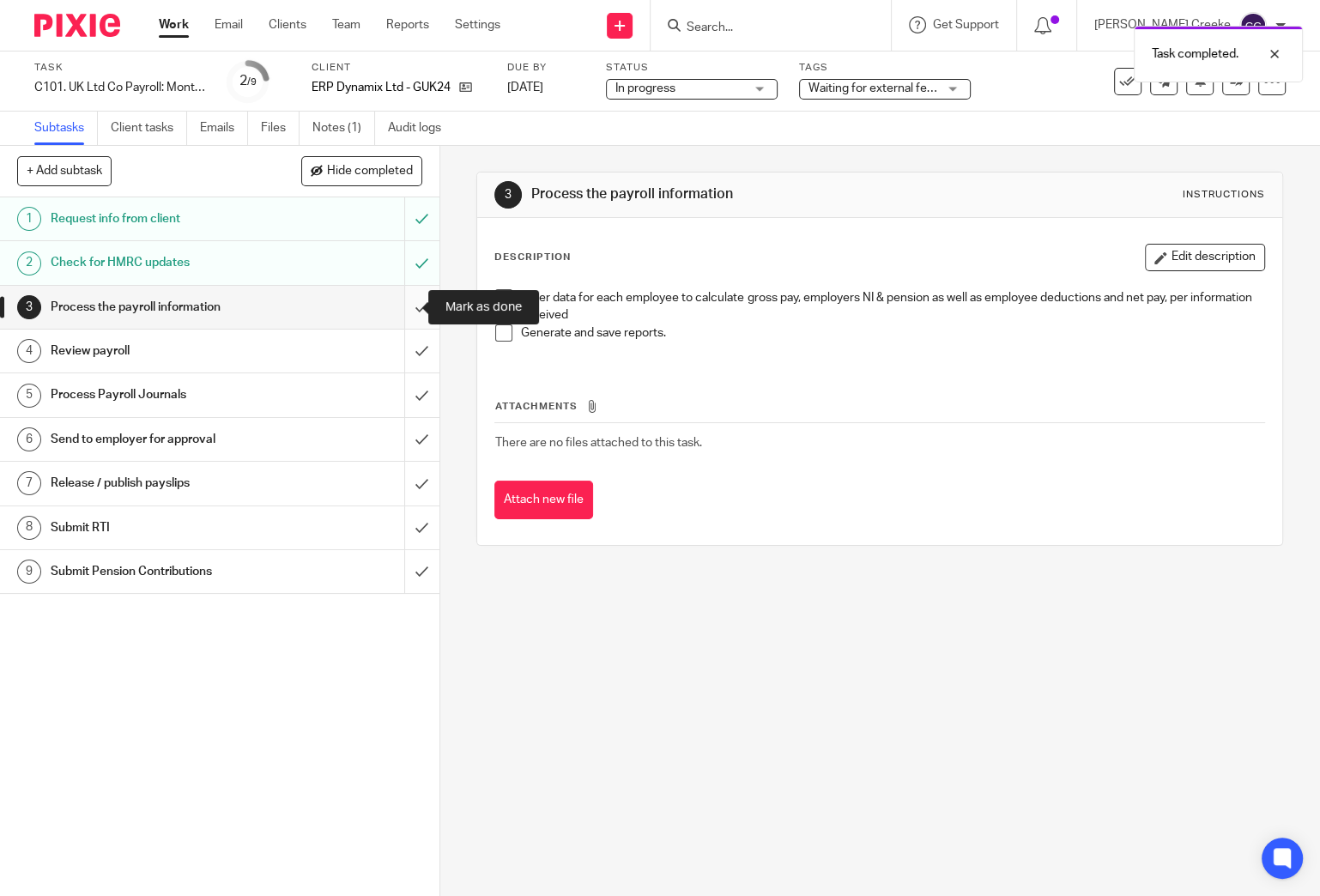
click at [412, 300] on input "submit" at bounding box center [220, 307] width 440 height 43
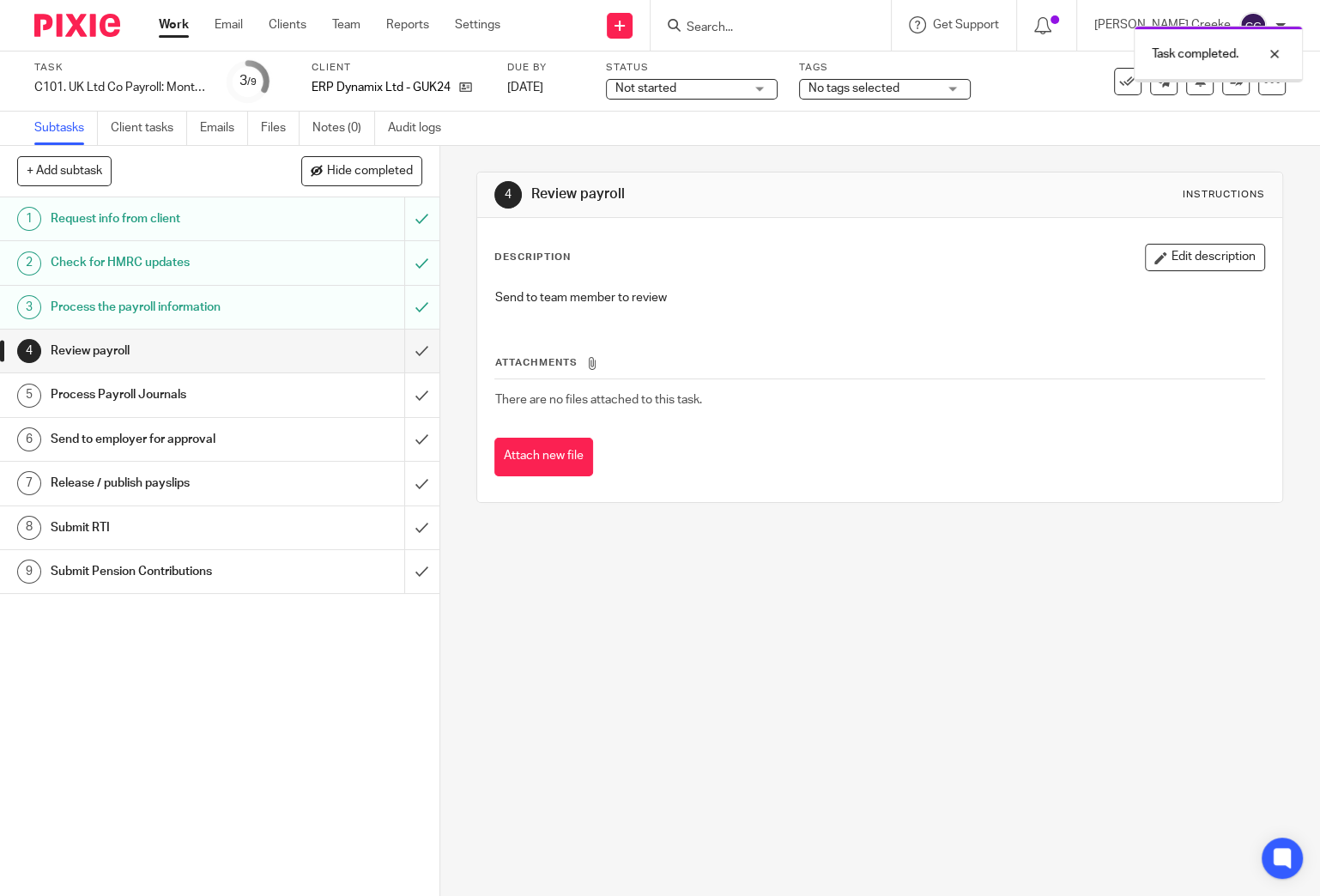
drag, startPoint x: 0, startPoint y: 0, endPoint x: 680, endPoint y: 93, distance: 686.3
click at [680, 93] on span "Not started" at bounding box center [680, 88] width 129 height 18
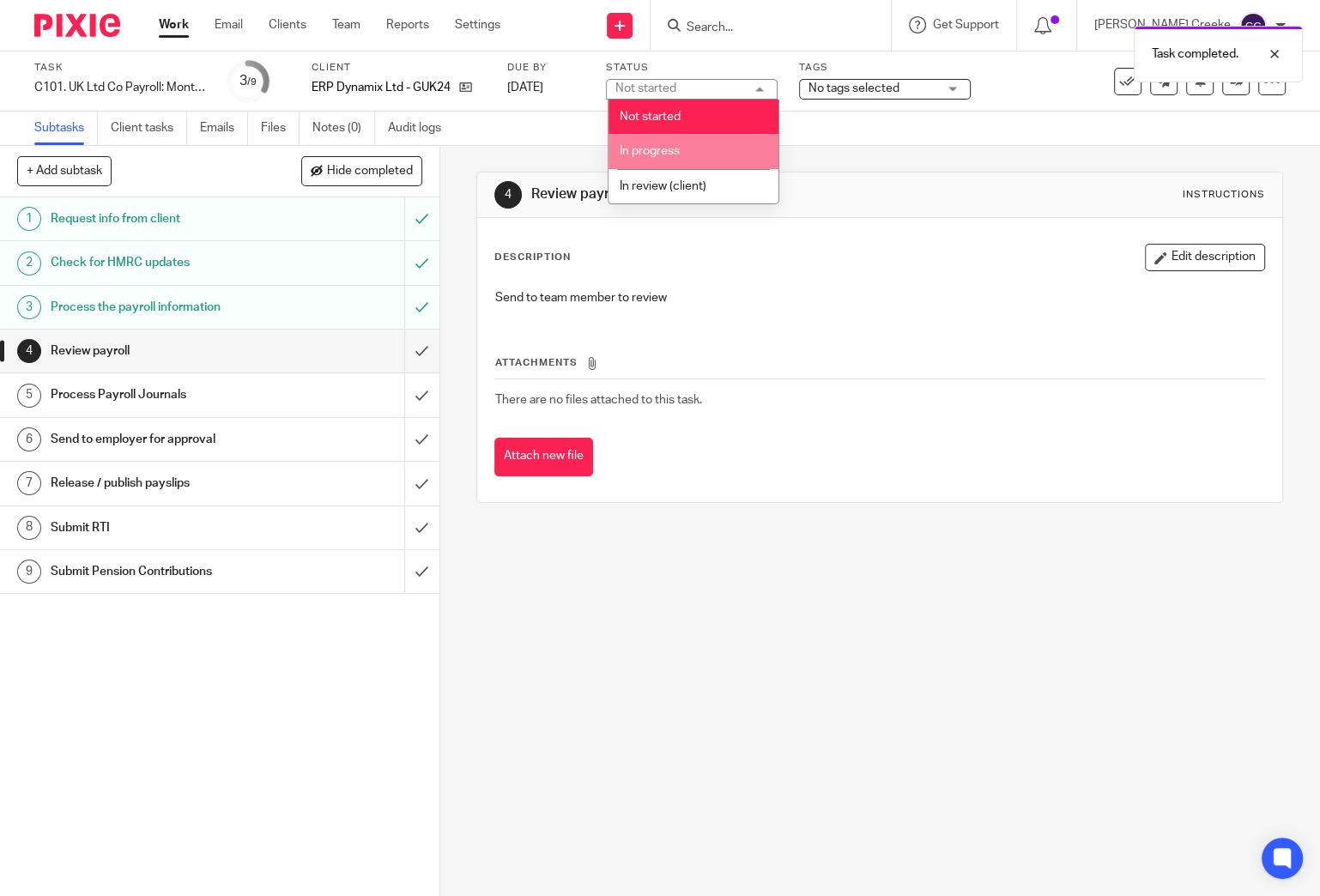
click at [653, 153] on span "In progress" at bounding box center [650, 151] width 60 height 12
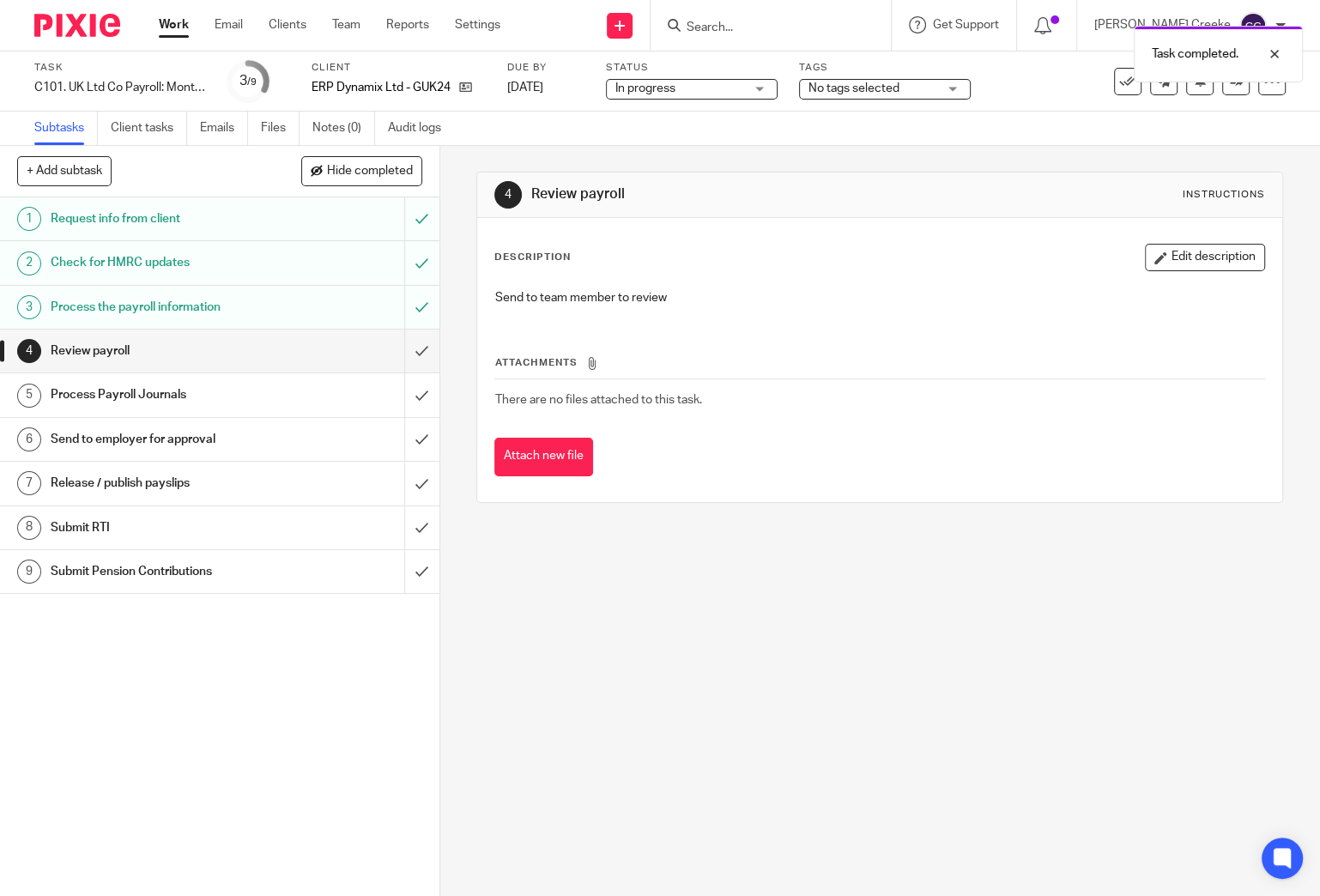
click at [870, 92] on span "No tags selected" at bounding box center [854, 88] width 91 height 12
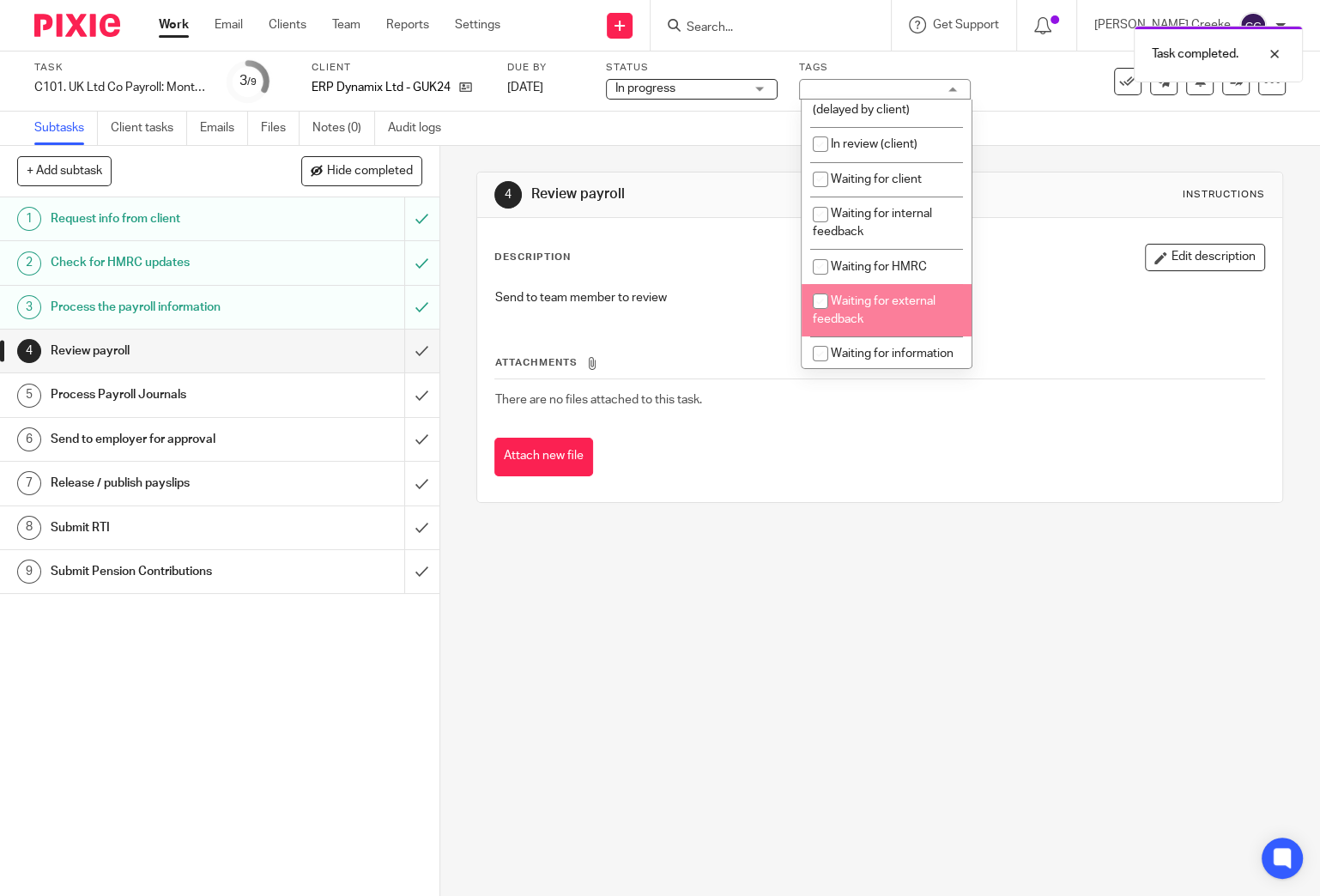
scroll to position [95, 0]
drag, startPoint x: 864, startPoint y: 313, endPoint x: 872, endPoint y: 325, distance: 14.4
click at [864, 312] on li "Waiting for external feedback" at bounding box center [886, 309] width 170 height 52
checkbox input "true"
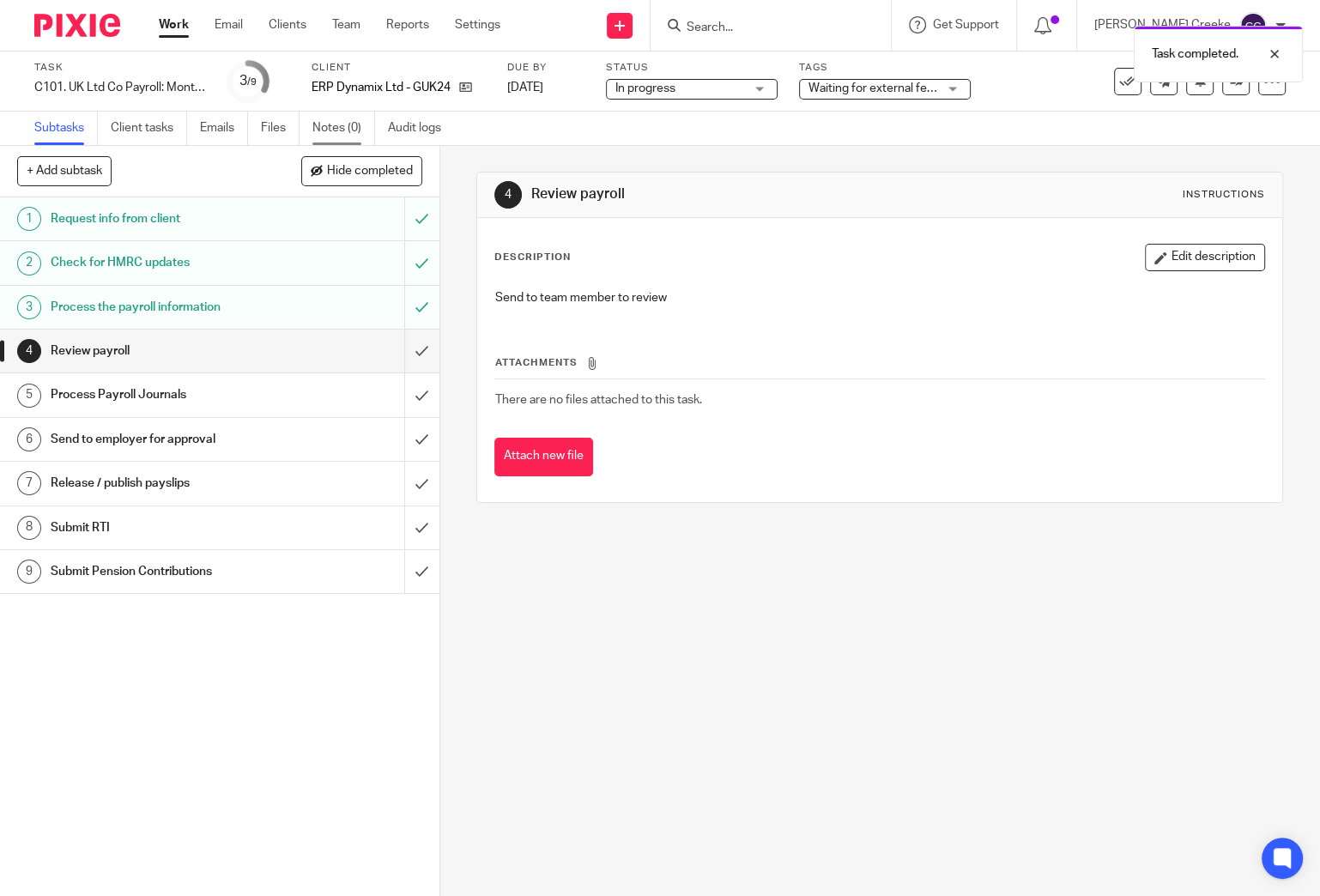
click at [350, 131] on link "Notes (0)" at bounding box center [343, 128] width 63 height 34
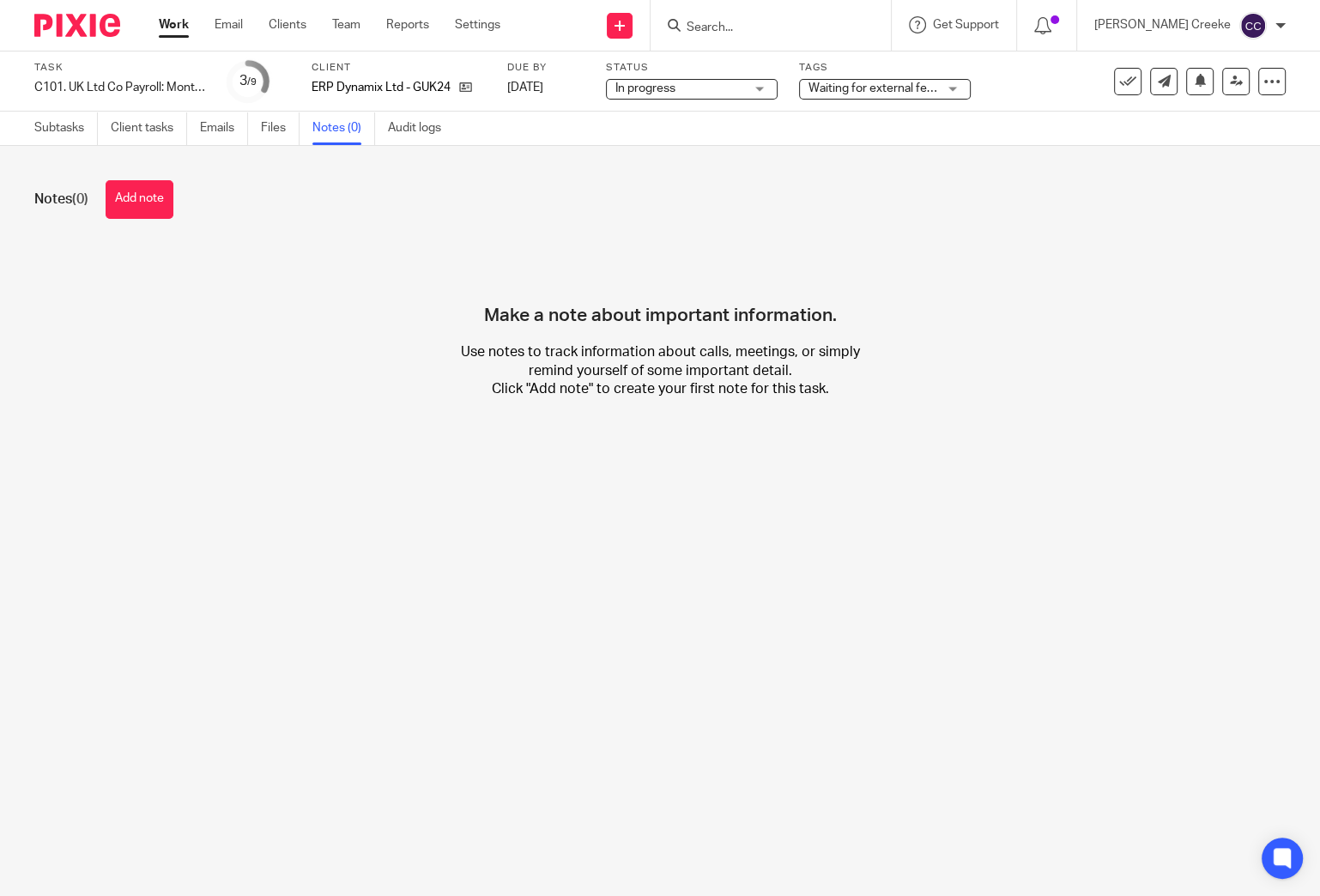
click at [132, 199] on button "Add note" at bounding box center [140, 200] width 68 height 39
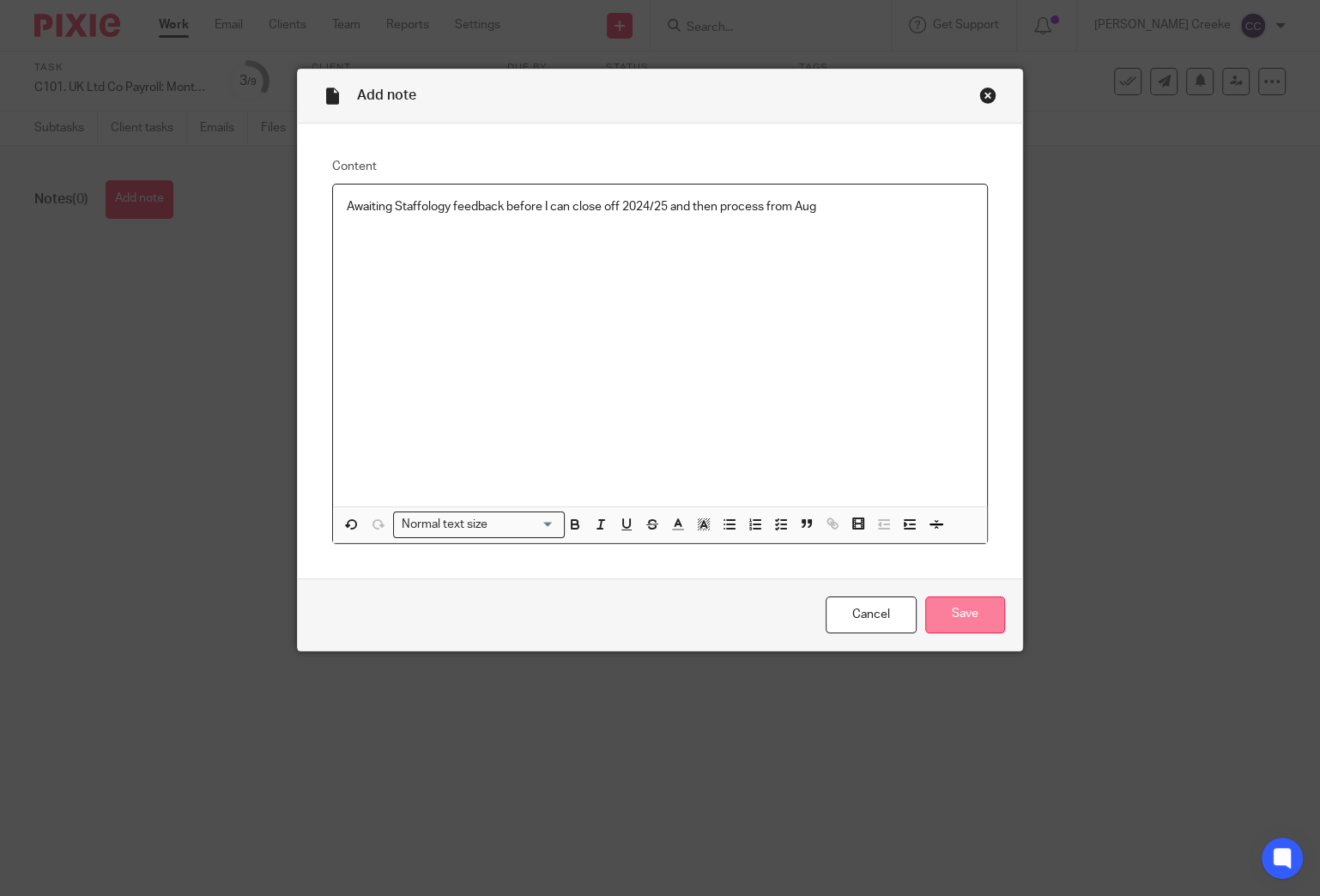
click at [949, 604] on input "Save" at bounding box center [965, 615] width 79 height 37
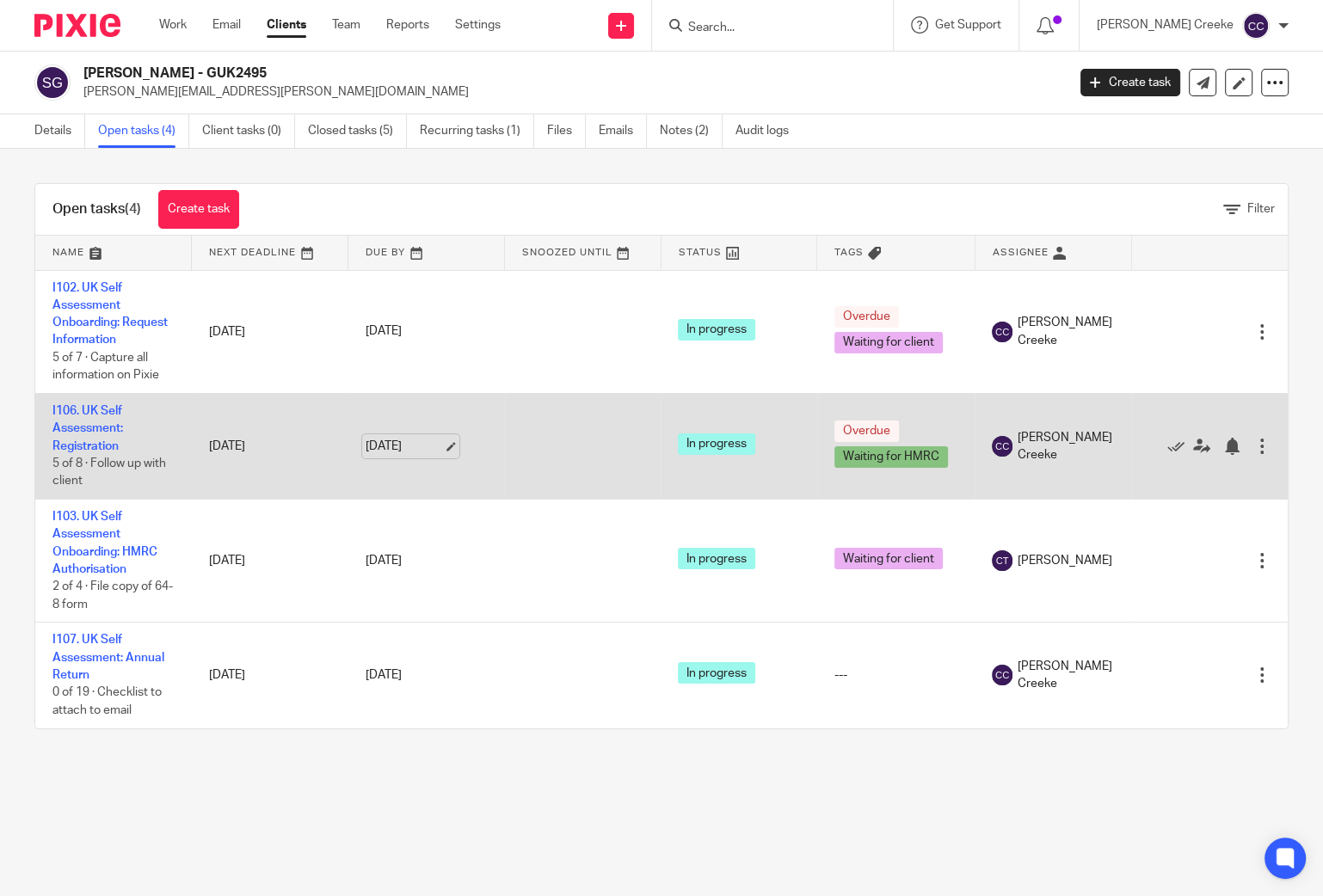
click at [442, 446] on link "13 Aug 2025" at bounding box center [404, 447] width 77 height 18
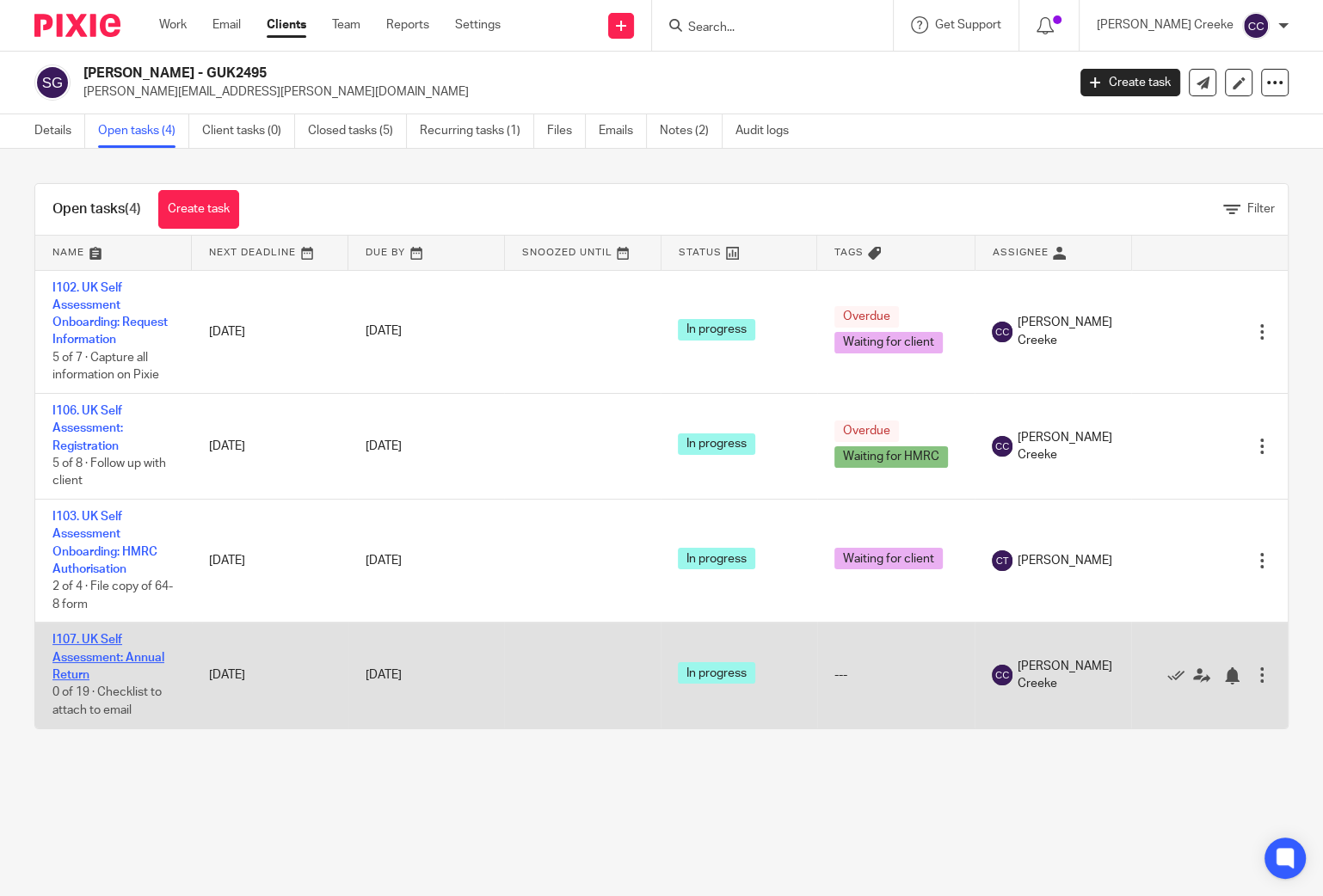
click at [104, 658] on link "I107. UK Self Assessment: Annual Return" at bounding box center [108, 656] width 112 height 47
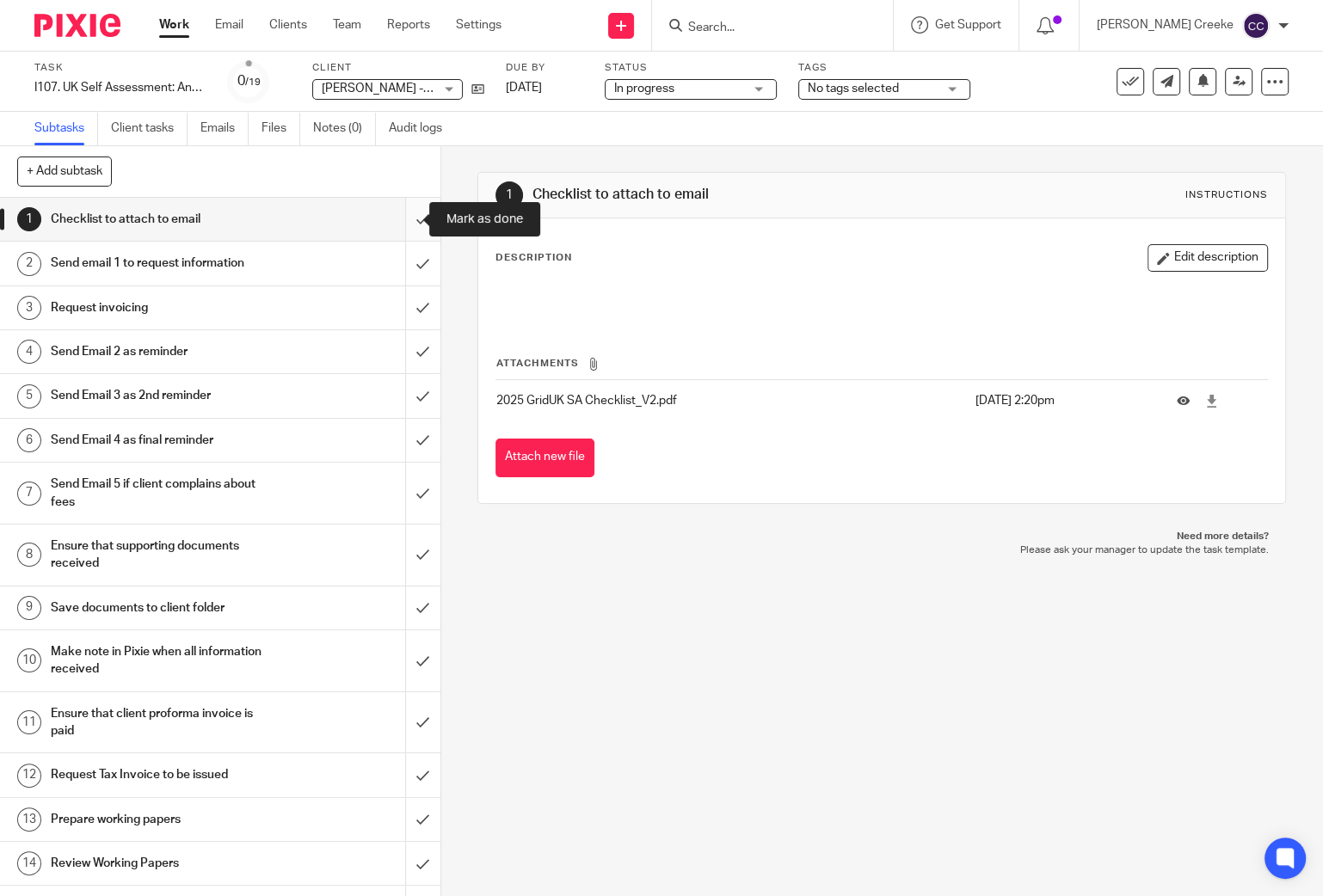
click at [400, 221] on input "submit" at bounding box center [220, 219] width 441 height 43
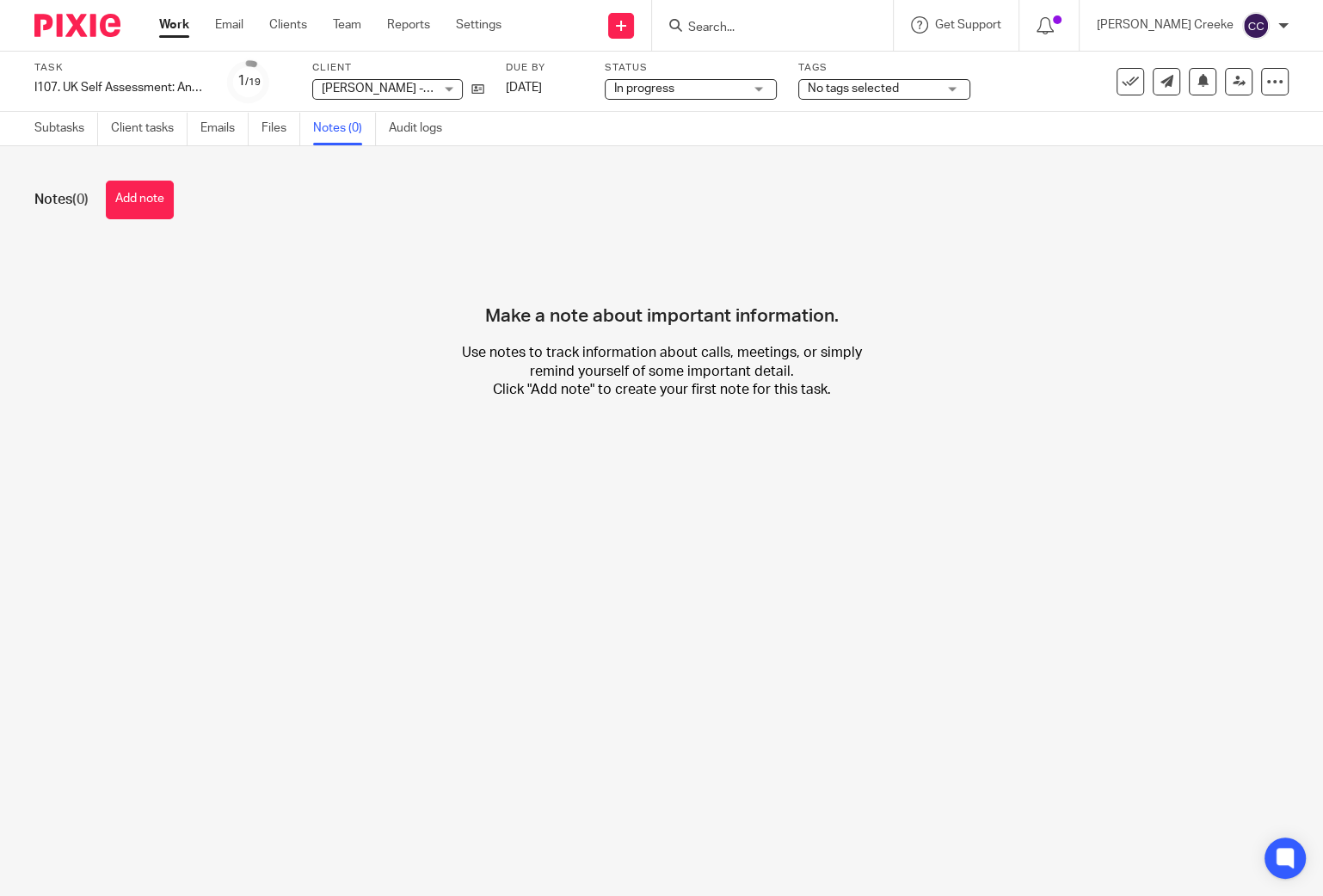
click at [143, 222] on div "Notes (0) Add note Make a note about important information. Use notes to track …" at bounding box center [661, 302] width 1323 height 314
drag, startPoint x: 150, startPoint y: 202, endPoint x: 220, endPoint y: 224, distance: 73.4
click at [150, 203] on button "Add note" at bounding box center [140, 200] width 68 height 39
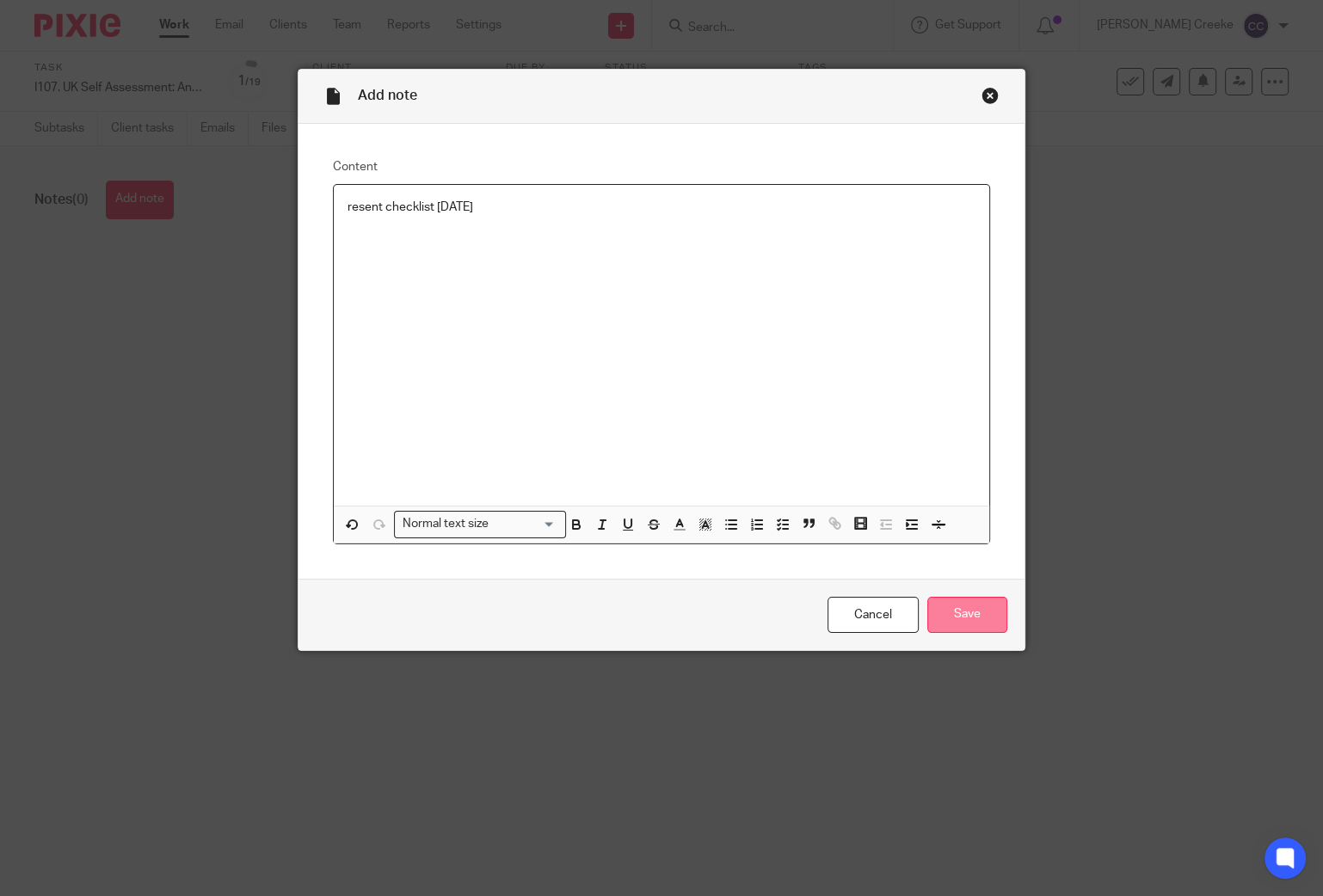
drag, startPoint x: 988, startPoint y: 624, endPoint x: 980, endPoint y: 617, distance: 10.6
click at [987, 624] on input "Save" at bounding box center [967, 616] width 80 height 37
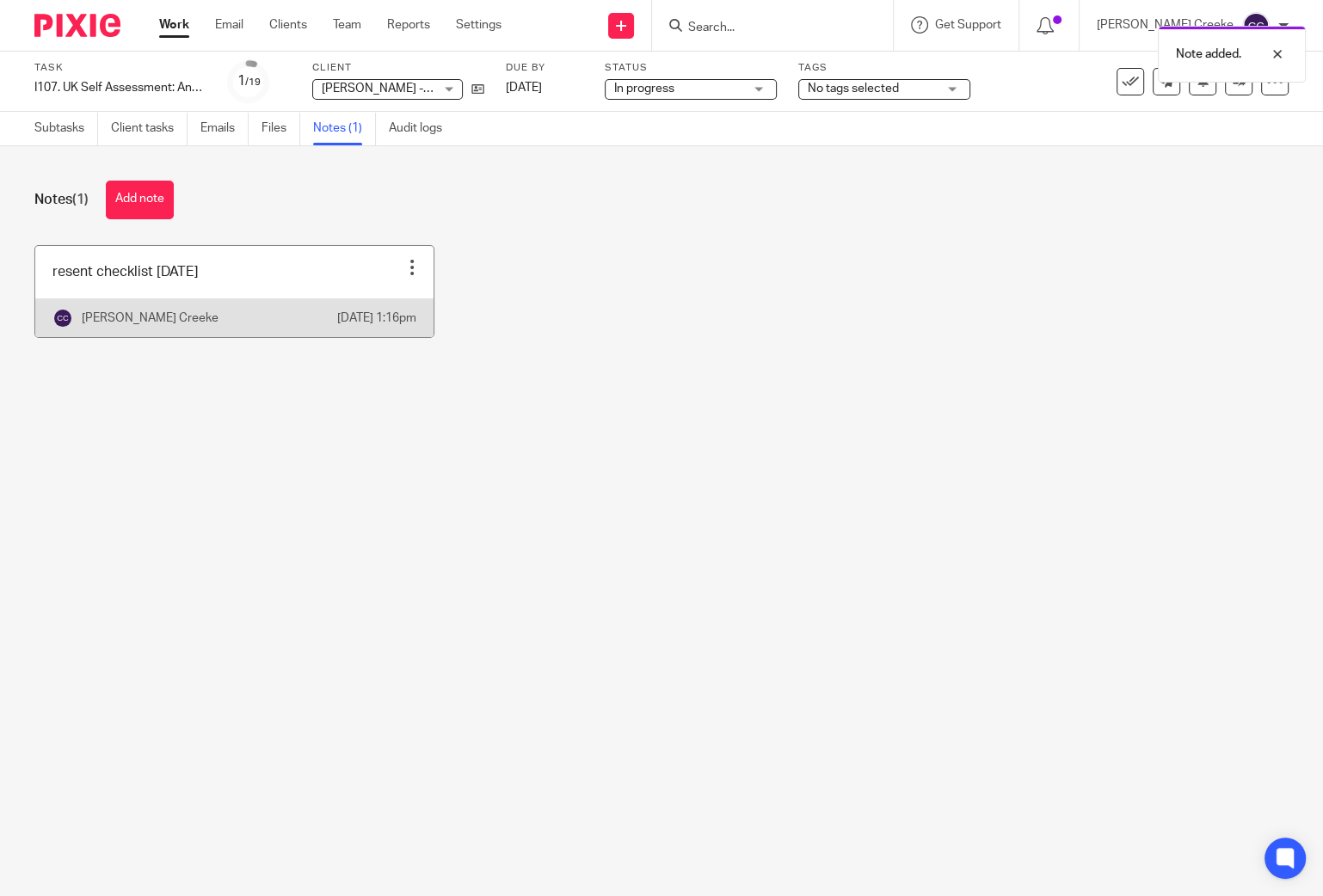
click at [408, 265] on div at bounding box center [412, 267] width 17 height 17
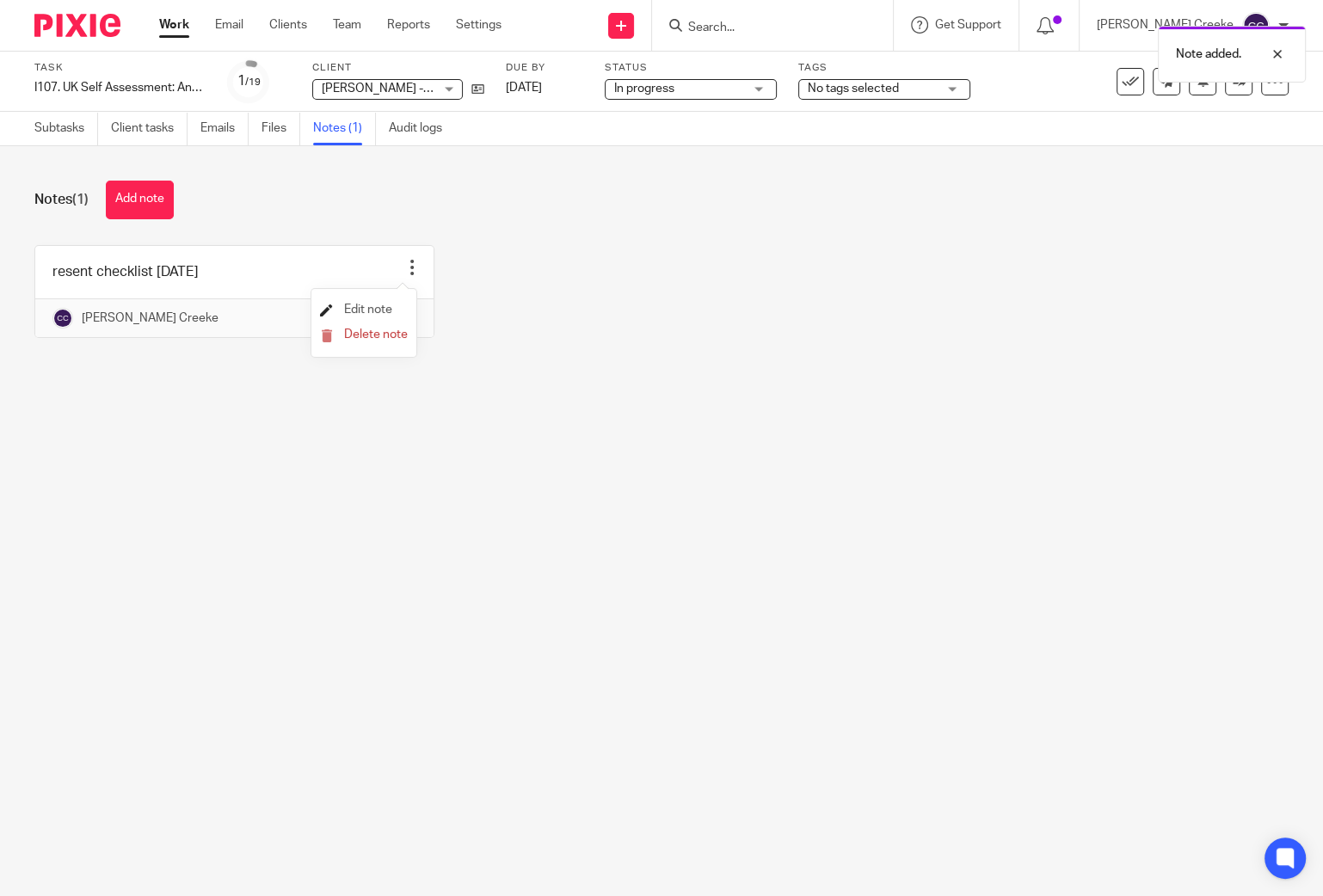
click at [368, 312] on span "Edit note" at bounding box center [368, 310] width 48 height 12
click at [438, 293] on div "resent checklist today Edit note Delete note Candice Creeke 20 Aug 2025 1:16pm" at bounding box center [648, 304] width 1281 height 119
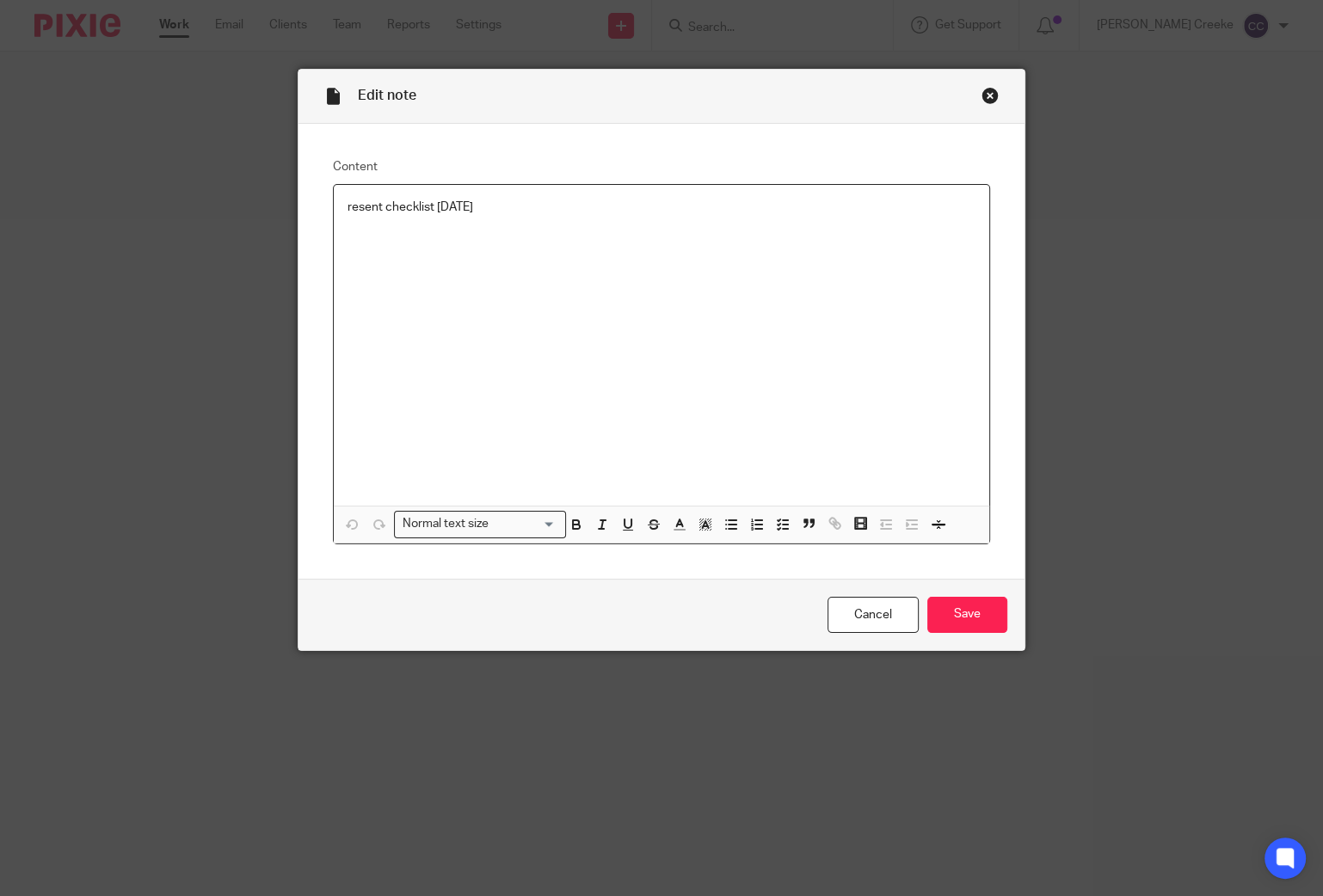
click at [513, 213] on p "resent checklist [DATE]" at bounding box center [662, 207] width 628 height 17
click at [970, 610] on input "Save" at bounding box center [967, 616] width 80 height 37
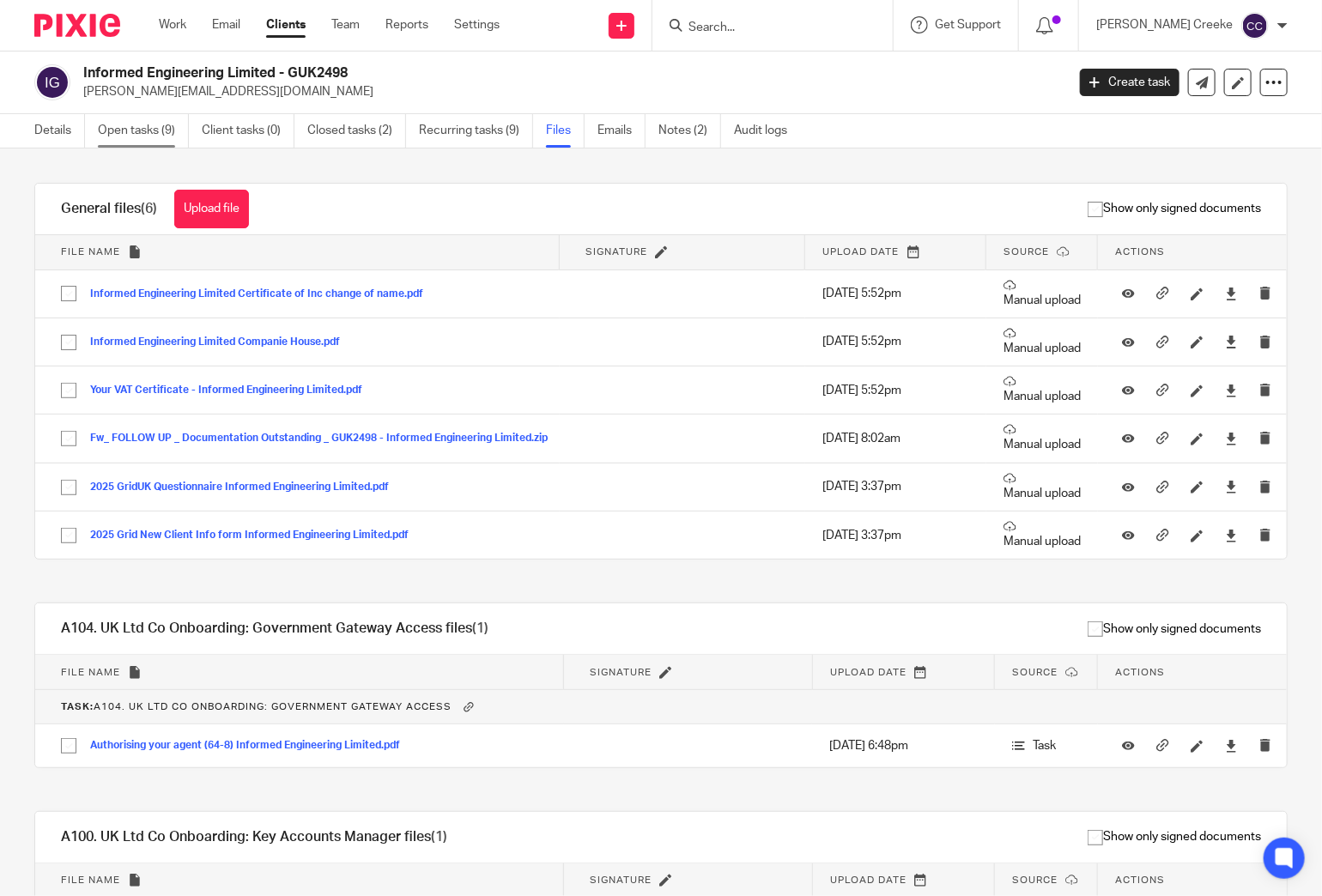
click at [147, 129] on link "Open tasks (9)" at bounding box center [143, 131] width 91 height 34
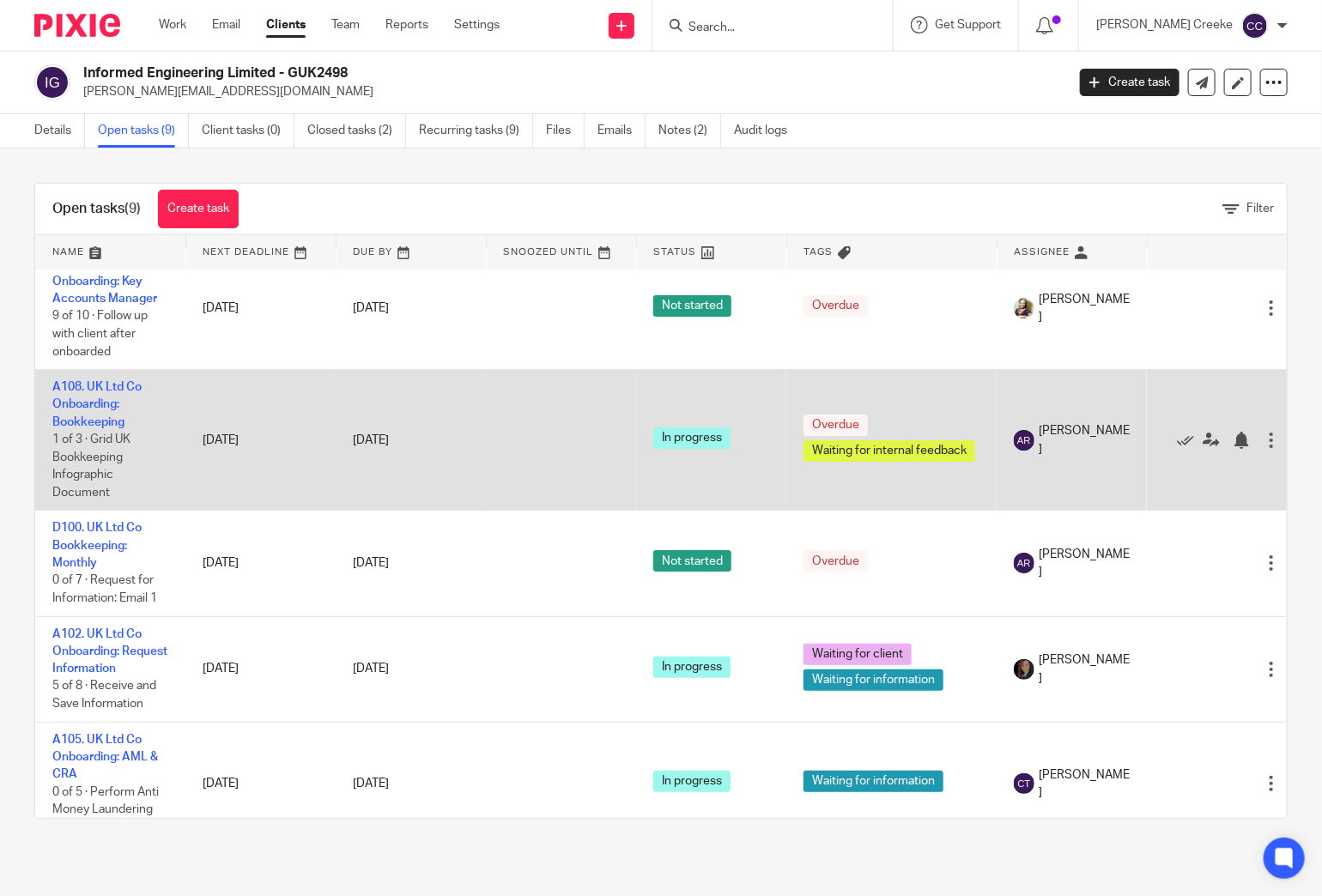
scroll to position [191, 0]
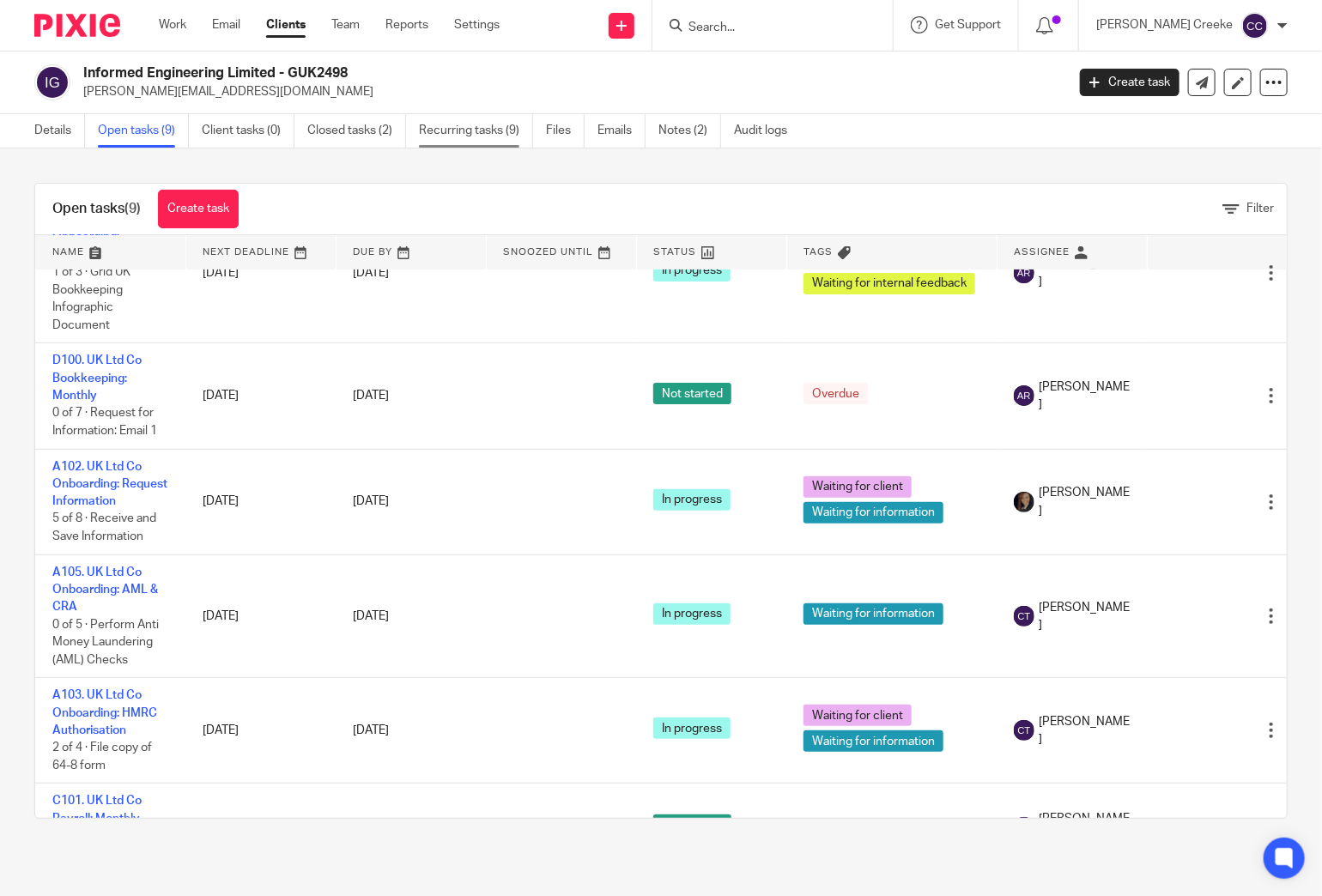
click at [521, 132] on link "Recurring tasks (9)" at bounding box center [475, 131] width 114 height 34
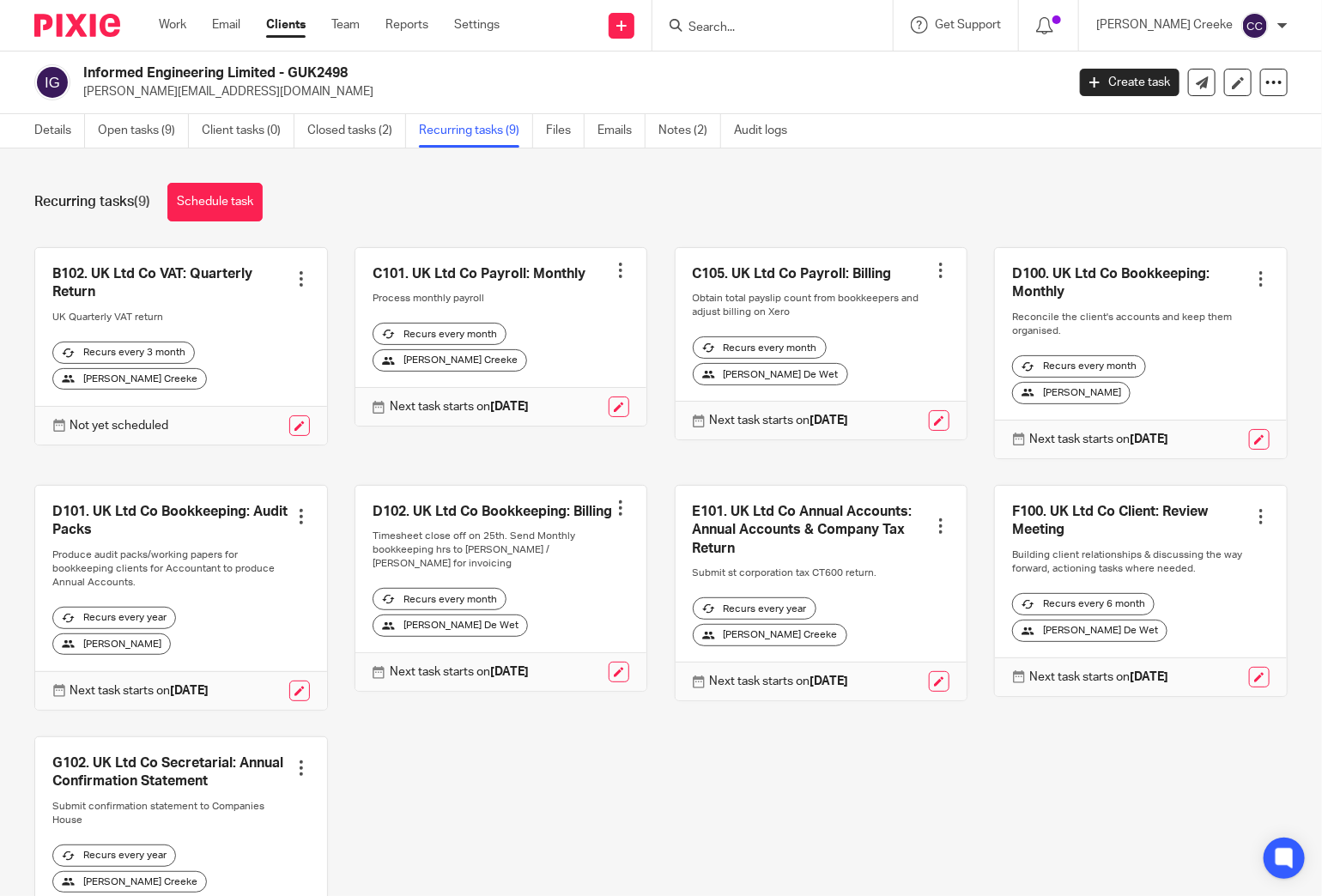
click at [544, 123] on ul "Details Open tasks (9) Client tasks (0) Closed tasks (2) Recurring tasks (9) Fi…" at bounding box center [424, 131] width 779 height 34
click at [565, 129] on link "Files" at bounding box center [565, 131] width 39 height 34
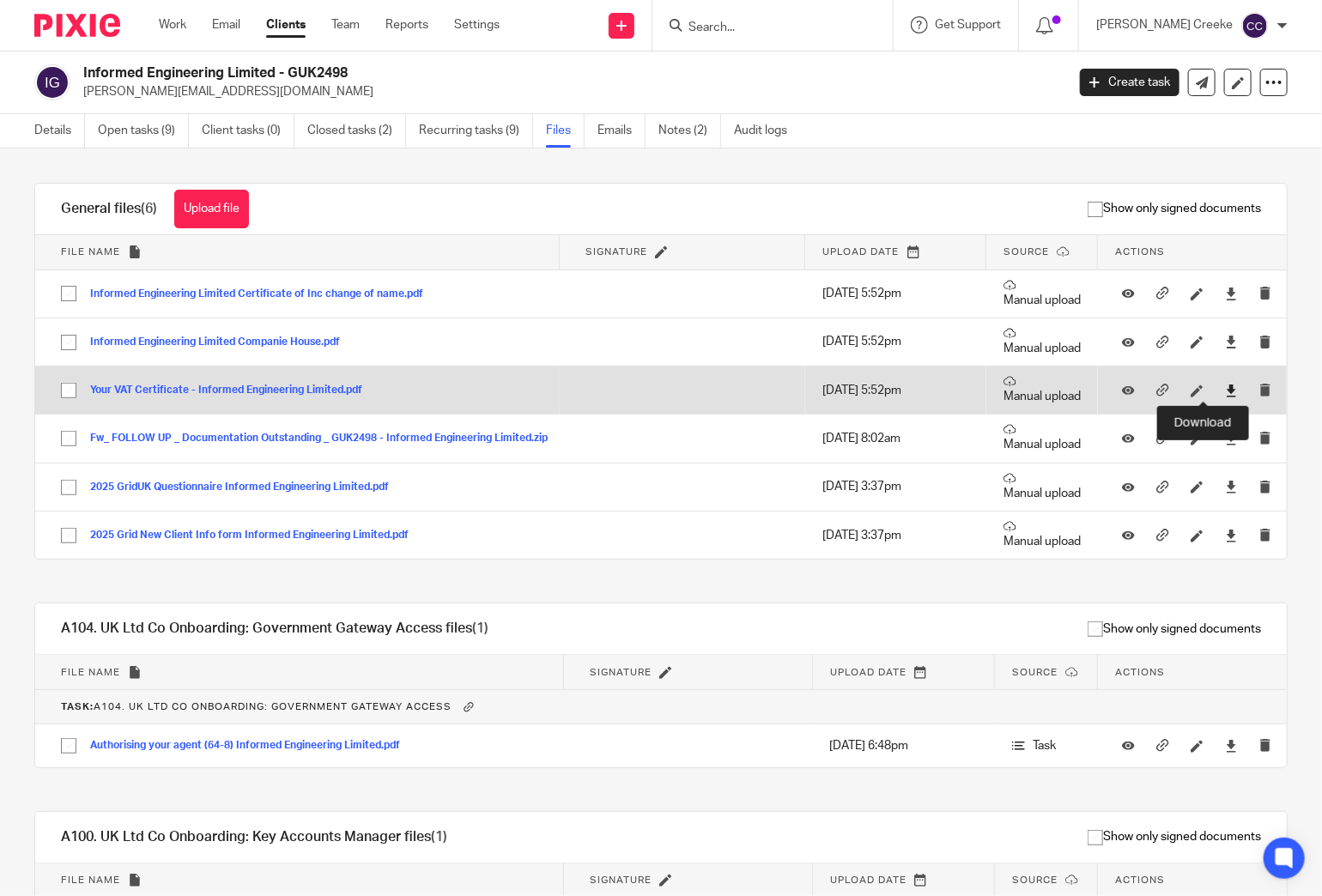
click at [1225, 387] on icon at bounding box center [1231, 390] width 13 height 13
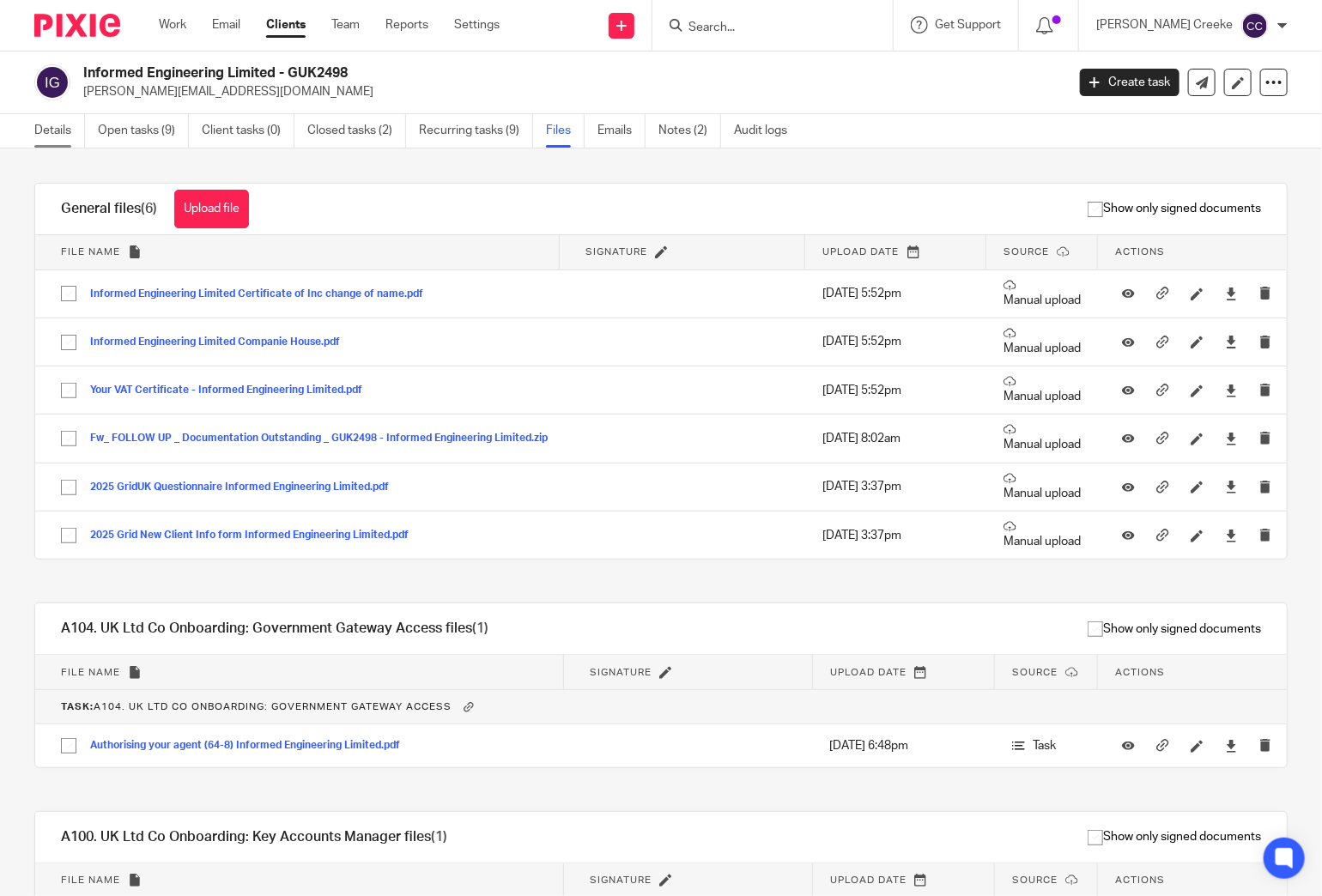
click at [57, 120] on link "Details" at bounding box center [59, 131] width 50 height 34
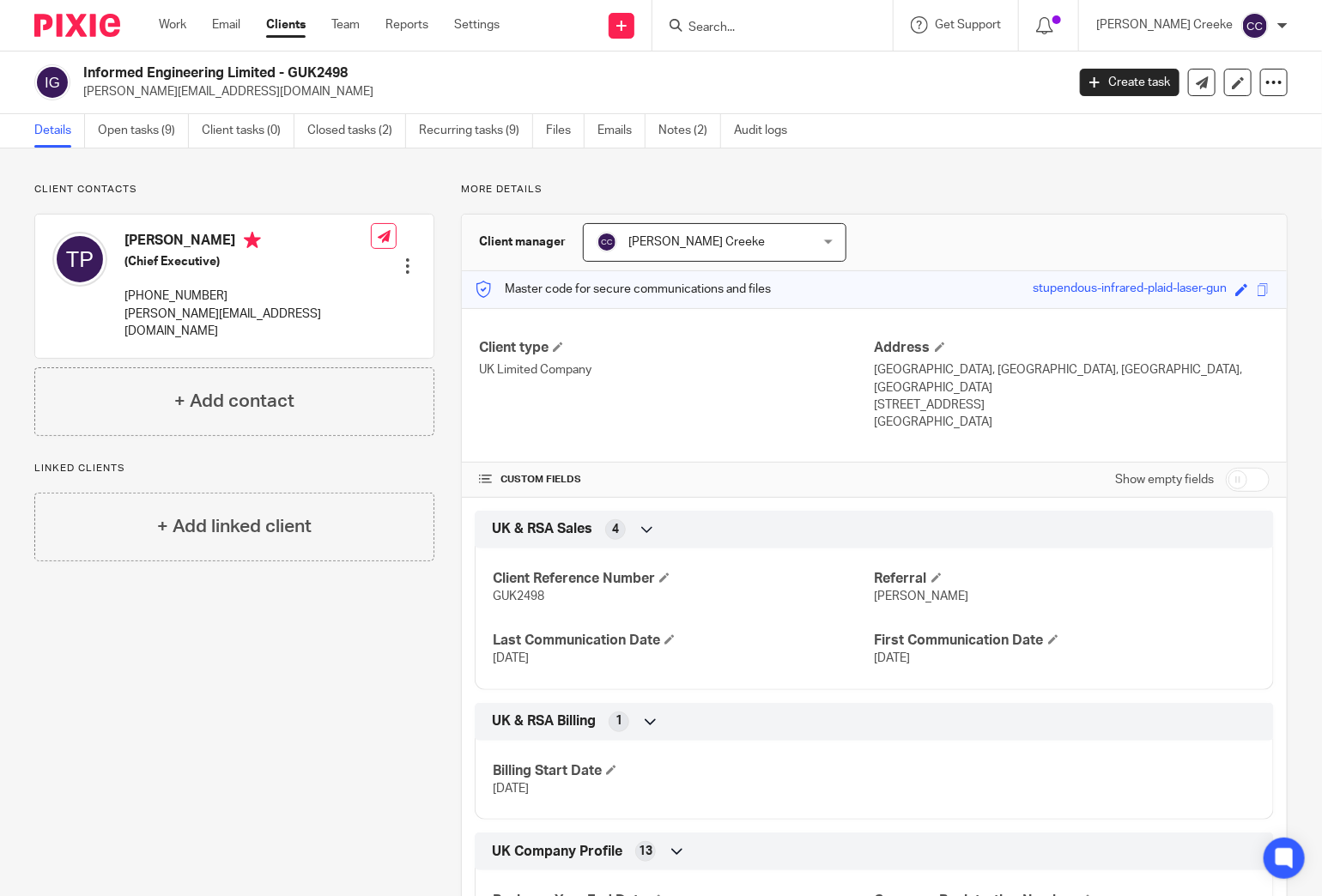
click at [1247, 468] on input "checkbox" at bounding box center [1248, 479] width 44 height 24
checkbox input "true"
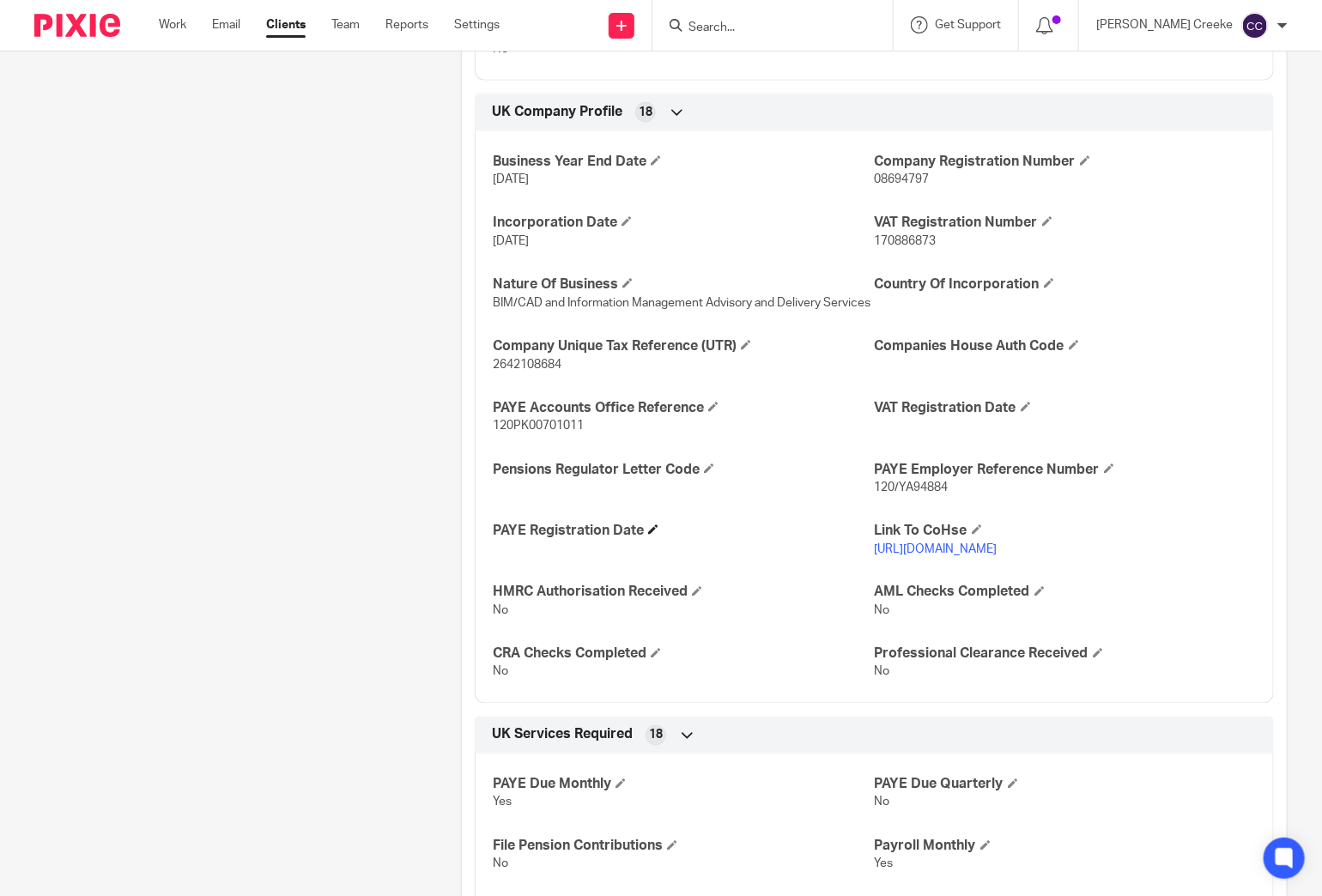
scroll to position [953, 0]
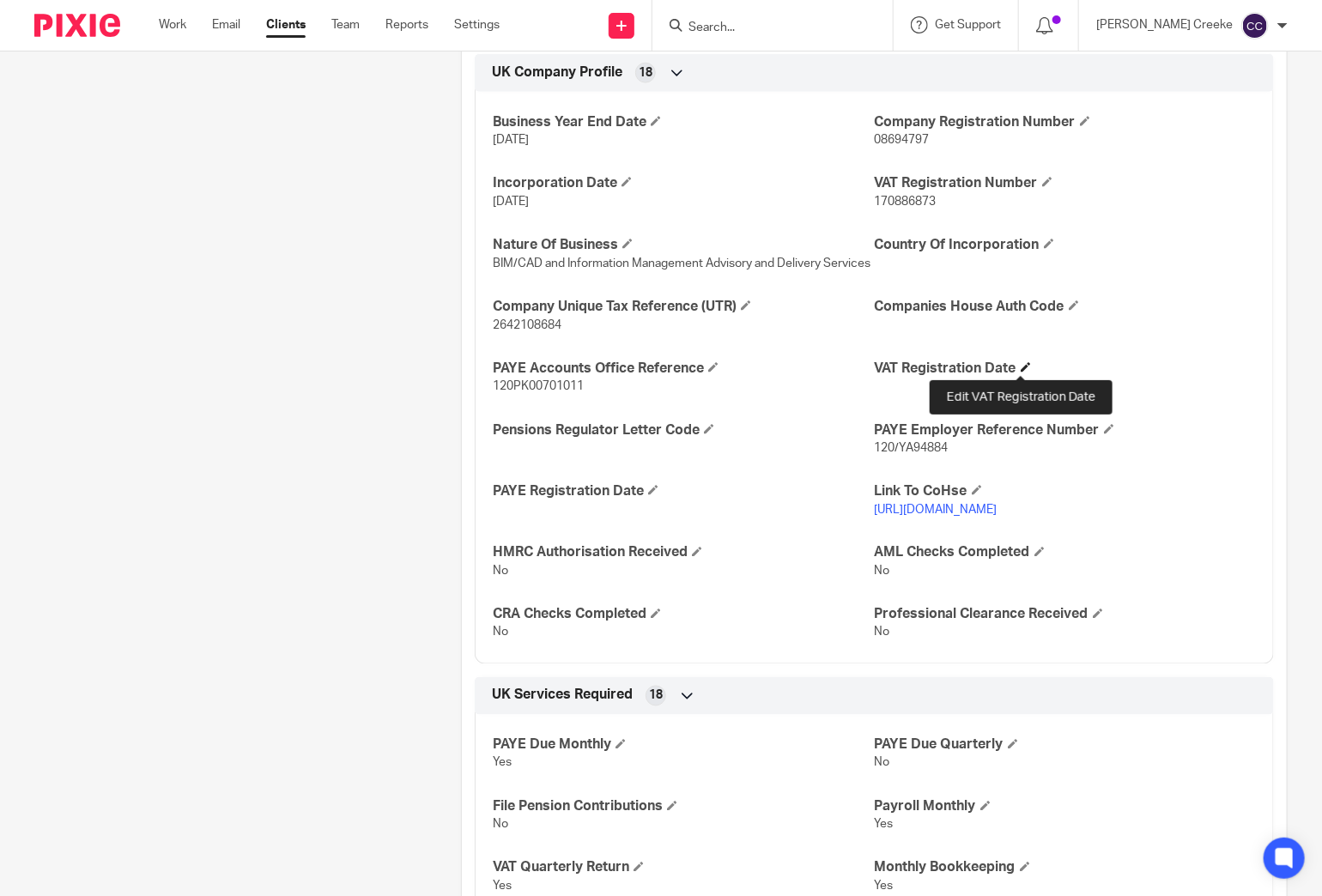
click at [1021, 364] on span at bounding box center [1026, 367] width 11 height 11
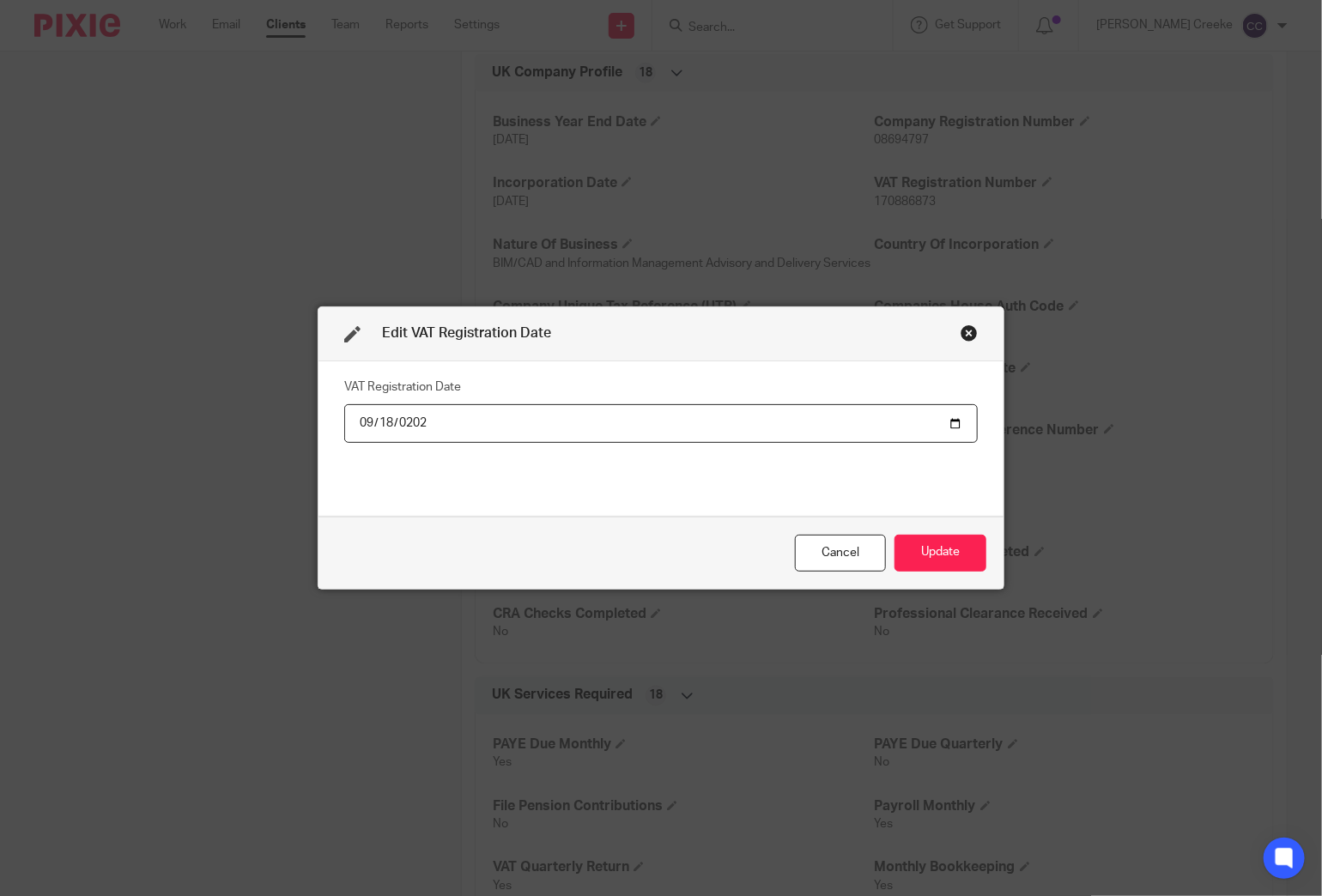
type input "[DATE]"
type input "0001-09-18"
type input "[DATE]"
click at [936, 553] on button "Update" at bounding box center [941, 553] width 92 height 37
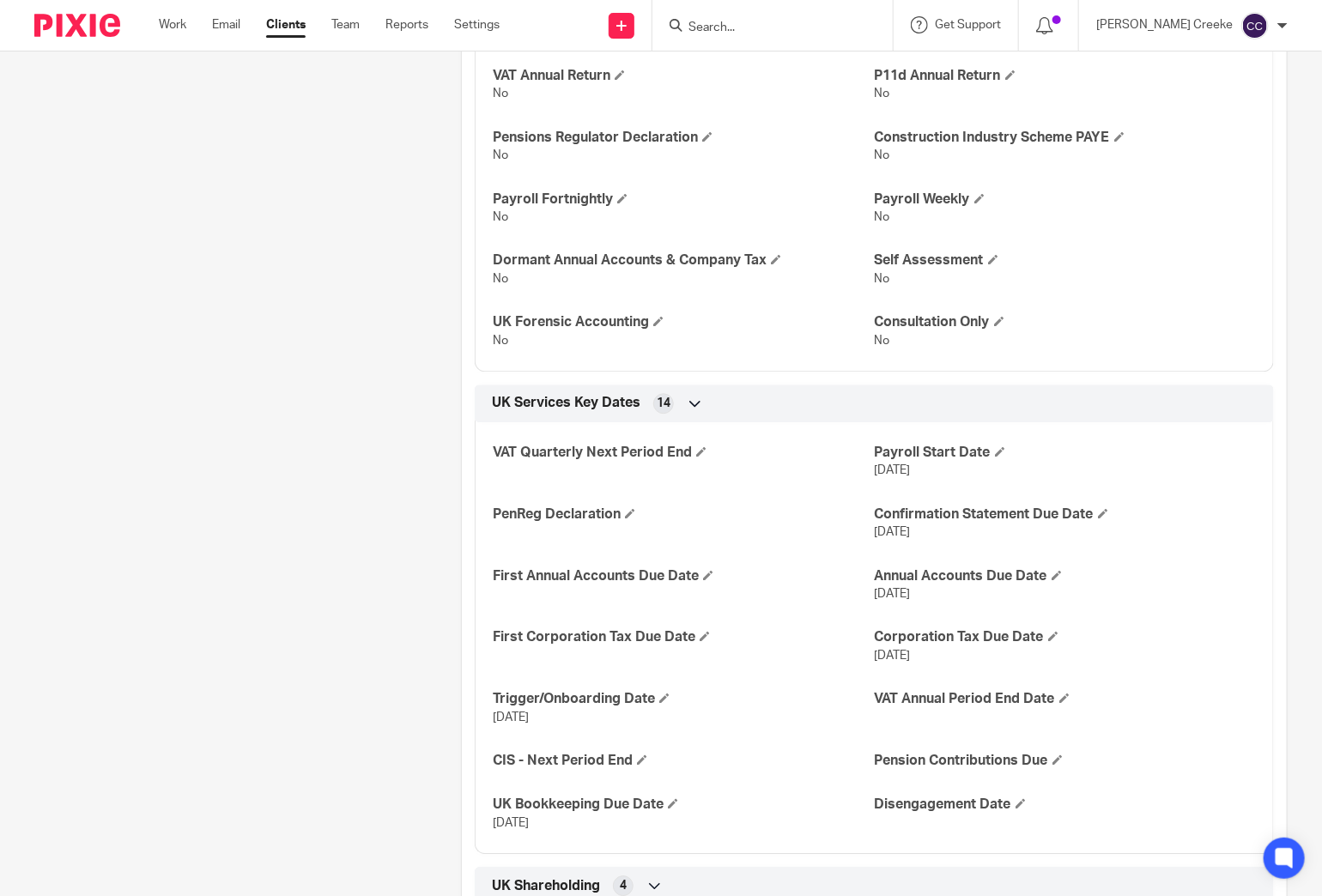
scroll to position [2002, 0]
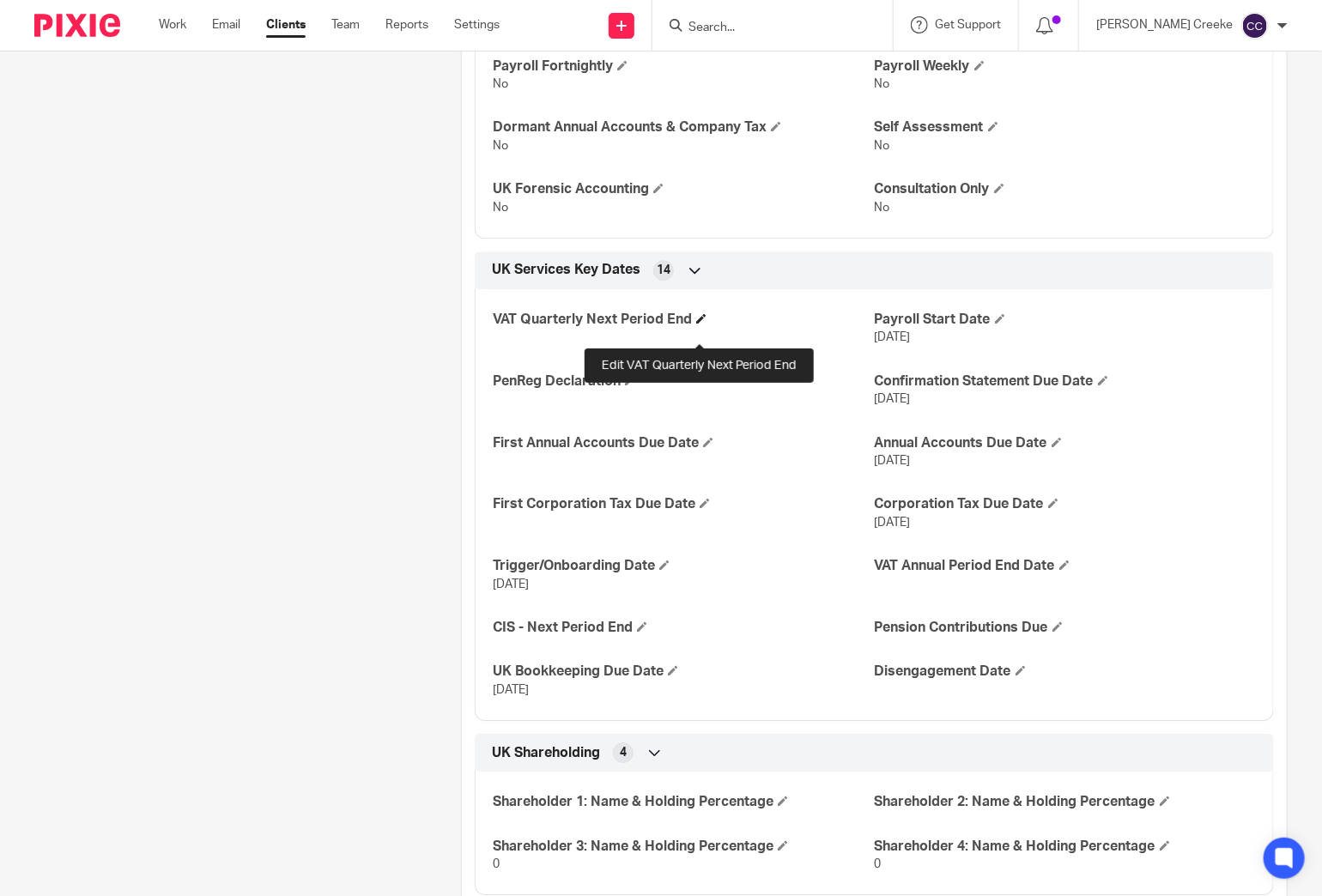
click at [696, 323] on span at bounding box center [701, 319] width 11 height 11
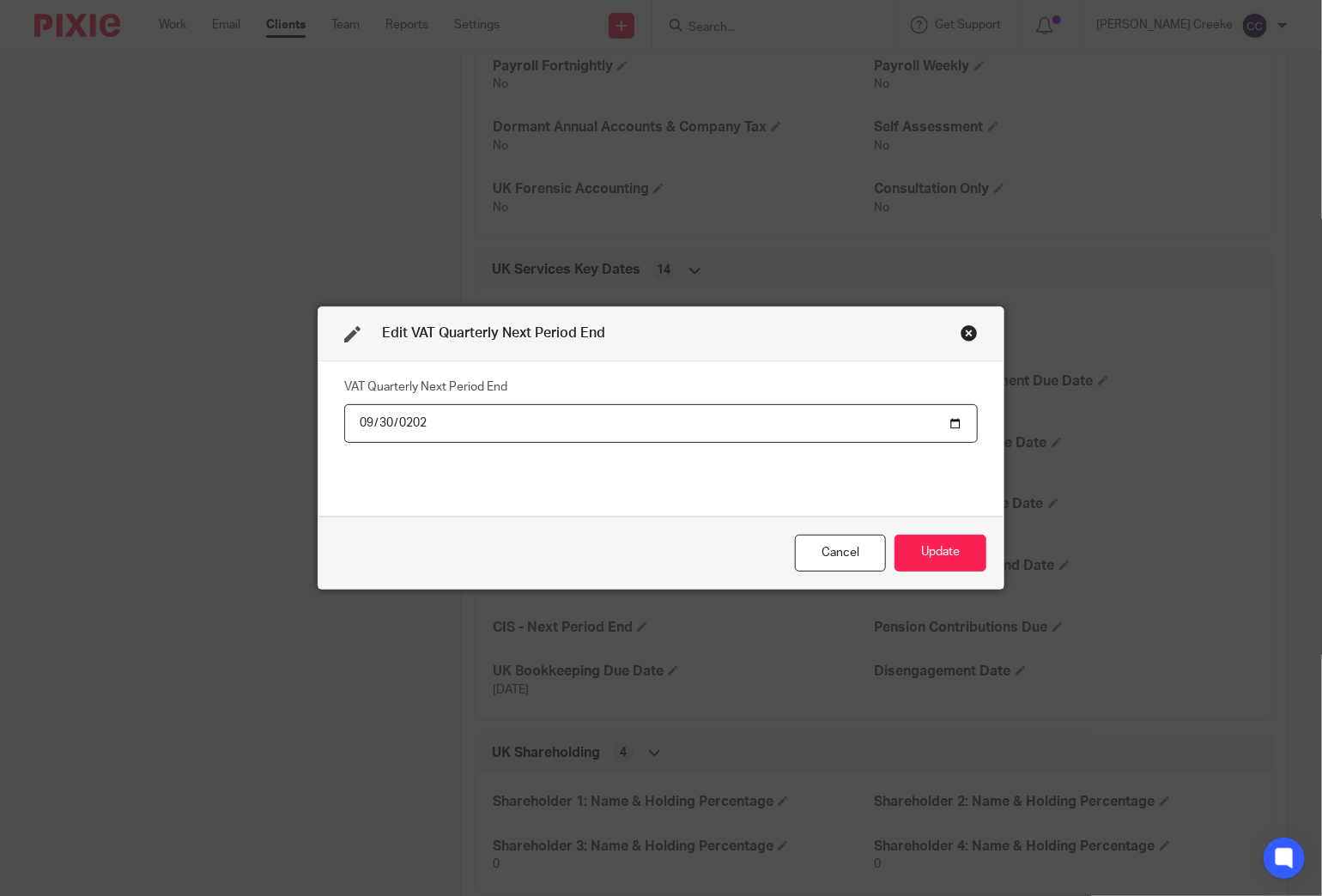
type input "2025-09-30"
click at [933, 551] on button "Update" at bounding box center [941, 553] width 92 height 37
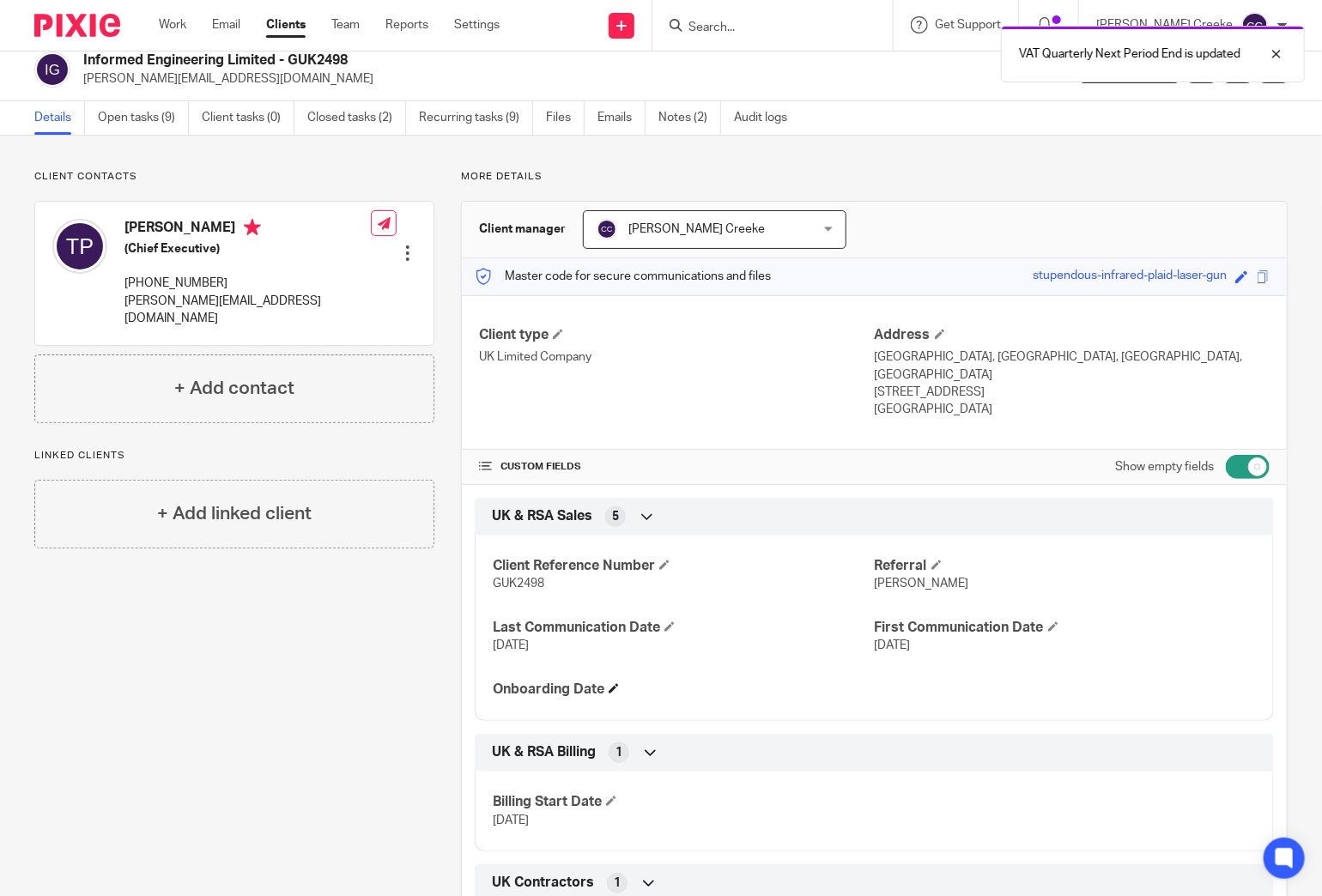
scroll to position [0, 0]
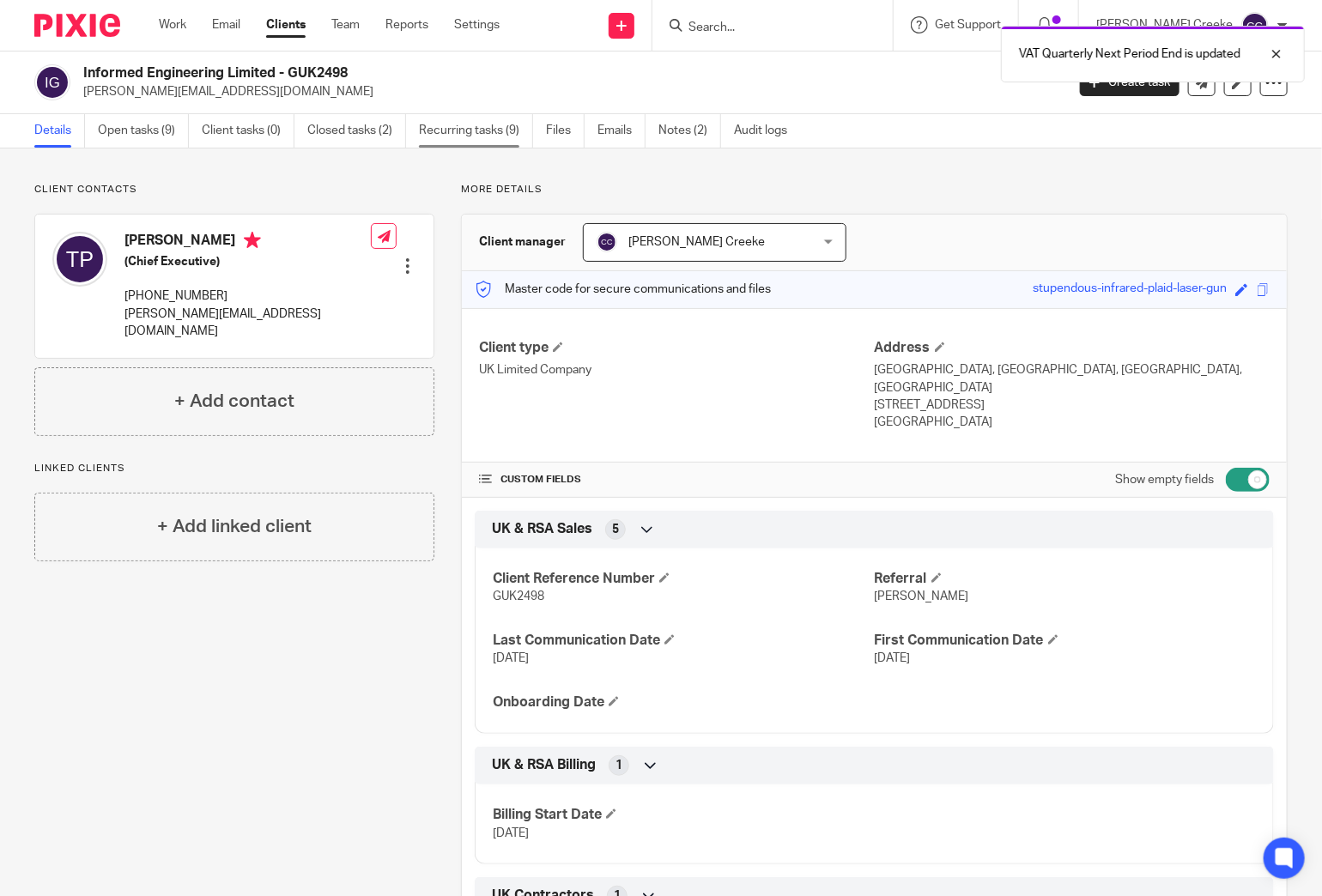
click at [463, 124] on link "Recurring tasks (9)" at bounding box center [475, 131] width 114 height 34
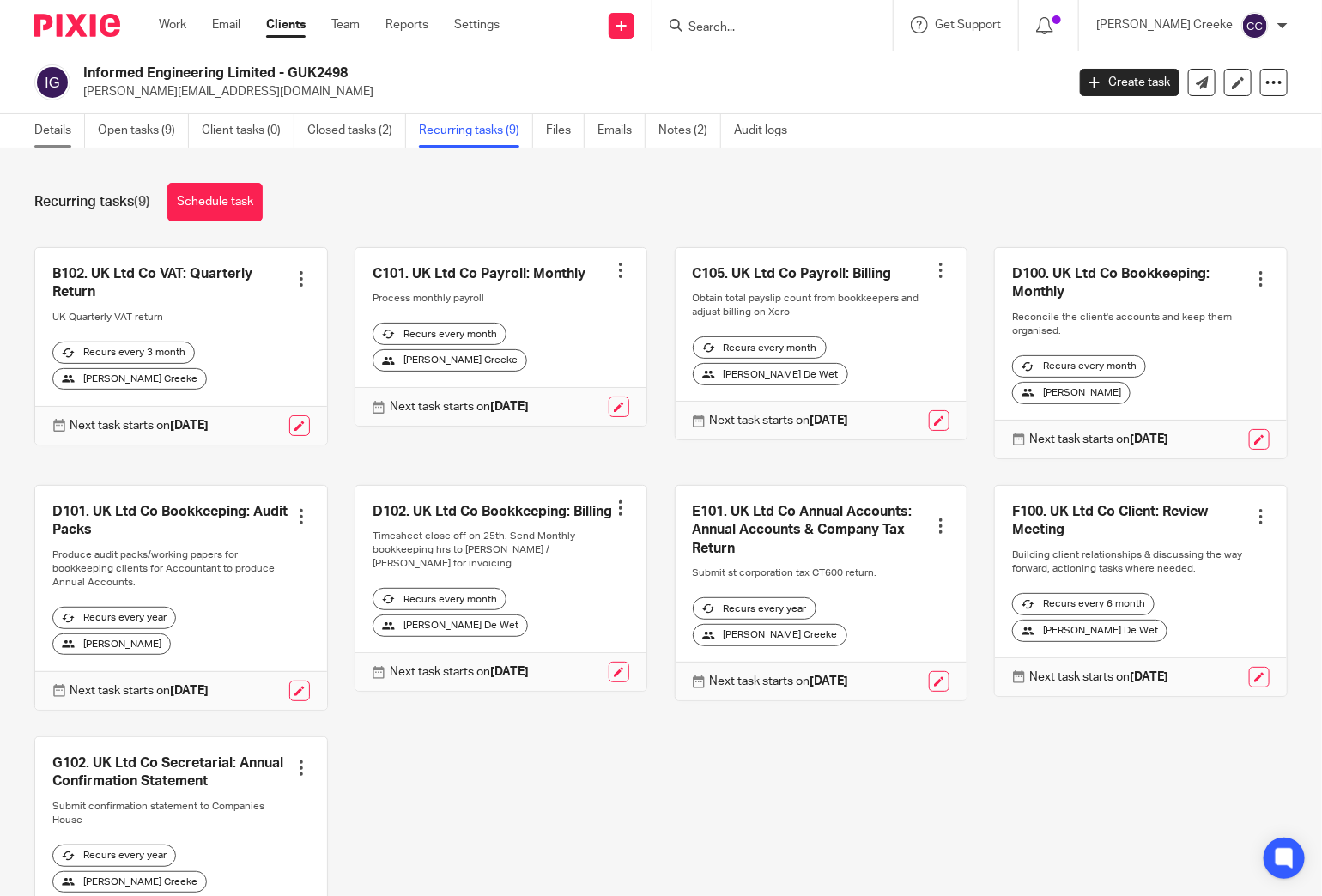
click at [64, 133] on link "Details" at bounding box center [59, 131] width 50 height 34
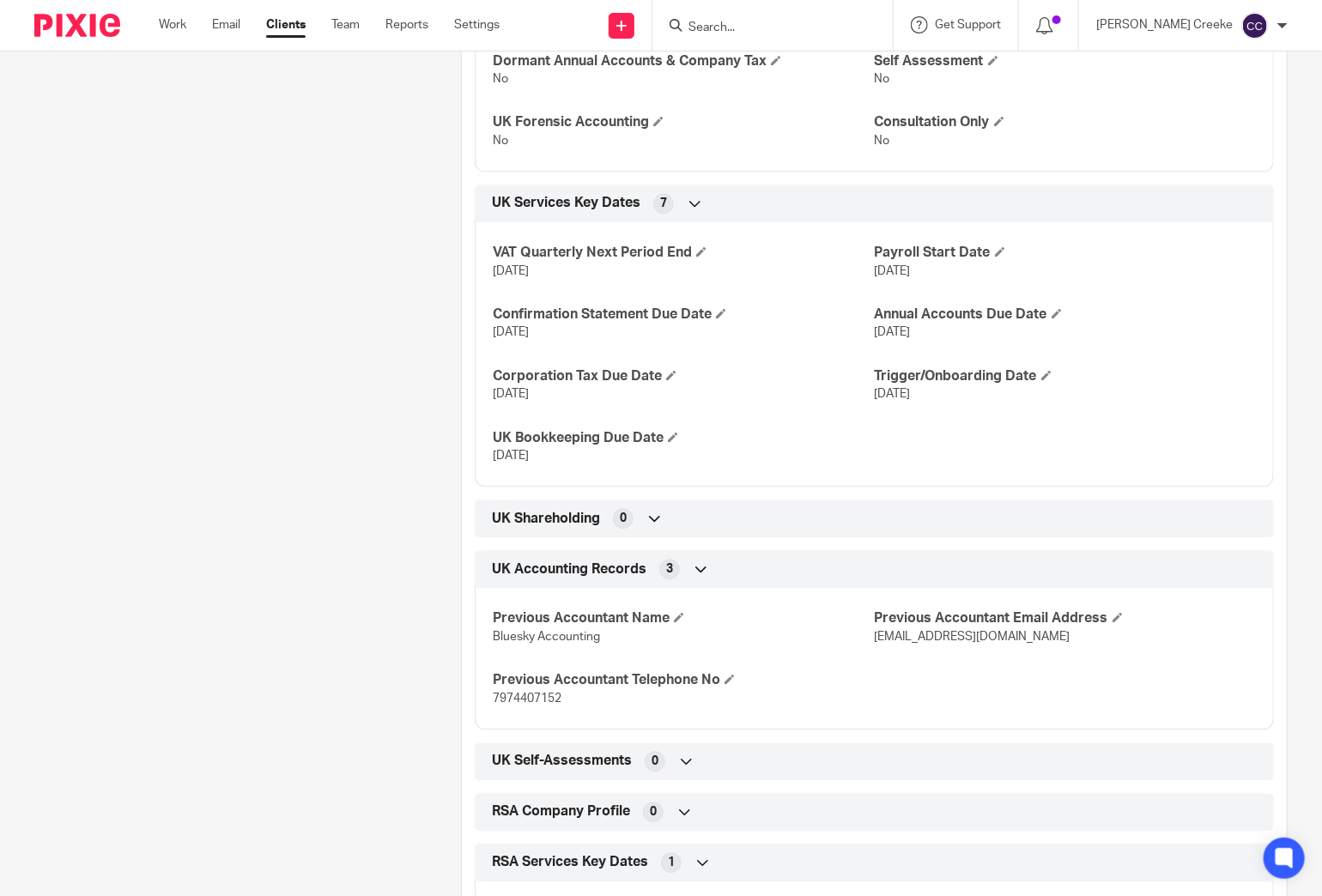
scroll to position [1364, 0]
